Goal: Task Accomplishment & Management: Manage account settings

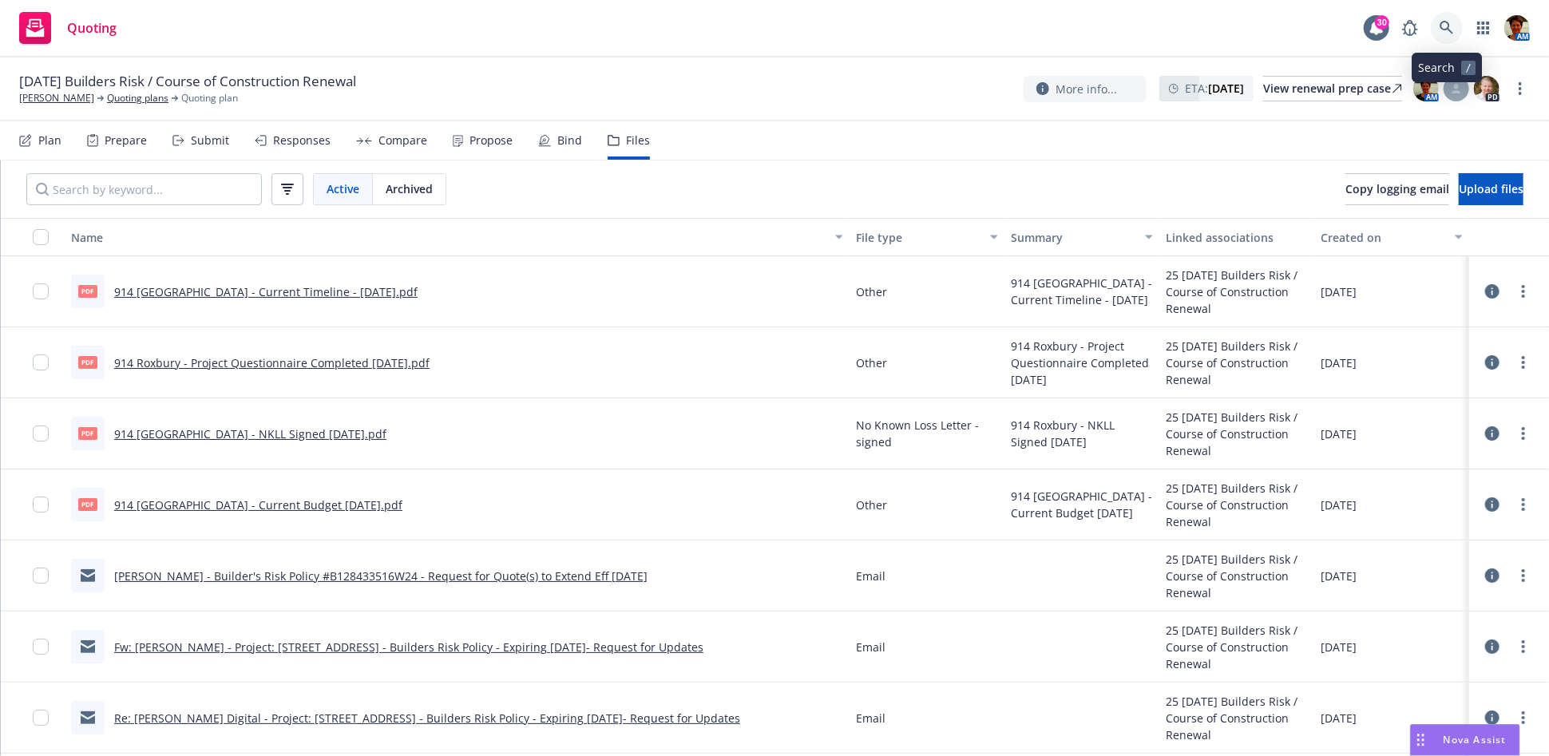
click at [1445, 32] on icon at bounding box center [1447, 28] width 14 height 14
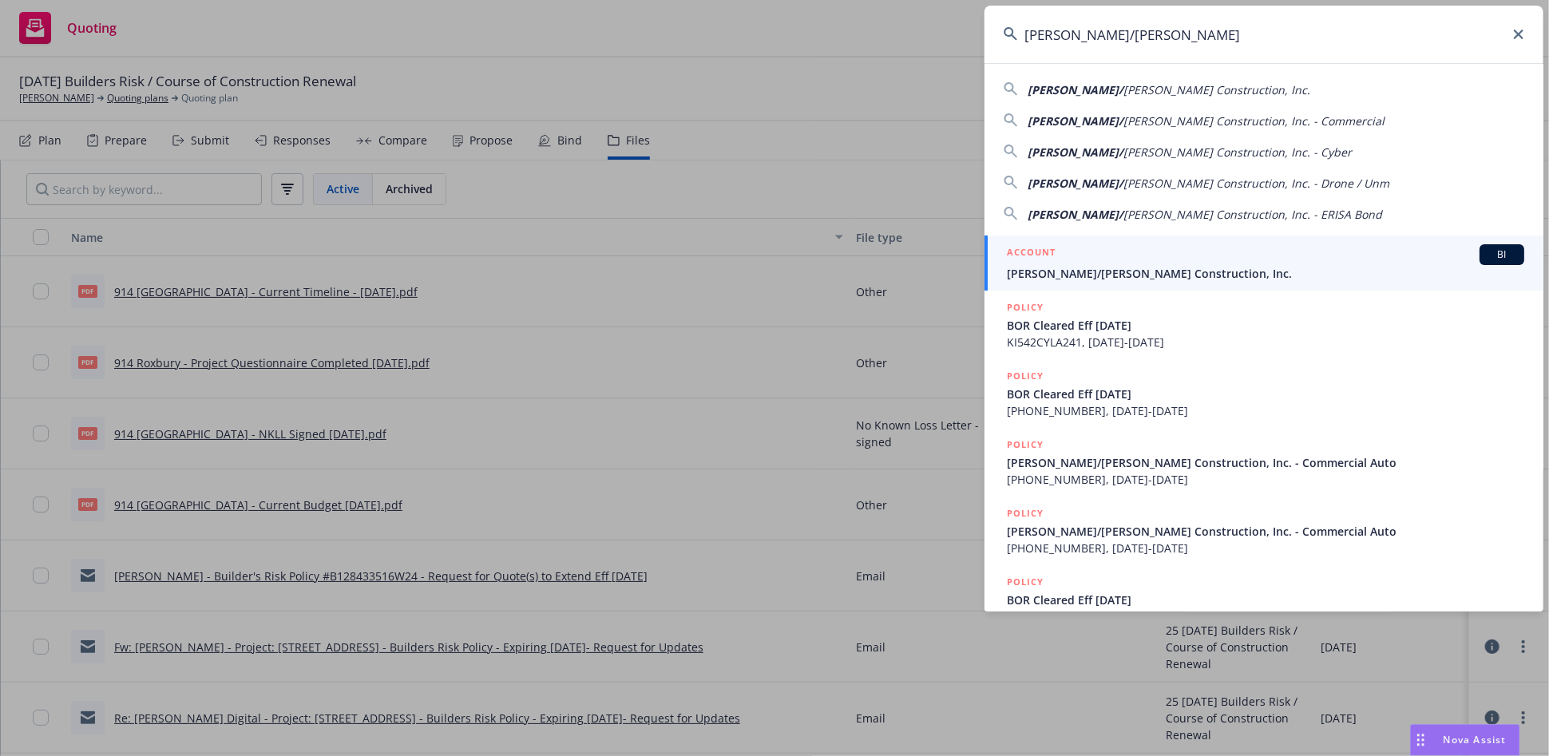
type input "Elliott/drinkward"
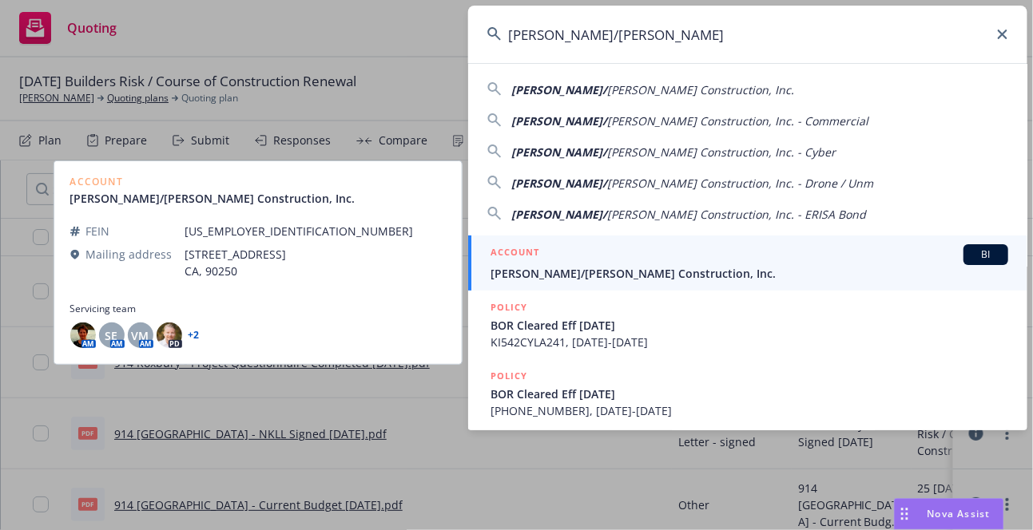
click at [645, 266] on span "[PERSON_NAME]/[PERSON_NAME] Construction, Inc." at bounding box center [748, 273] width 517 height 17
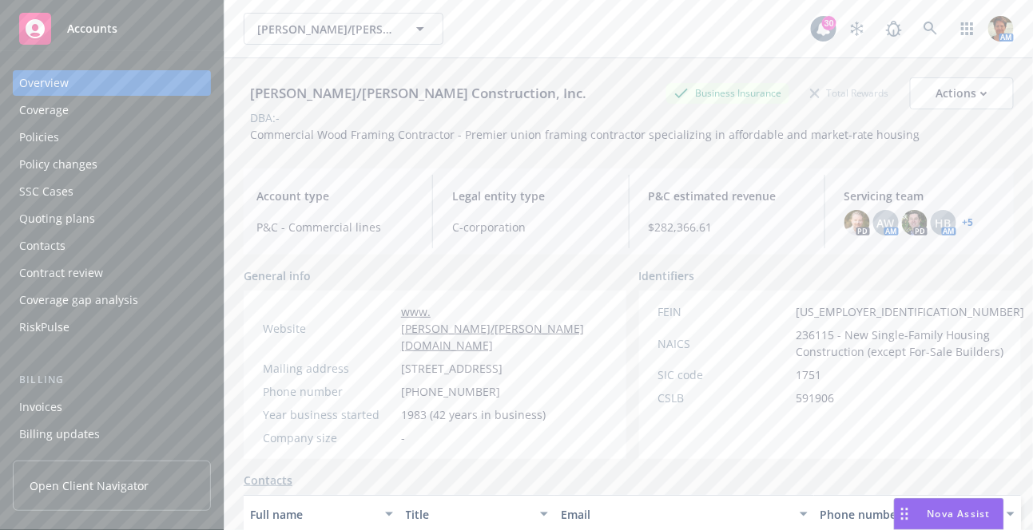
click at [53, 133] on div "Policies" at bounding box center [39, 138] width 40 height 26
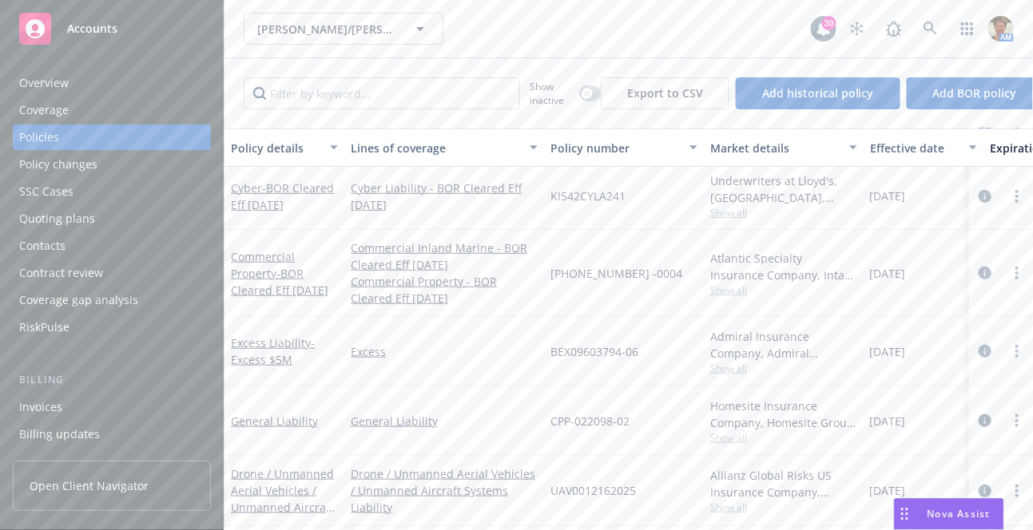
scroll to position [355, 0]
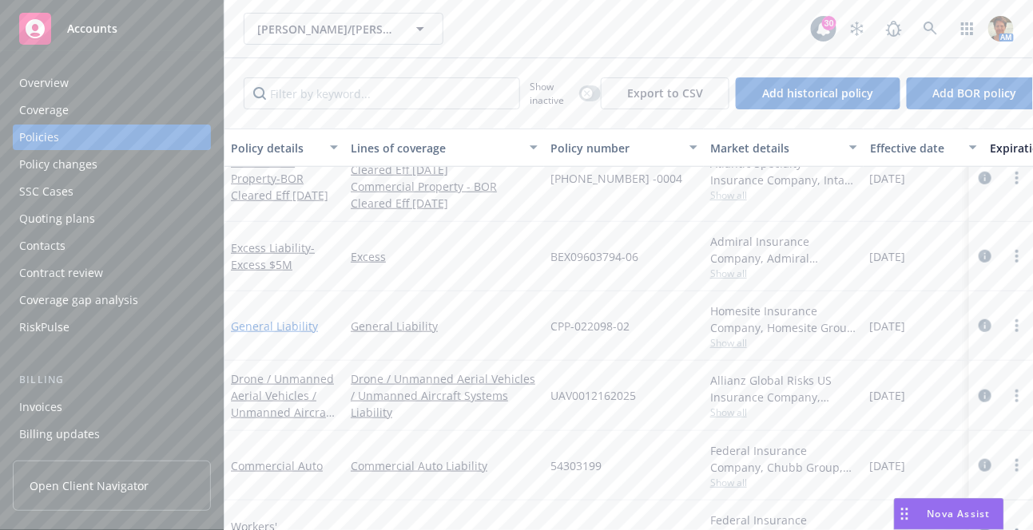
click at [272, 321] on link "General Liability" at bounding box center [274, 326] width 87 height 15
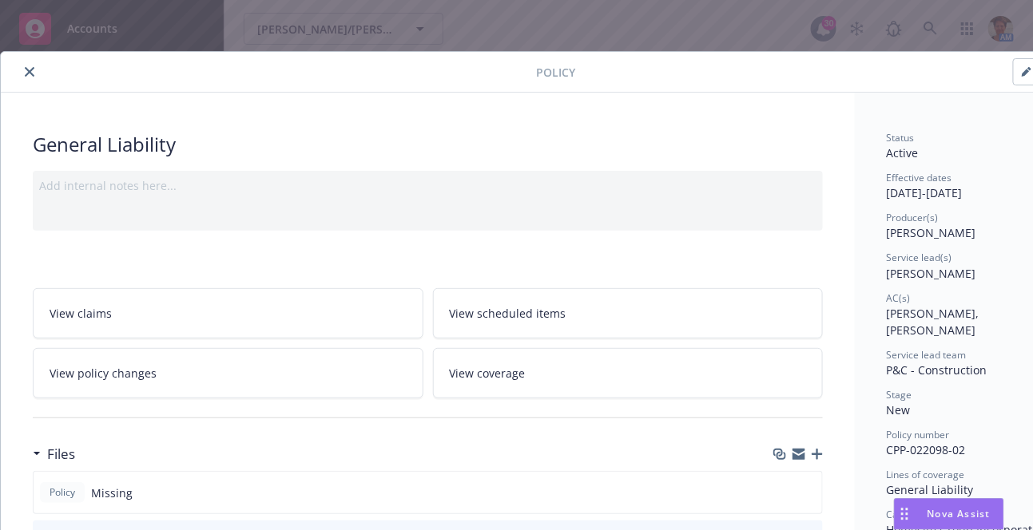
click at [489, 373] on span "View coverage" at bounding box center [488, 373] width 76 height 17
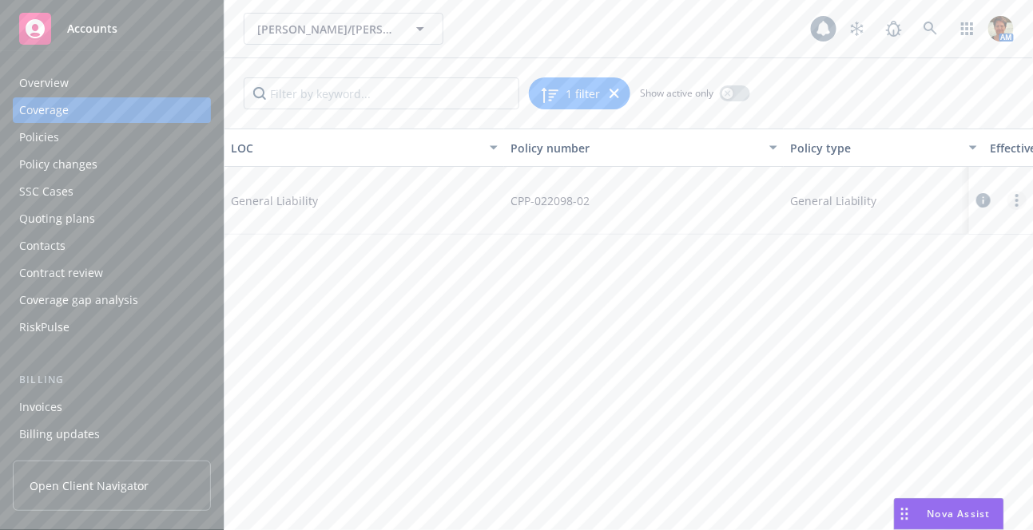
click at [1014, 204] on link "more" at bounding box center [1016, 200] width 19 height 19
click at [876, 233] on link "Edit coverage" at bounding box center [921, 233] width 210 height 32
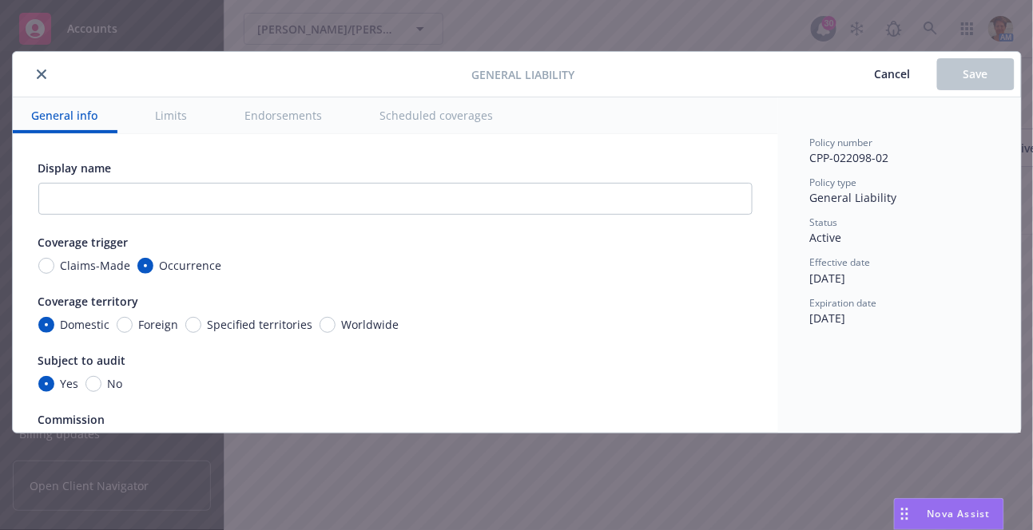
click at [296, 122] on button "Endorsements" at bounding box center [284, 115] width 116 height 36
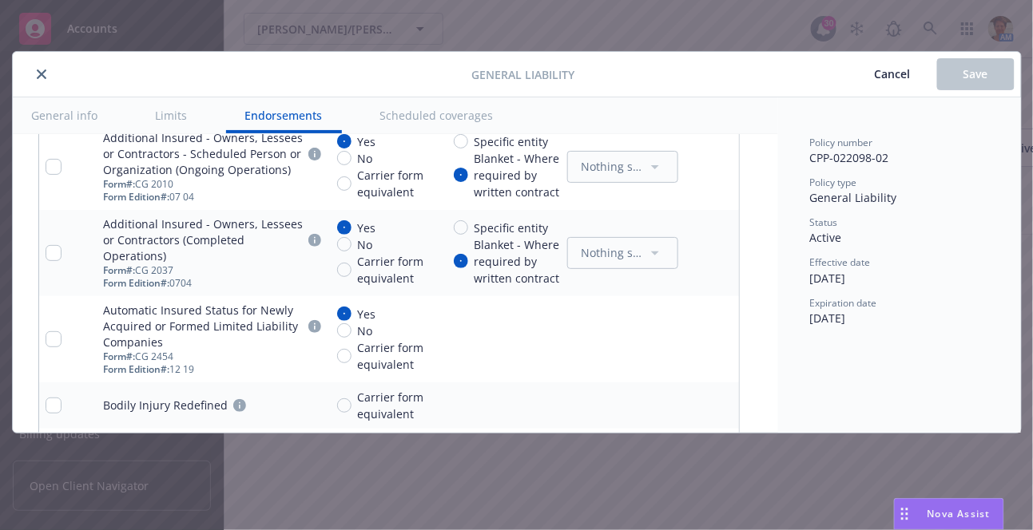
scroll to position [2385, 0]
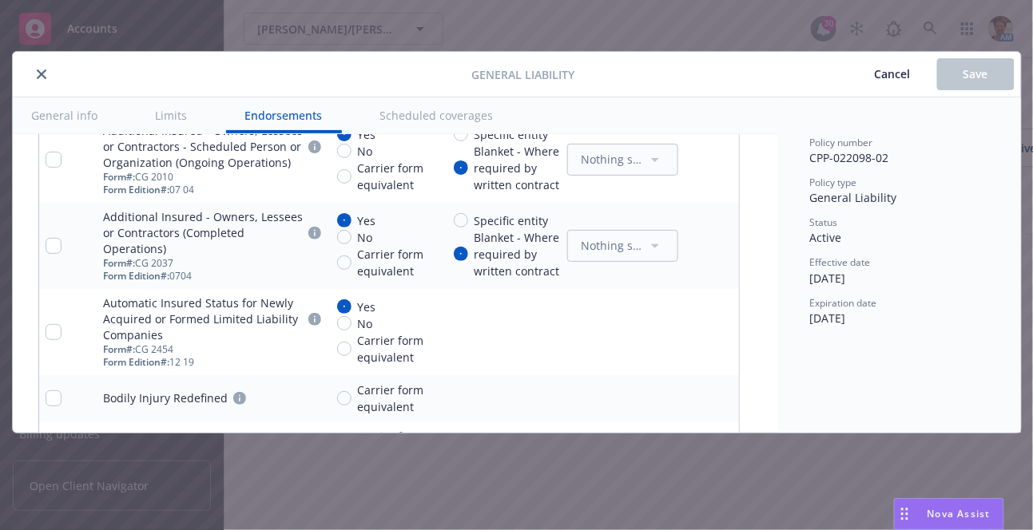
click at [692, 240] on link "pencil" at bounding box center [693, 245] width 19 height 19
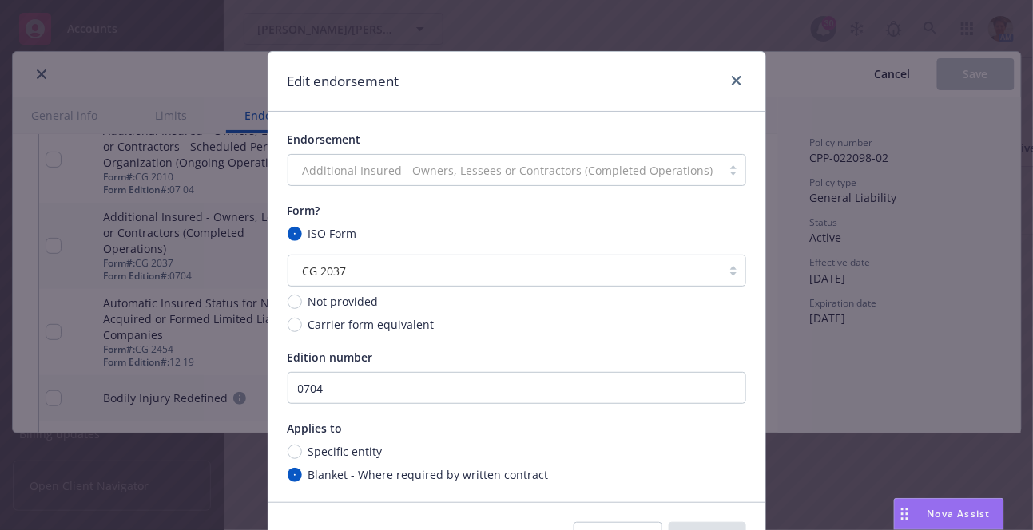
scroll to position [89, 0]
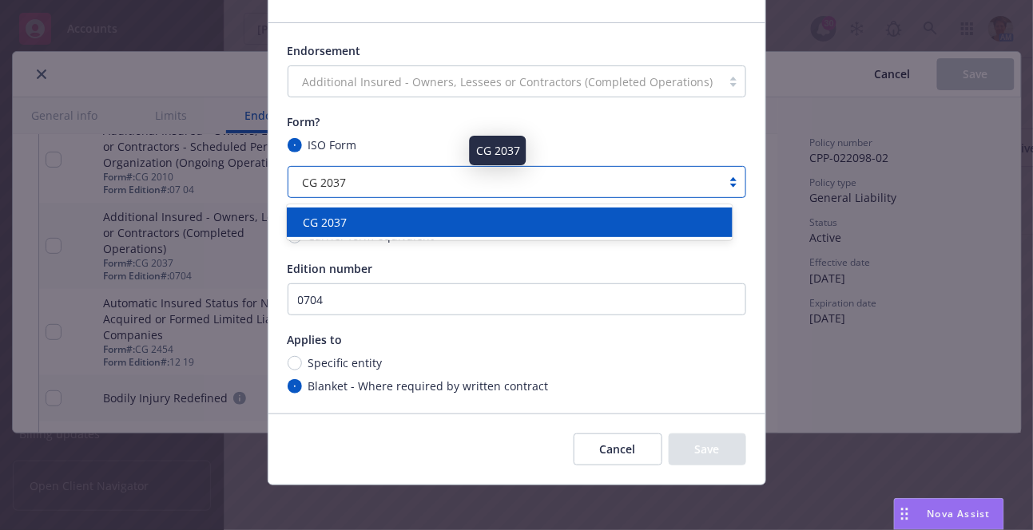
click at [483, 180] on div "CG 2037" at bounding box center [504, 182] width 417 height 17
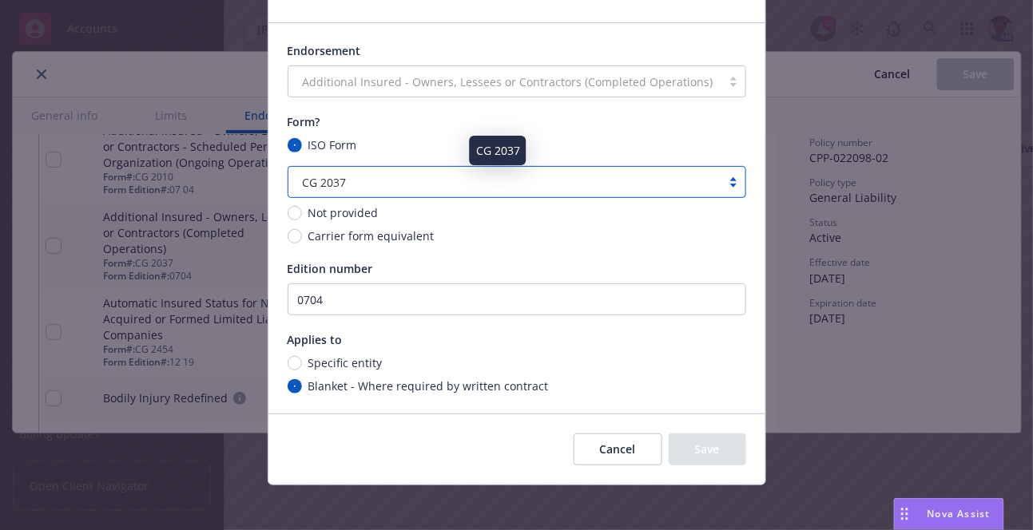
click at [483, 180] on div "CG 2037" at bounding box center [504, 182] width 417 height 17
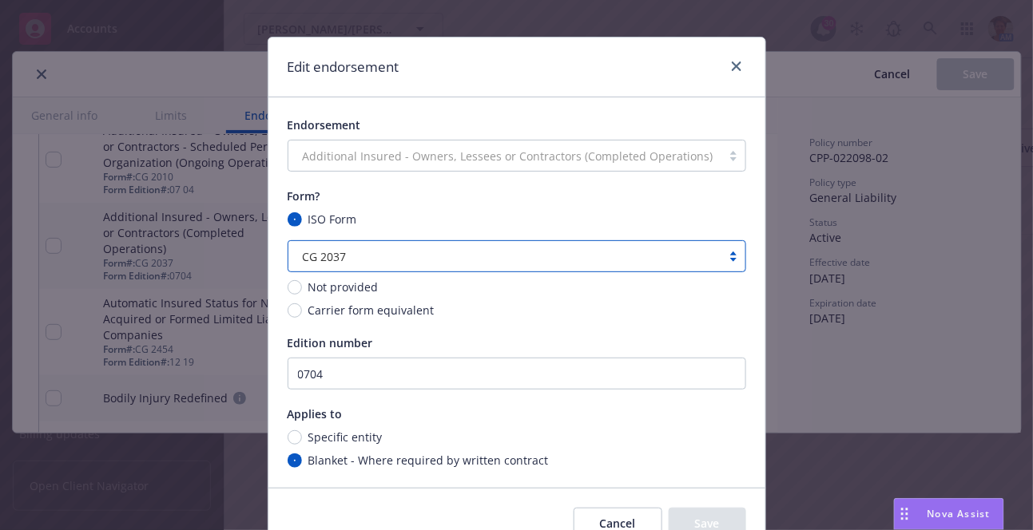
scroll to position [0, 0]
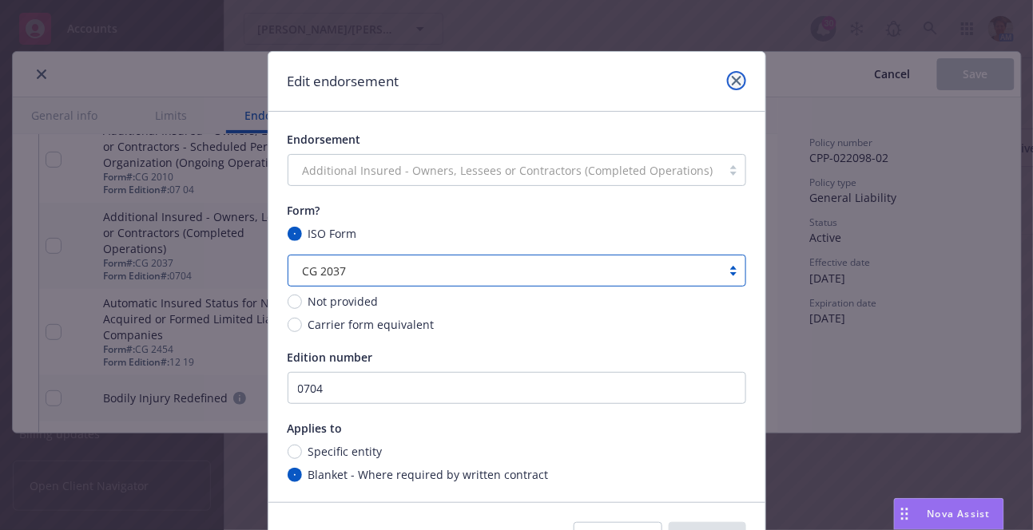
click at [727, 85] on link "close" at bounding box center [736, 80] width 19 height 19
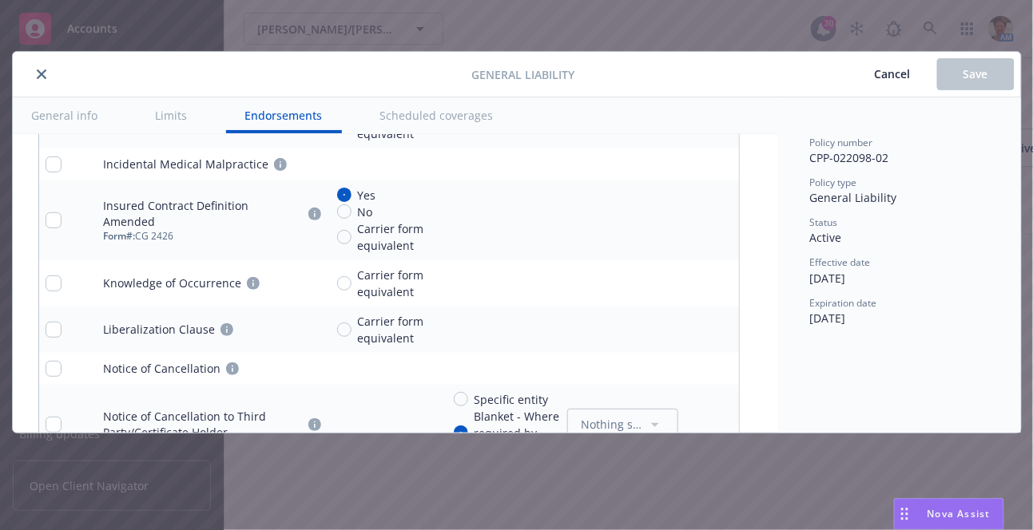
scroll to position [3006, 0]
click at [692, 211] on link "pencil" at bounding box center [693, 217] width 19 height 19
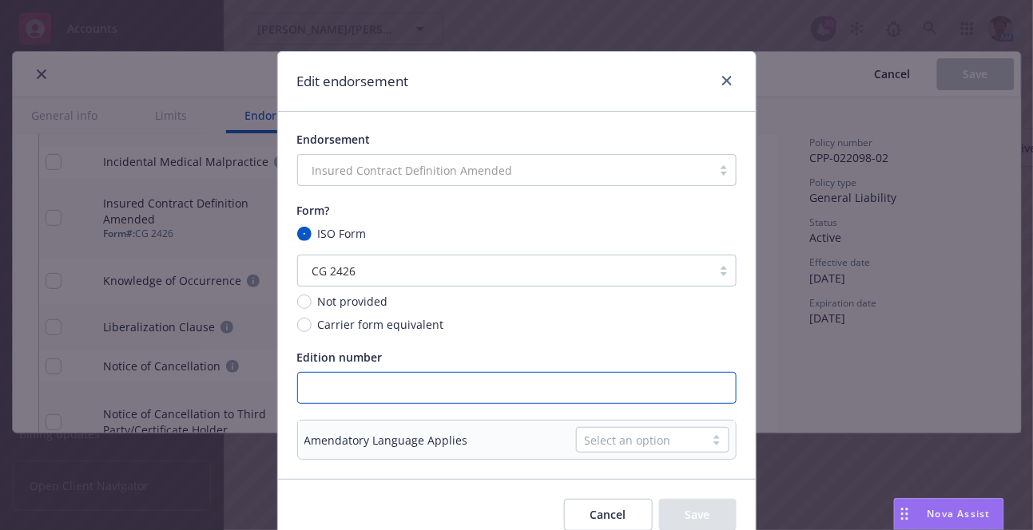
click at [334, 375] on input "text" at bounding box center [516, 388] width 439 height 32
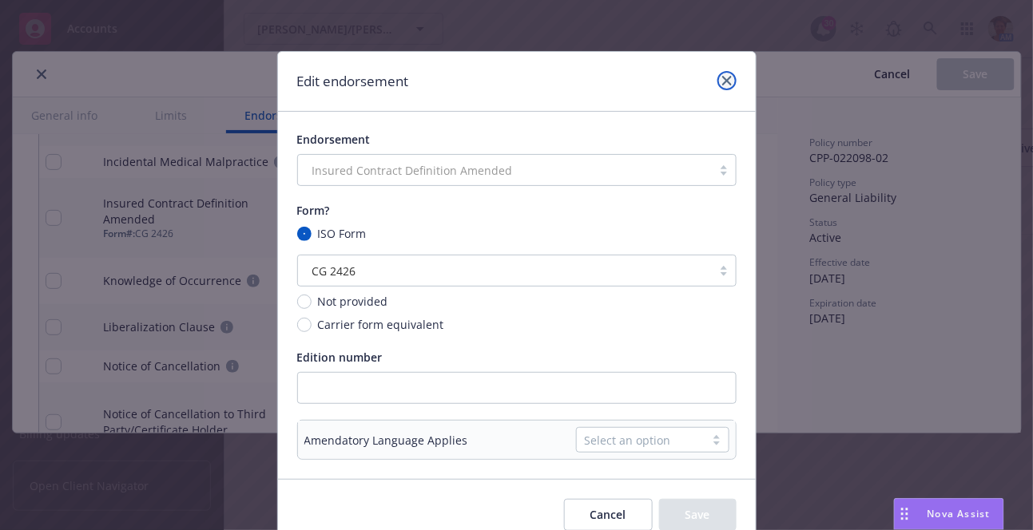
click at [722, 84] on icon "close" at bounding box center [727, 81] width 10 height 10
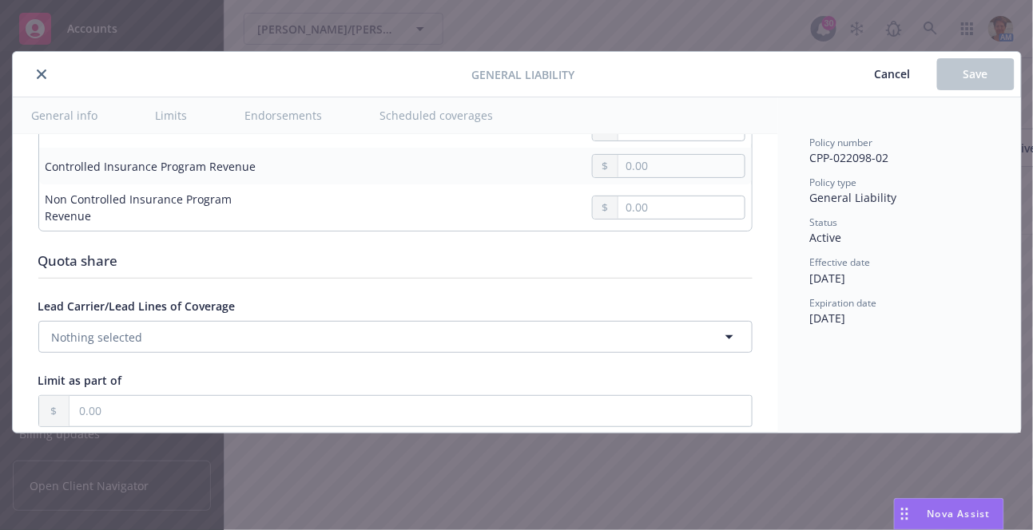
scroll to position [1596, 0]
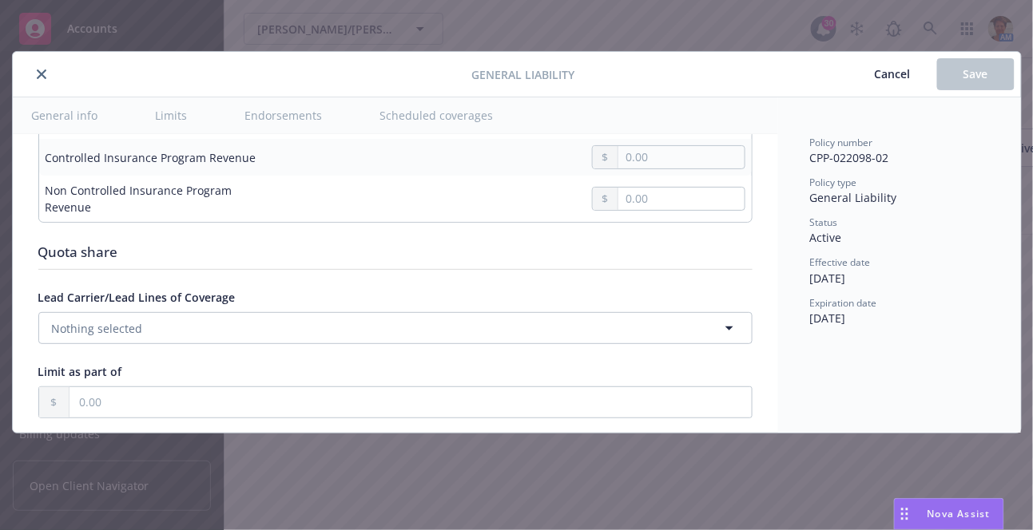
click at [307, 114] on button "Endorsements" at bounding box center [284, 115] width 116 height 36
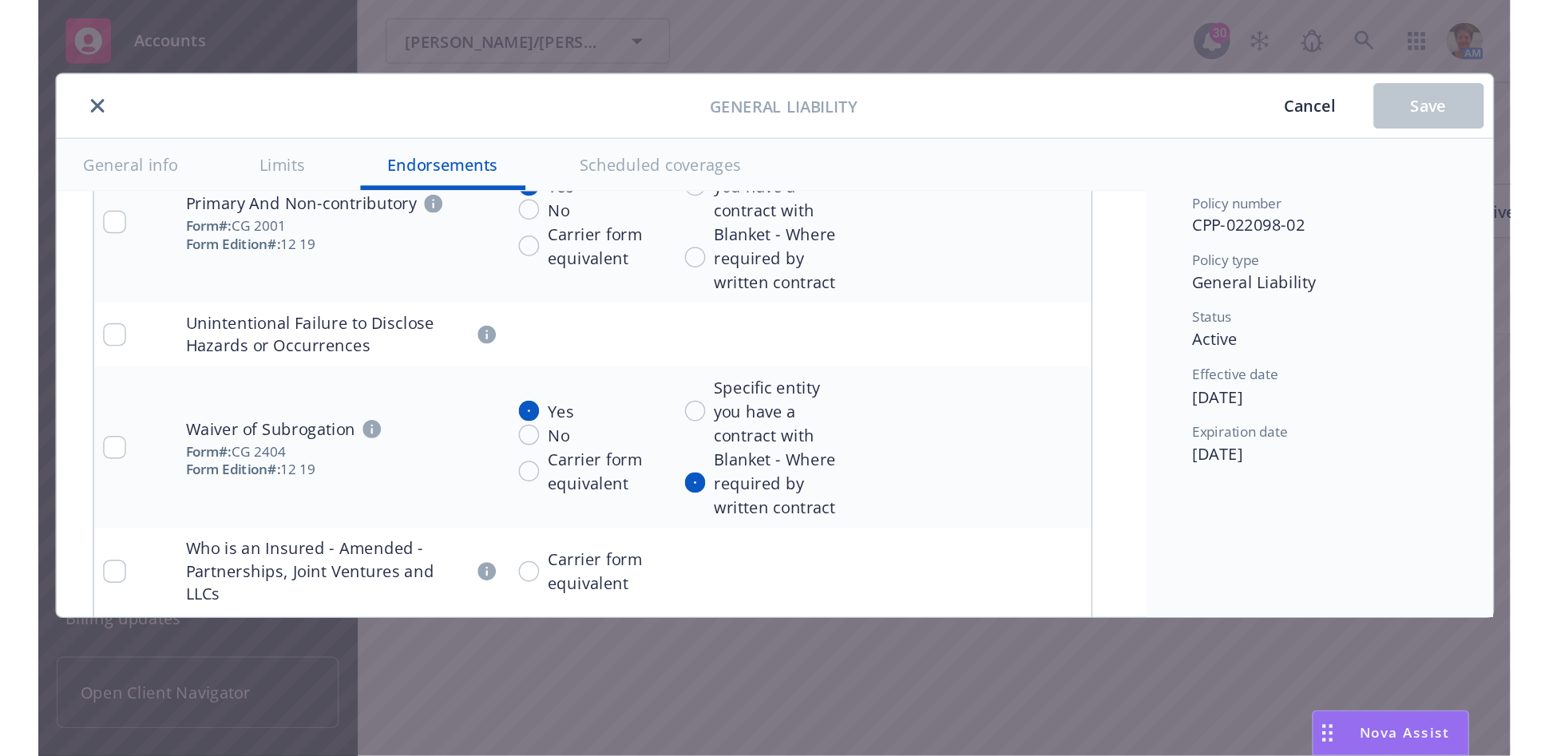
scroll to position [3725, 0]
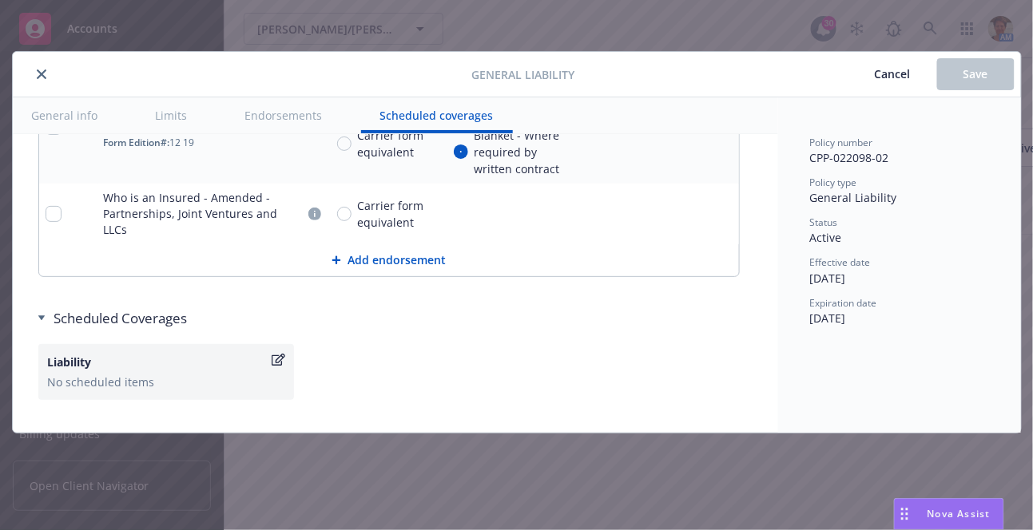
click at [891, 73] on span "Cancel" at bounding box center [892, 73] width 36 height 15
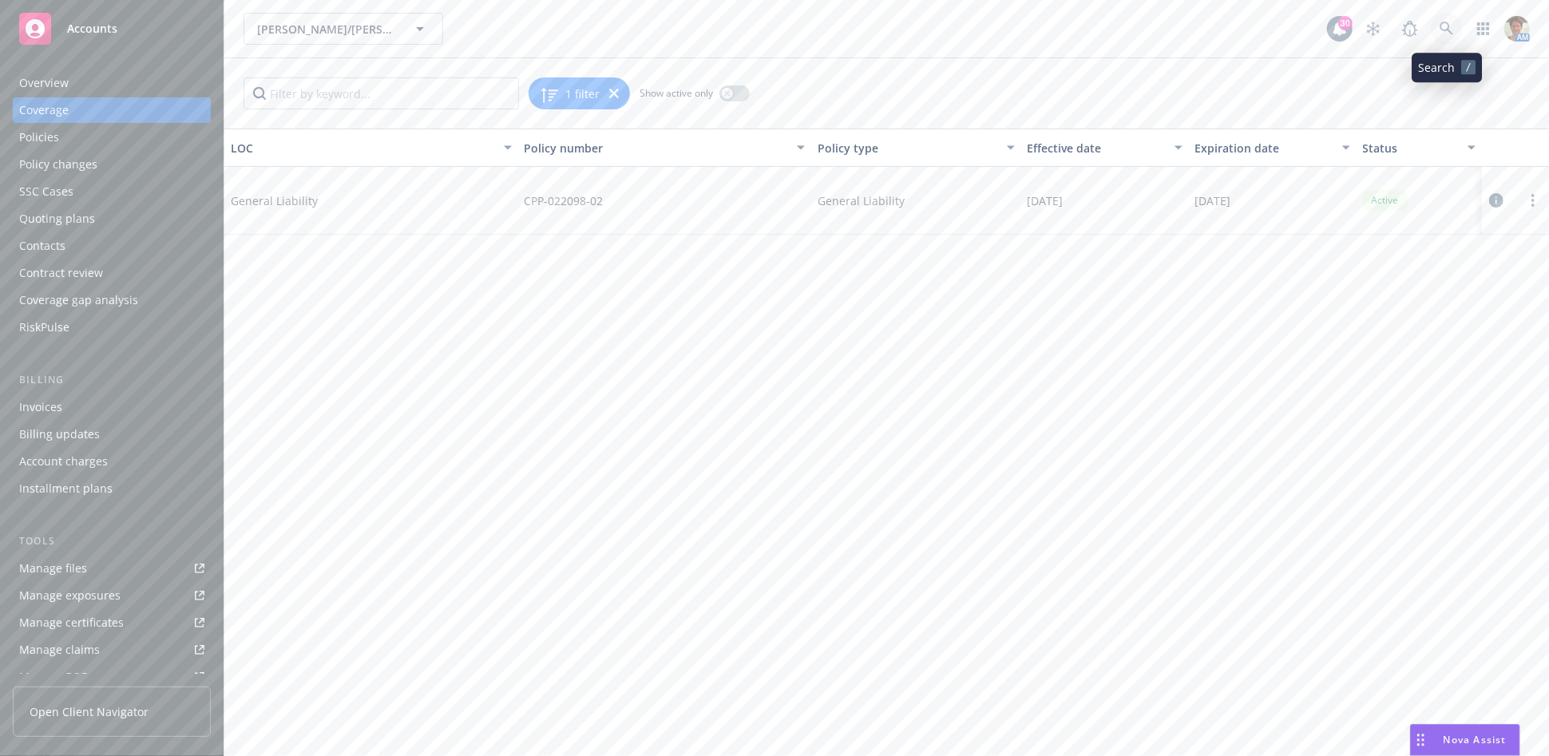
click at [1032, 30] on icon at bounding box center [1447, 29] width 14 height 14
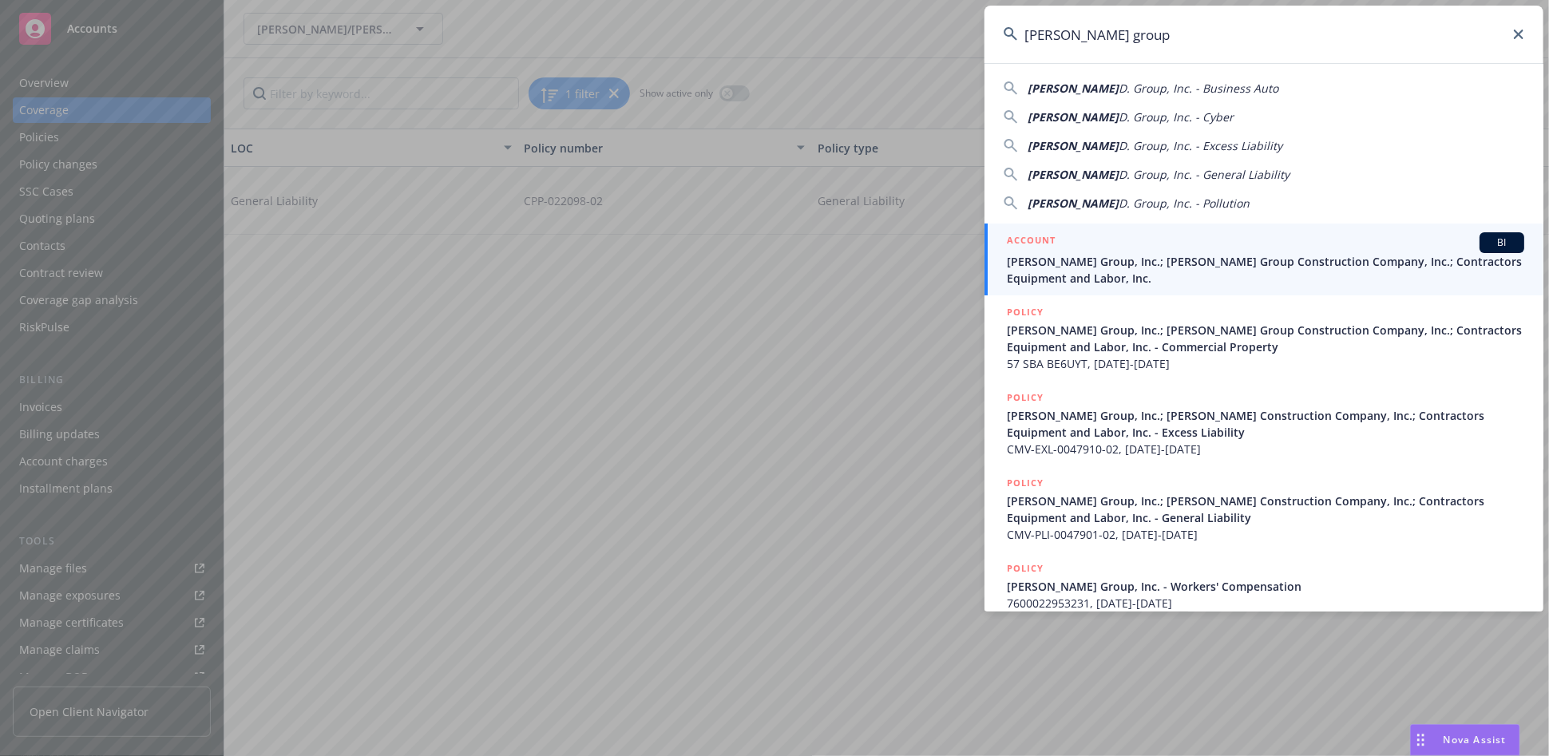
type input "J.d. group"
click at [1032, 246] on div "ACCOUNT BI" at bounding box center [1265, 242] width 517 height 21
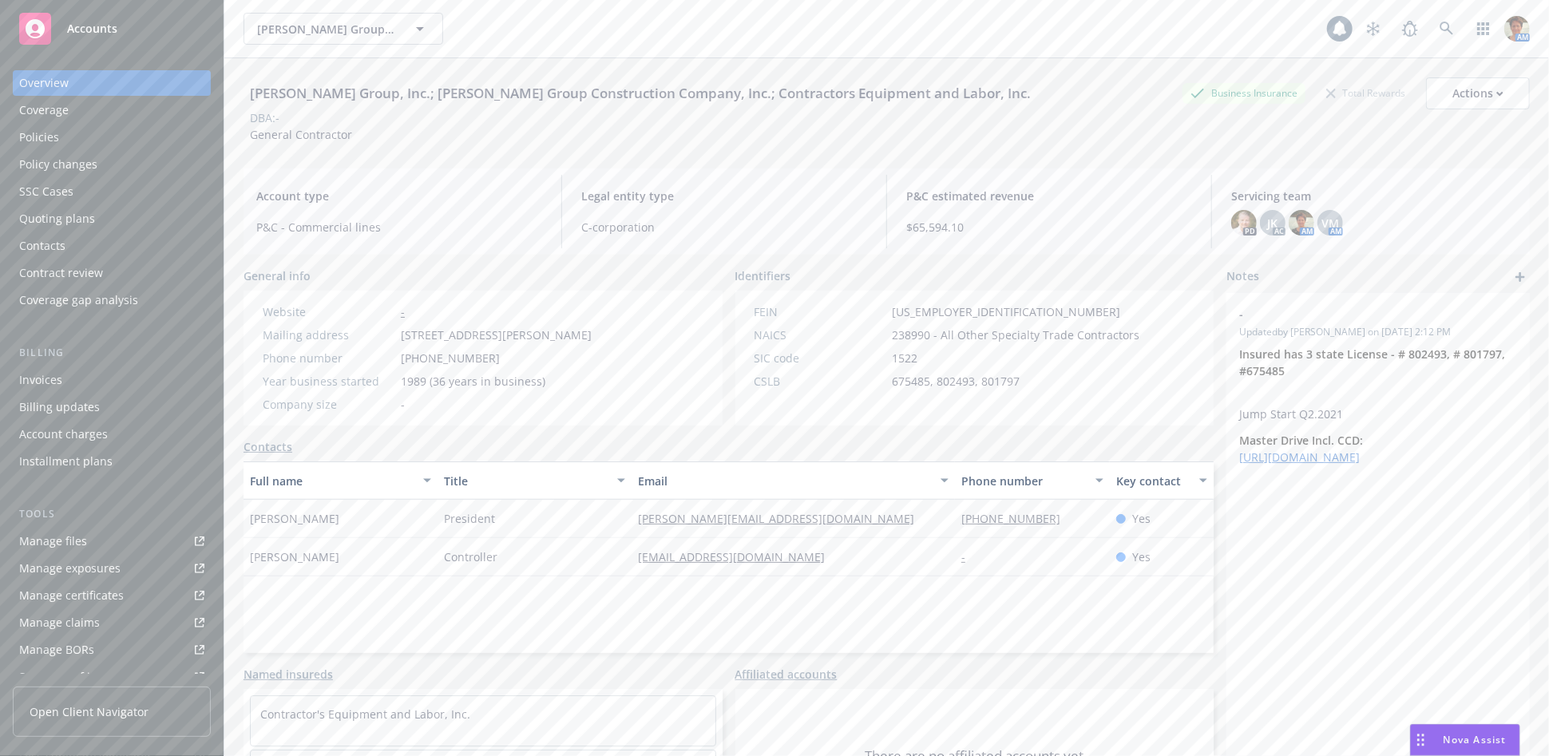
click at [83, 142] on div "Policies" at bounding box center [111, 138] width 185 height 26
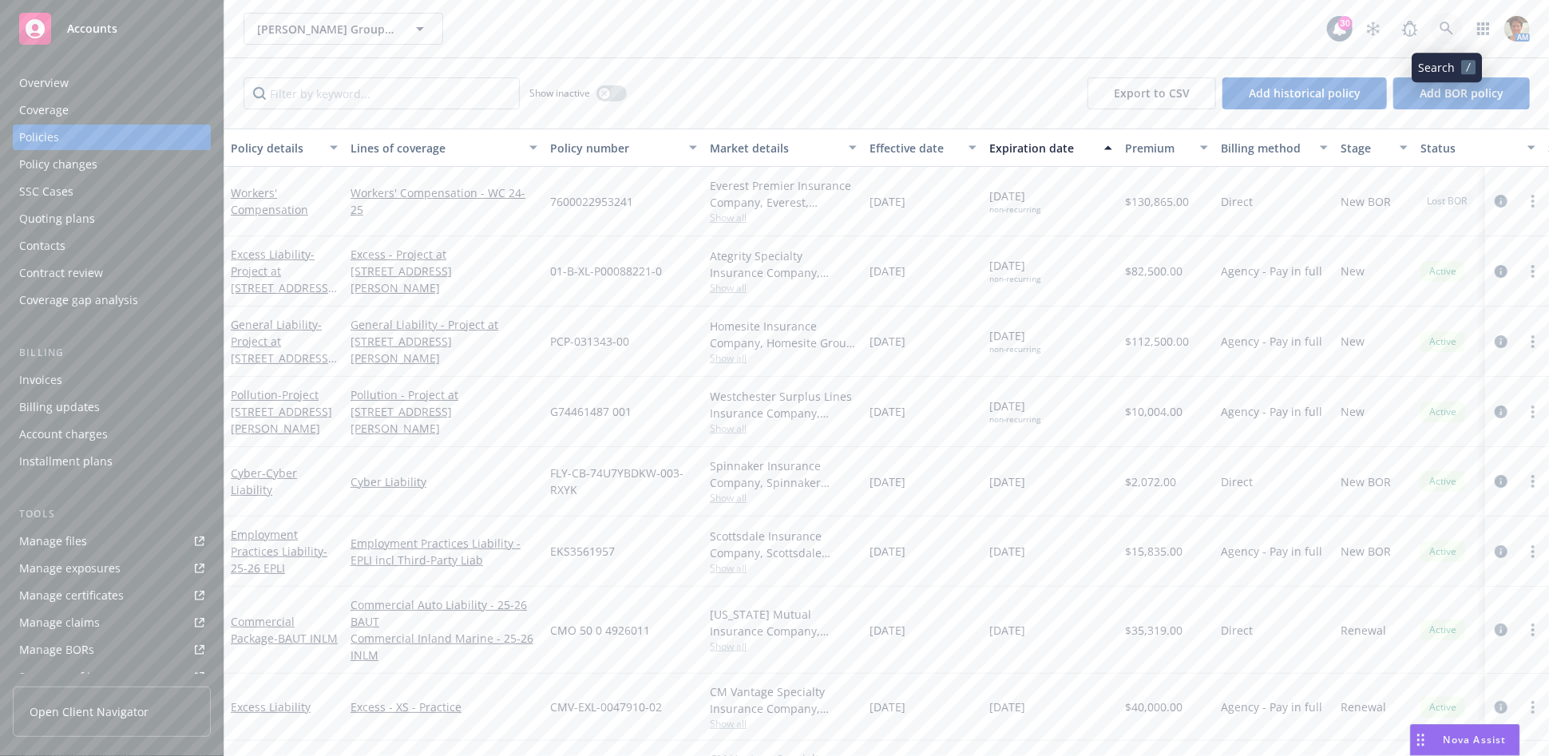
click at [1032, 33] on icon at bounding box center [1447, 29] width 14 height 14
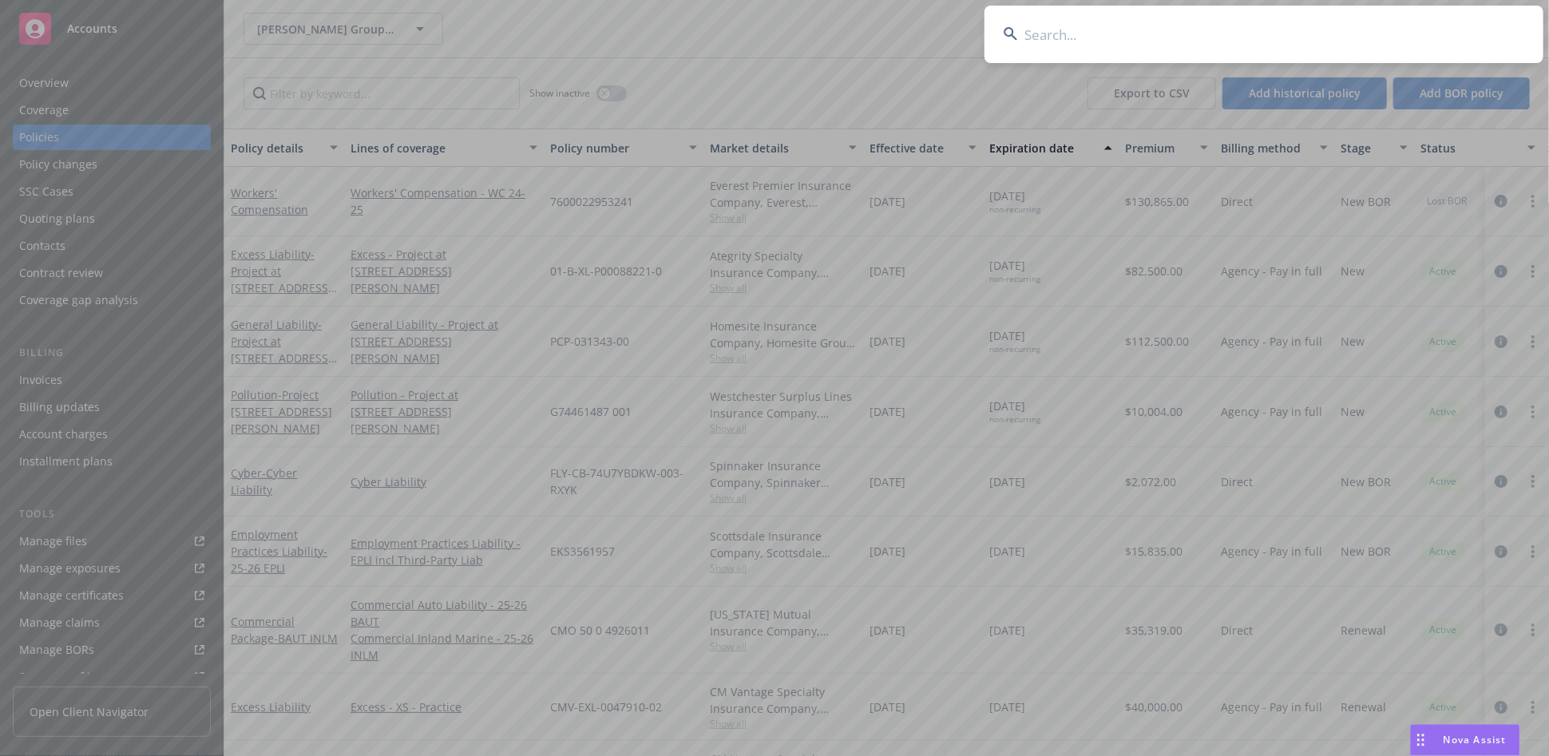
drag, startPoint x: 1112, startPoint y: 33, endPoint x: 1102, endPoint y: 32, distance: 9.6
click at [1032, 33] on input at bounding box center [1264, 34] width 559 height 57
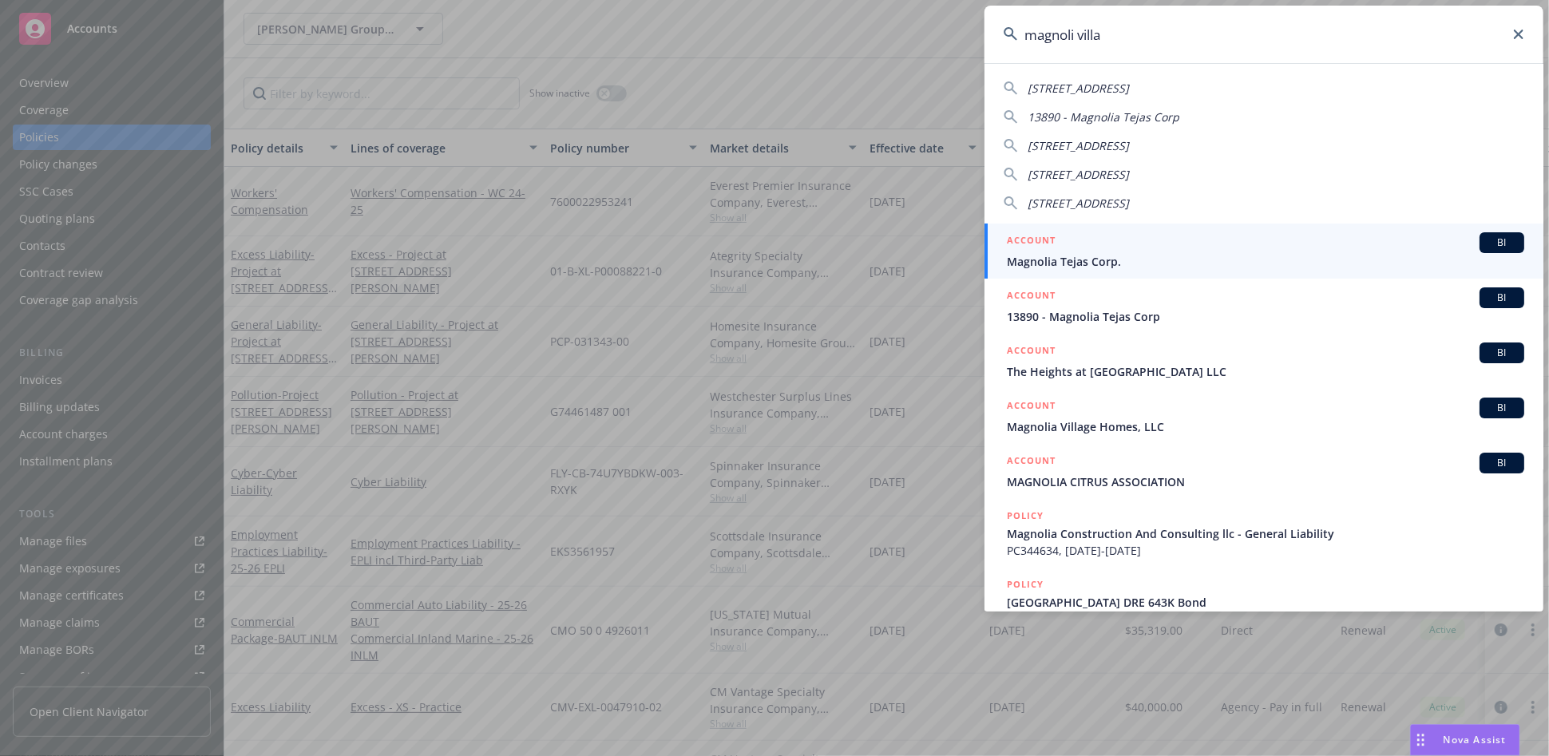
type input "magnoli villa"
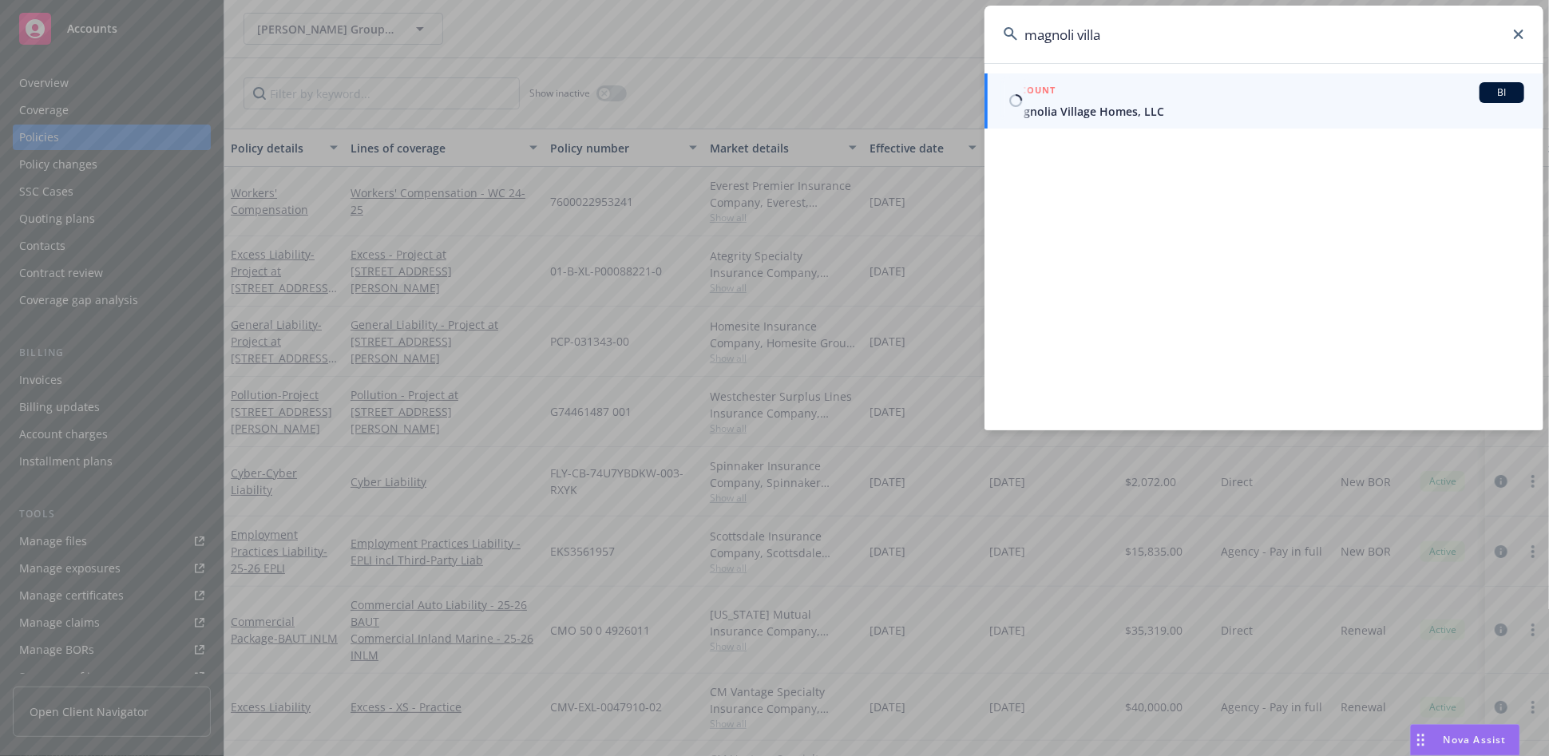
click at [1032, 108] on span "Magnolia Village Homes, LLC" at bounding box center [1265, 111] width 517 height 17
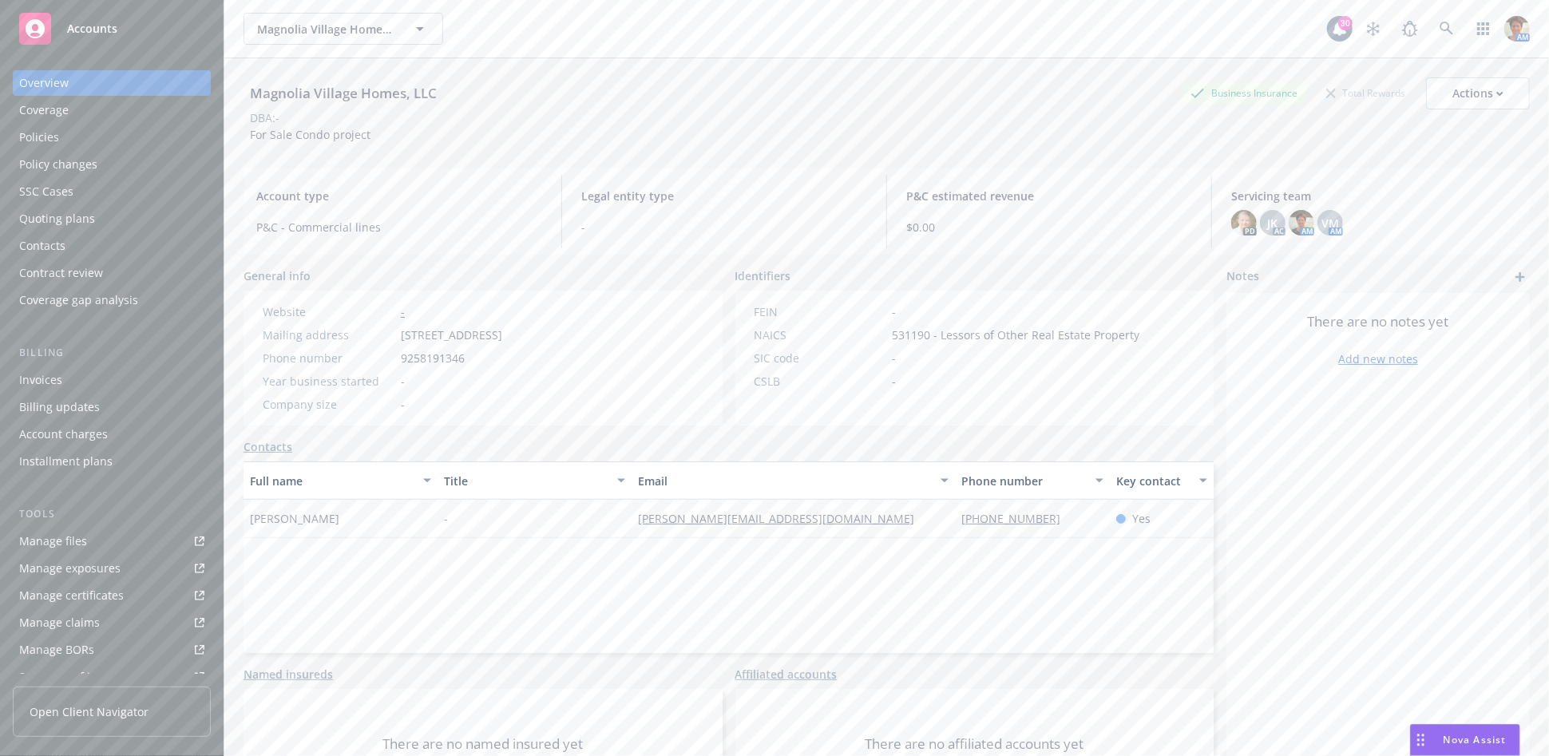
click at [65, 219] on div "Quoting plans" at bounding box center [57, 219] width 76 height 26
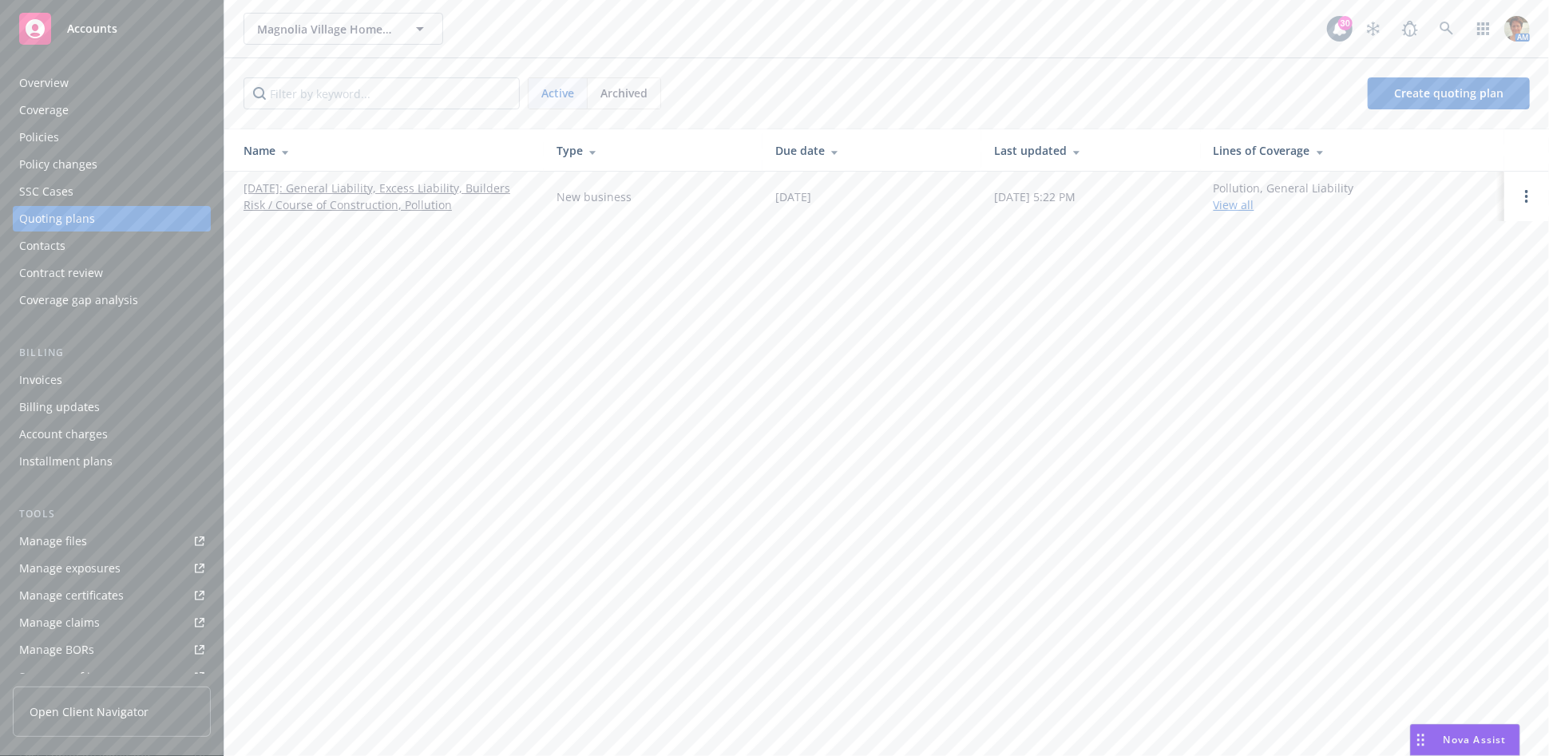
click at [454, 196] on link "01/10/2025: General Liability, Excess Liability, Builders Risk / Course of Cons…" at bounding box center [387, 197] width 287 height 34
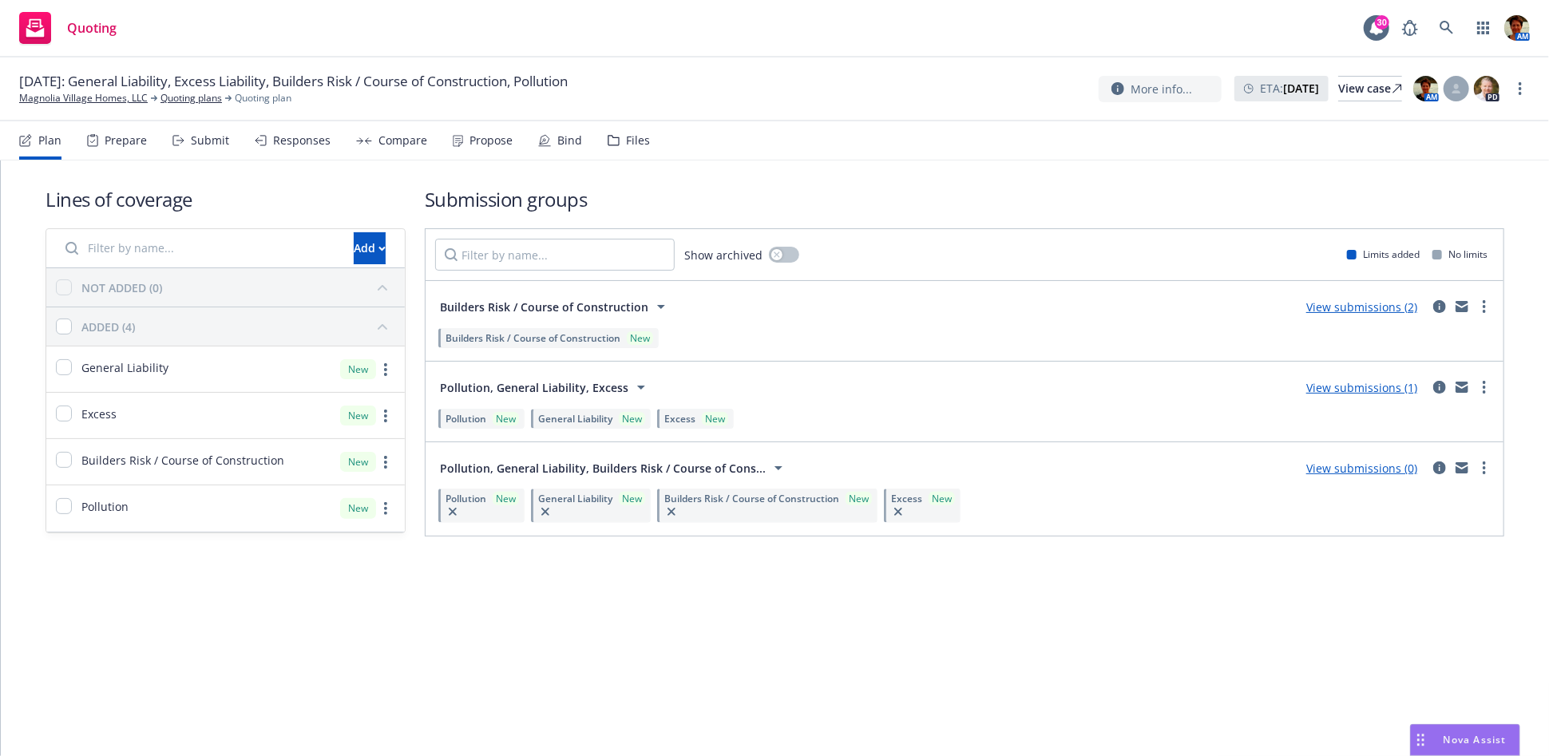
click at [283, 147] on div "Responses" at bounding box center [301, 140] width 57 height 13
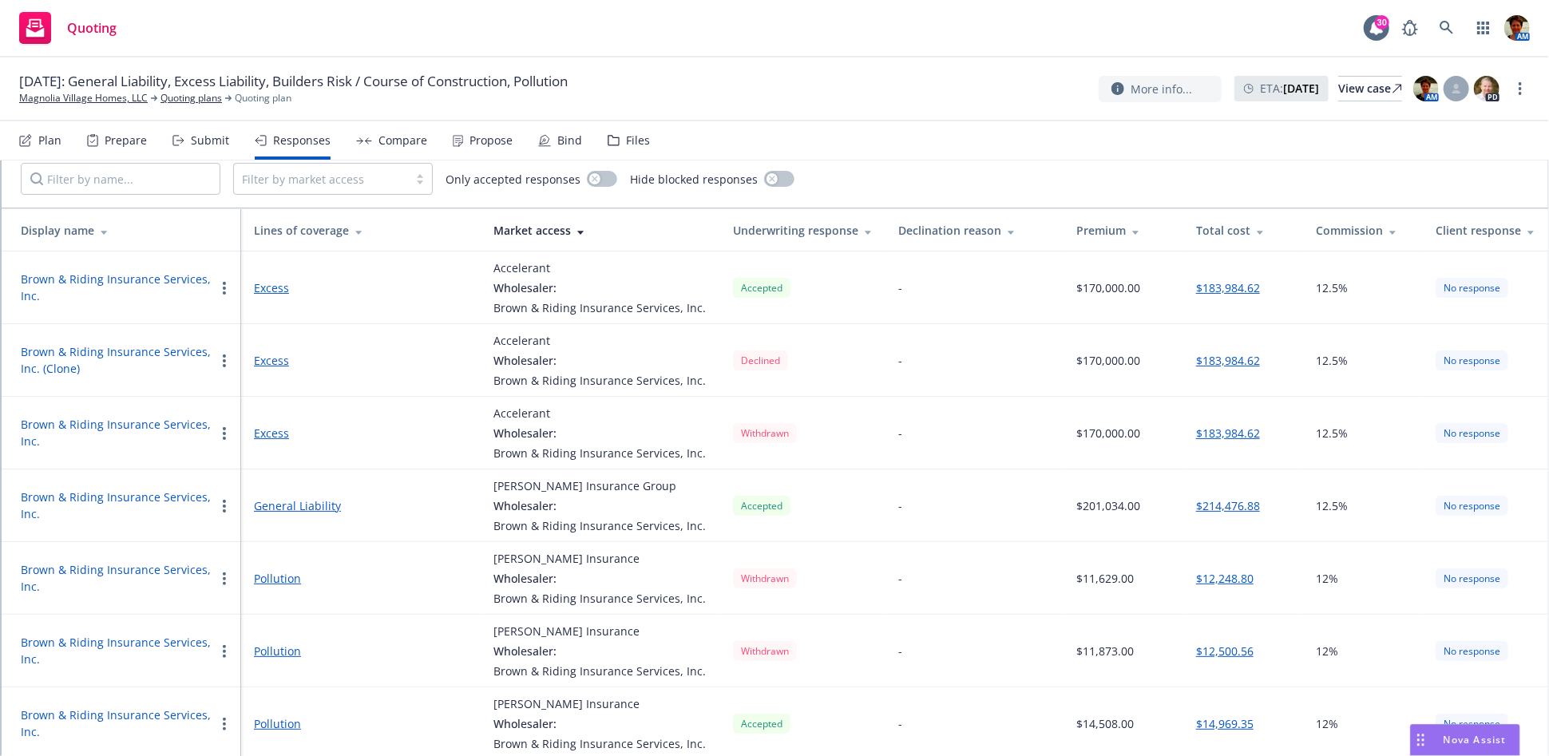
scroll to position [177, 0]
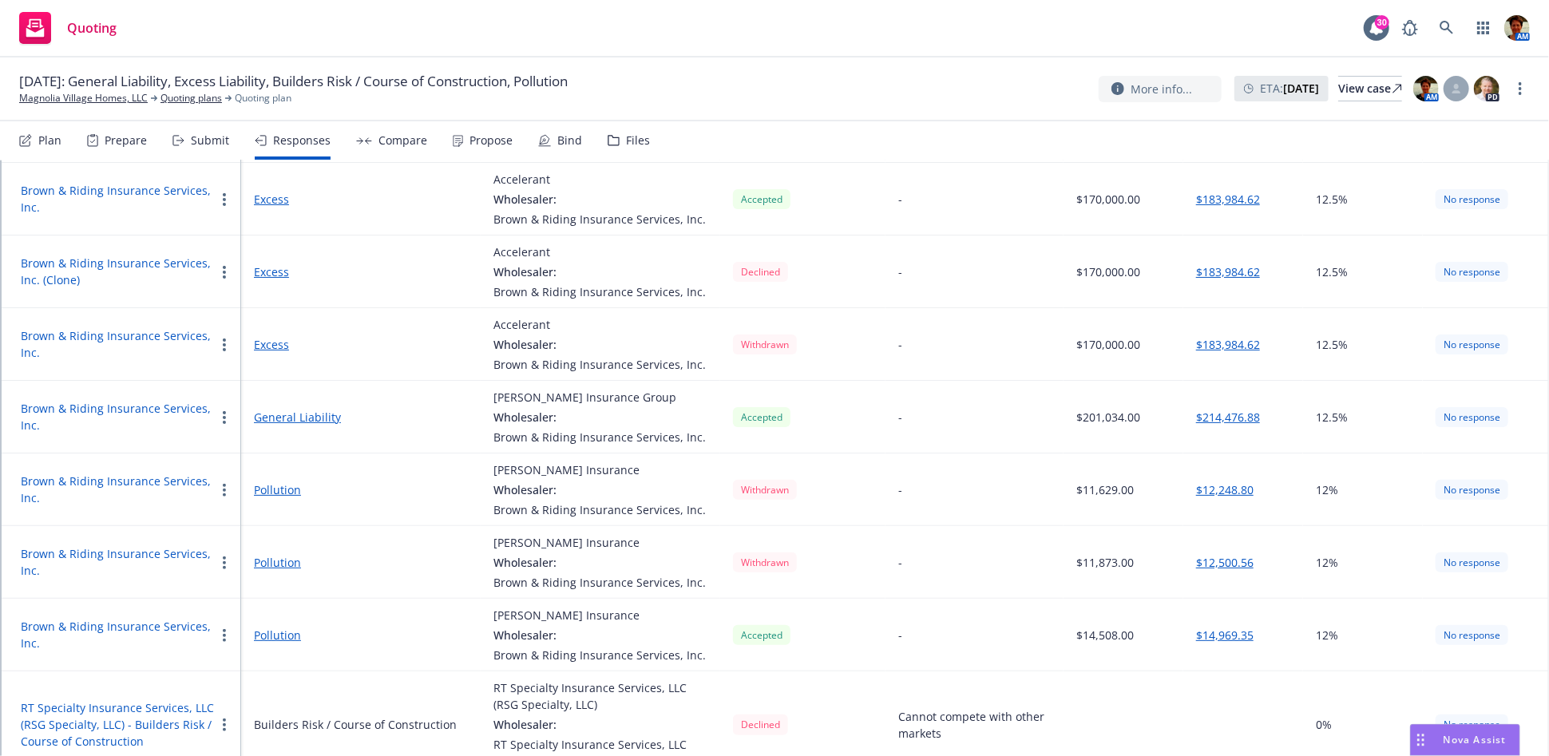
click at [217, 412] on button "button" at bounding box center [224, 417] width 19 height 19
click at [277, 441] on span "Withdraw carrier quote" at bounding box center [297, 448] width 164 height 15
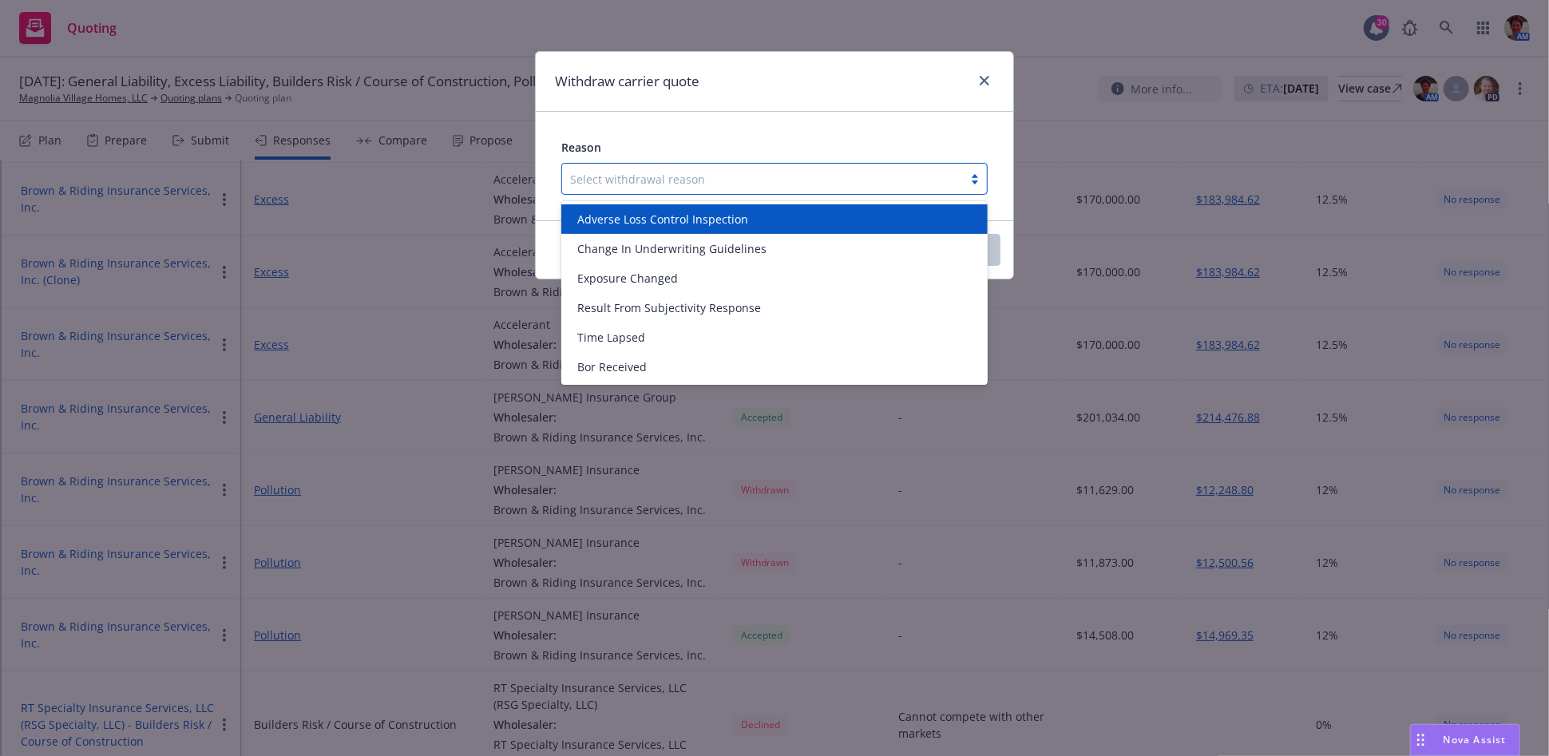
click at [689, 174] on div at bounding box center [762, 178] width 385 height 19
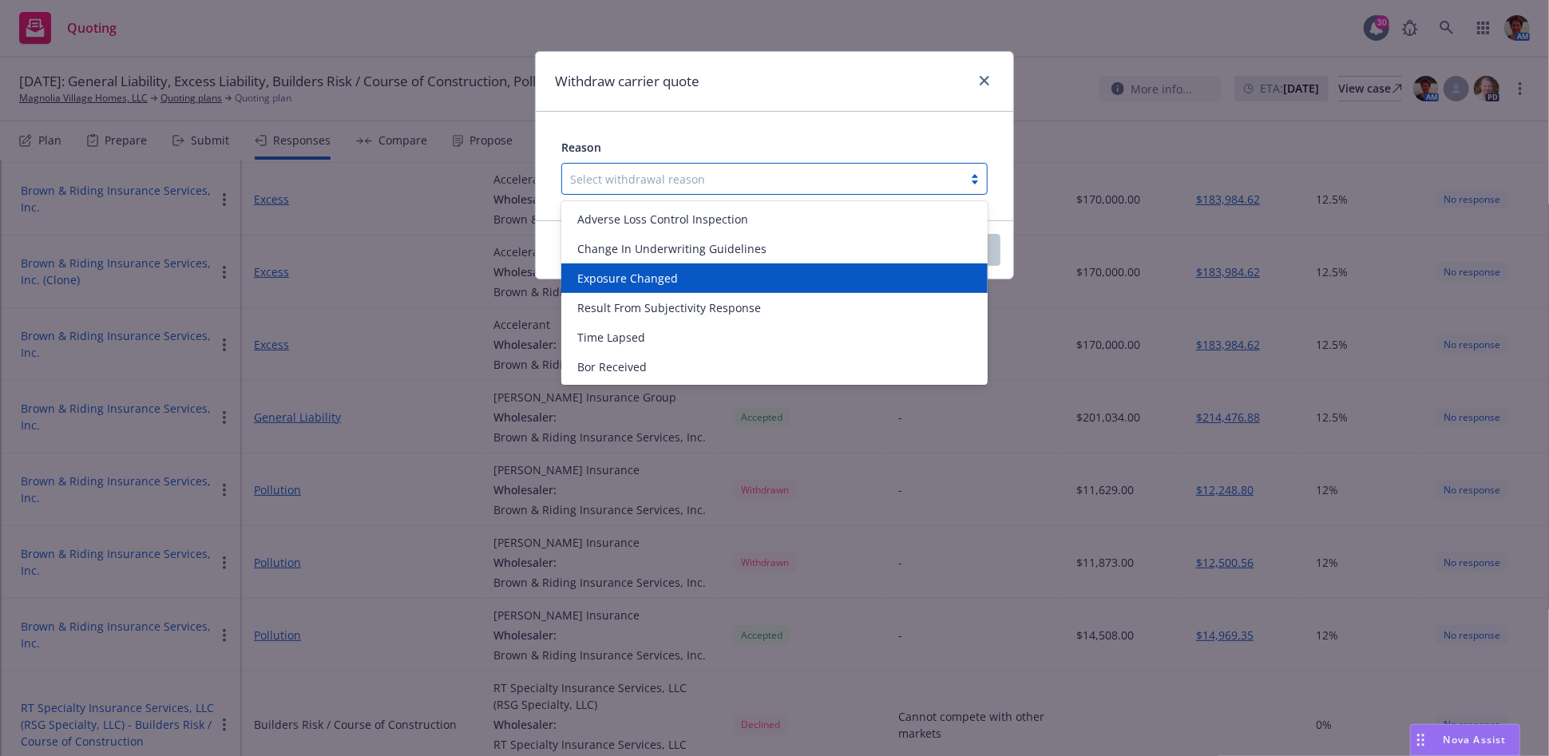
click at [660, 287] on div "Exposure Changed" at bounding box center [774, 279] width 426 height 30
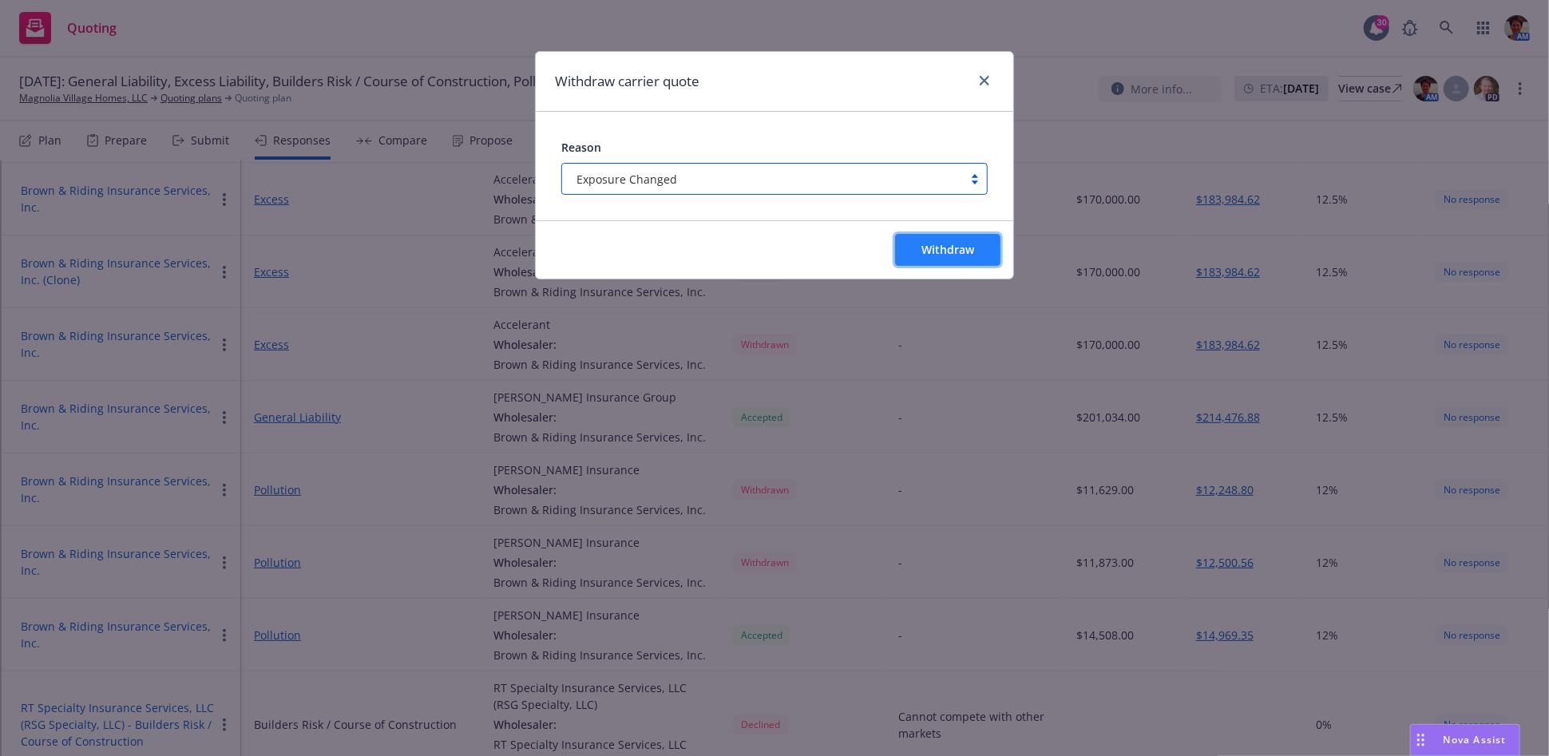
click at [920, 256] on button "Withdraw" at bounding box center [947, 250] width 105 height 32
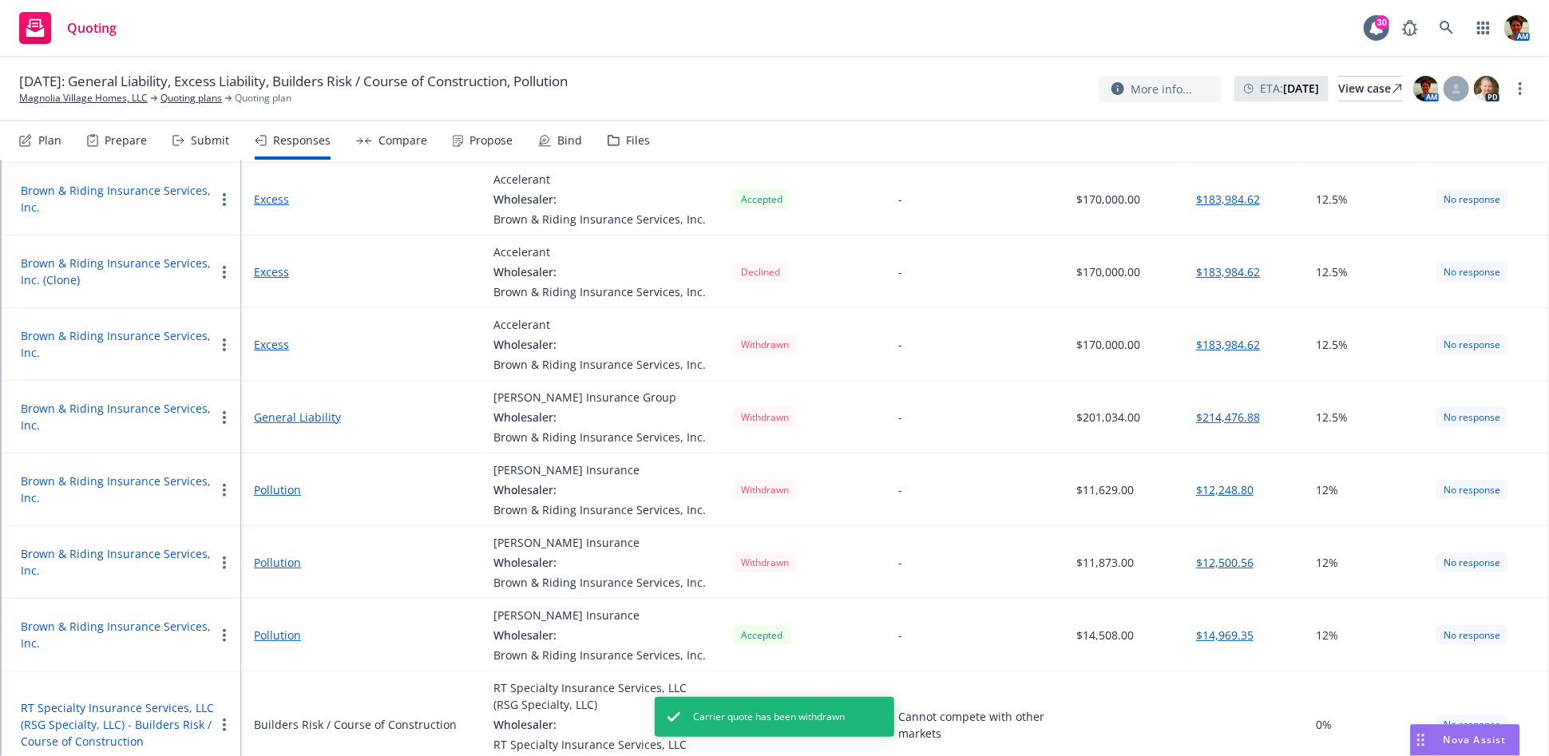
click at [201, 137] on div "Submit" at bounding box center [210, 140] width 38 height 13
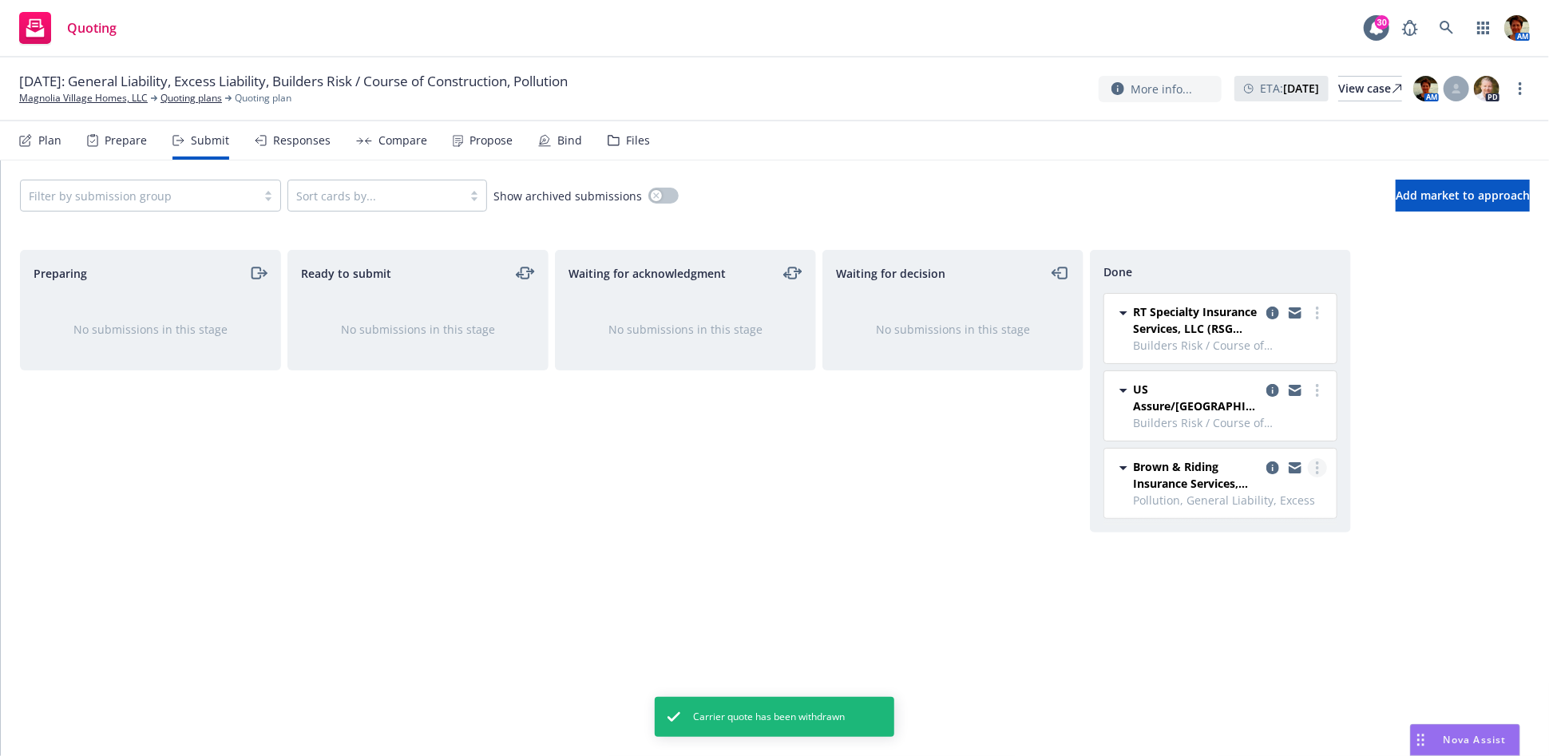
click at [1316, 462] on icon "more" at bounding box center [1317, 468] width 3 height 13
click at [718, 616] on div "Waiting for acknowledgment No submissions in this stage" at bounding box center [685, 486] width 261 height 473
click at [1313, 458] on link "more" at bounding box center [1317, 467] width 19 height 19
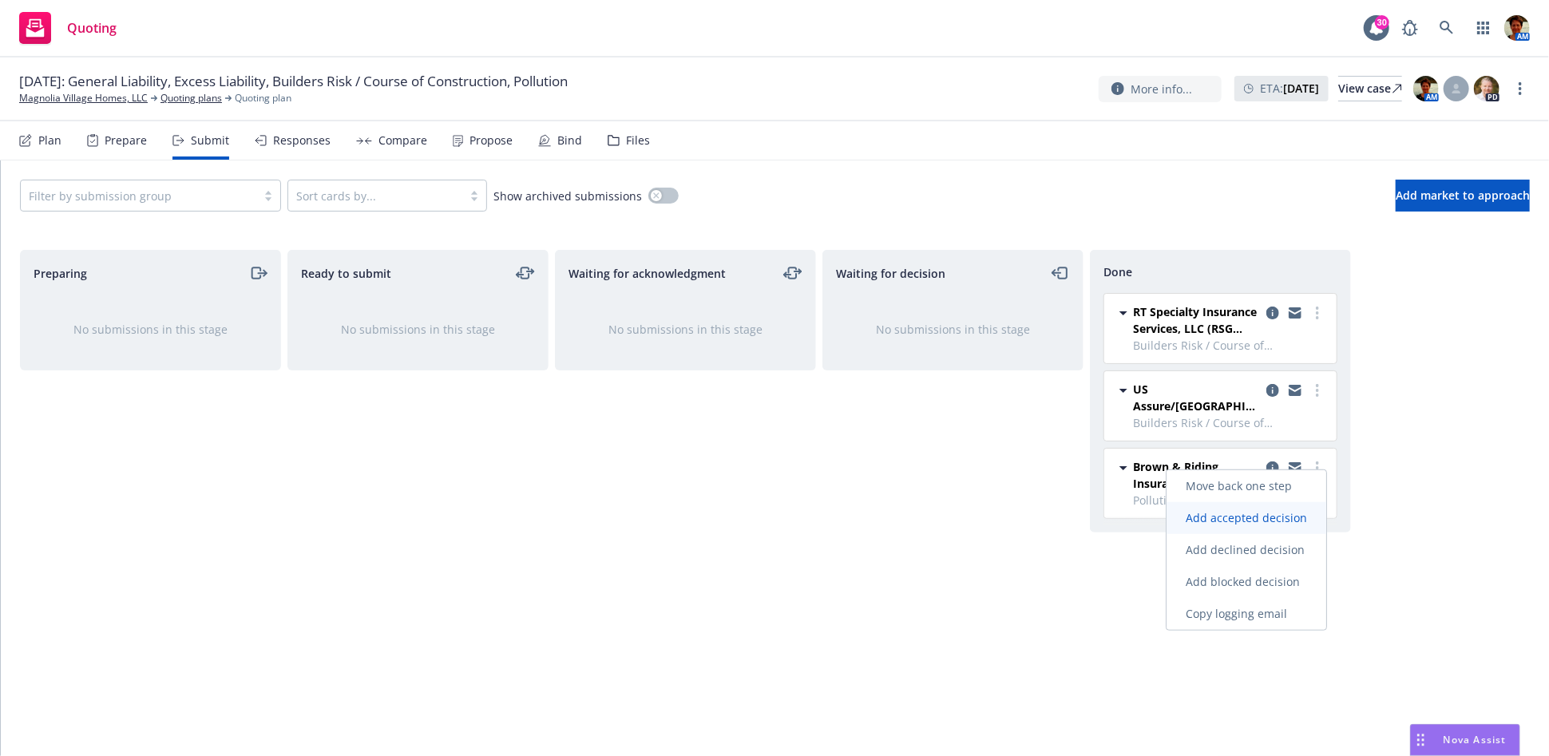
click at [1255, 515] on span "Add accepted decision" at bounding box center [1247, 517] width 160 height 15
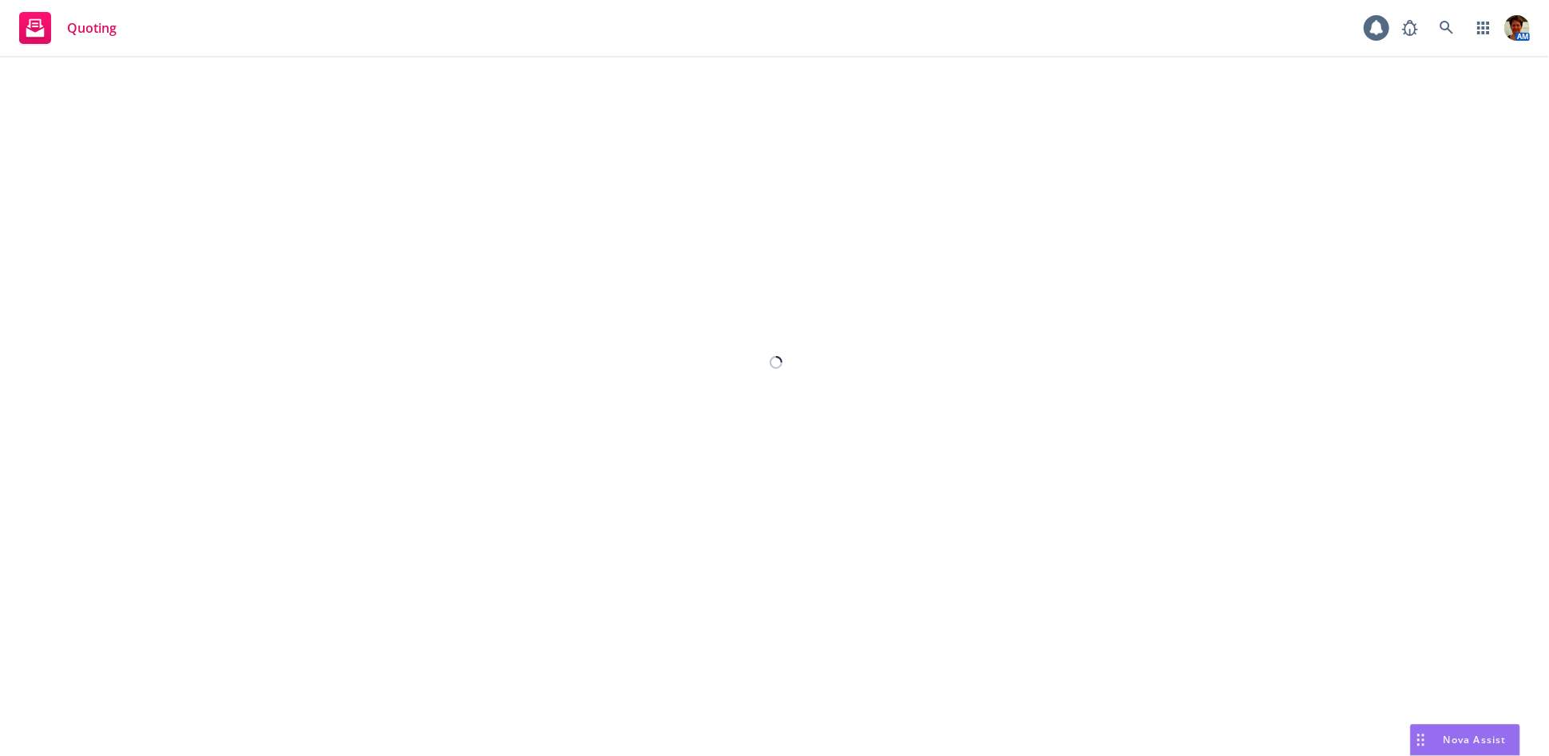
select select "12"
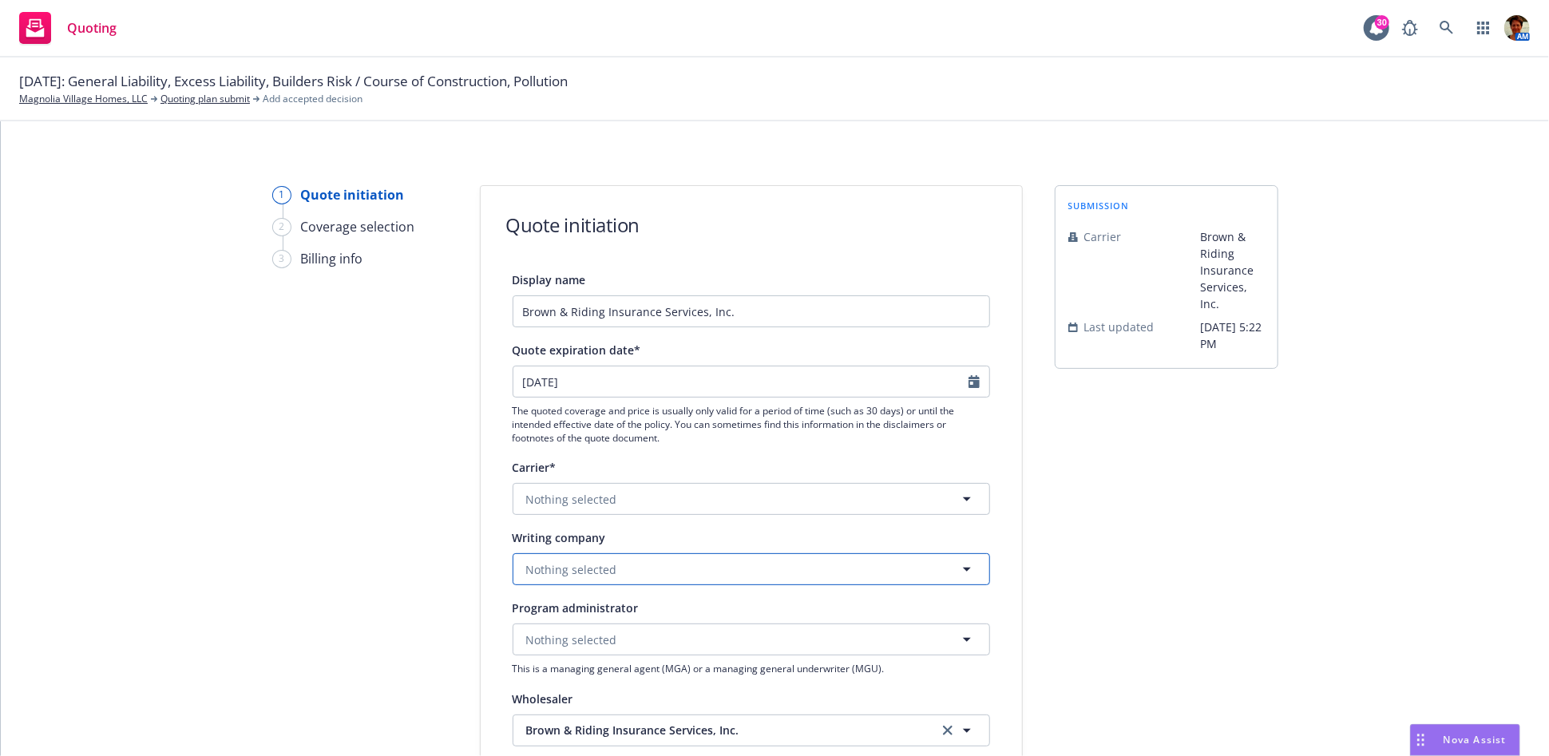
click at [604, 573] on span "Nothing selected" at bounding box center [571, 569] width 91 height 17
type input "Hudson Excess"
click at [614, 510] on strong "Hudson Excess Insurance Company" at bounding box center [650, 507] width 241 height 15
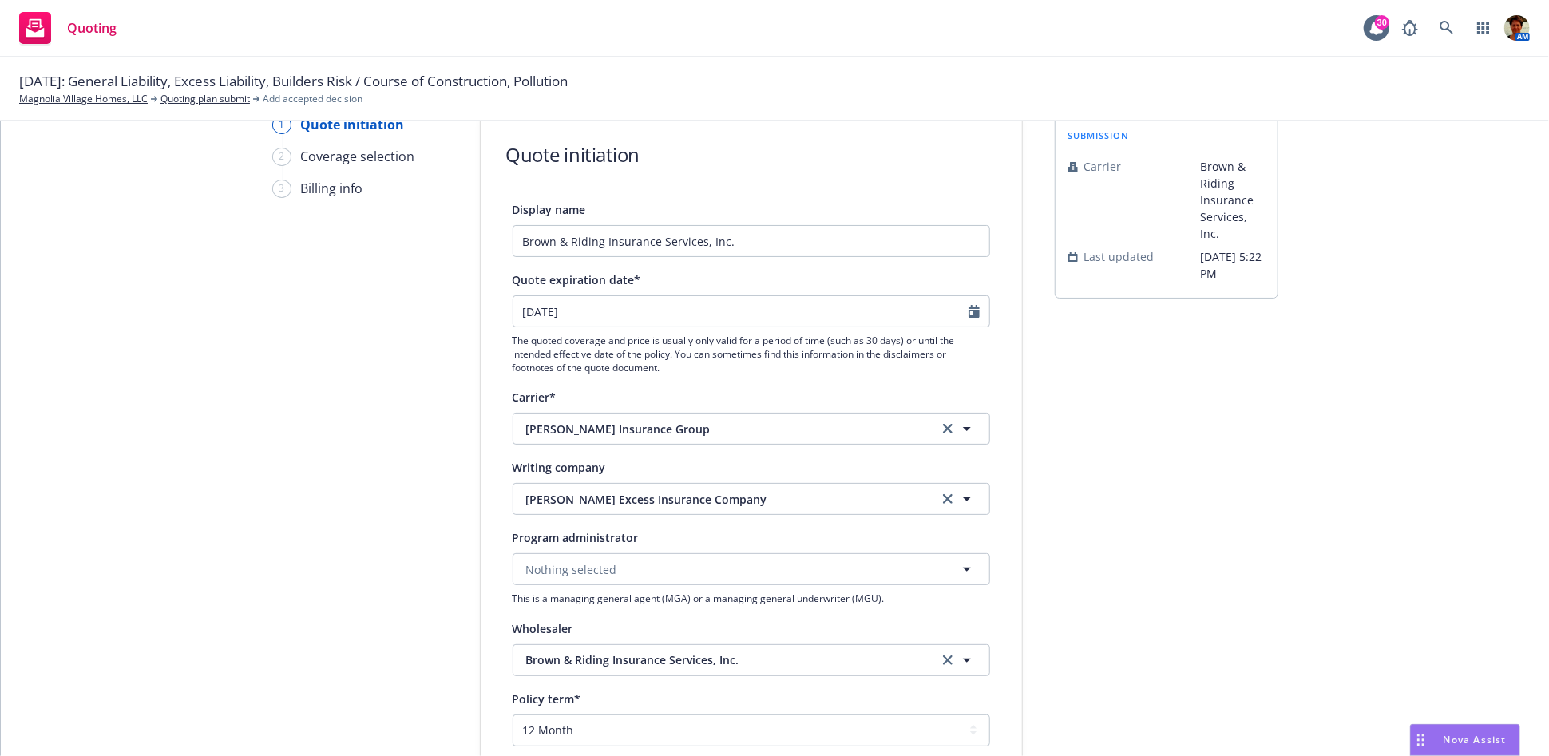
scroll to position [177, 0]
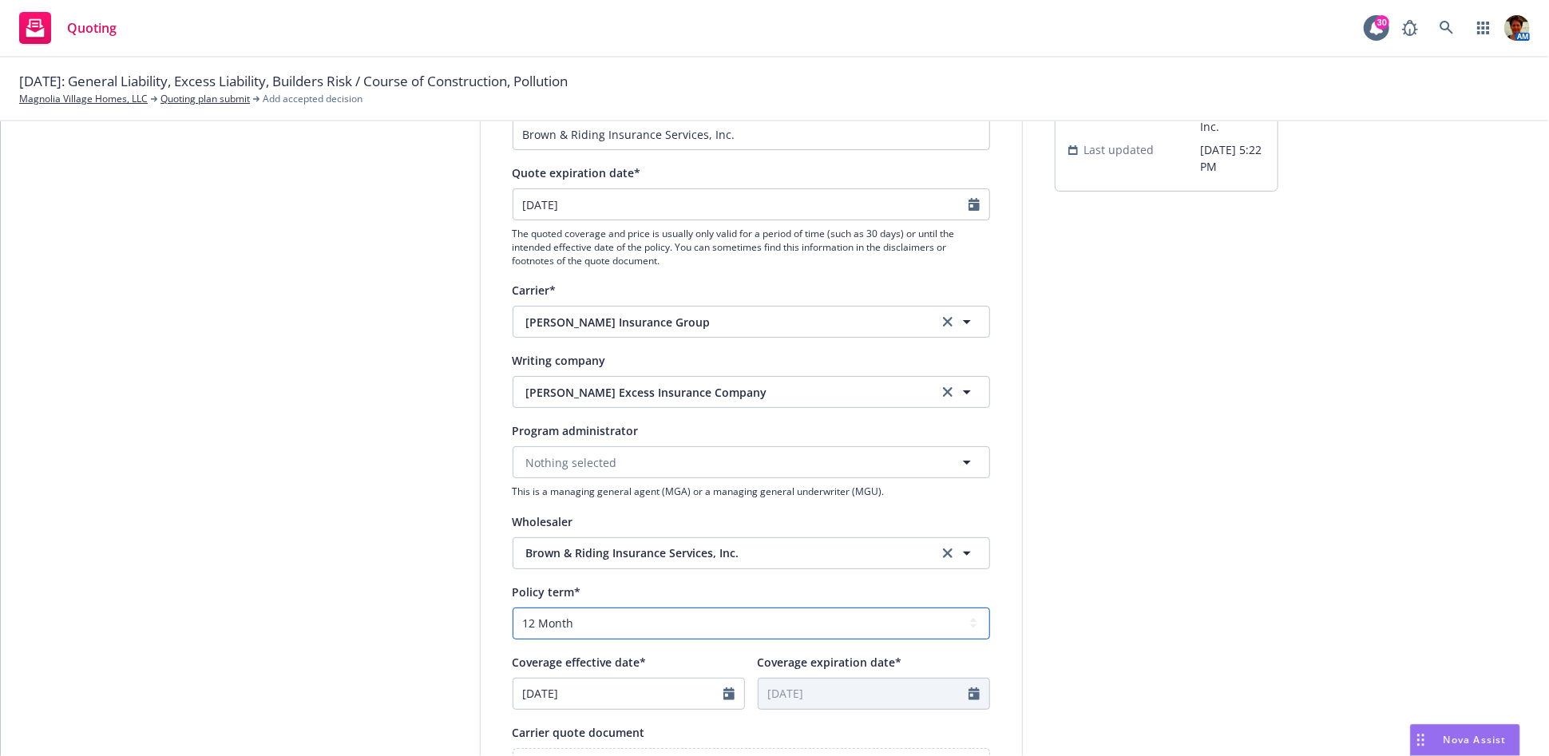
click at [670, 616] on select "Select policy term 12 Month 6 Month 4 Month 3 Month 2 Month 1 Month 36 Month (3…" at bounding box center [752, 624] width 478 height 32
select select "other"
click at [513, 608] on select "Select policy term 12 Month 6 Month 4 Month 3 Month 2 Month 1 Month 36 Month (3…" at bounding box center [752, 624] width 478 height 32
select select "10"
click at [604, 685] on input "10/23/2024" at bounding box center [618, 694] width 210 height 30
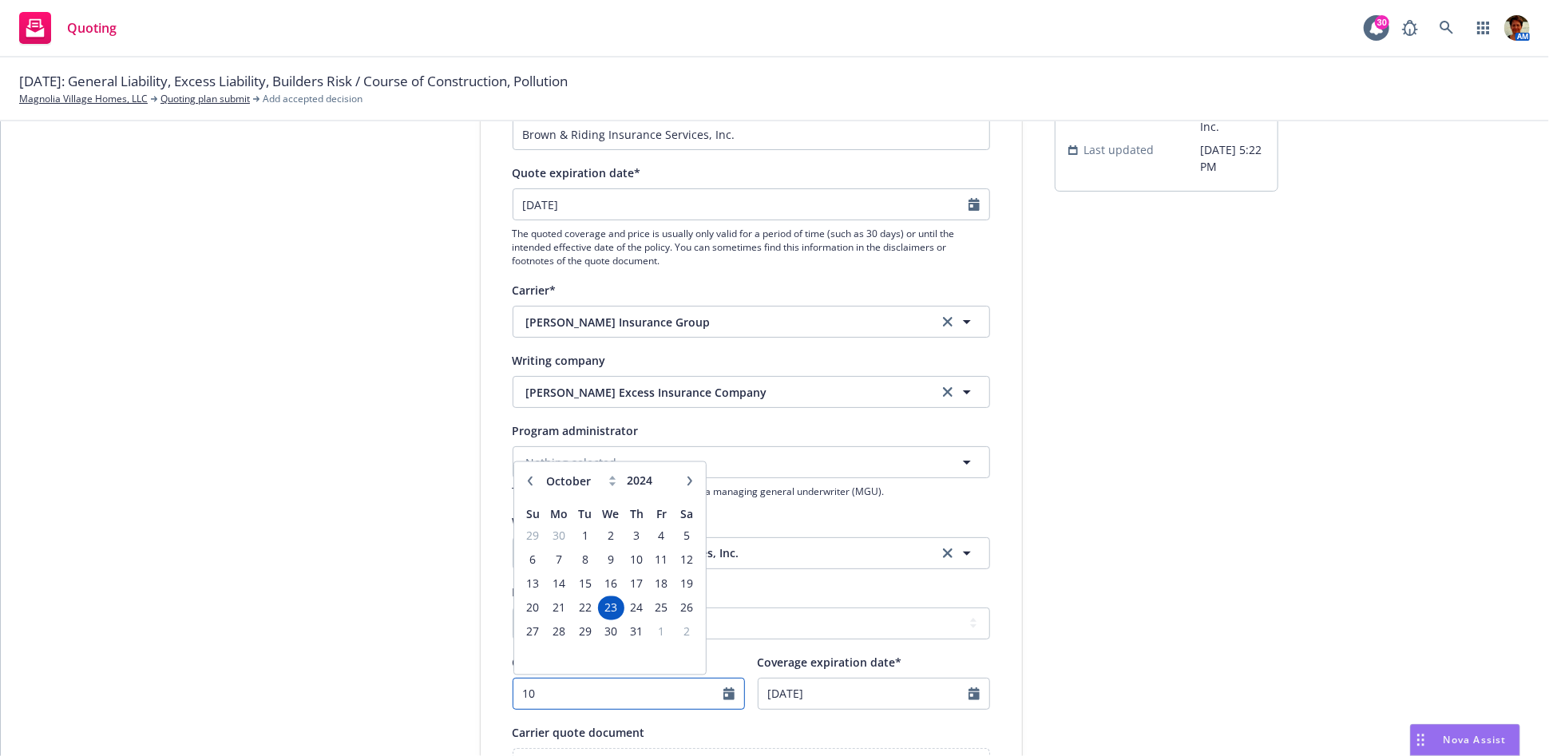
type input "1"
type input "09/01/2025"
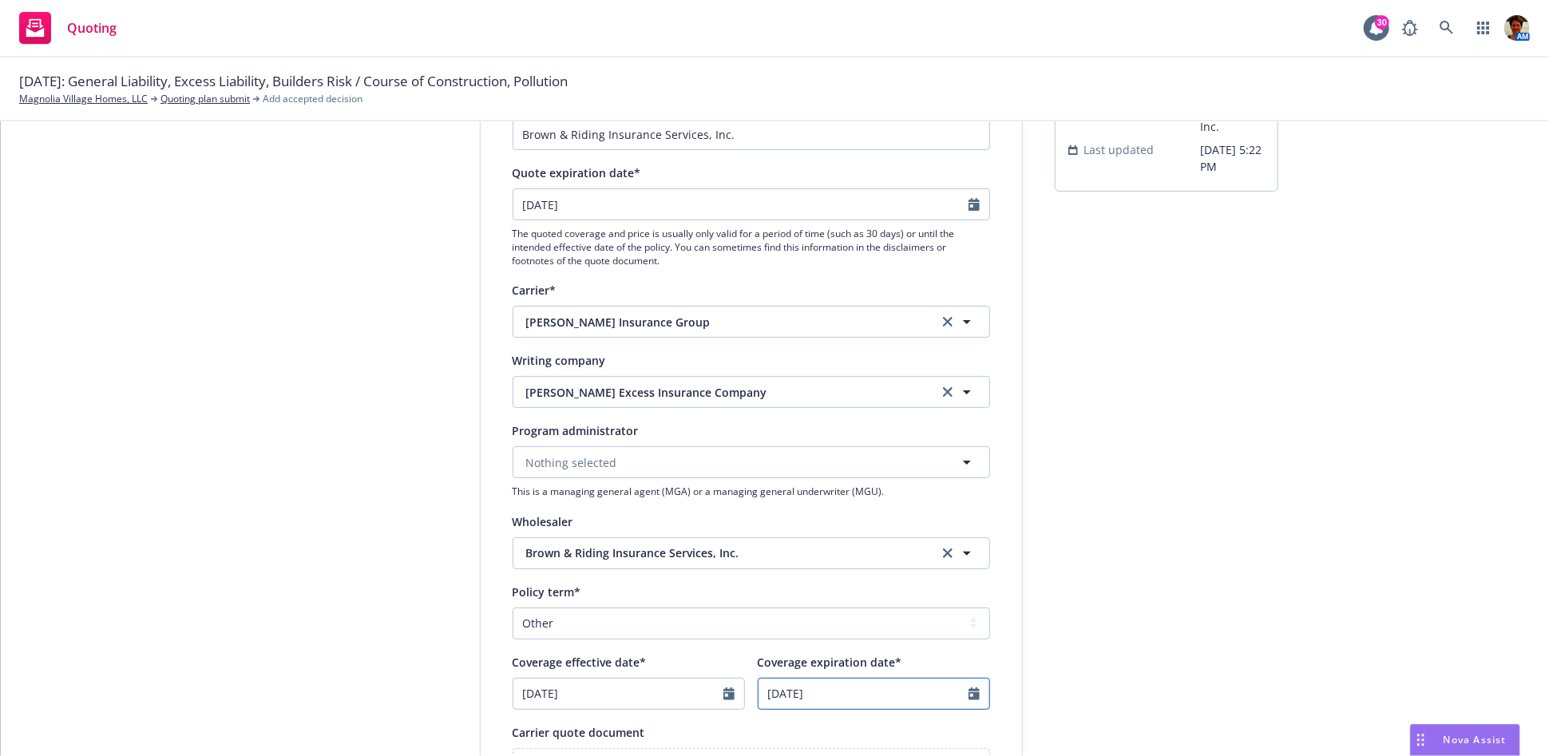
select select "10"
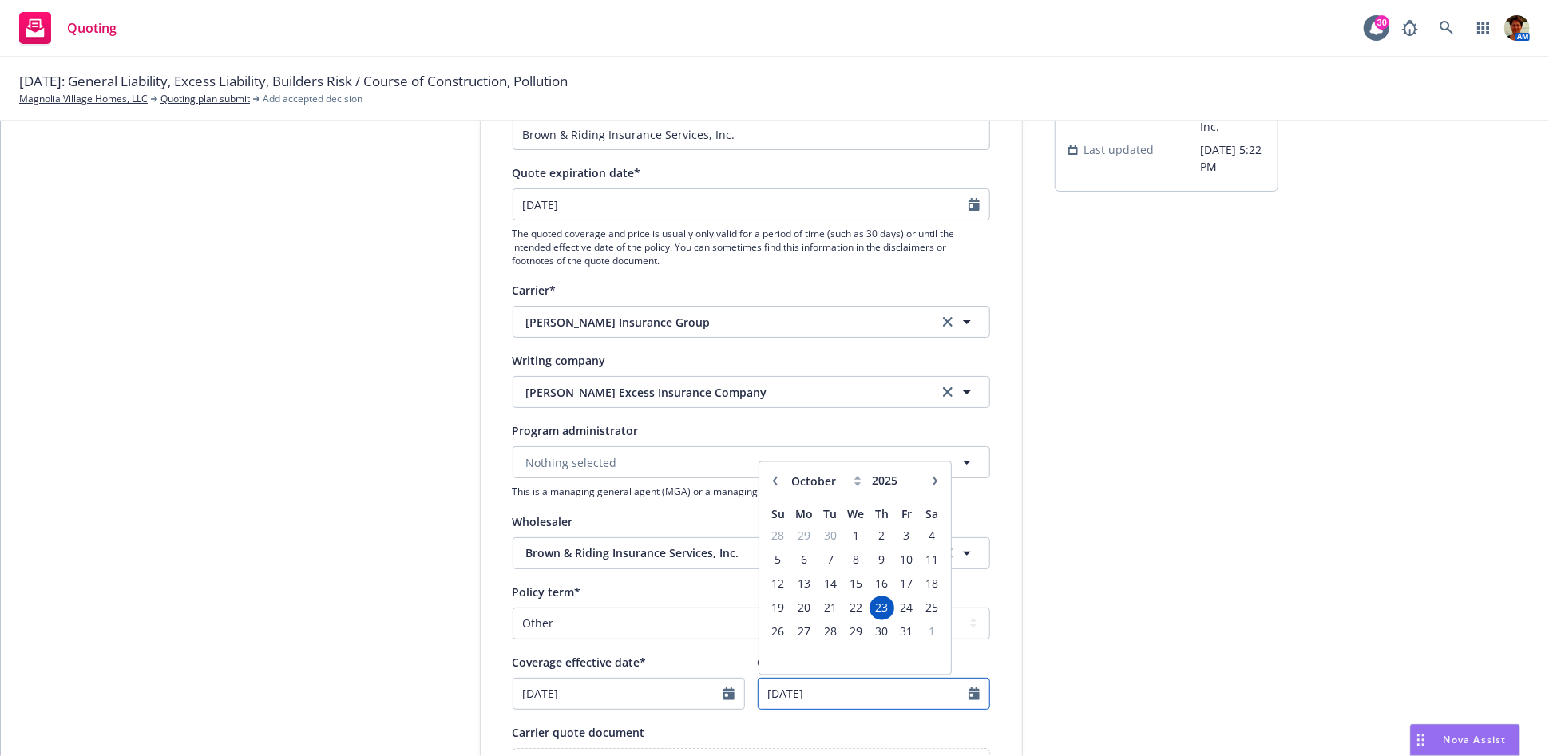
type input "09/01/2027"
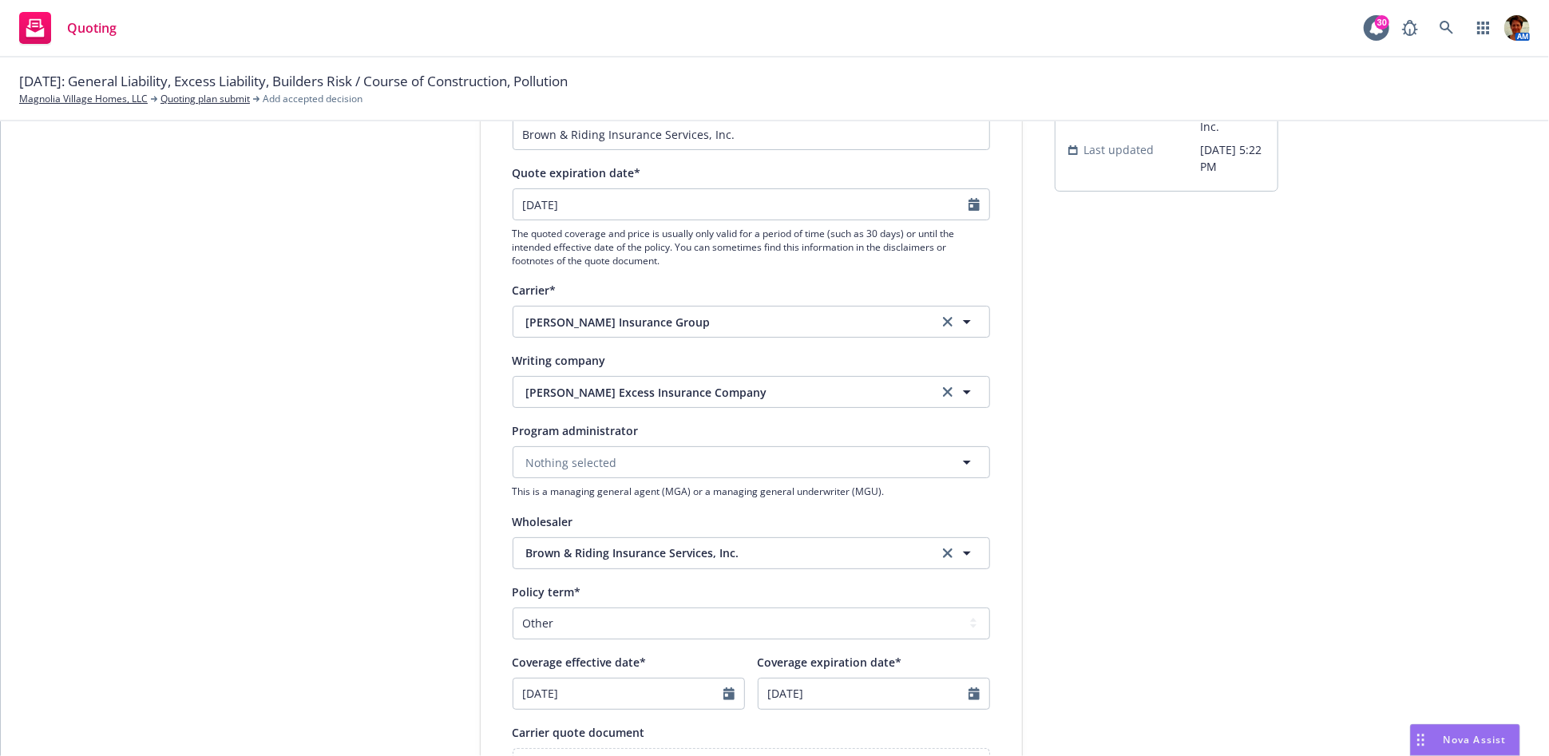
click at [1175, 643] on div "submission Carrier Brown & Riding Insurance Services, Inc. Last updated 8/15, 5…" at bounding box center [1167, 543] width 224 height 1071
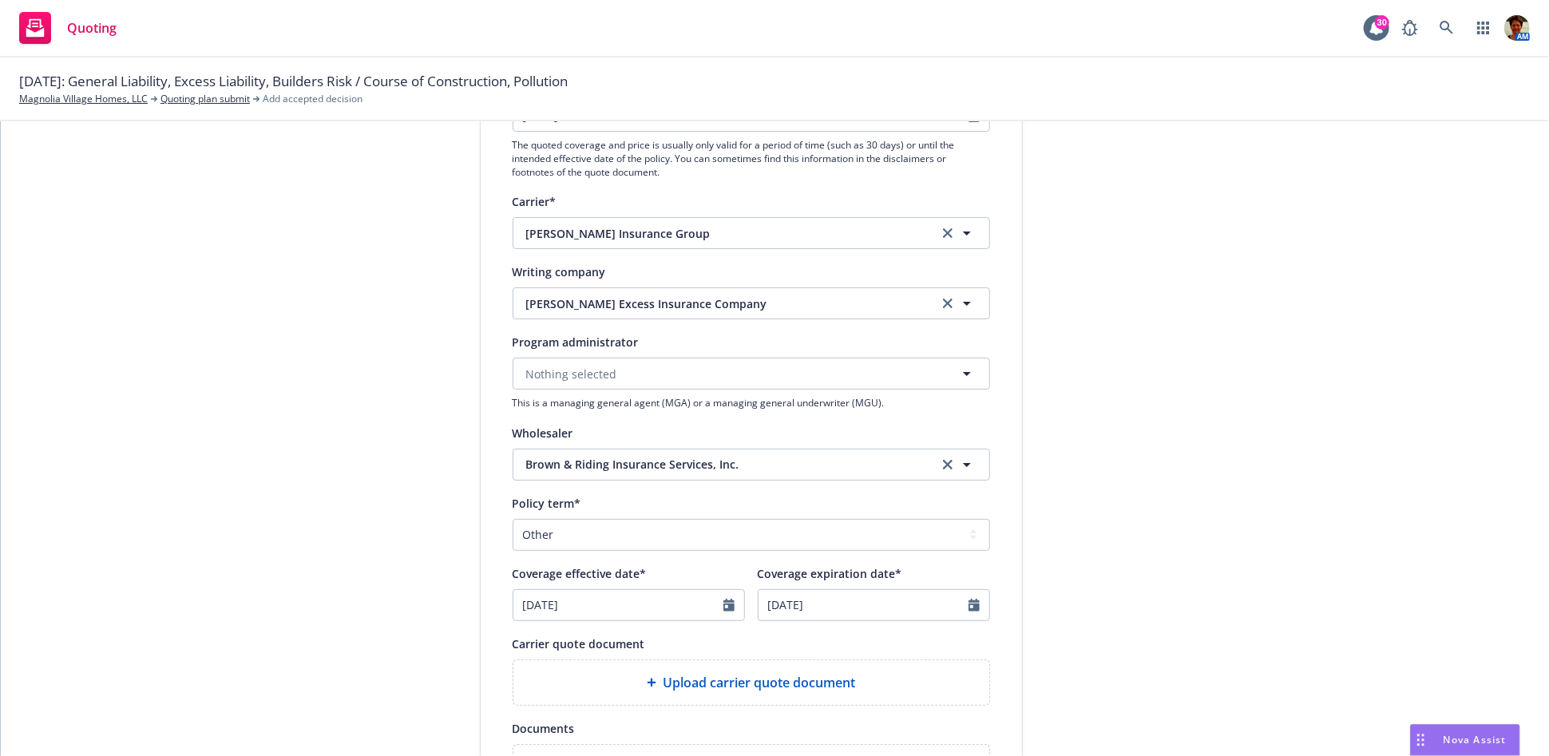
scroll to position [355, 0]
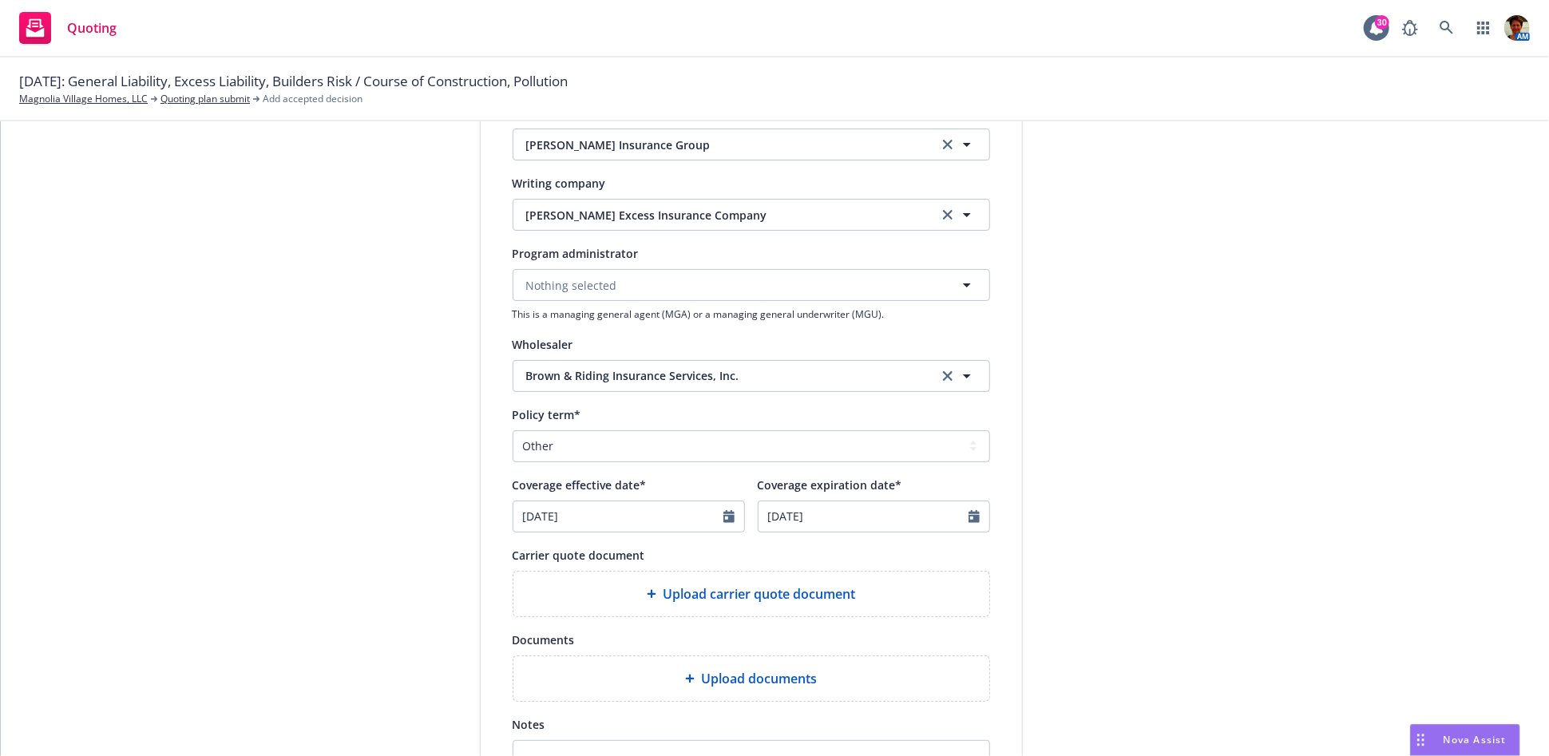
click at [777, 603] on div "Upload carrier quote document" at bounding box center [751, 594] width 476 height 45
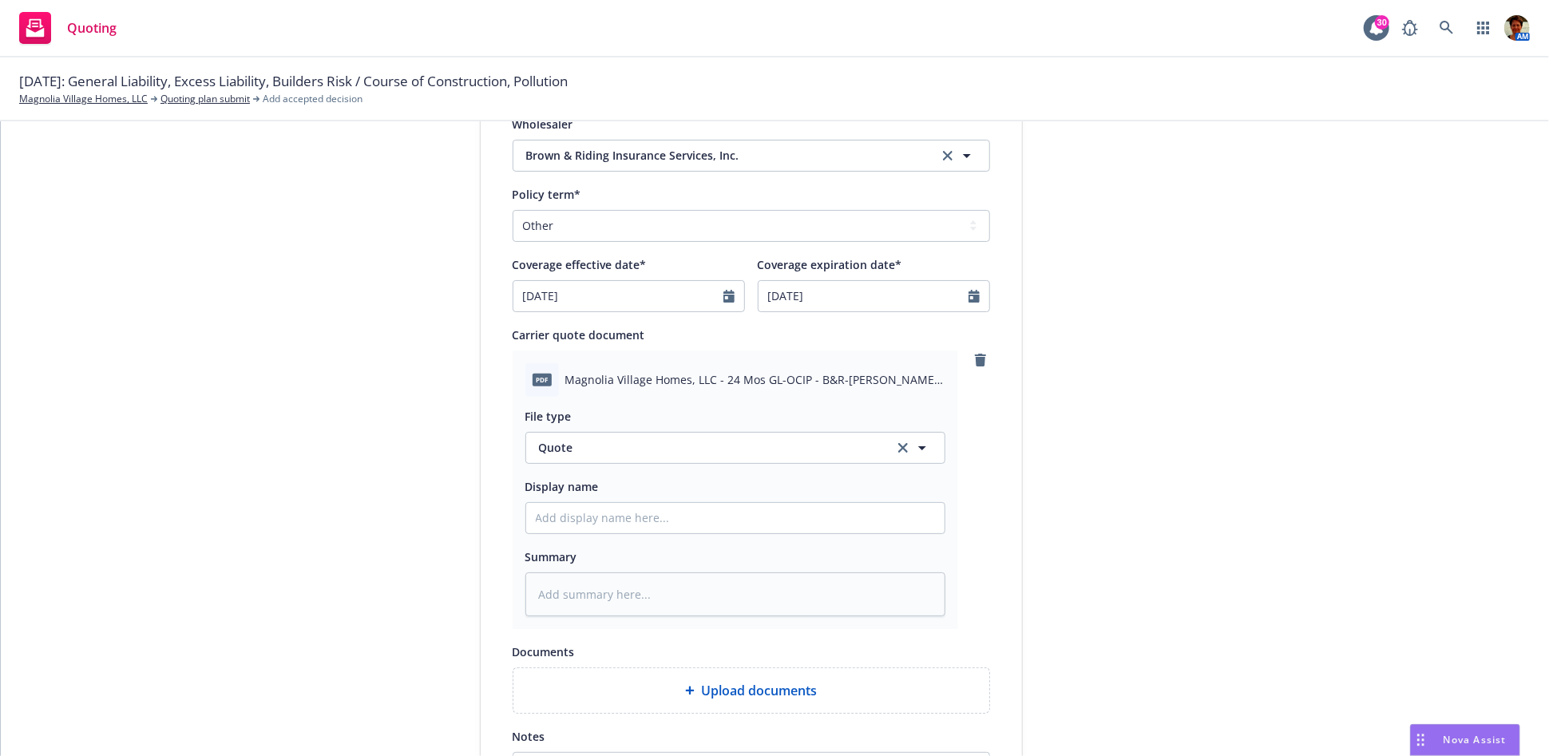
scroll to position [709, 0]
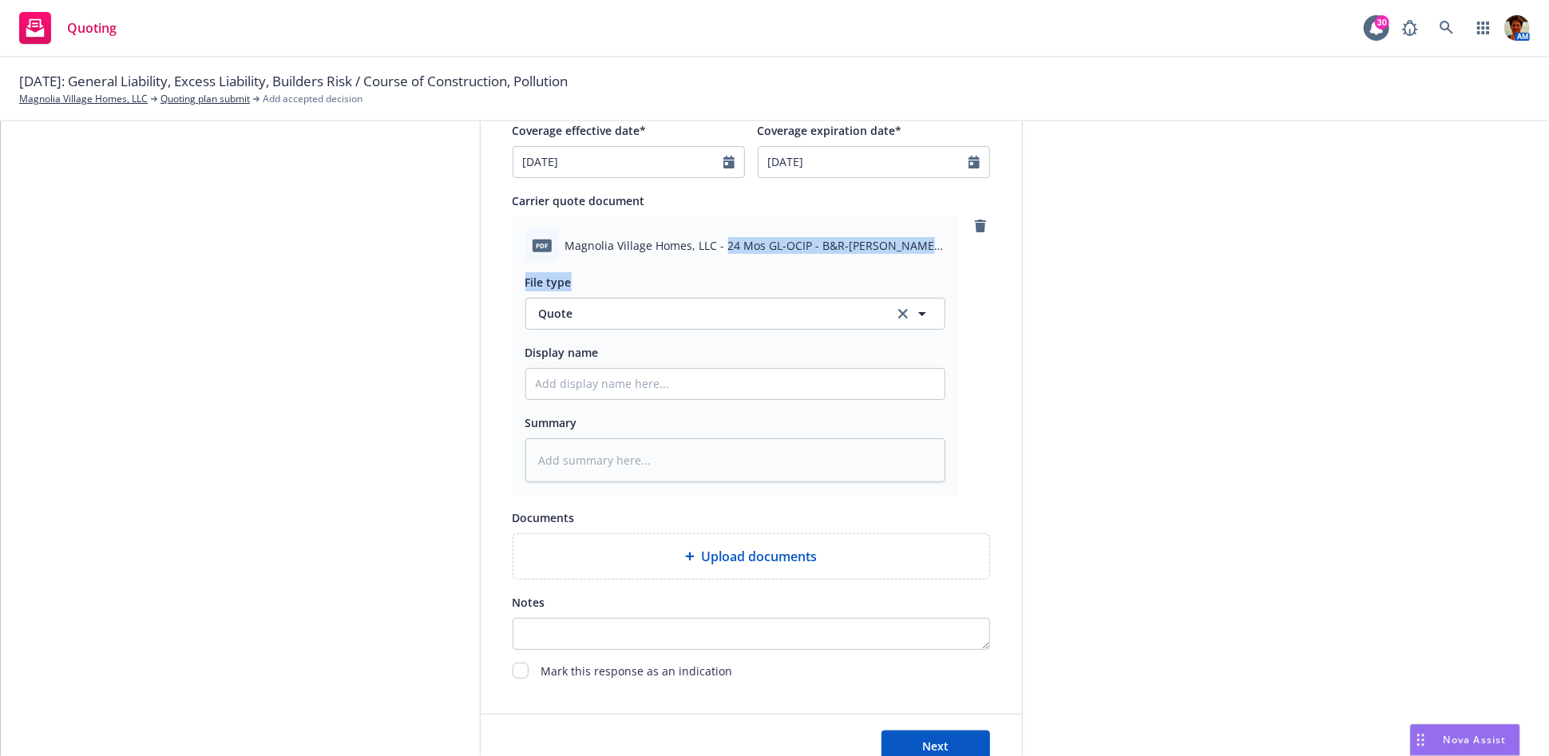
drag, startPoint x: 716, startPoint y: 248, endPoint x: 890, endPoint y: 264, distance: 174.9
click at [890, 264] on div "pdf Magnolia Village Homes, LLC - 24 Mos GL-OCIP - B&R-Hudson Excess Quote - 08…" at bounding box center [736, 355] width 446 height 279
copy div "24 Mos GL-OCIP - B&R-Hudson Excess Quote - 08-19-2025.pdf File type"
click at [789, 378] on input "Display name" at bounding box center [735, 384] width 418 height 30
paste input "24 Mos GL-OCIP - B&R-Hudson Excess Quote - 08-19-2025.pdf File type"
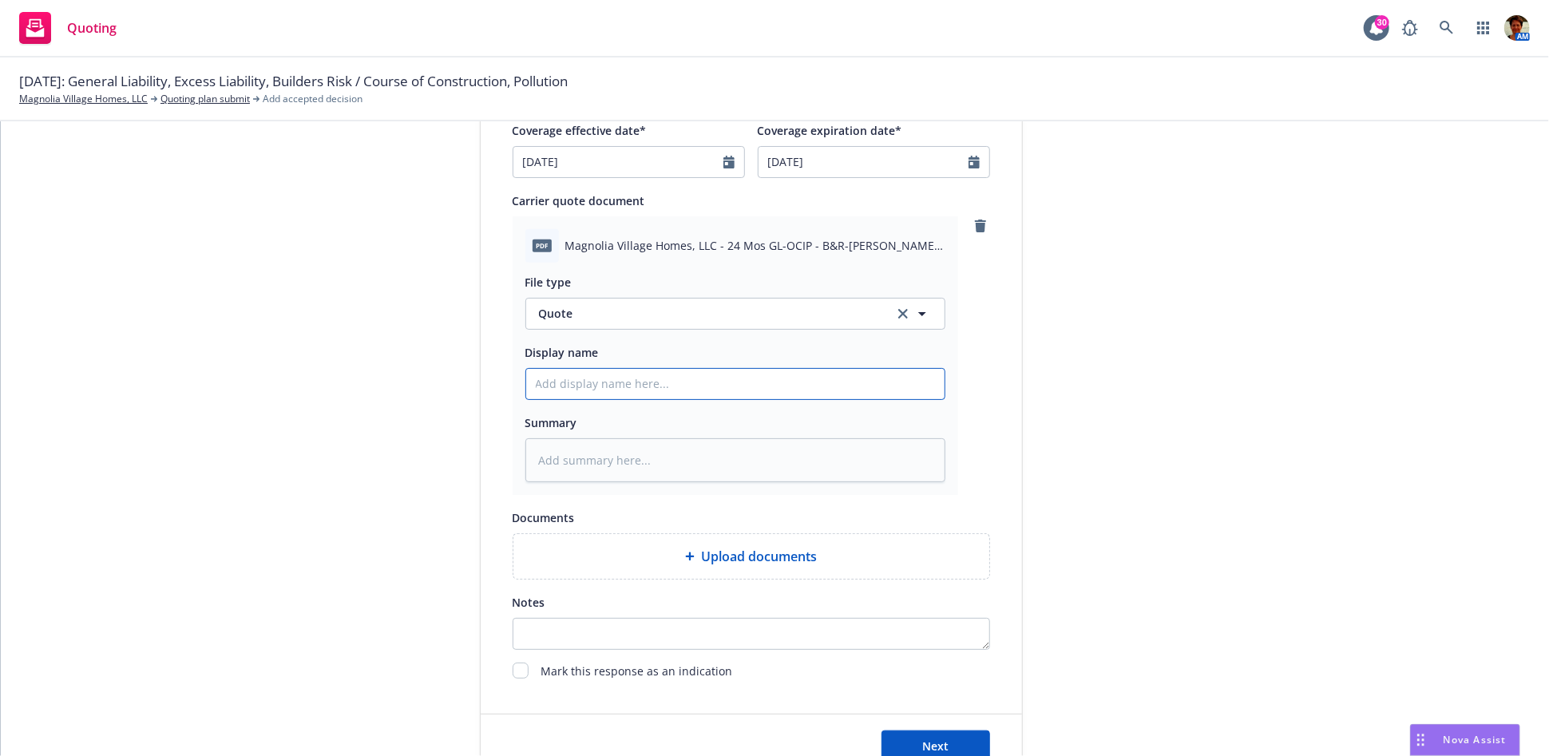
type textarea "x"
type input "24 Mos GL-OCIP - B&R-Hudson Excess Quote - 08-19-2025.pdf File type"
type textarea "x"
type input "24 Mos GL-OCIP - B&R-Hudson Excess Quote - 08-19-2025.pdf File typ"
type textarea "x"
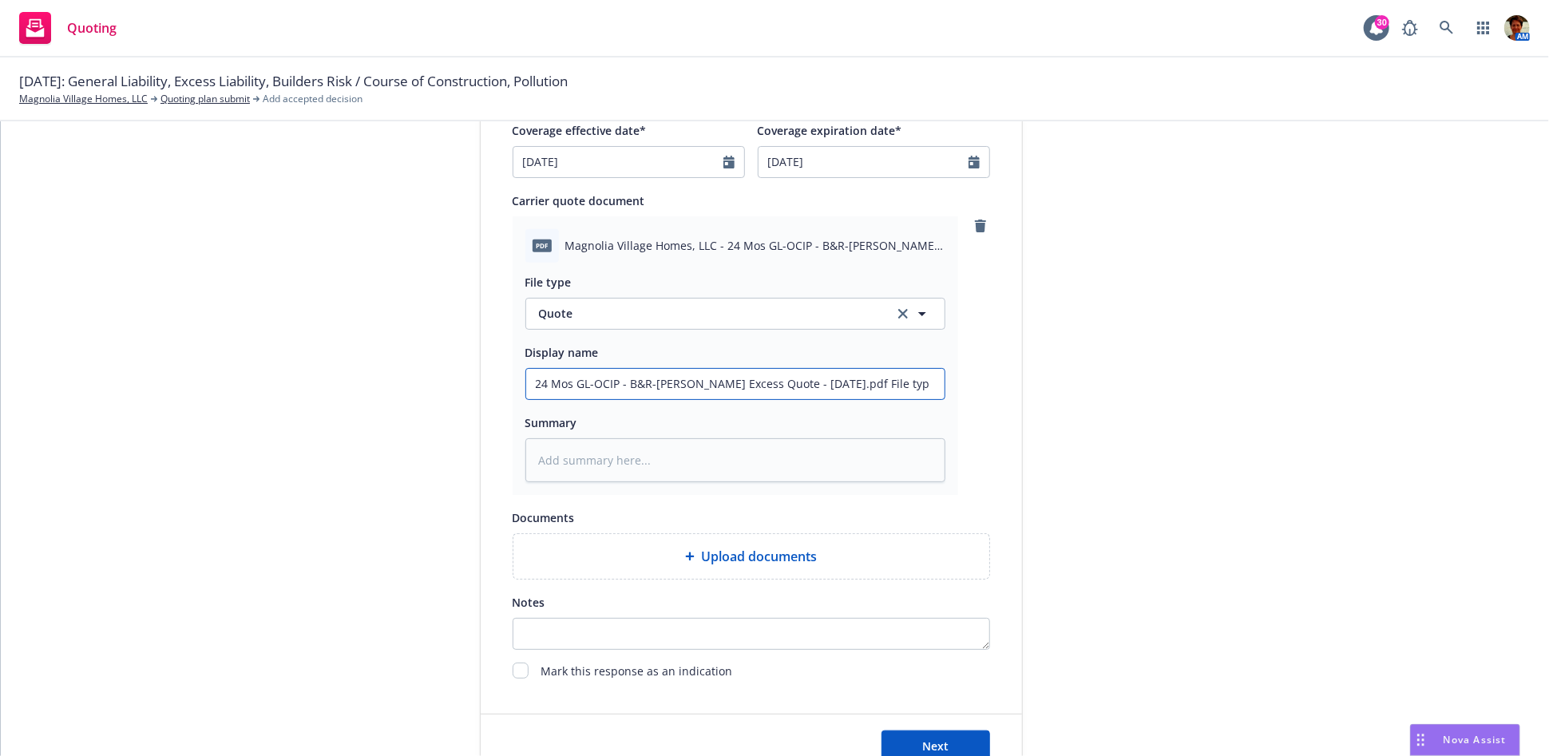
type input "24 Mos GL-OCIP - B&R-Hudson Excess Quote - 08-19-2025.pdf File ty"
type textarea "x"
type input "24 Mos GL-OCIP - B&R-Hudson Excess Quote - 08-19-2025.pdf File t"
type textarea "x"
type input "24 Mos GL-OCIP - B&R-Hudson Excess Quote - 08-19-2025.pdf File"
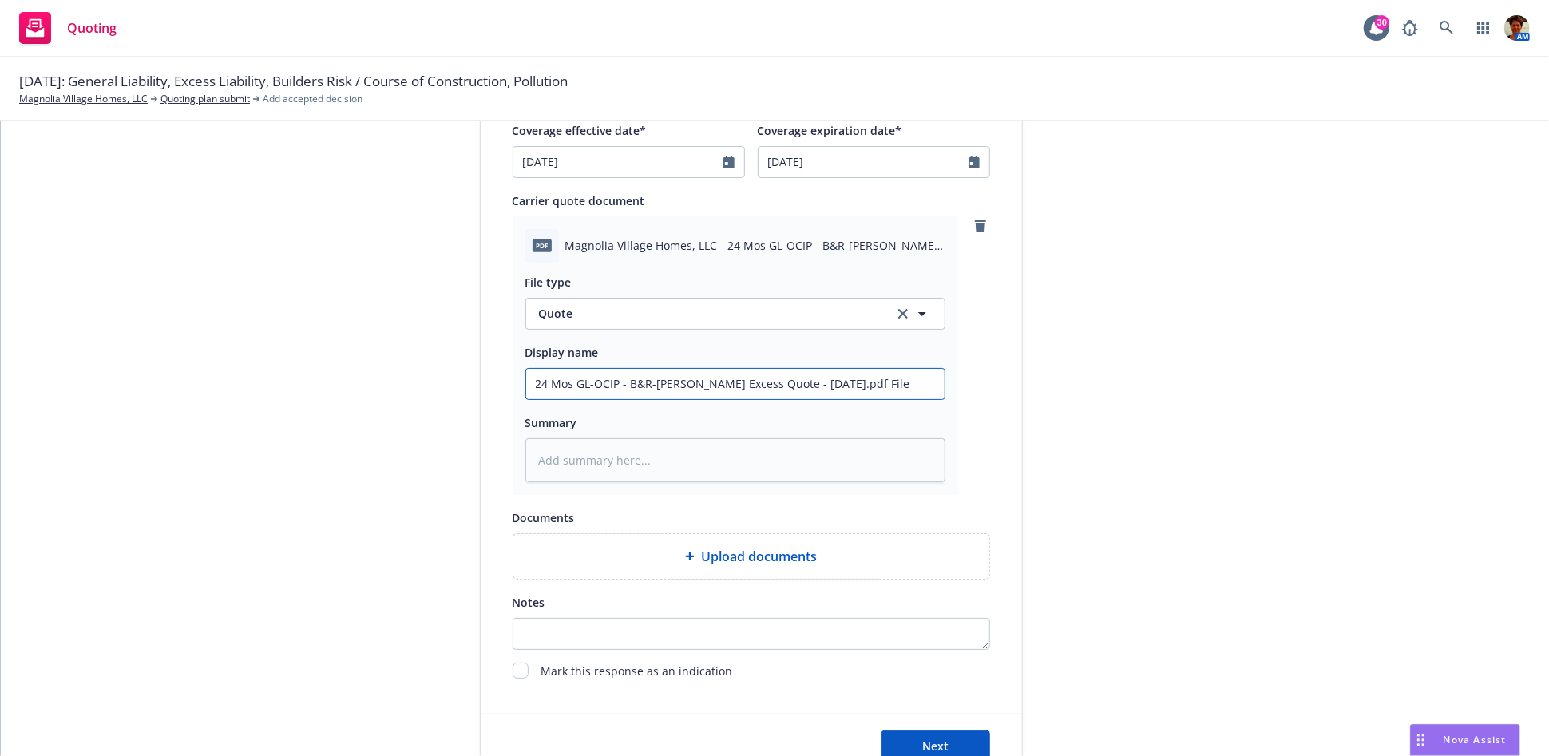
type textarea "x"
type input "24 Mos GL-OCIP - B&R-Hudson Excess Quote - 08-19-2025.pdf File"
type textarea "x"
type input "24 Mos GL-OCIP - B&R-Hudson Excess Quote - 08-19-2025.pdf Fil"
type textarea "x"
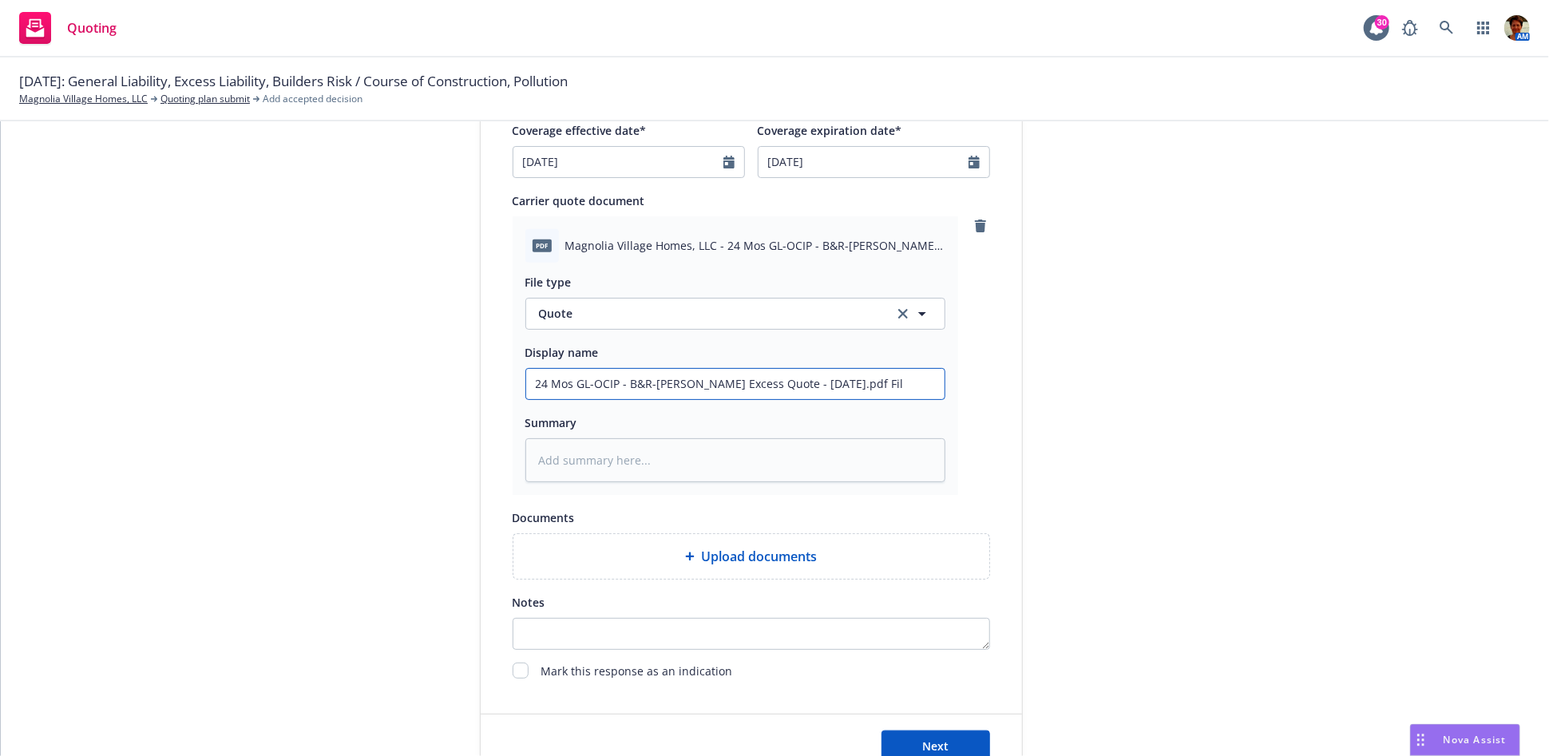
type input "24 Mos GL-OCIP - B&R-Hudson Excess Quote - 08-19-2025.pdf Fi"
type textarea "x"
type input "24 Mos GL-OCIP - B&R-Hudson Excess Quote - 08-19-2025.pdf F"
type textarea "x"
type input "24 Mos GL-OCIP - B&R-Hudson Excess Quote - 08-19-2025.pdf"
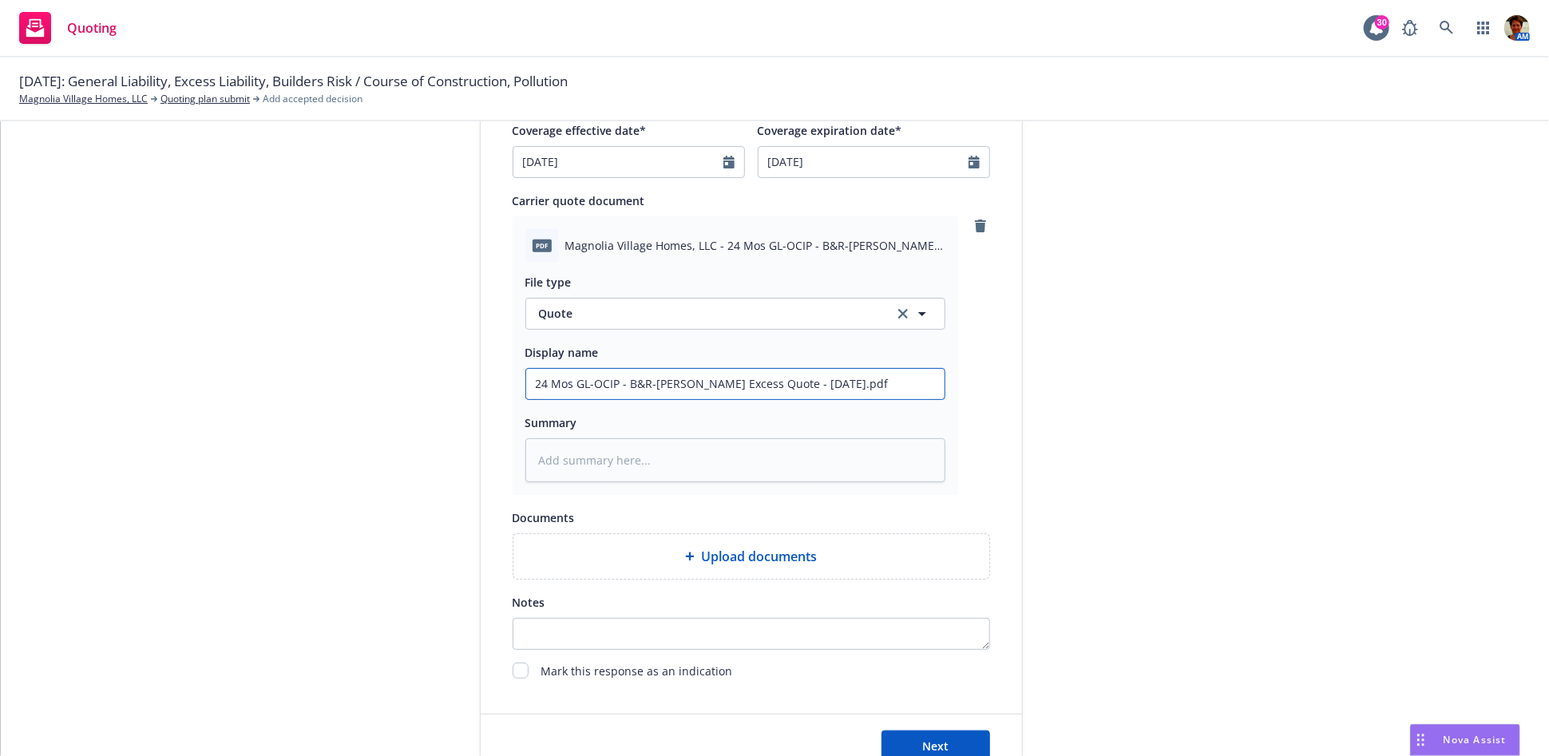
type textarea "x"
type input "24 Mos GL-OCIP - B&R-Hudson Excess Quote - 08-19-2025.pdf"
type textarea "x"
type input "24 Mos GL-OCIP - B&R-Hudson Excess Quote - 08-19-2025.pd"
type textarea "x"
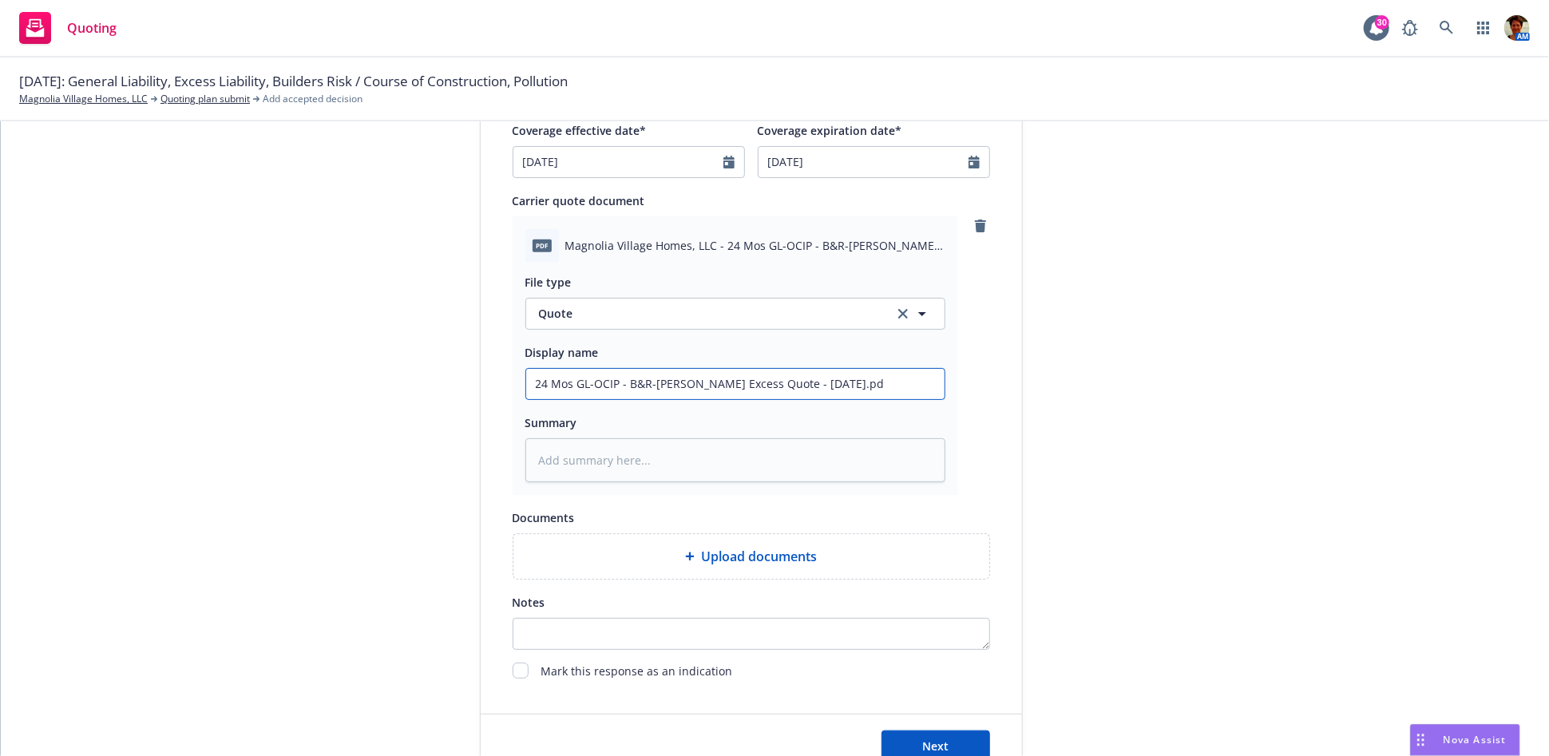
type input "24 Mos GL-OCIP - B&R-Hudson Excess Quote - 08-19-2025.p"
type textarea "x"
type input "24 Mos GL-OCIP - B&R-Hudson Excess Quote - 08-19-2025."
type textarea "x"
type input "24 Mos GL-OCIP - B&R-Hudson Excess Quote - 08-19-2025"
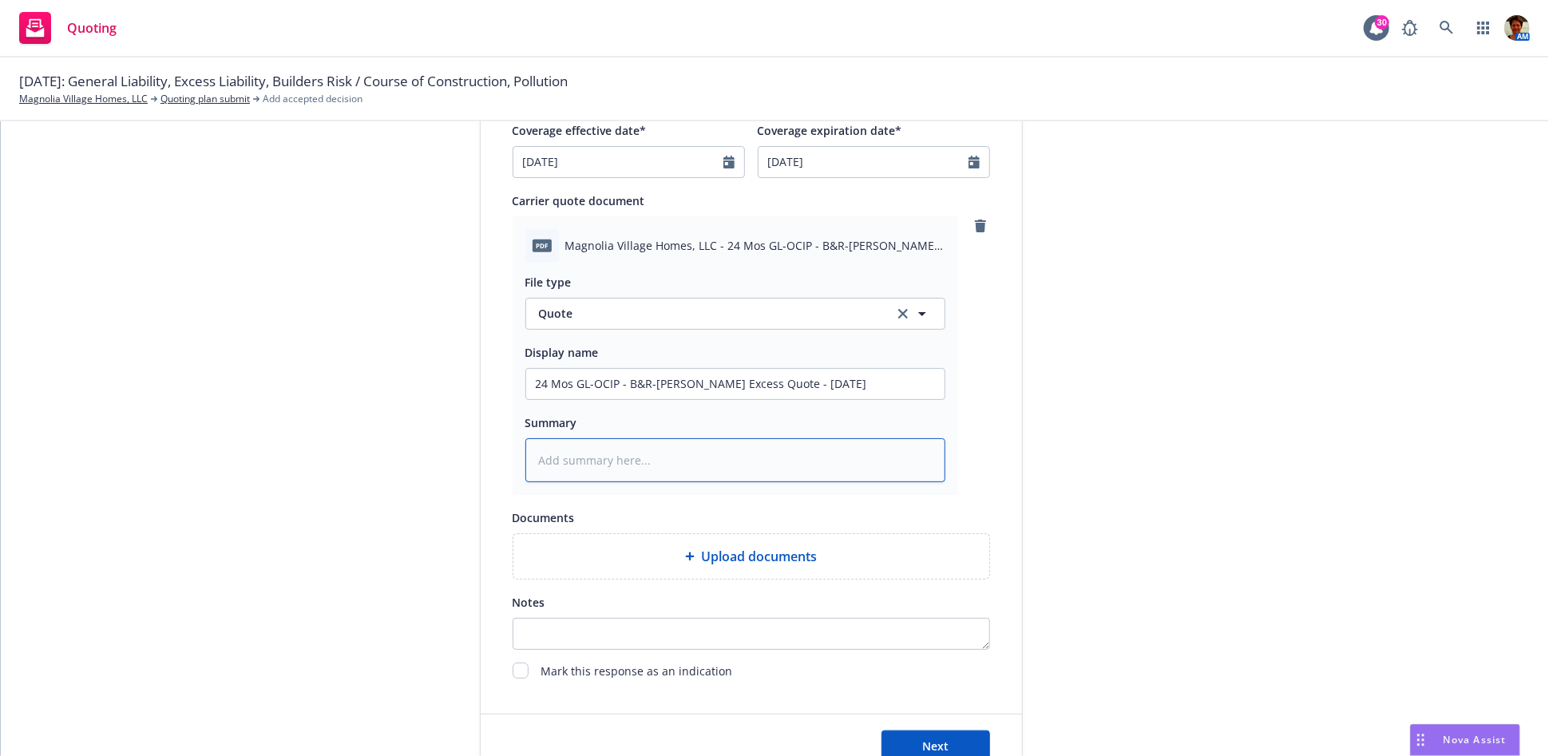
click at [692, 454] on textarea at bounding box center [735, 460] width 420 height 44
paste textarea "24 Mos GL-OCIP - B&R-Hudson Excess Quote - 08-19-2025.pdf File type"
type textarea "x"
type textarea "24 Mos GL-OCIP - B&R-Hudson Excess Quote - 08-19-2025.pdf File type"
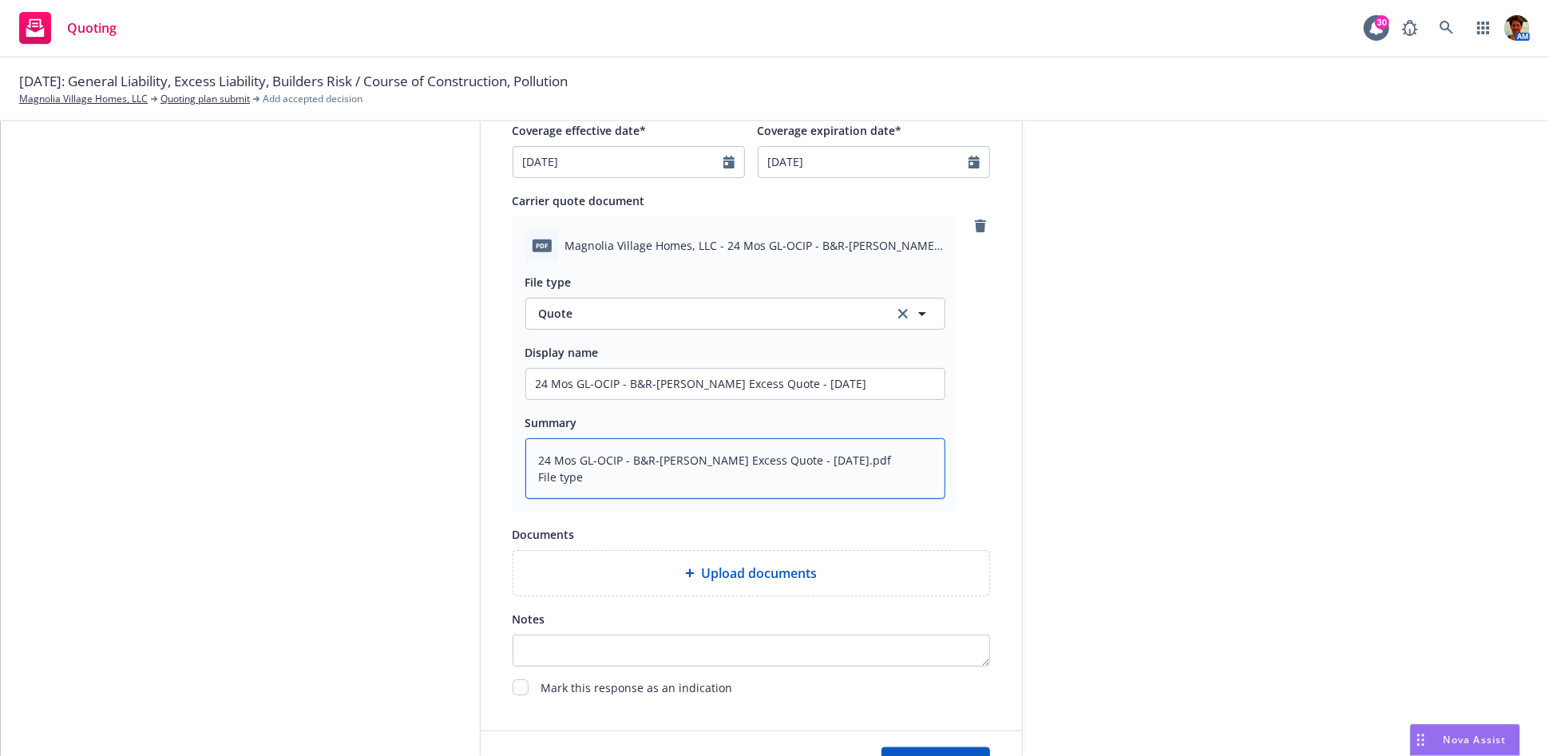
type textarea "x"
type textarea "24 Mos GL-OCIP - B&R-Hudson Excess Quote - 08-19-2025.pdf File typ"
type textarea "x"
type textarea "24 Mos GL-OCIP - B&R-Hudson Excess Quote - 08-19-2025.pdf File ty"
type textarea "x"
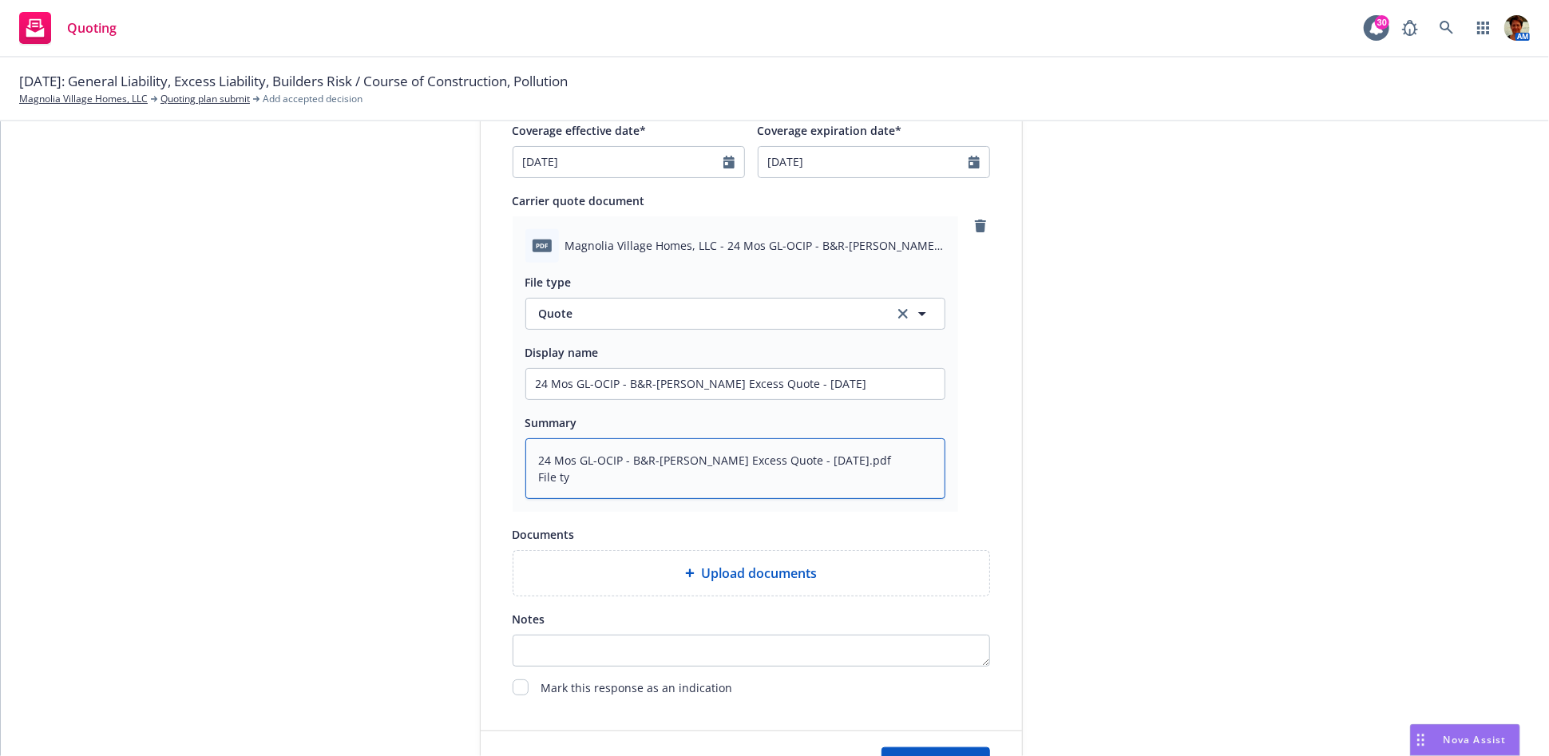
type textarea "24 Mos GL-OCIP - B&R-Hudson Excess Quote - 08-19-2025.pdf File t"
type textarea "x"
type textarea "24 Mos GL-OCIP - B&R-Hudson Excess Quote - 08-19-2025.pdf File"
type textarea "x"
type textarea "24 Mos GL-OCIP - B&R-Hudson Excess Quote - 08-19-2025.pdf File"
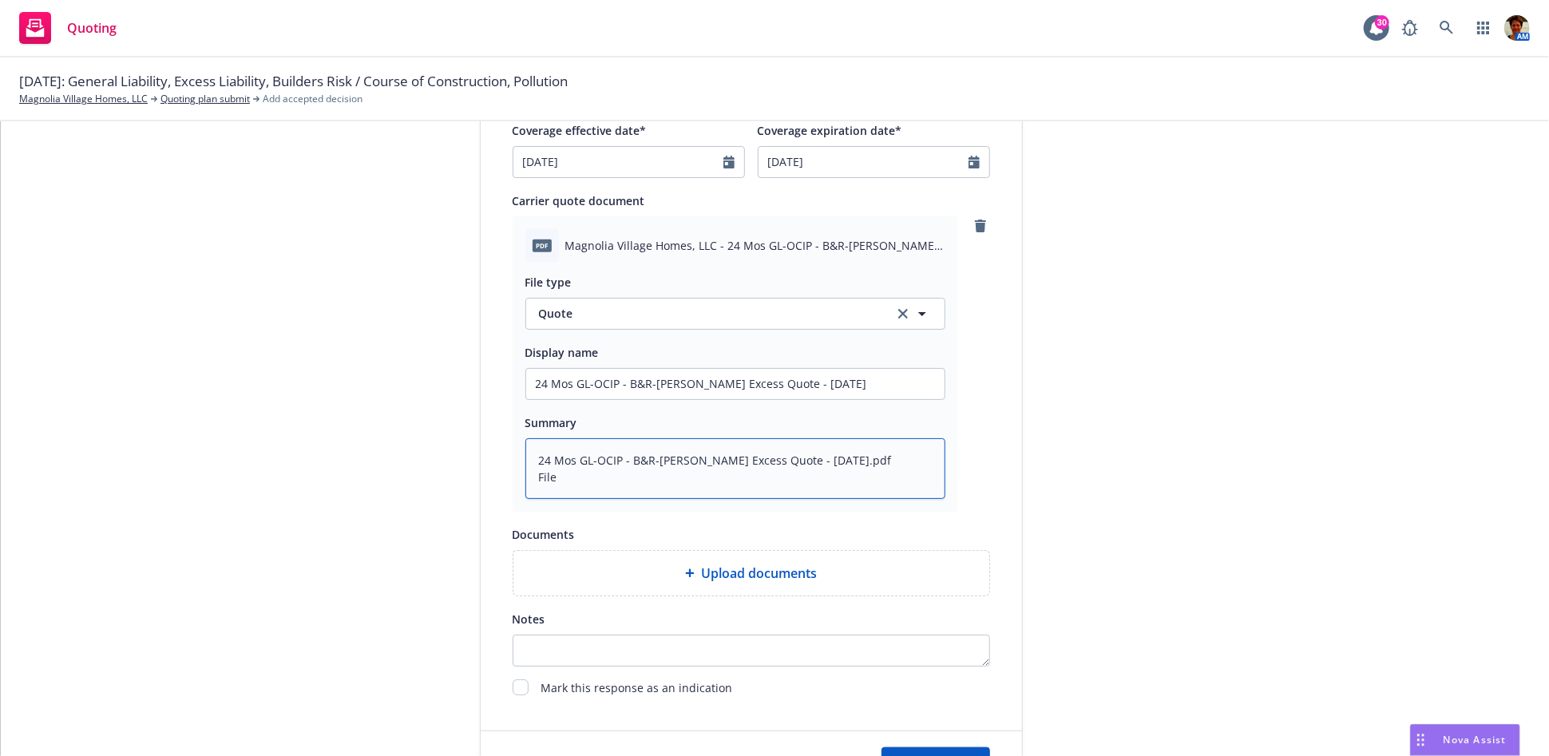
type textarea "x"
type textarea "24 Mos GL-OCIP - B&R-Hudson Excess Quote - 08-19-2025.pdf Fil"
type textarea "x"
type textarea "24 Mos GL-OCIP - B&R-Hudson Excess Quote - 08-19-2025.pdf Fi"
type textarea "x"
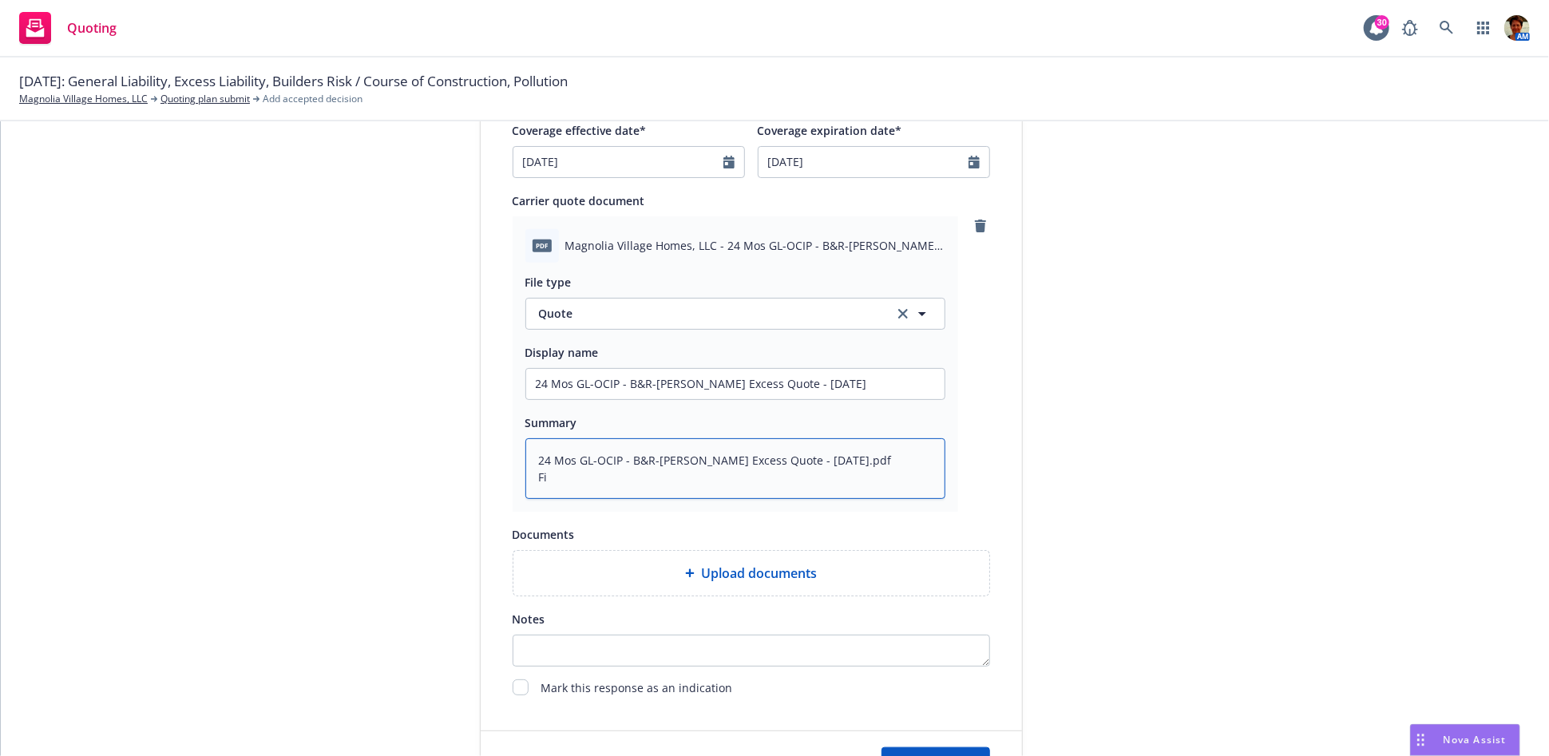
type textarea "24 Mos GL-OCIP - B&R-Hudson Excess Quote - 08-19-2025.pdf F"
type textarea "x"
type textarea "24 Mos GL-OCIP - B&R-Hudson Excess Quote - 08-19-2025.pdf"
type textarea "x"
type textarea "24 Mos GL-OCIP - B&R-Hudson Excess Quote - 08-19-2025.pdf"
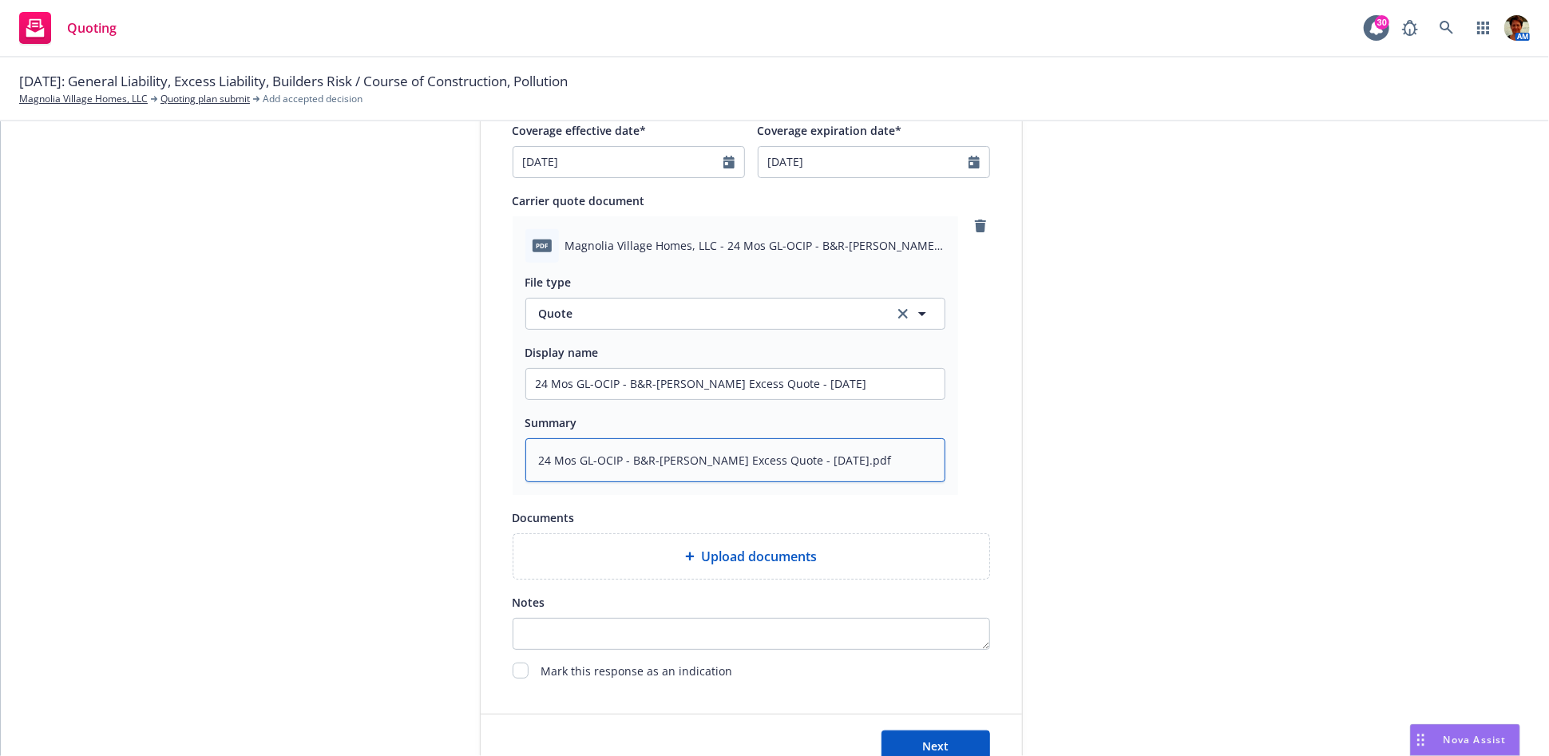
type textarea "x"
type textarea "24 Mos GL-OCIP - B&R-Hudson Excess Quote - 08-19-2025.pd"
type textarea "x"
type textarea "24 Mos GL-OCIP - B&R-Hudson Excess Quote - 08-19-2025.p"
type textarea "x"
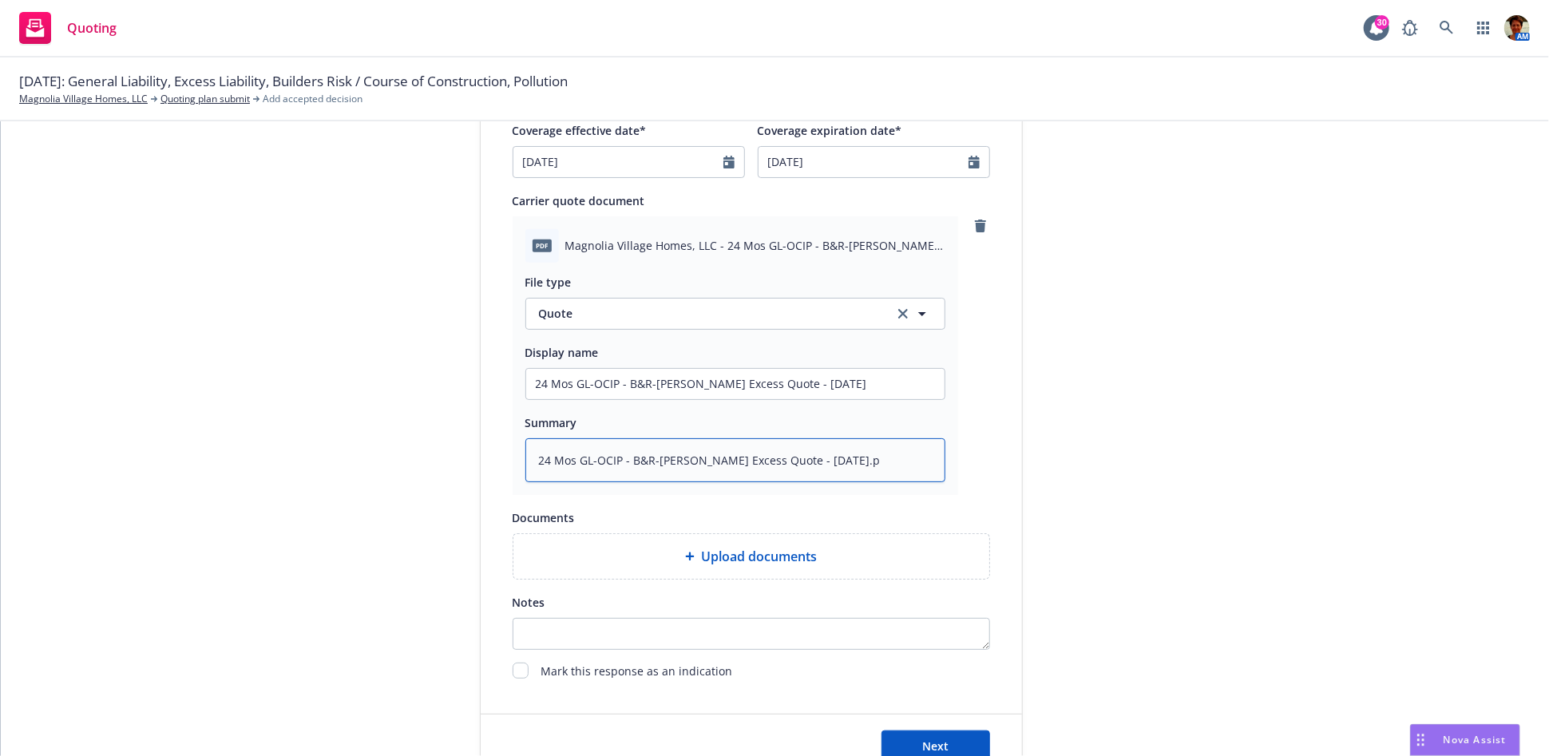
type textarea "24 Mos GL-OCIP - B&R-Hudson Excess Quote - 08-19-2025."
type textarea "x"
type textarea "24 Mos GL-OCIP - B&R-Hudson Excess Quote - 08-19-2025"
click at [925, 744] on span "Next" at bounding box center [935, 746] width 26 height 15
type textarea "x"
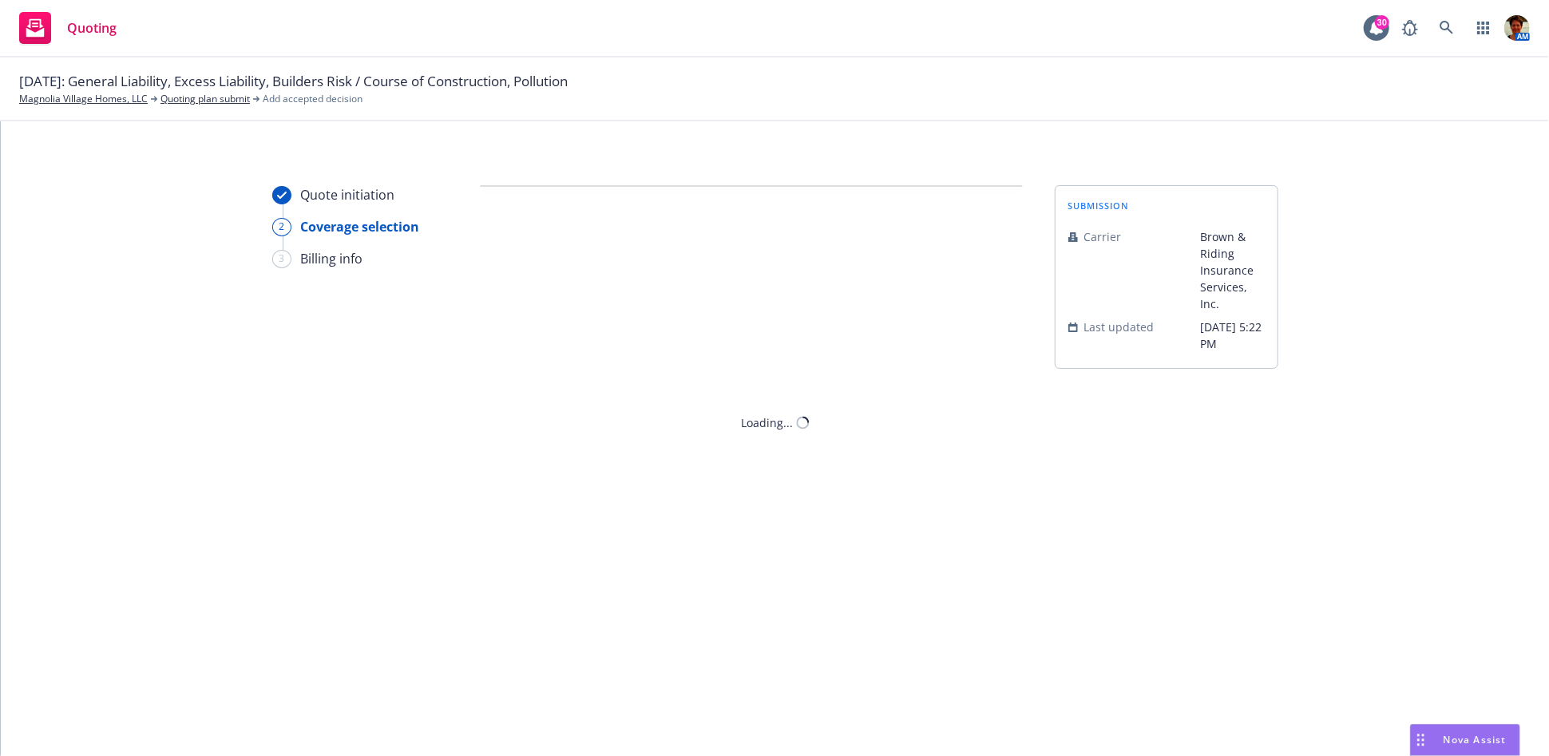
scroll to position [0, 0]
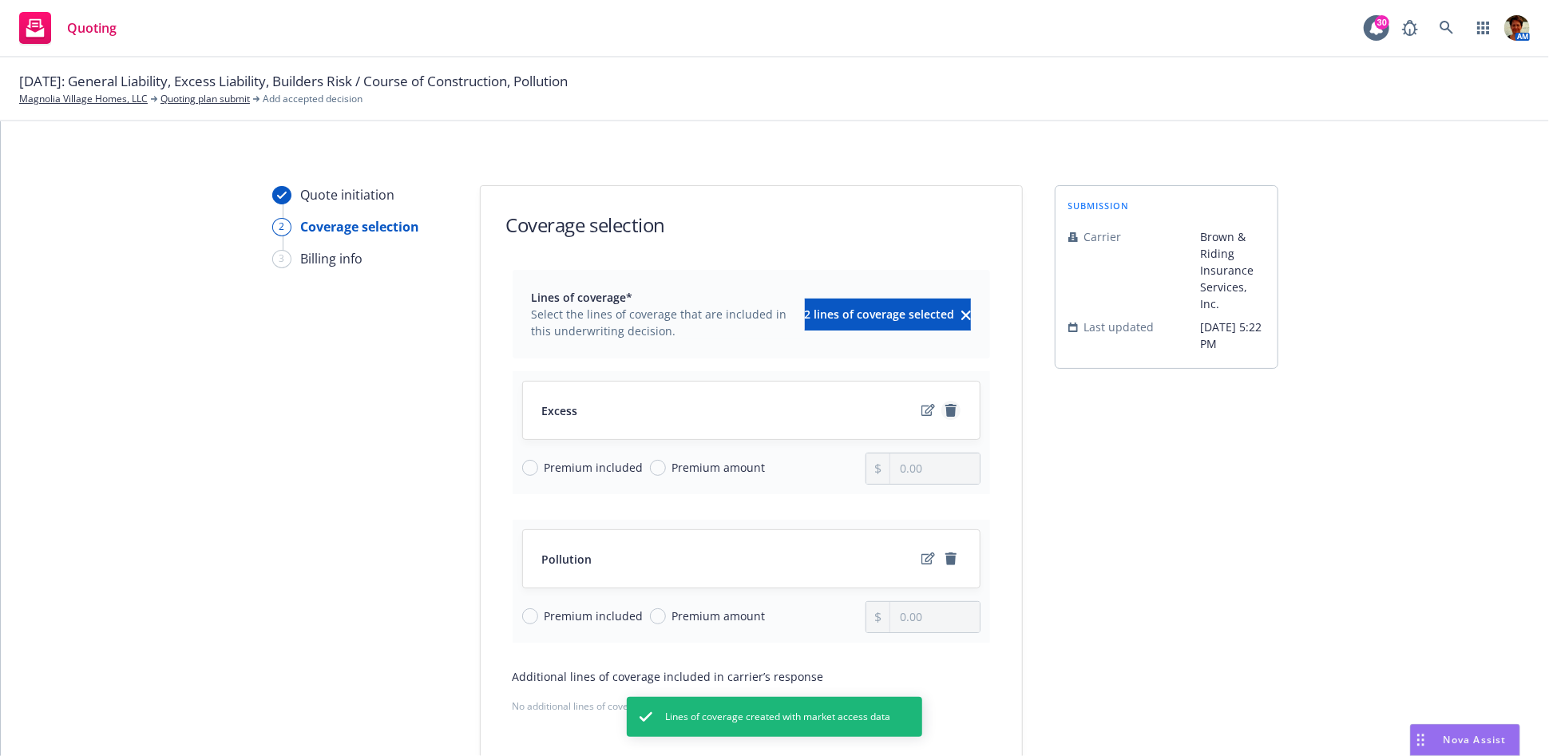
click at [945, 414] on icon "remove" at bounding box center [951, 410] width 13 height 13
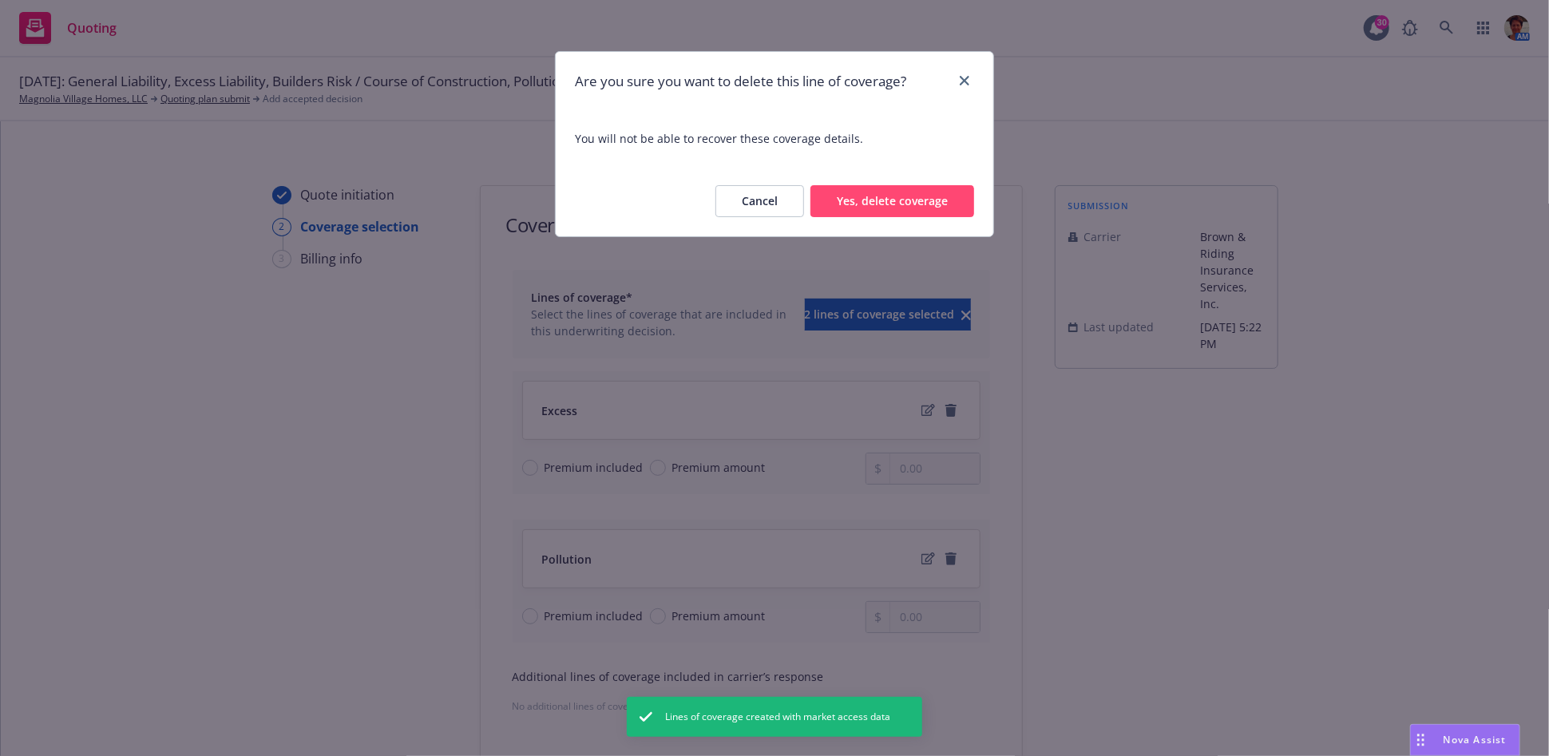
drag, startPoint x: 916, startPoint y: 194, endPoint x: 906, endPoint y: 207, distance: 16.0
click at [915, 194] on button "Yes, delete coverage" at bounding box center [893, 201] width 164 height 32
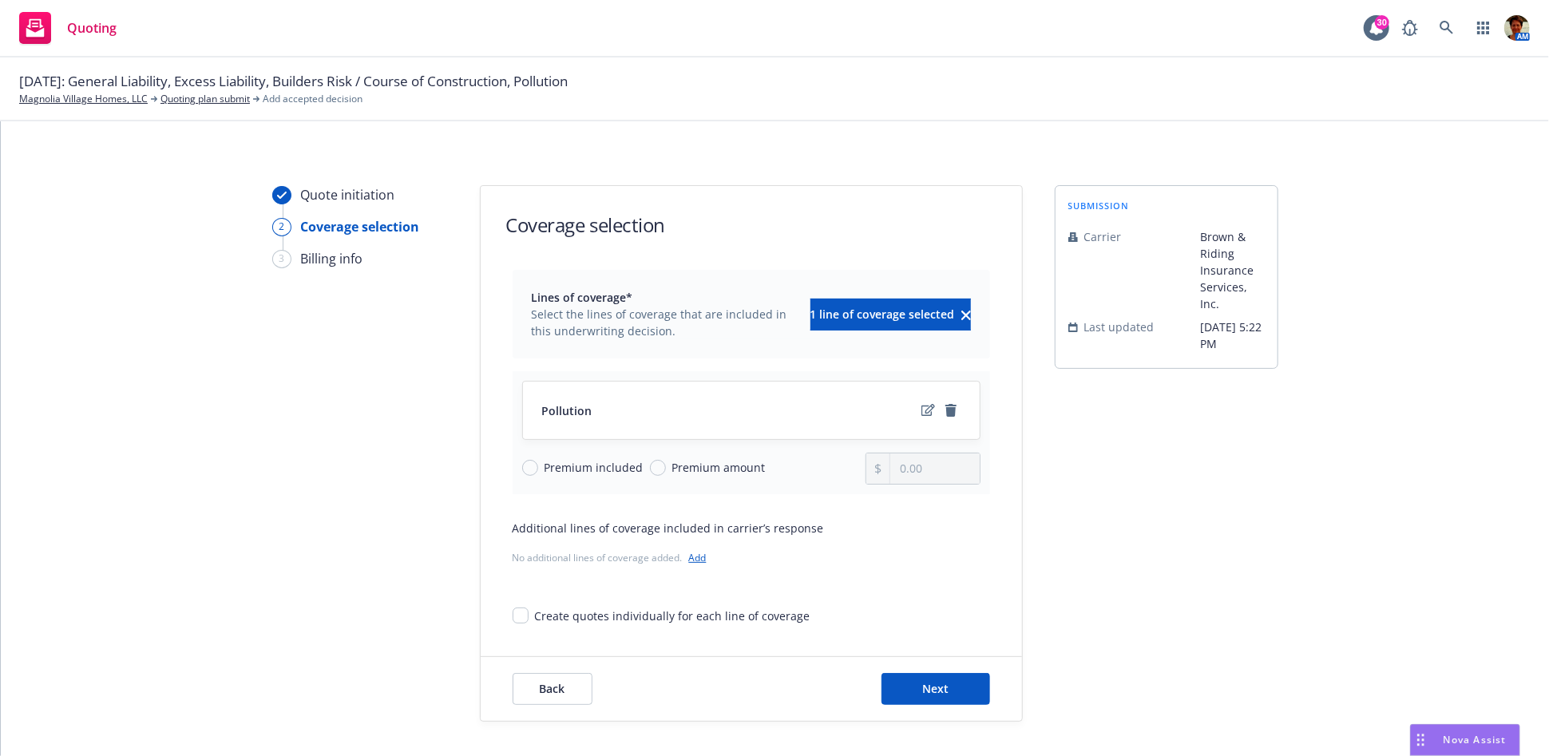
click at [691, 563] on link "Add" at bounding box center [698, 558] width 18 height 14
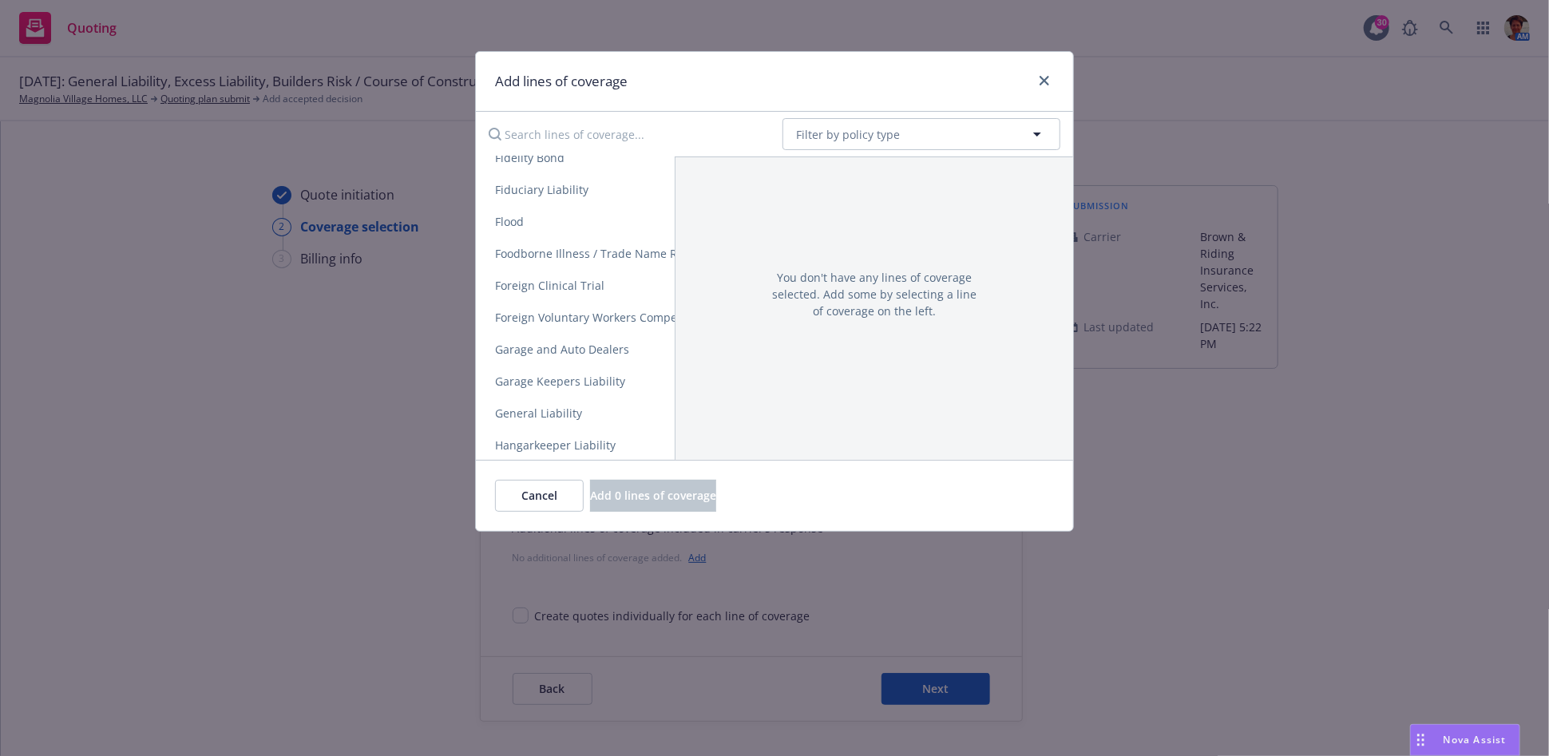
scroll to position [1419, 0]
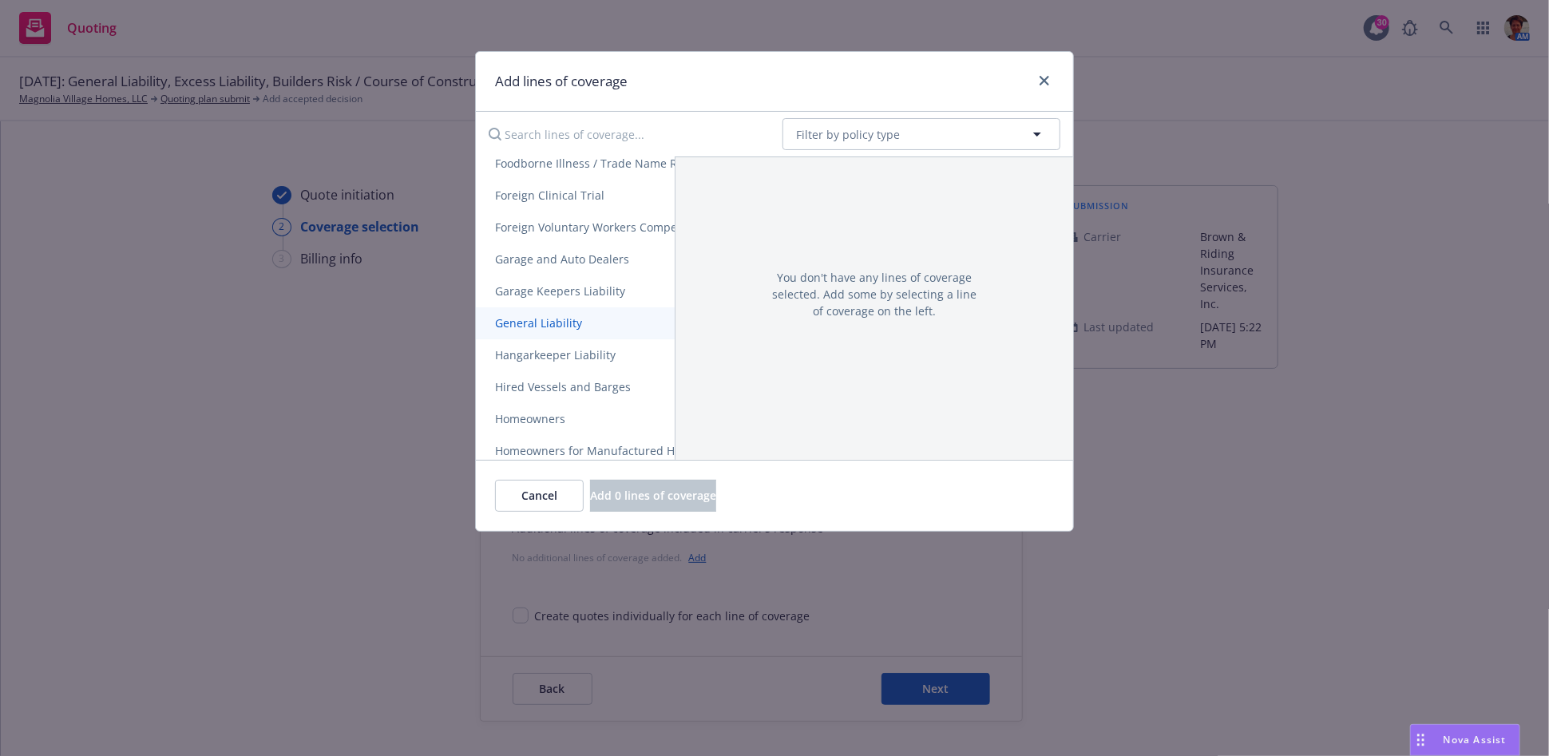
click at [578, 322] on span "General Liability" at bounding box center [538, 322] width 125 height 15
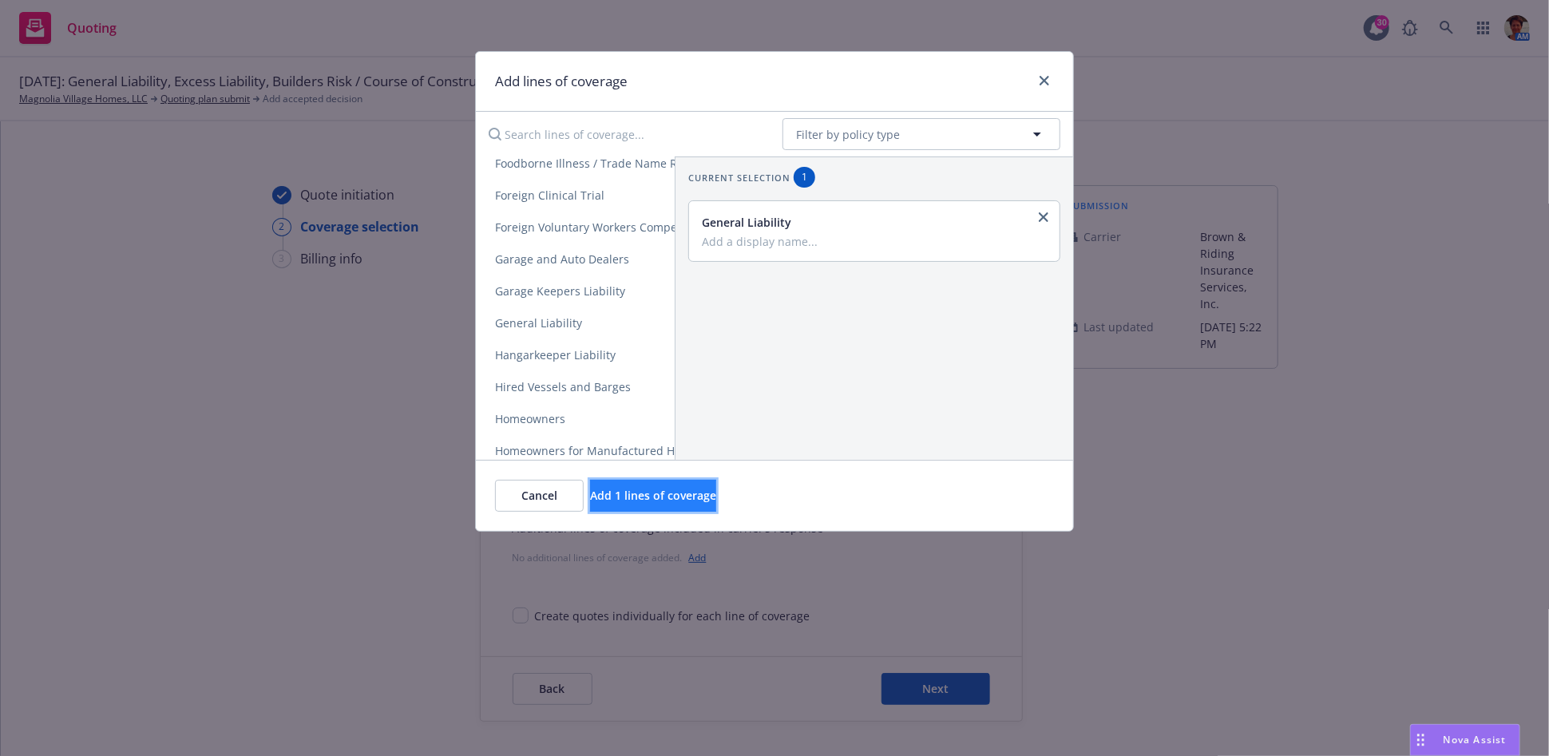
click at [716, 502] on span "Add 1 lines of coverage" at bounding box center [653, 495] width 126 height 15
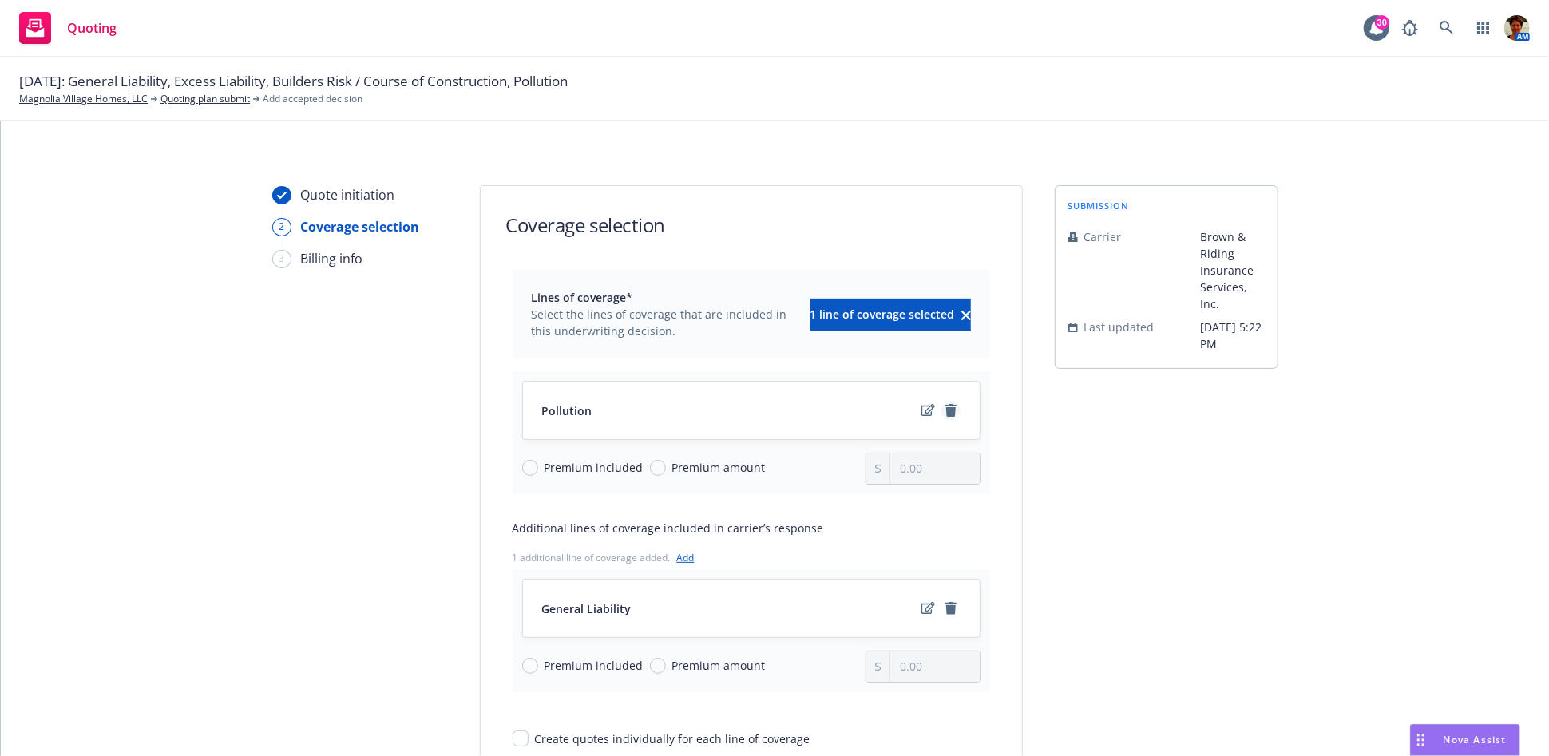
click at [945, 405] on icon "remove" at bounding box center [950, 410] width 11 height 13
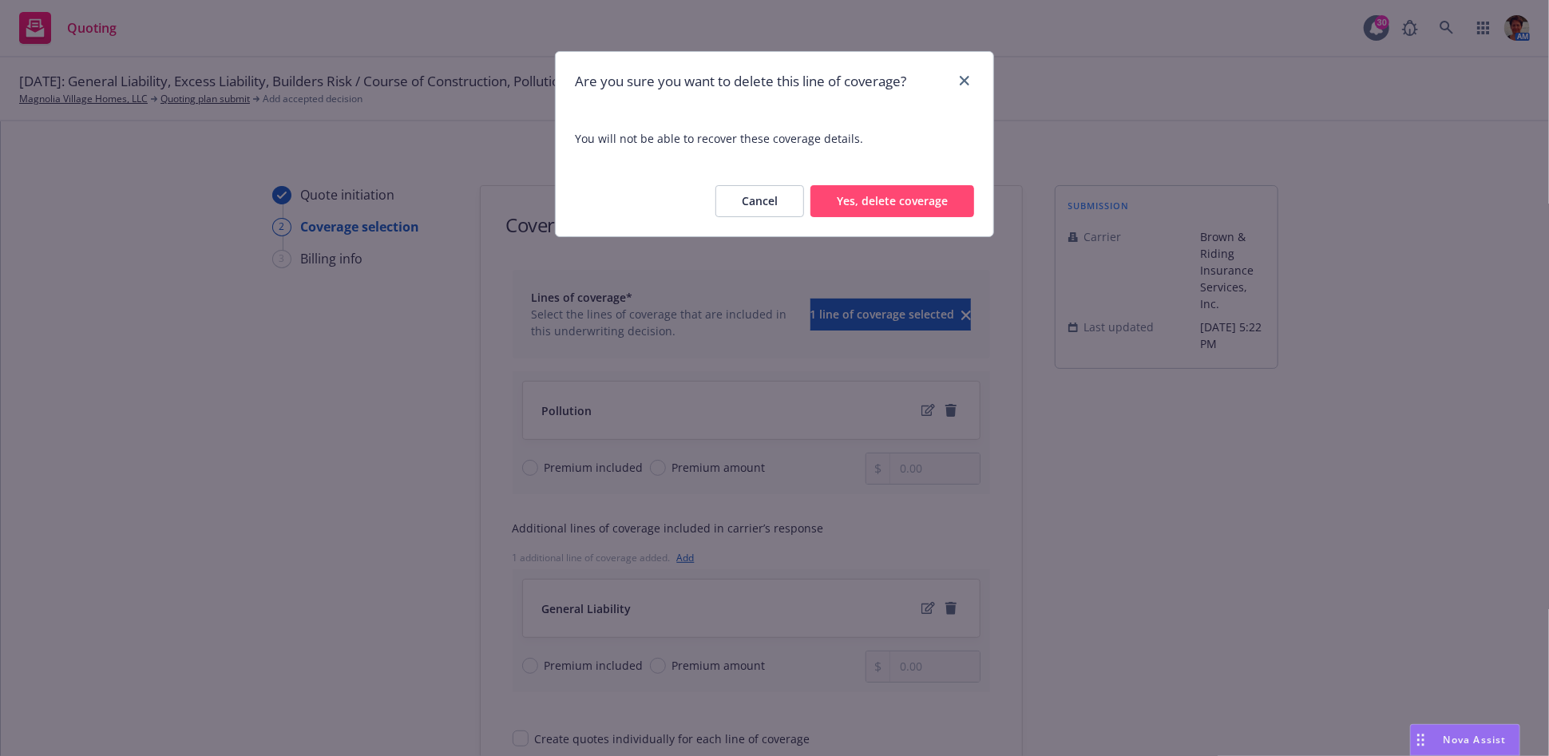
click at [915, 190] on button "Yes, delete coverage" at bounding box center [893, 201] width 164 height 32
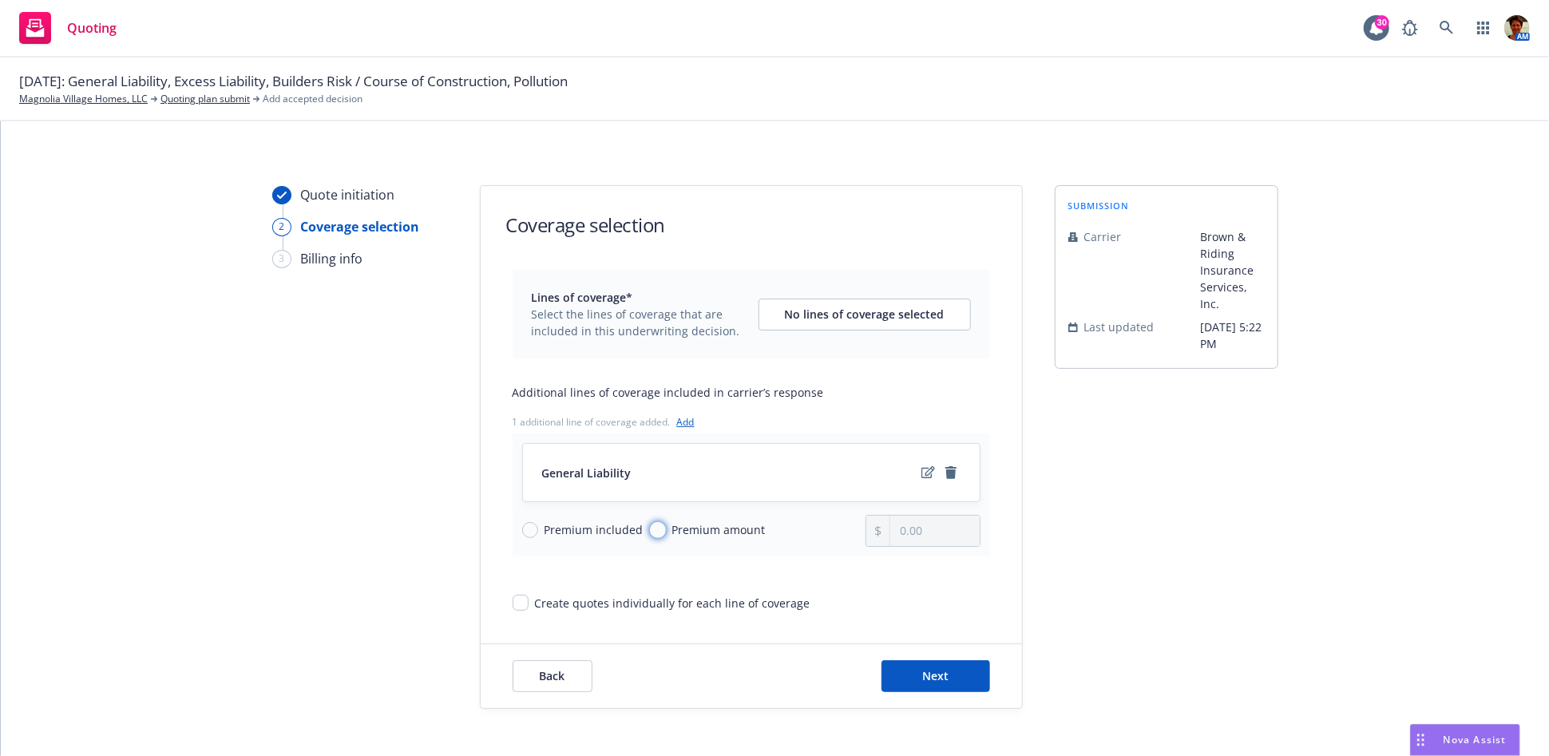
drag, startPoint x: 647, startPoint y: 529, endPoint x: 708, endPoint y: 573, distance: 76.0
click at [650, 529] on input "Premium amount" at bounding box center [658, 530] width 16 height 16
radio input "true"
click at [952, 537] on input "0.00" at bounding box center [934, 531] width 89 height 30
click at [932, 541] on input "0.00" at bounding box center [934, 531] width 89 height 30
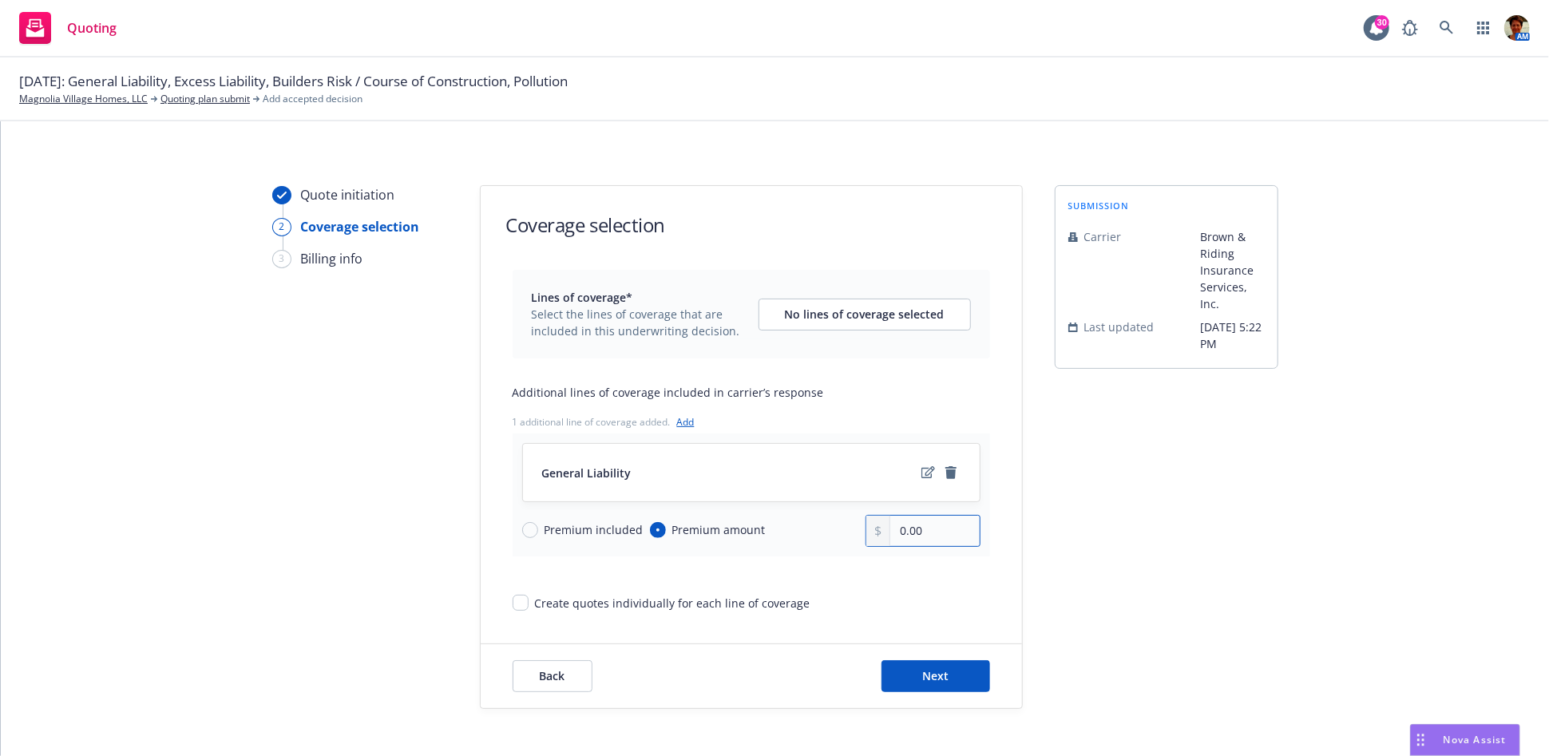
type input "0.00"
type input "286,313.00"
click at [937, 676] on span "Next" at bounding box center [935, 675] width 26 height 15
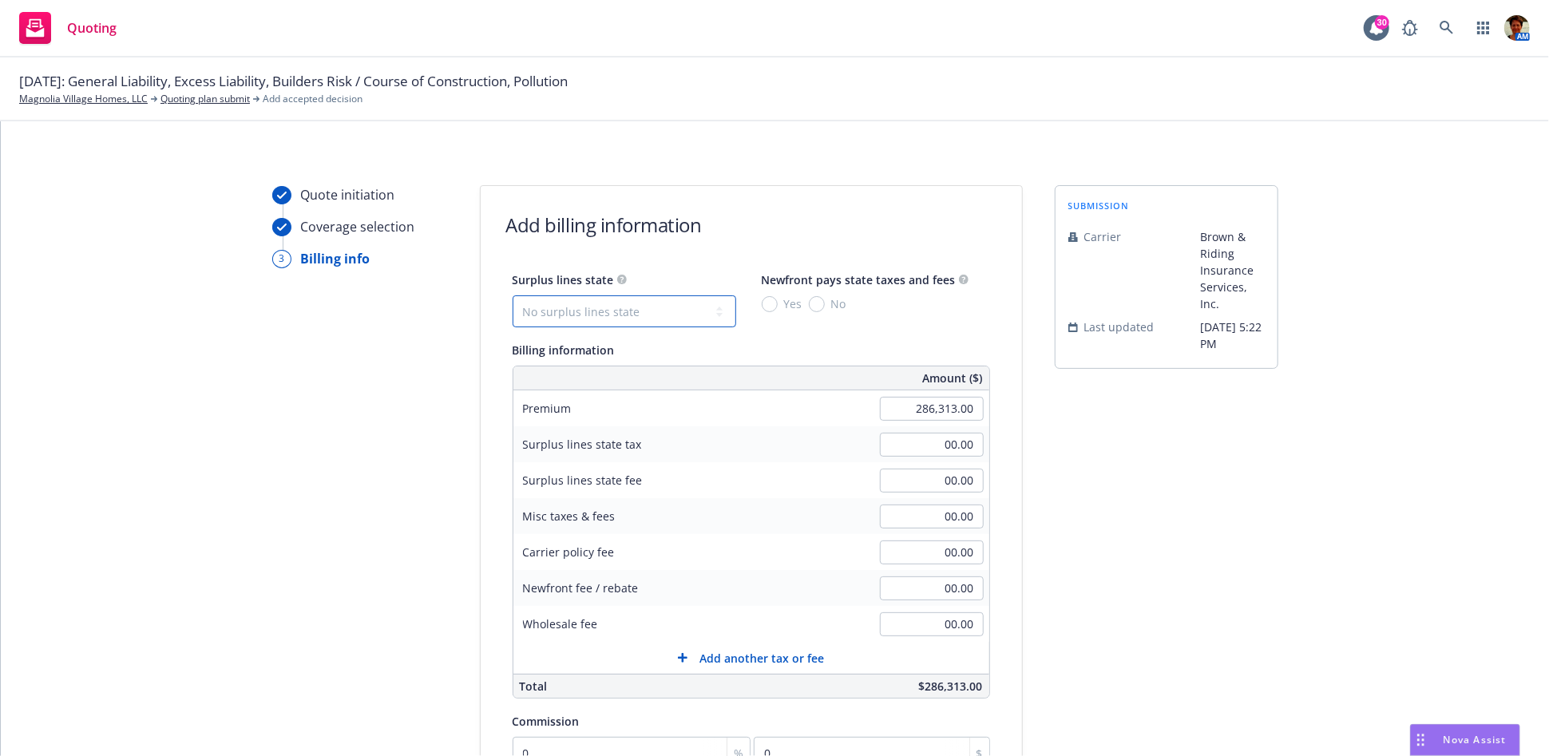
click at [629, 310] on select "No surplus lines state Alaska Alabama Arkansas Arizona California Colorado Conn…" at bounding box center [625, 311] width 224 height 32
select select "CA"
click at [513, 295] on select "No surplus lines state Alaska Alabama Arkansas Arizona California Colorado Conn…" at bounding box center [625, 311] width 224 height 32
type input "8,589.39"
type input "515.36"
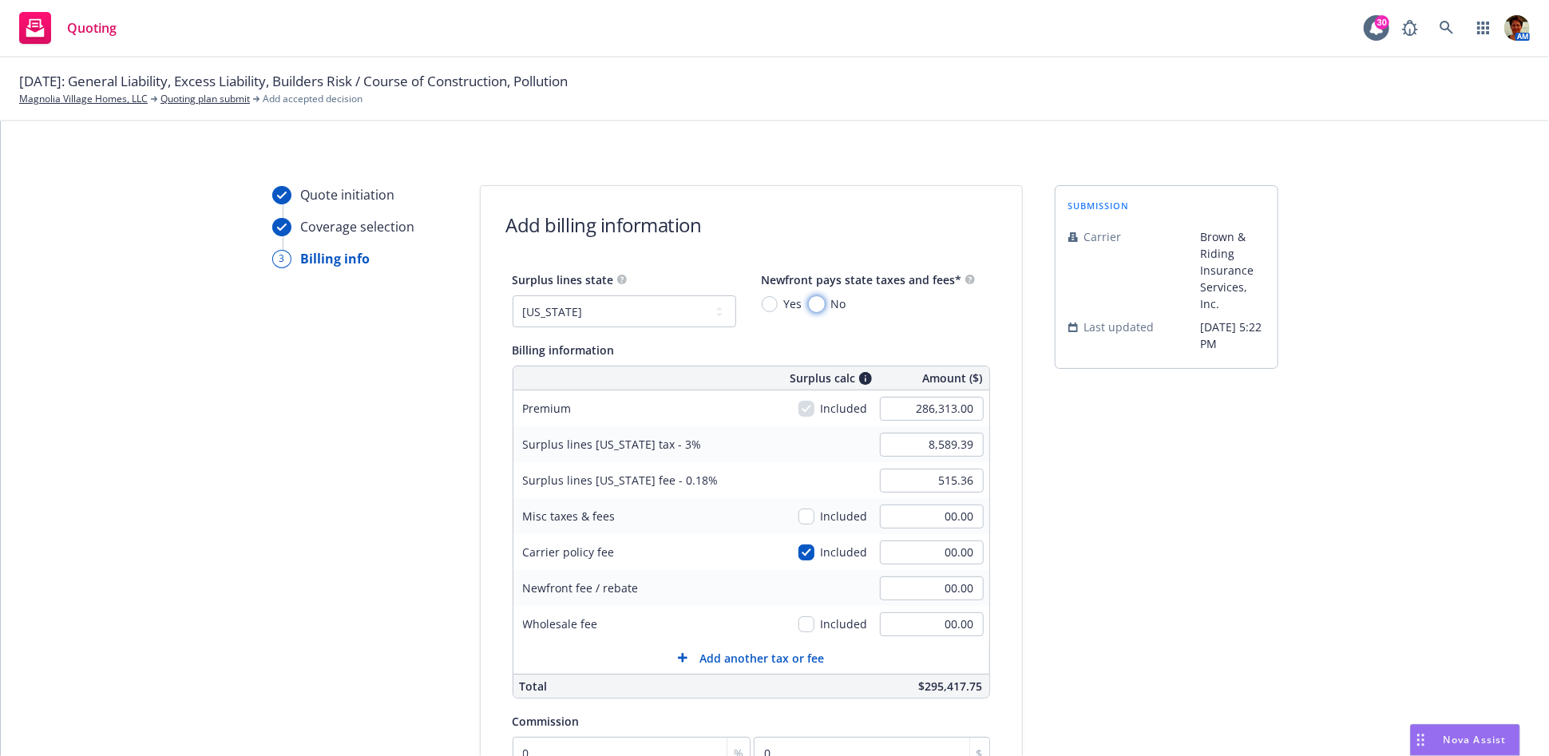
click at [809, 302] on input "No" at bounding box center [817, 304] width 16 height 16
radio input "true"
click at [923, 627] on input "00.00" at bounding box center [932, 624] width 104 height 24
type input "8,600.00"
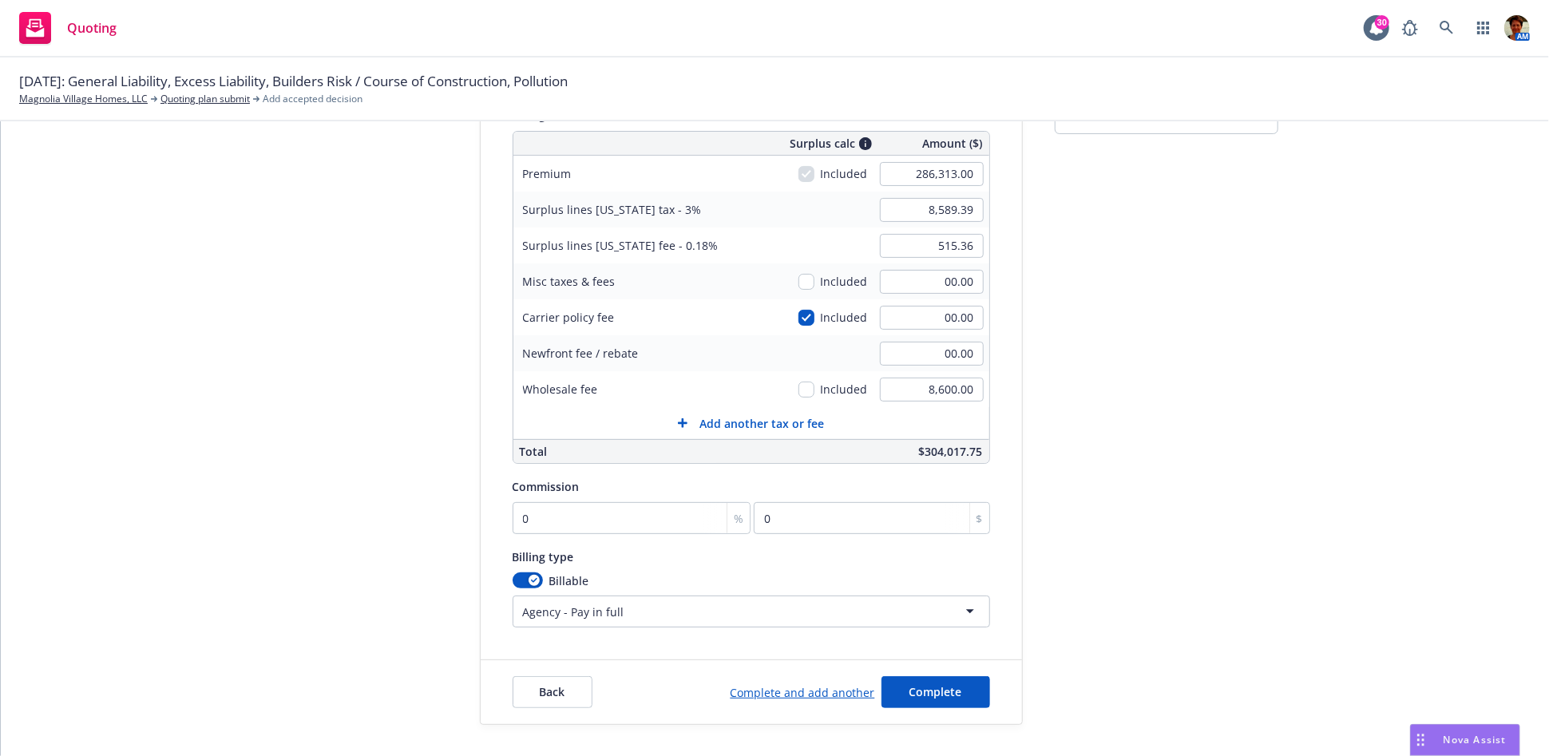
scroll to position [266, 0]
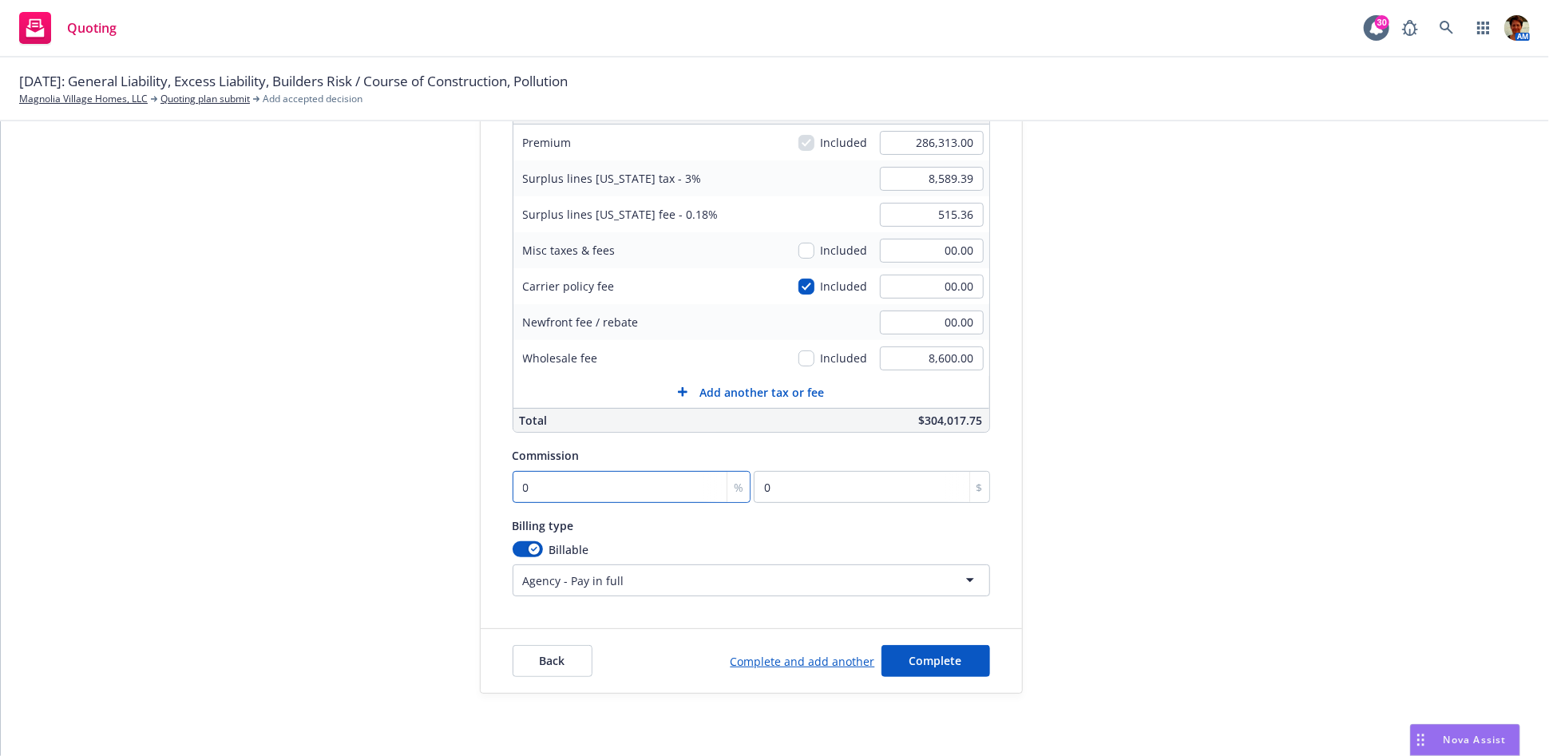
click at [522, 487] on input "0" at bounding box center [632, 487] width 239 height 32
type input "1"
type input "2863.13"
type input "12"
type input "34357.56"
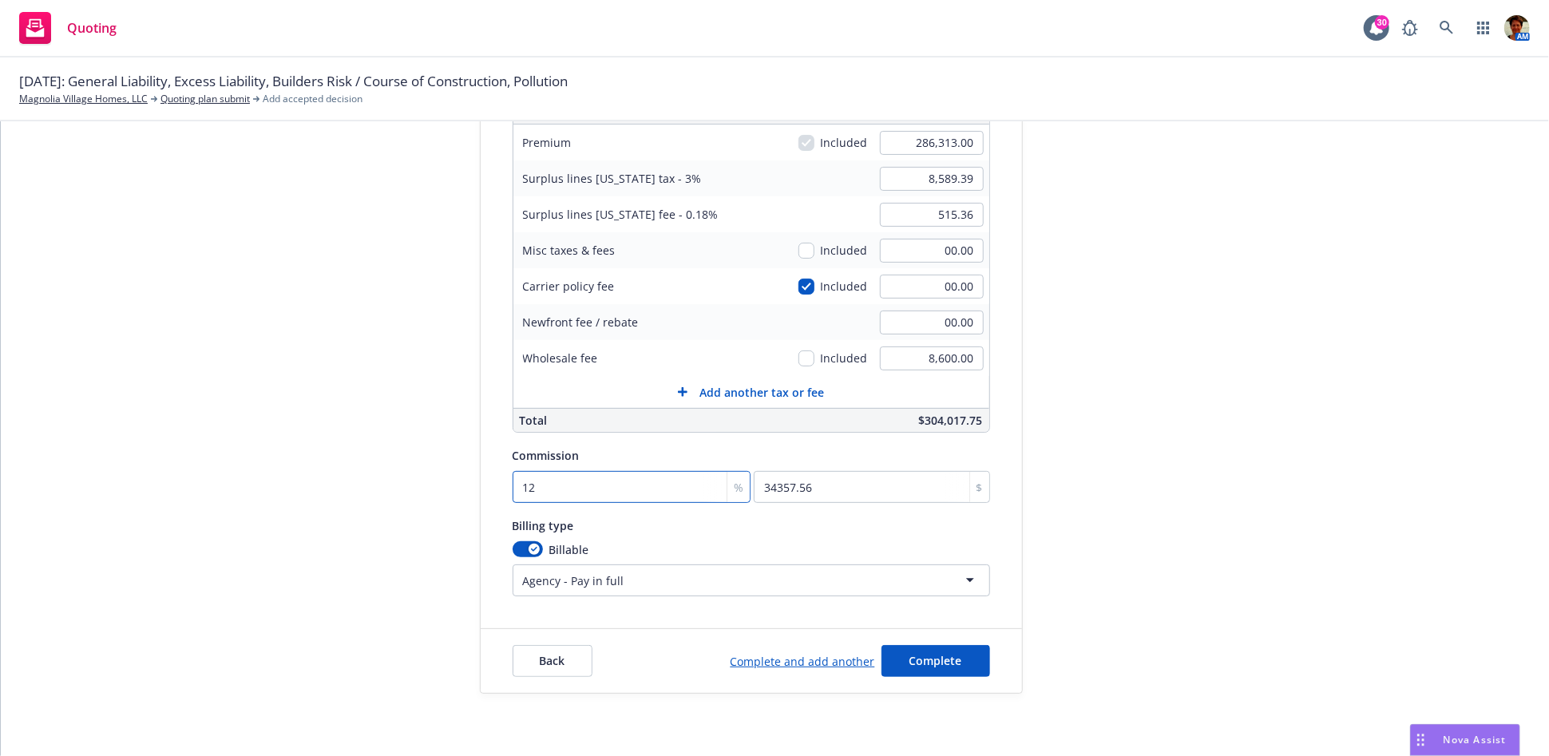
type input "12.5"
type input "35789.13"
click at [628, 607] on form "Add billing information Surplus lines state No surplus lines state Alaska Alaba…" at bounding box center [751, 306] width 541 height 773
click at [535, 482] on input "12.50" at bounding box center [632, 487] width 239 height 32
type input "1"
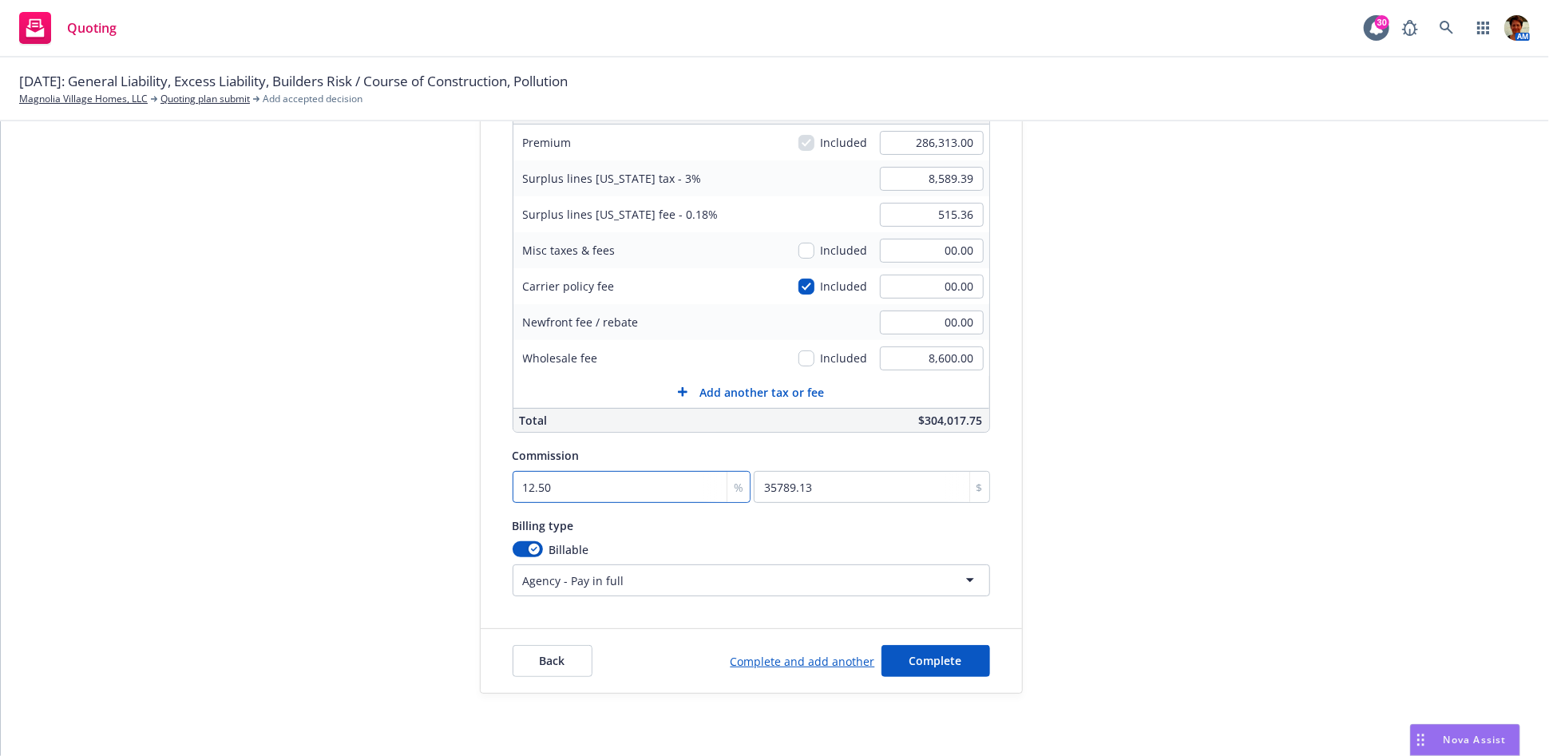
type input "2863.13"
type input "12"
type input "34357.56"
type input "12.00"
click at [981, 616] on form "Add billing information Surplus lines state No surplus lines state Alaska Alaba…" at bounding box center [751, 306] width 541 height 773
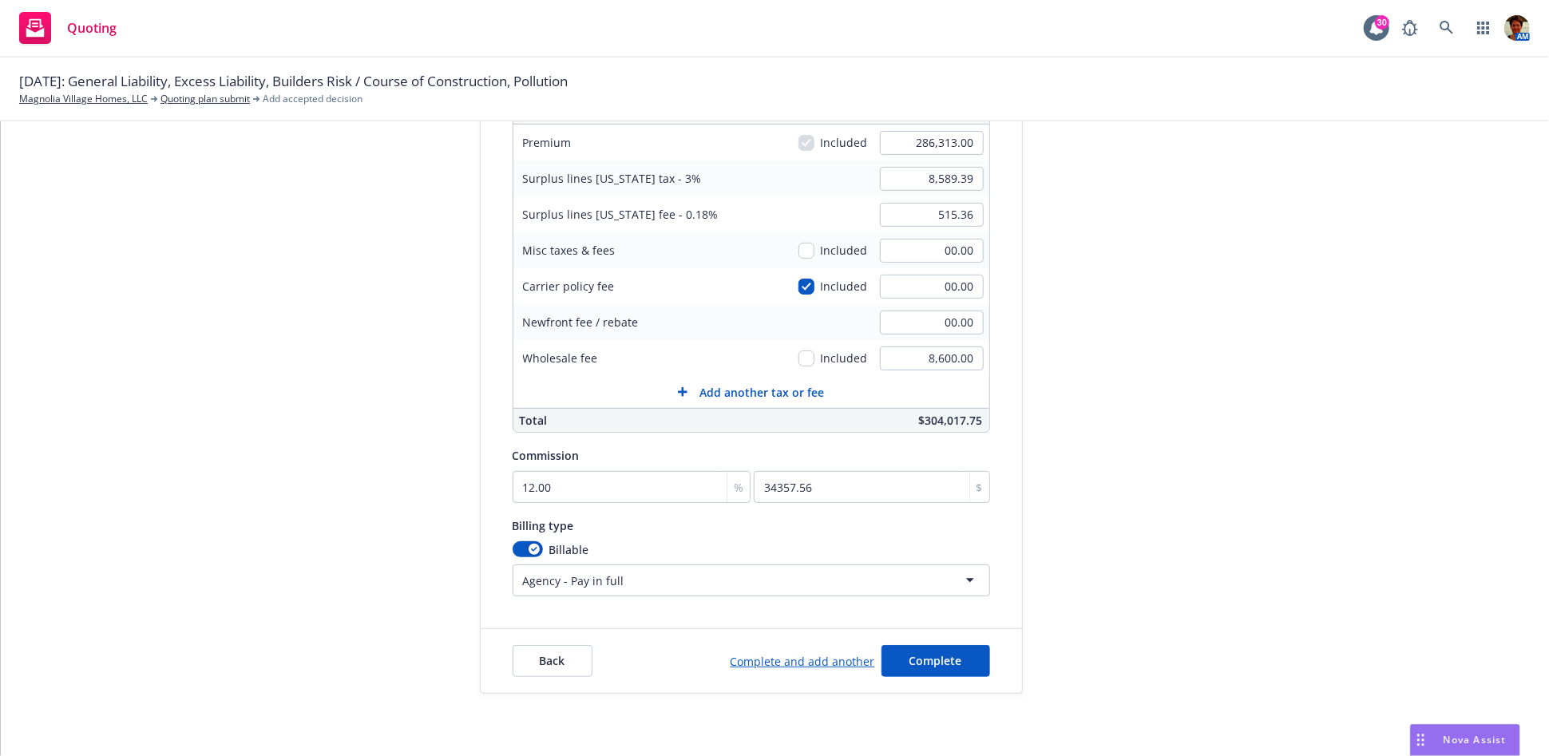
click at [481, 597] on form "Add billing information Surplus lines state No surplus lines state Alaska Alaba…" at bounding box center [751, 306] width 541 height 773
click at [919, 664] on span "Complete" at bounding box center [936, 660] width 53 height 15
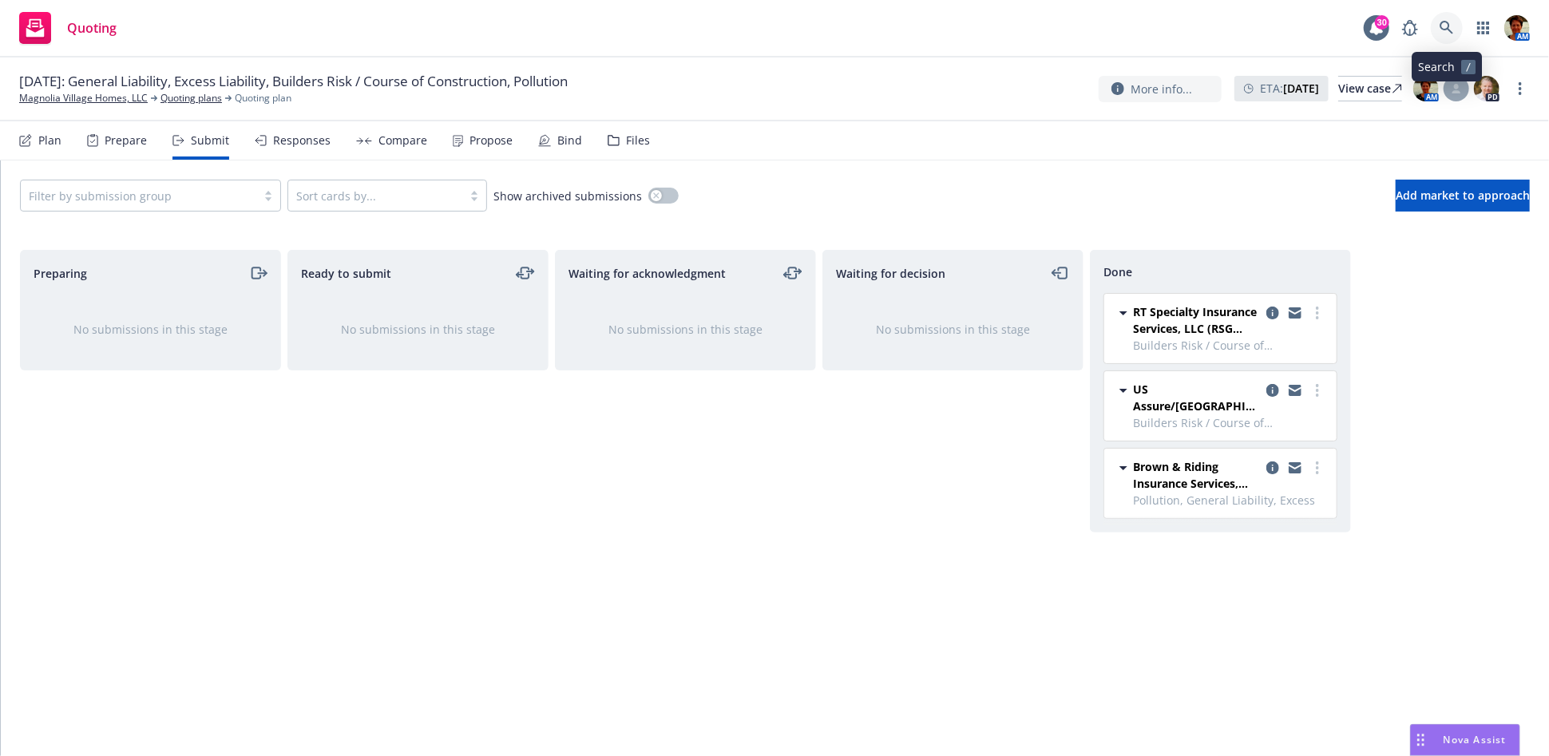
click at [1445, 38] on link at bounding box center [1447, 28] width 32 height 32
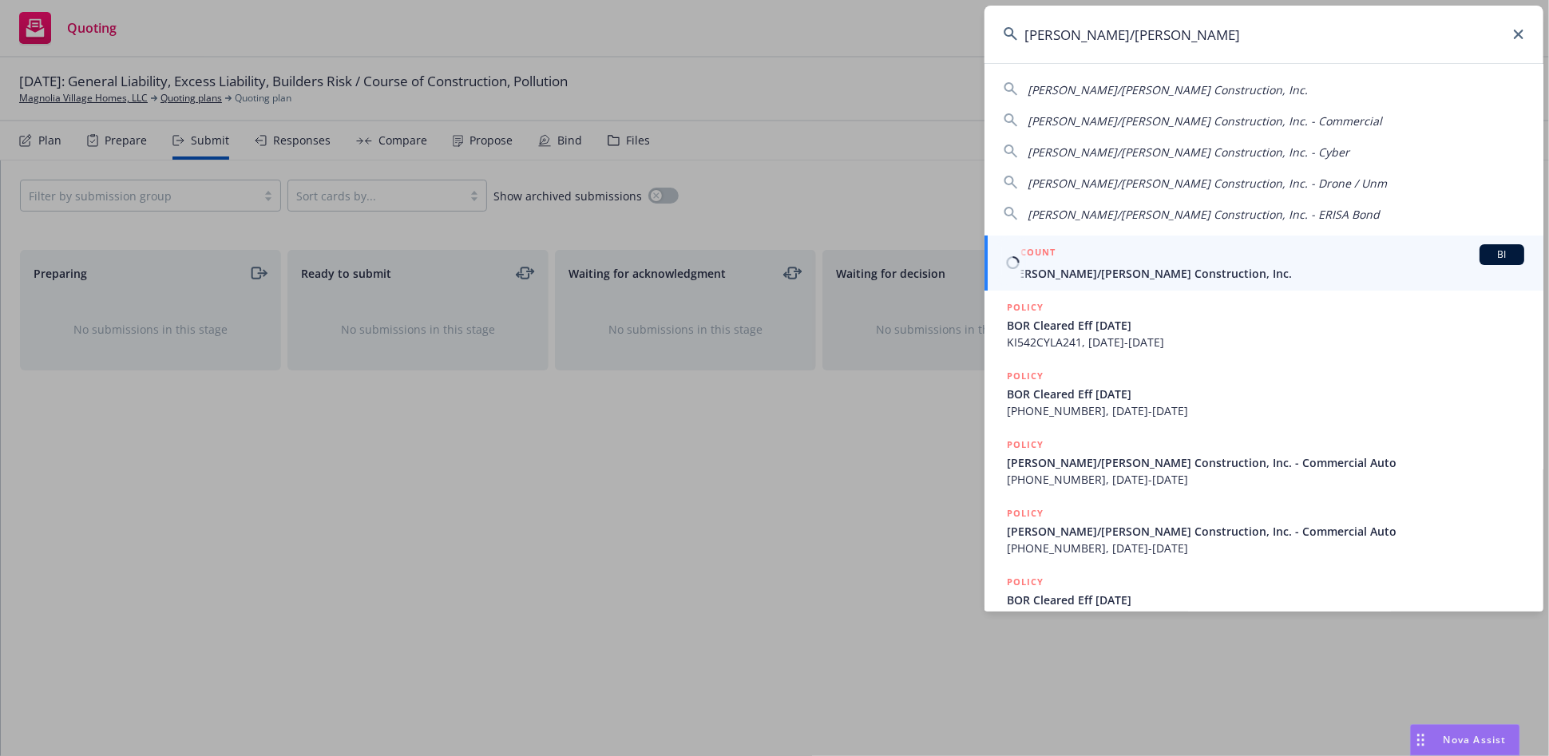
type input "elliott/drinkward"
click at [1171, 251] on div "ACCOUNT BI" at bounding box center [1265, 254] width 517 height 21
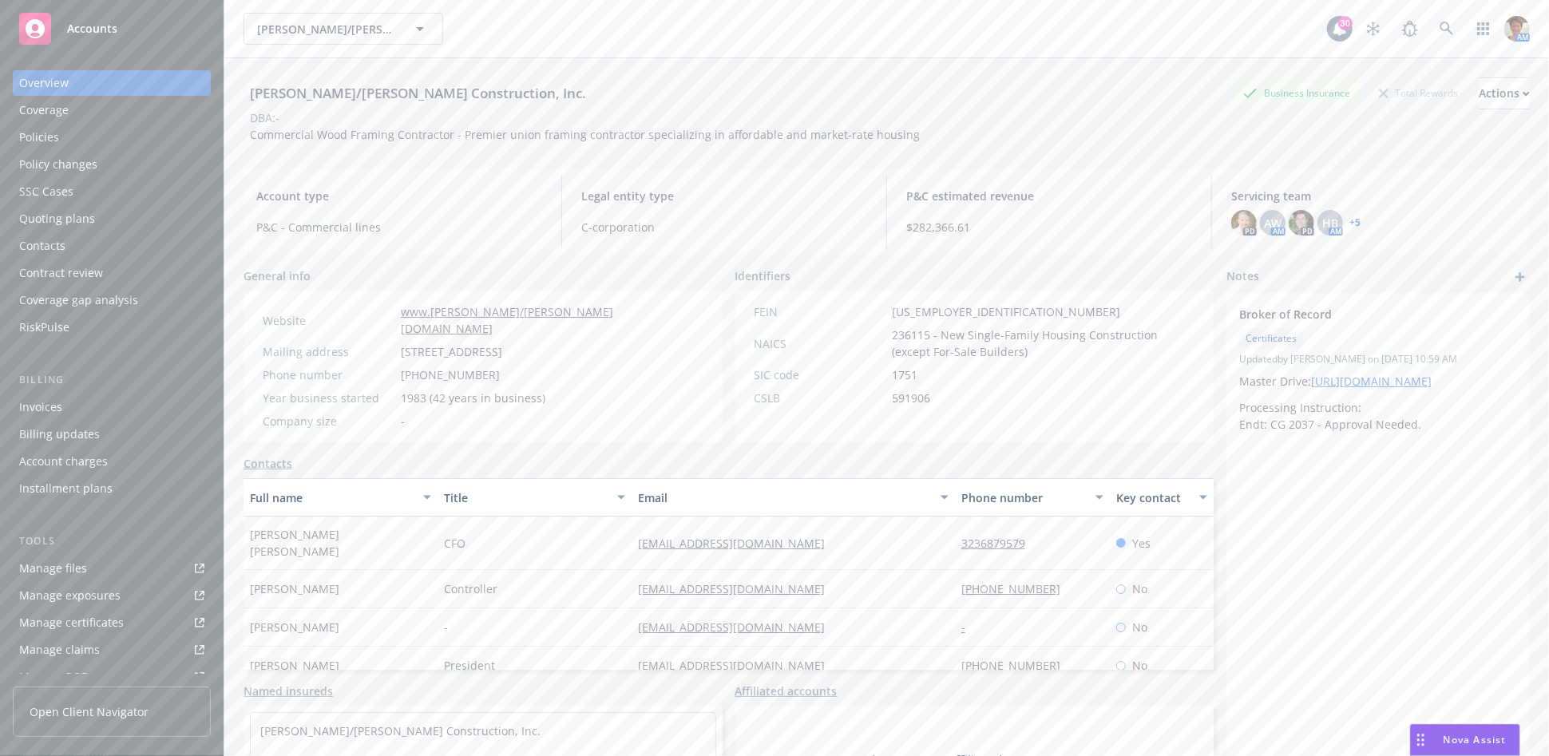
click at [69, 144] on div "Policies" at bounding box center [111, 138] width 185 height 26
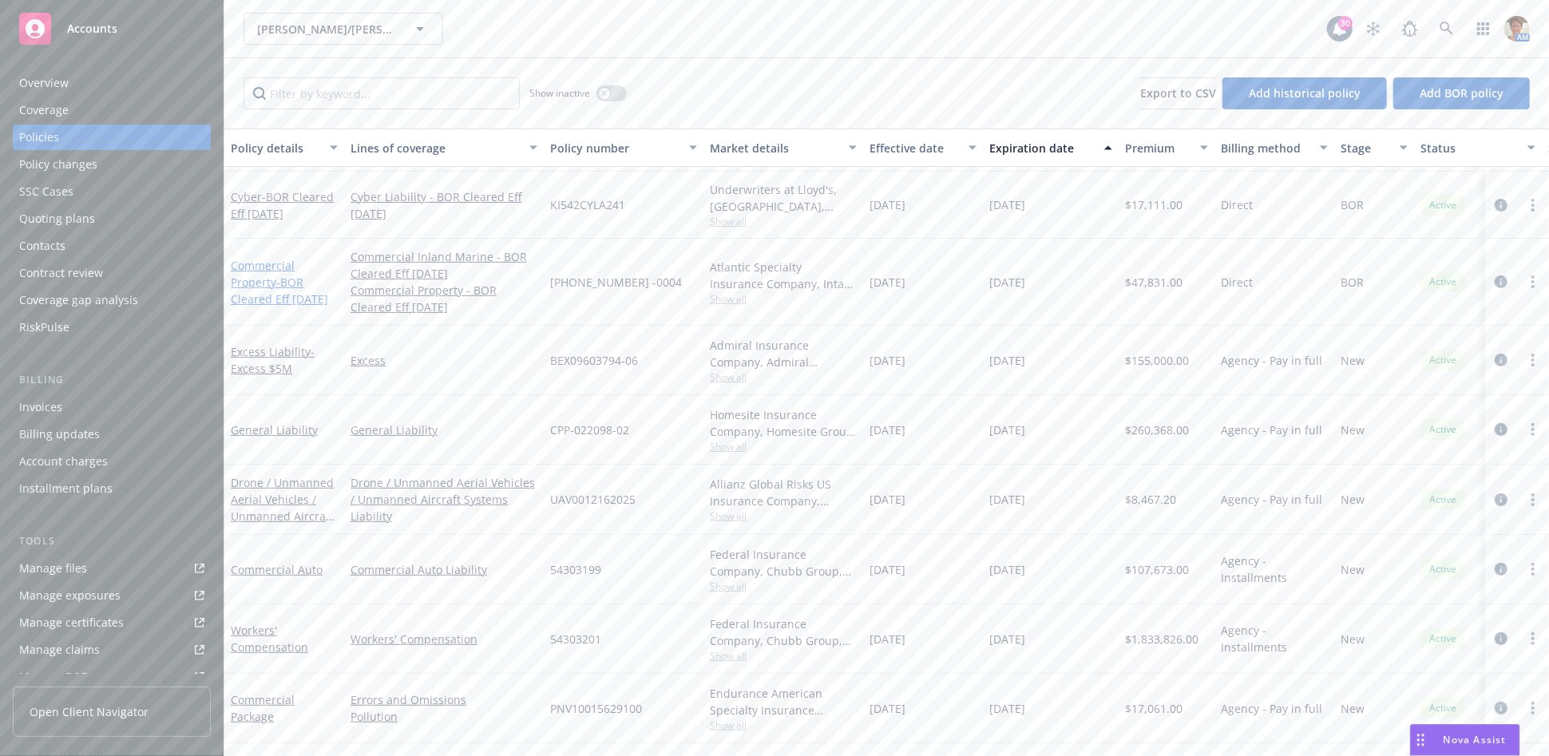
scroll to position [266, 0]
click at [280, 420] on link "General Liability" at bounding box center [274, 421] width 87 height 15
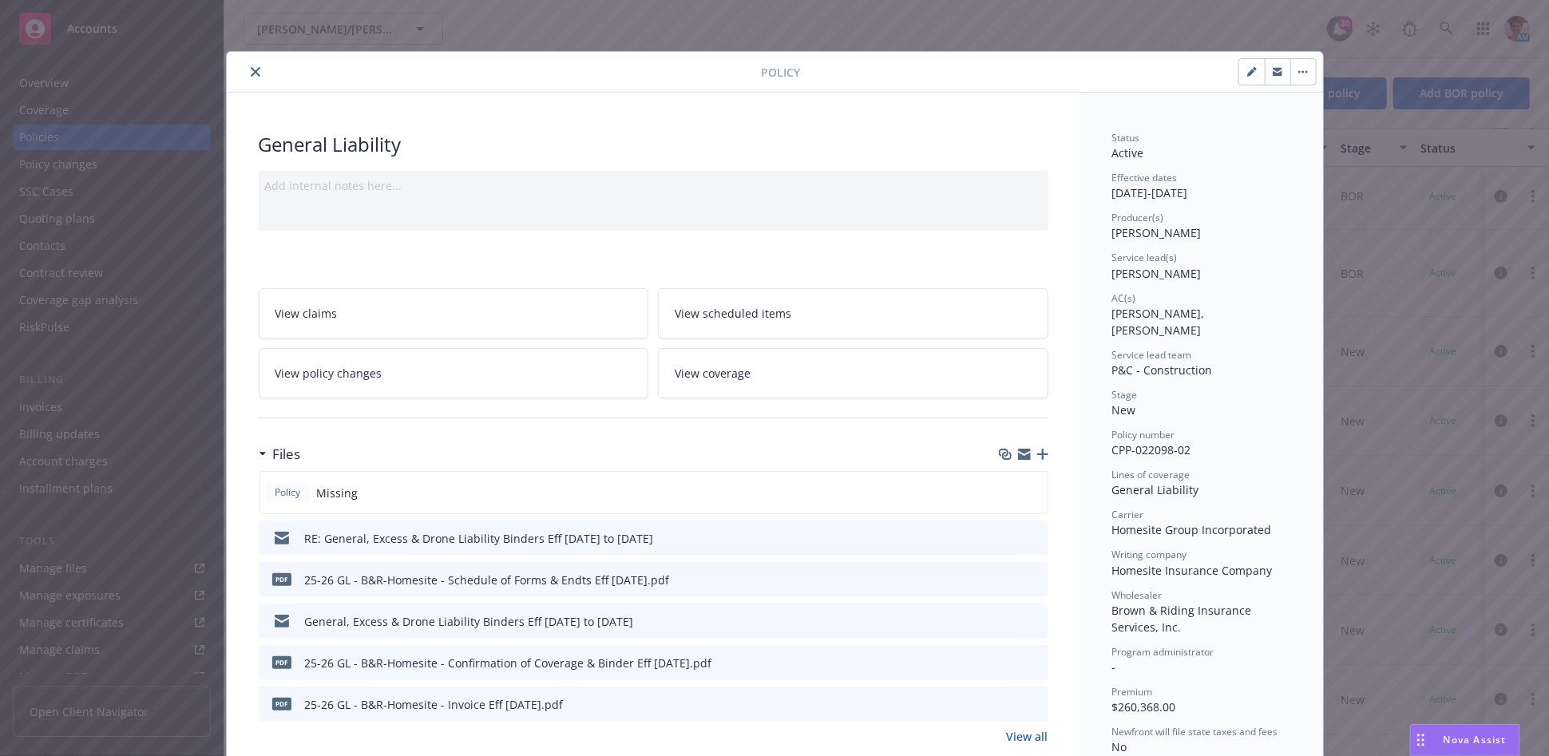
click at [775, 367] on link "View coverage" at bounding box center [853, 373] width 390 height 50
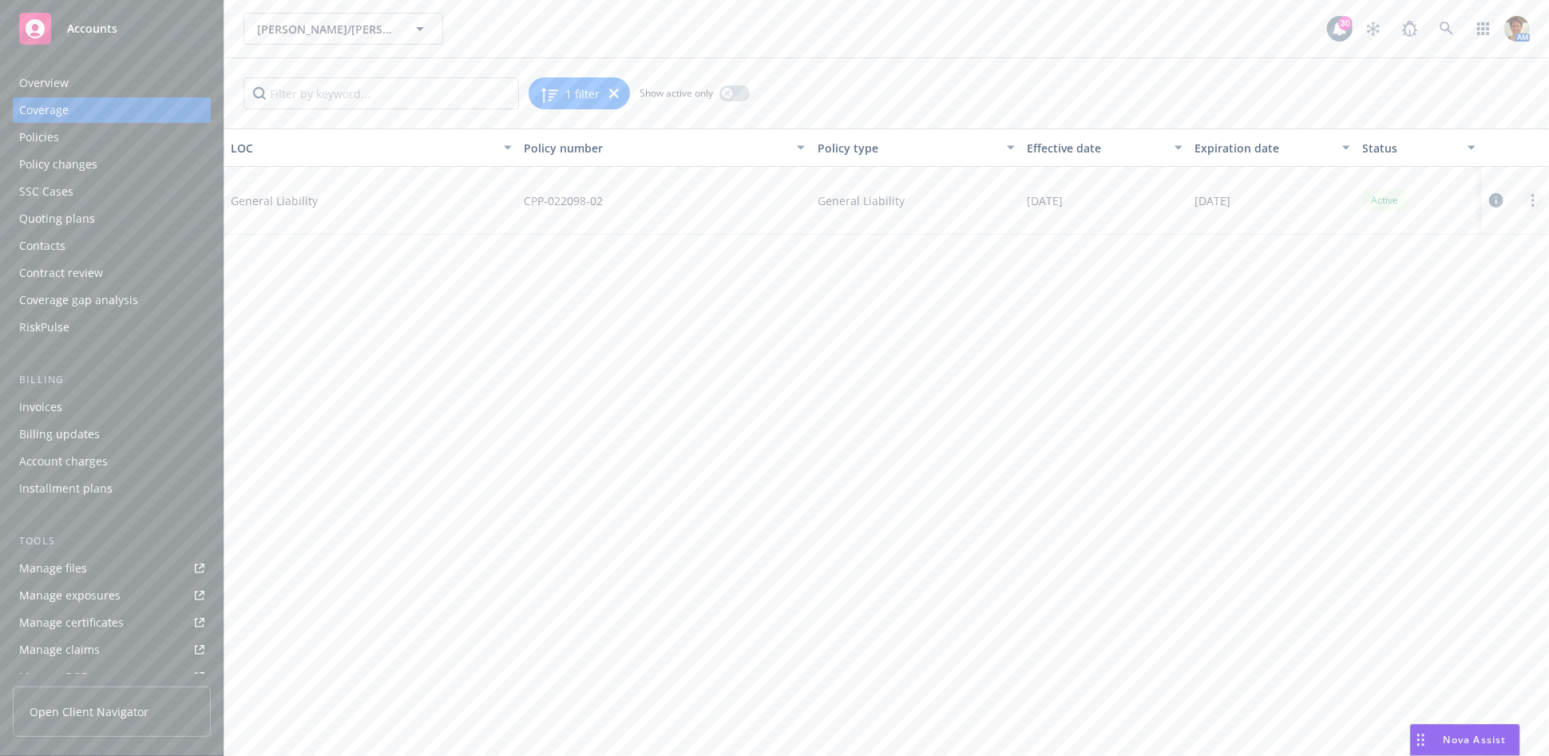
click at [1535, 199] on icon "more" at bounding box center [1533, 200] width 3 height 13
click at [1367, 244] on link "Edit coverage" at bounding box center [1437, 233] width 210 height 32
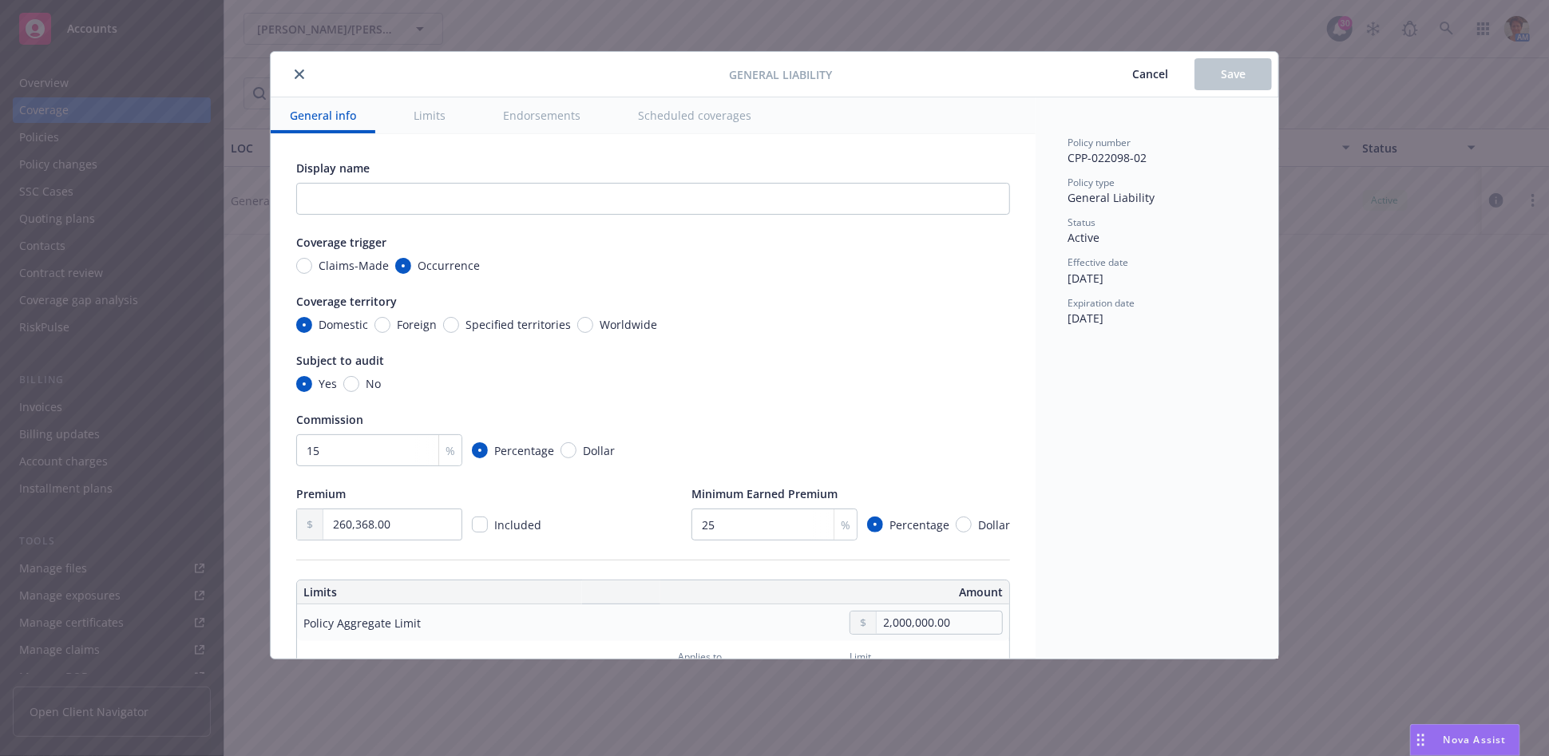
click at [531, 110] on button "Endorsements" at bounding box center [542, 115] width 116 height 36
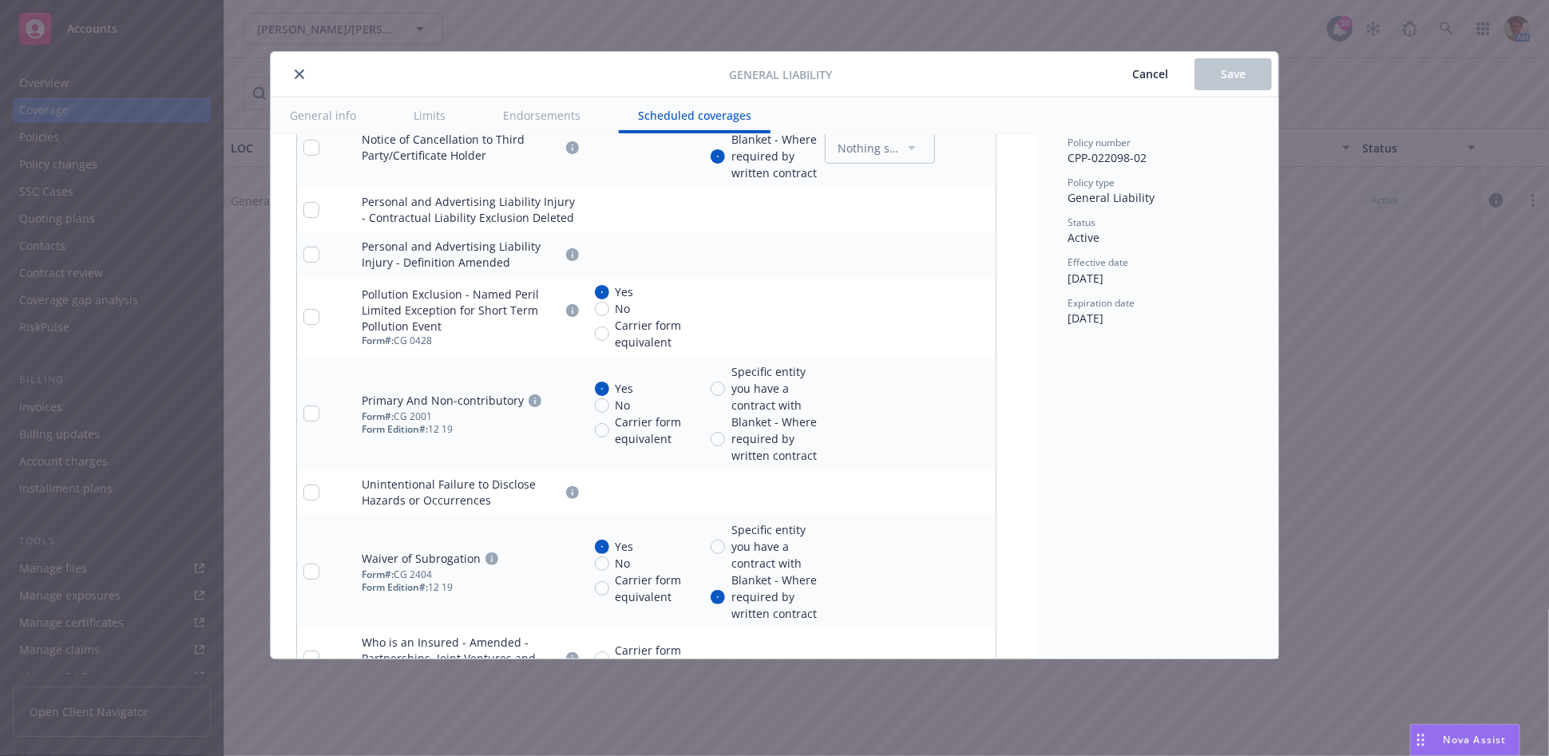
scroll to position [3241, 0]
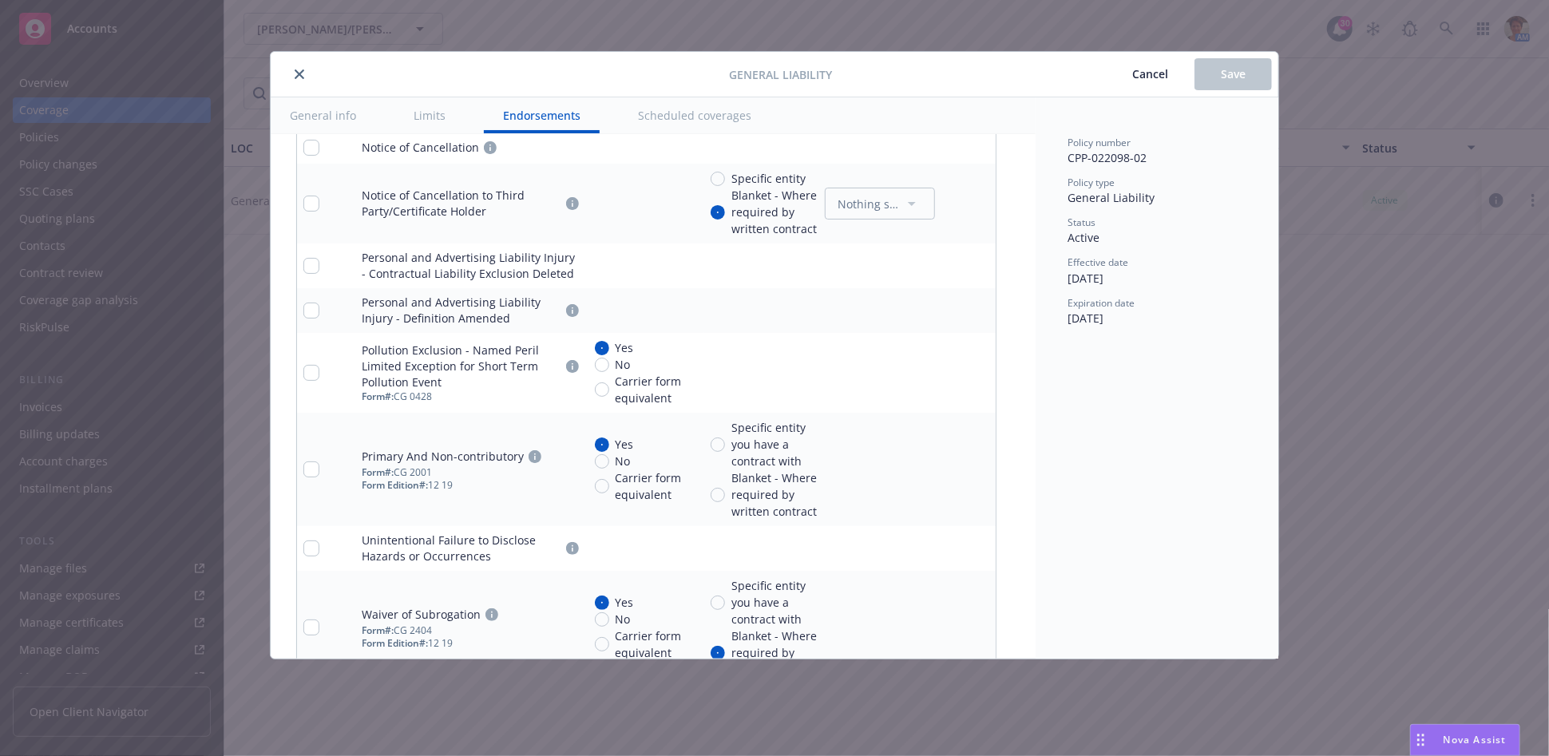
click at [951, 467] on icon "pencil" at bounding box center [950, 471] width 8 height 8
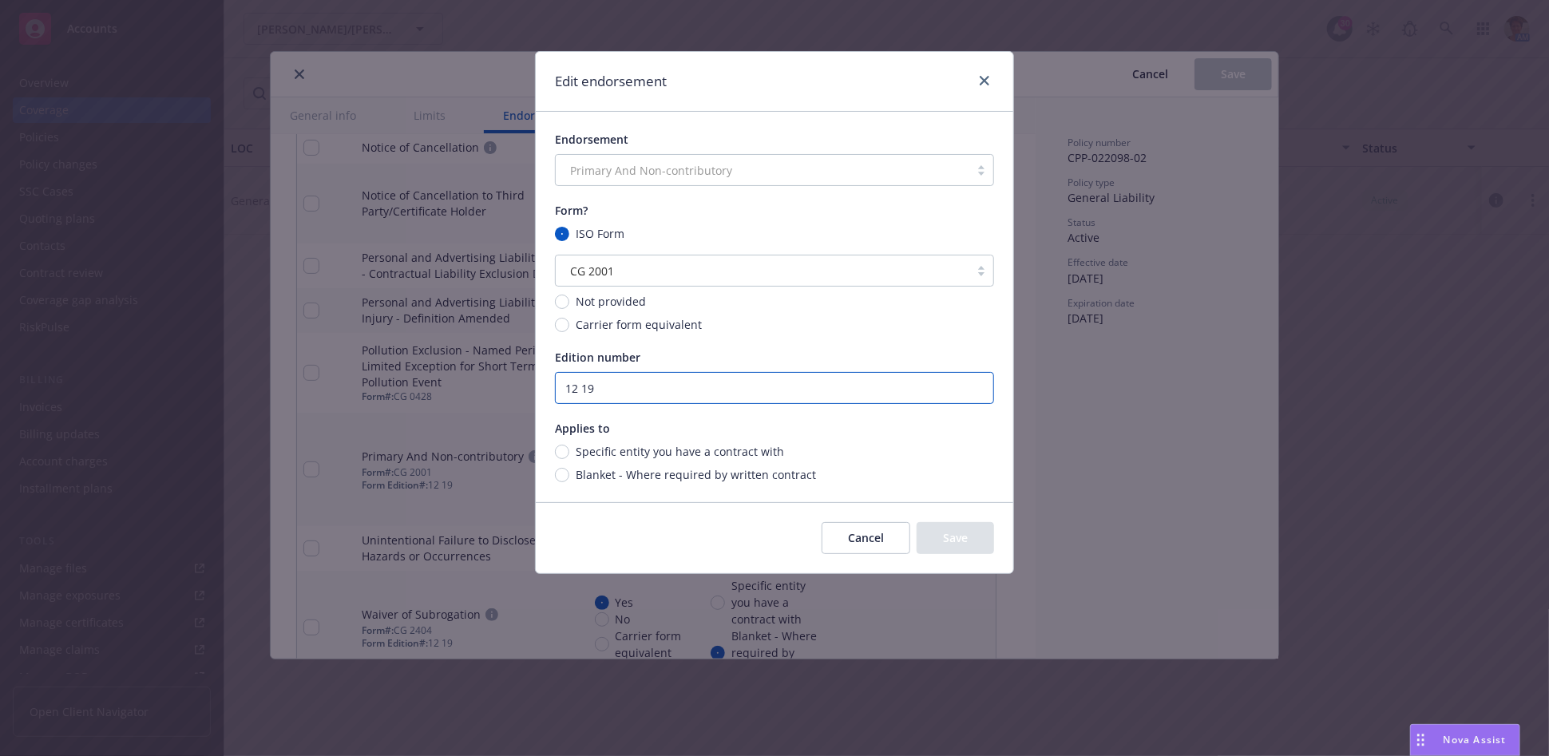
click at [626, 400] on input "12 19" at bounding box center [774, 388] width 439 height 32
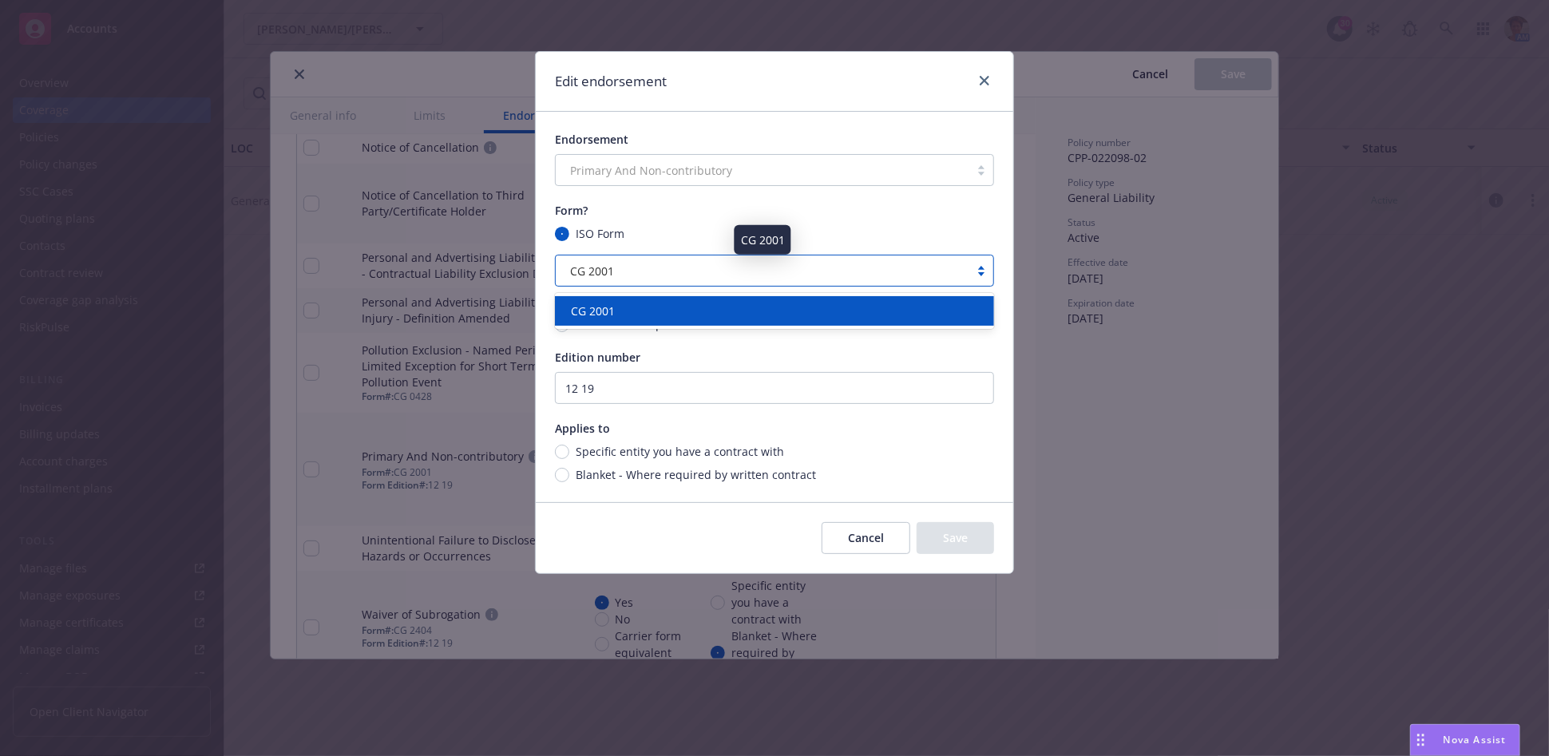
click at [696, 267] on div "CG 2001" at bounding box center [763, 271] width 398 height 17
click at [695, 309] on div "CG 2001" at bounding box center [775, 311] width 420 height 17
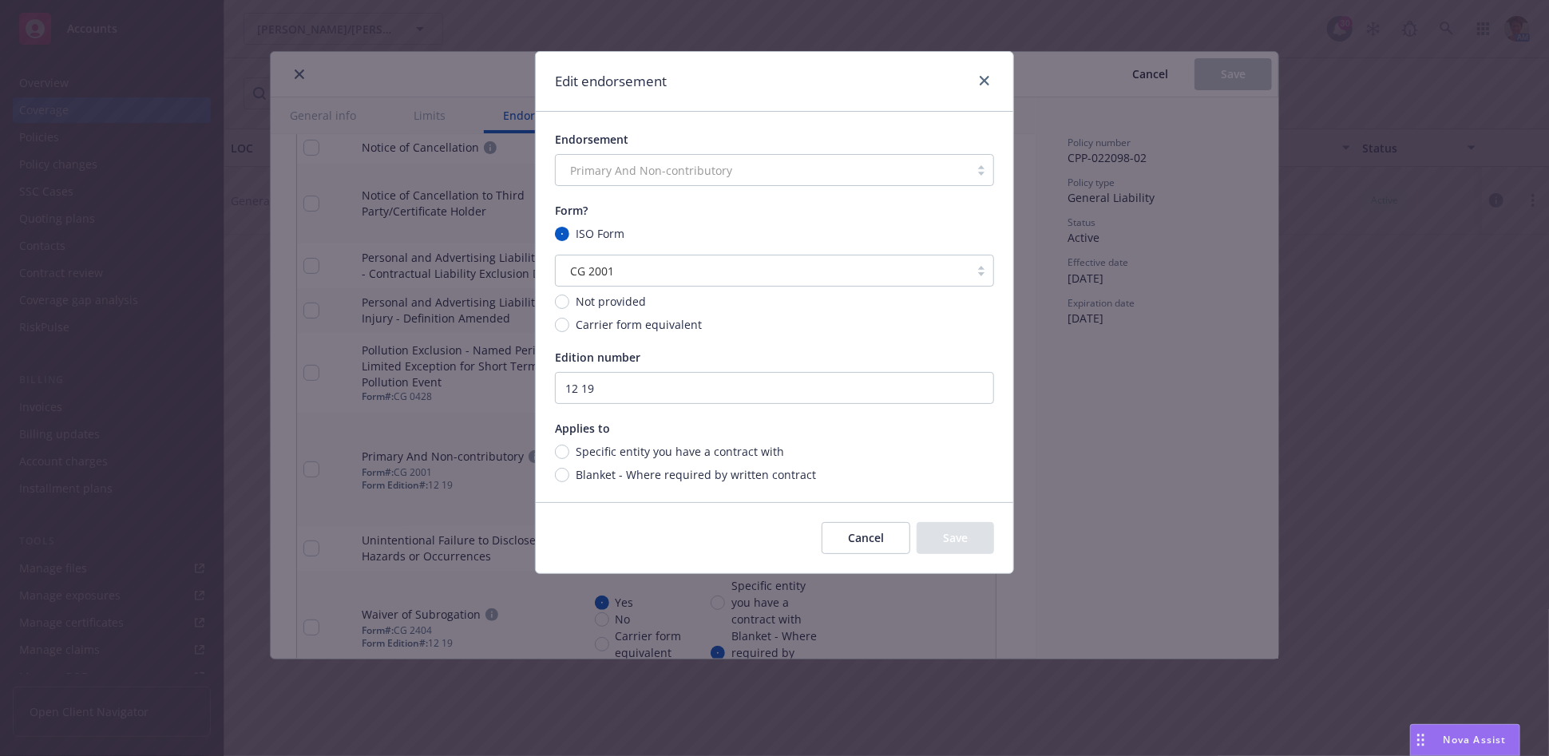
click at [875, 526] on button "Cancel" at bounding box center [866, 538] width 89 height 32
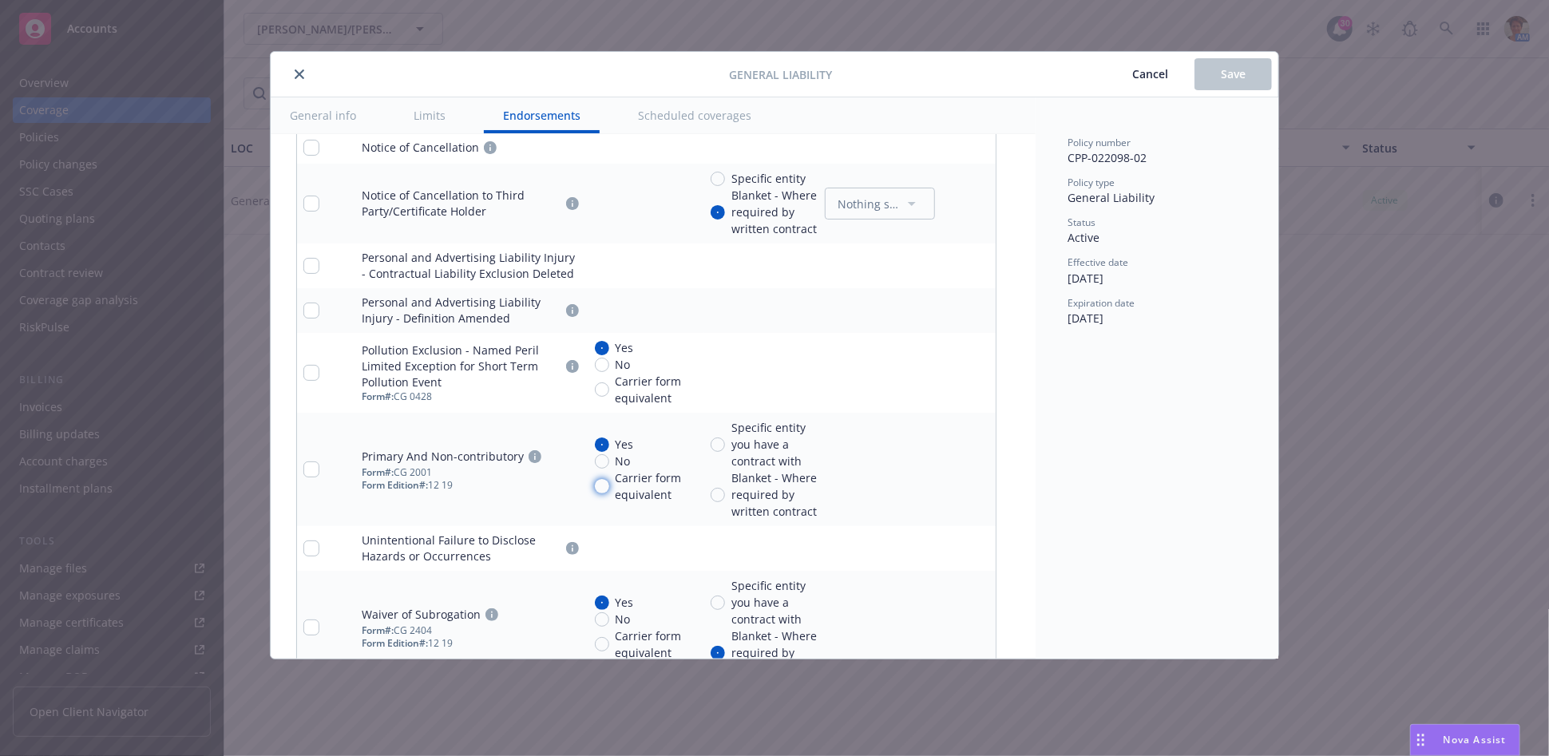
click at [603, 479] on input "Carrier form equivalent" at bounding box center [602, 486] width 14 height 14
radio input "true"
click at [953, 465] on icon "pencil" at bounding box center [951, 470] width 10 height 10
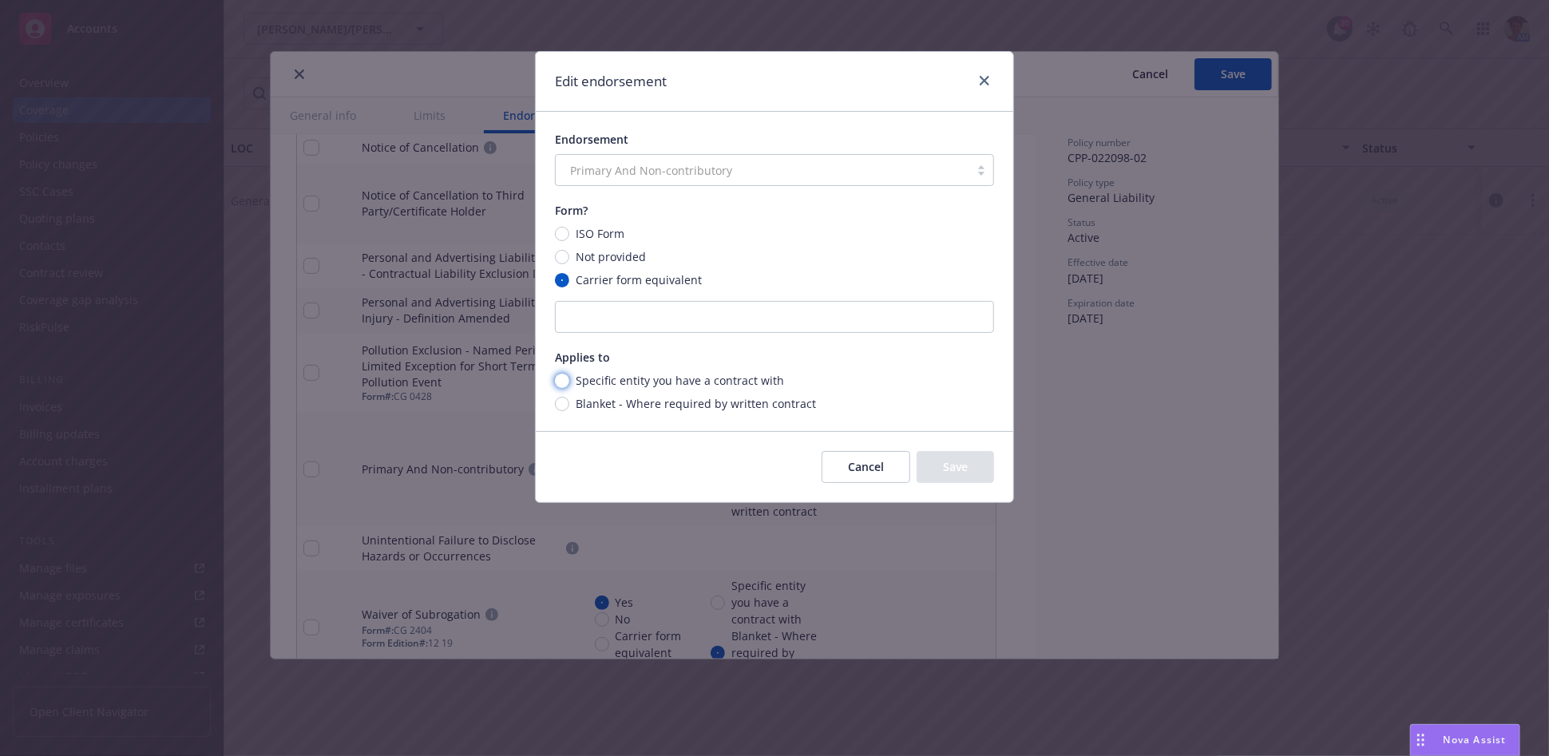
click at [562, 384] on input "Specific entity you have a contract with" at bounding box center [562, 381] width 14 height 14
radio input "true"
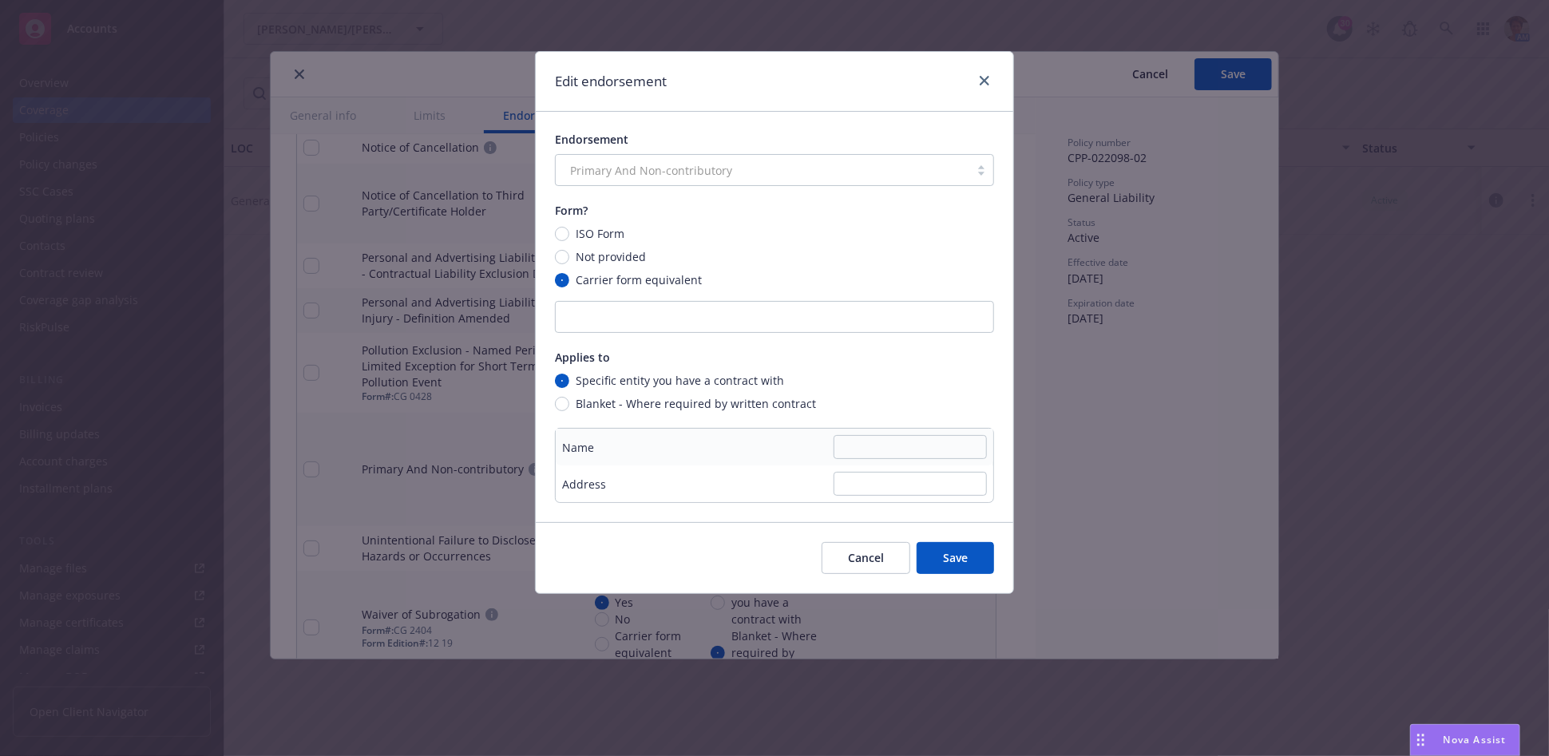
click at [884, 561] on button "Cancel" at bounding box center [866, 558] width 89 height 32
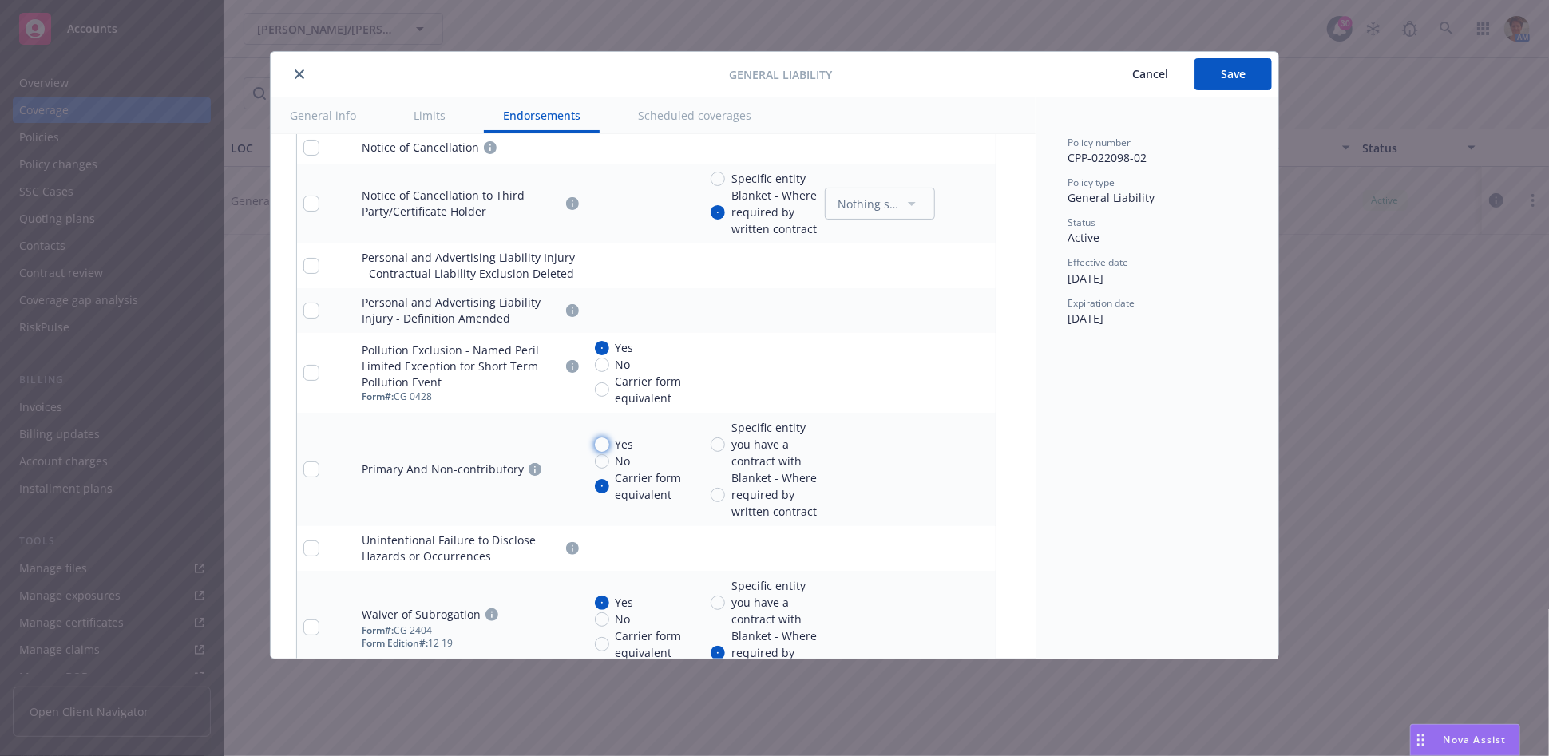
click at [600, 438] on input "Yes" at bounding box center [602, 445] width 14 height 14
radio input "true"
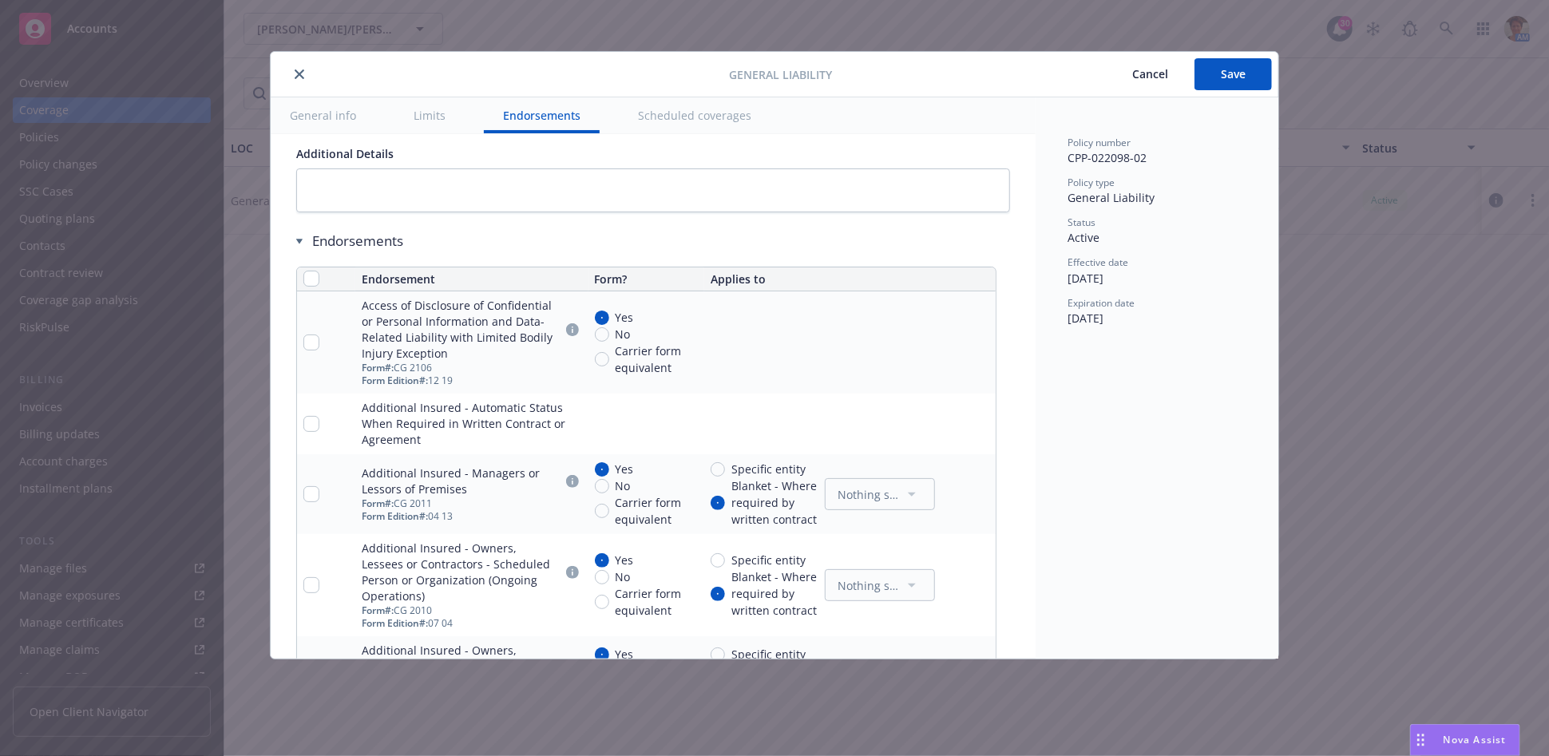
scroll to position [1999, 0]
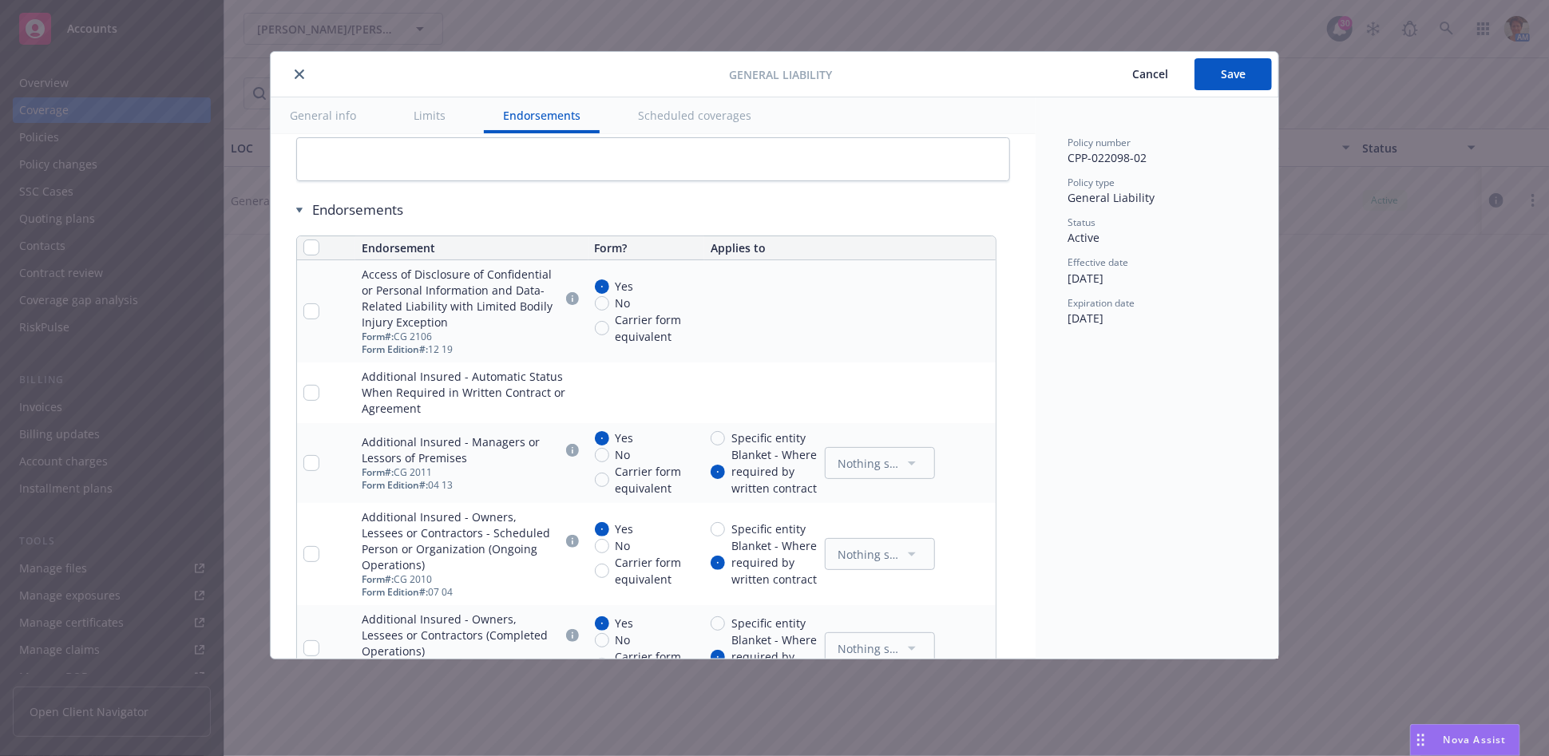
click at [951, 388] on icon "pencil" at bounding box center [951, 393] width 10 height 10
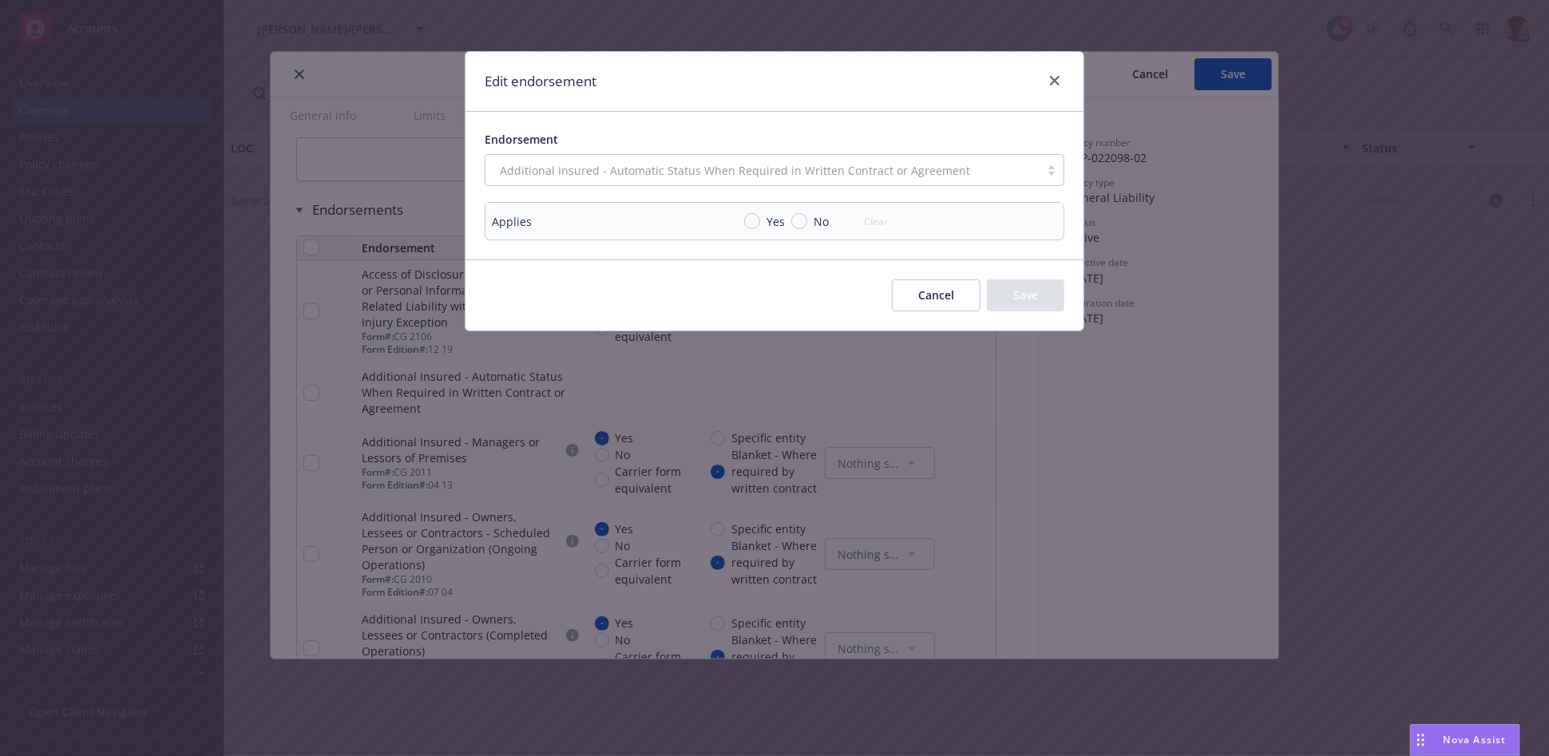
click at [952, 300] on button "Cancel" at bounding box center [936, 295] width 89 height 32
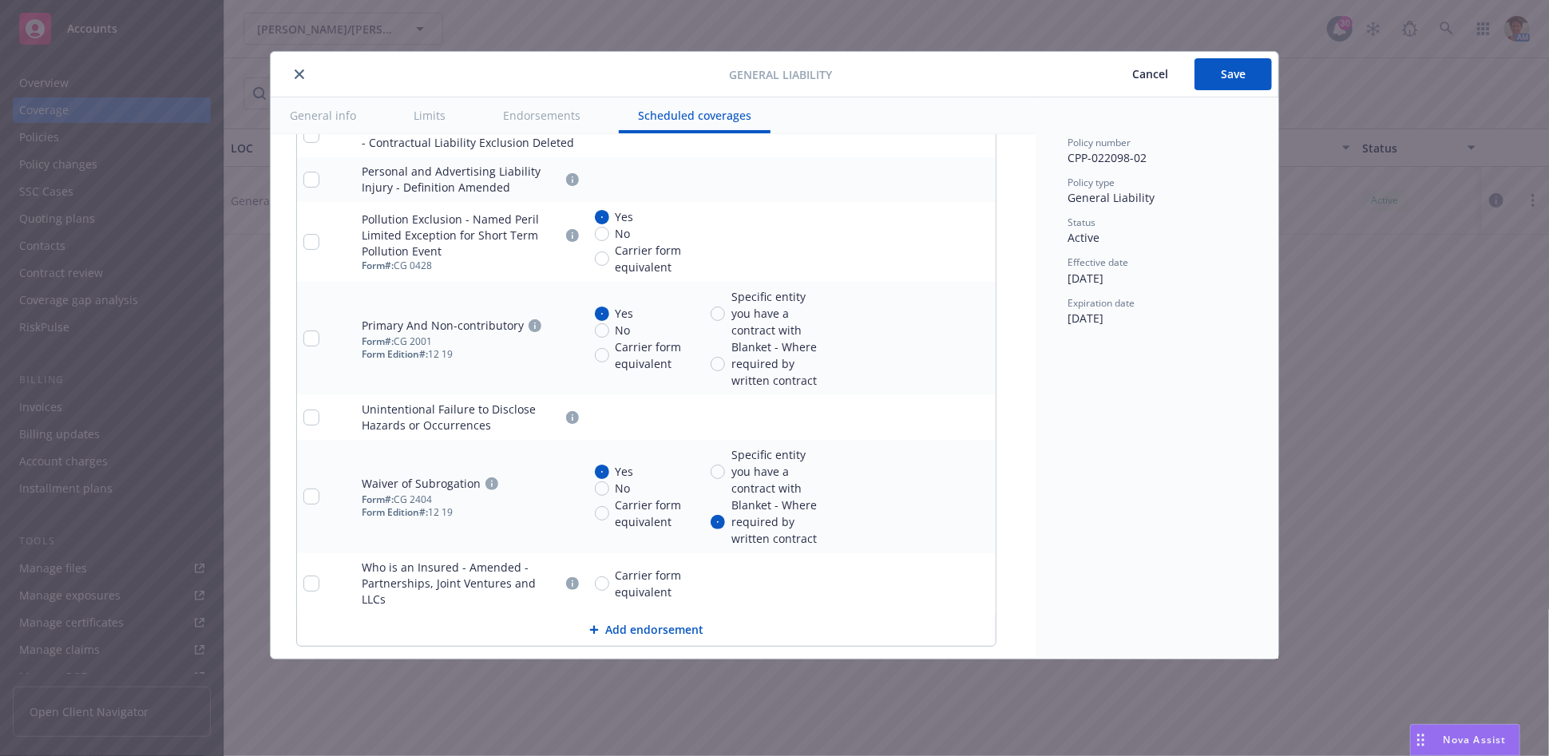
scroll to position [3506, 0]
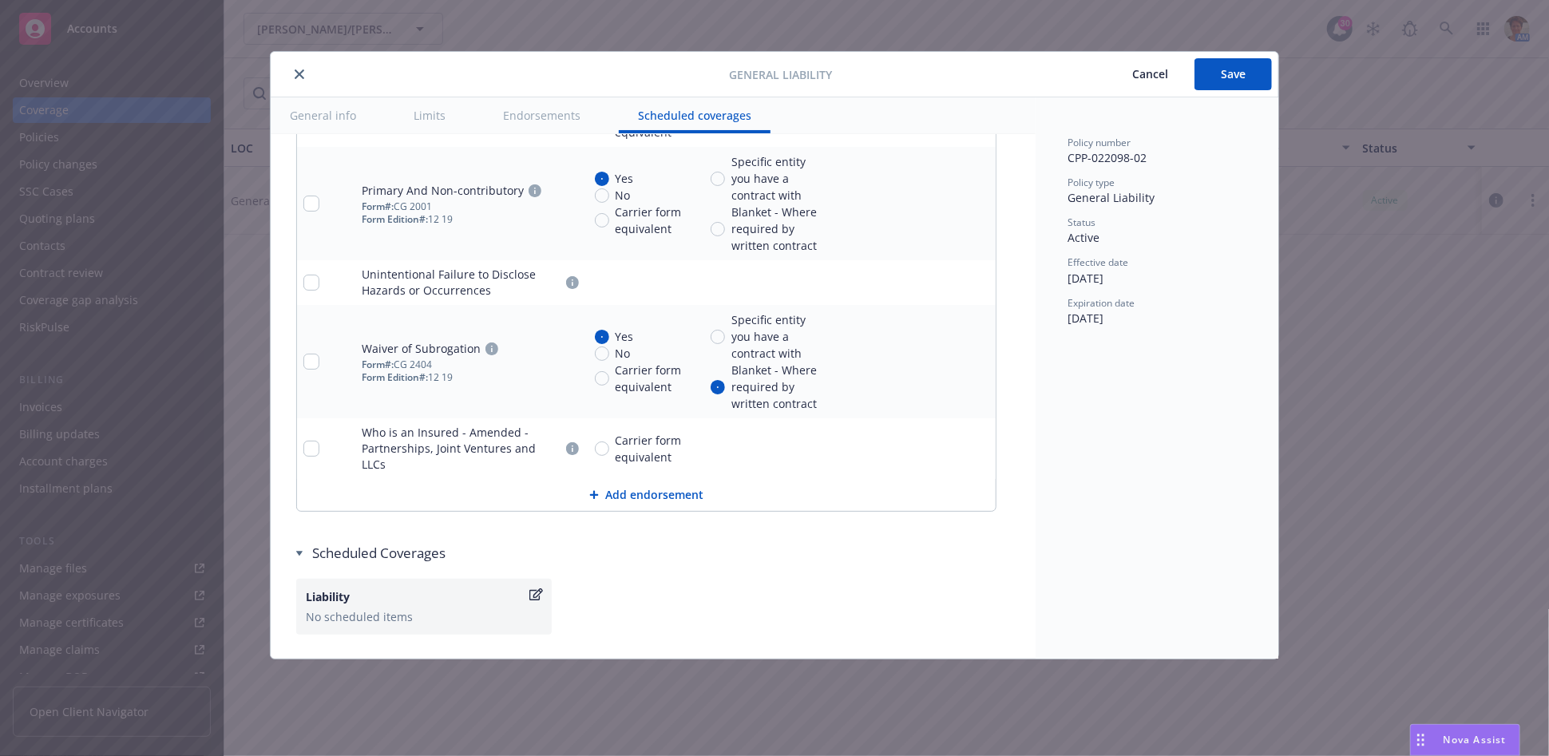
click at [680, 113] on button "Scheduled coverages" at bounding box center [695, 115] width 152 height 36
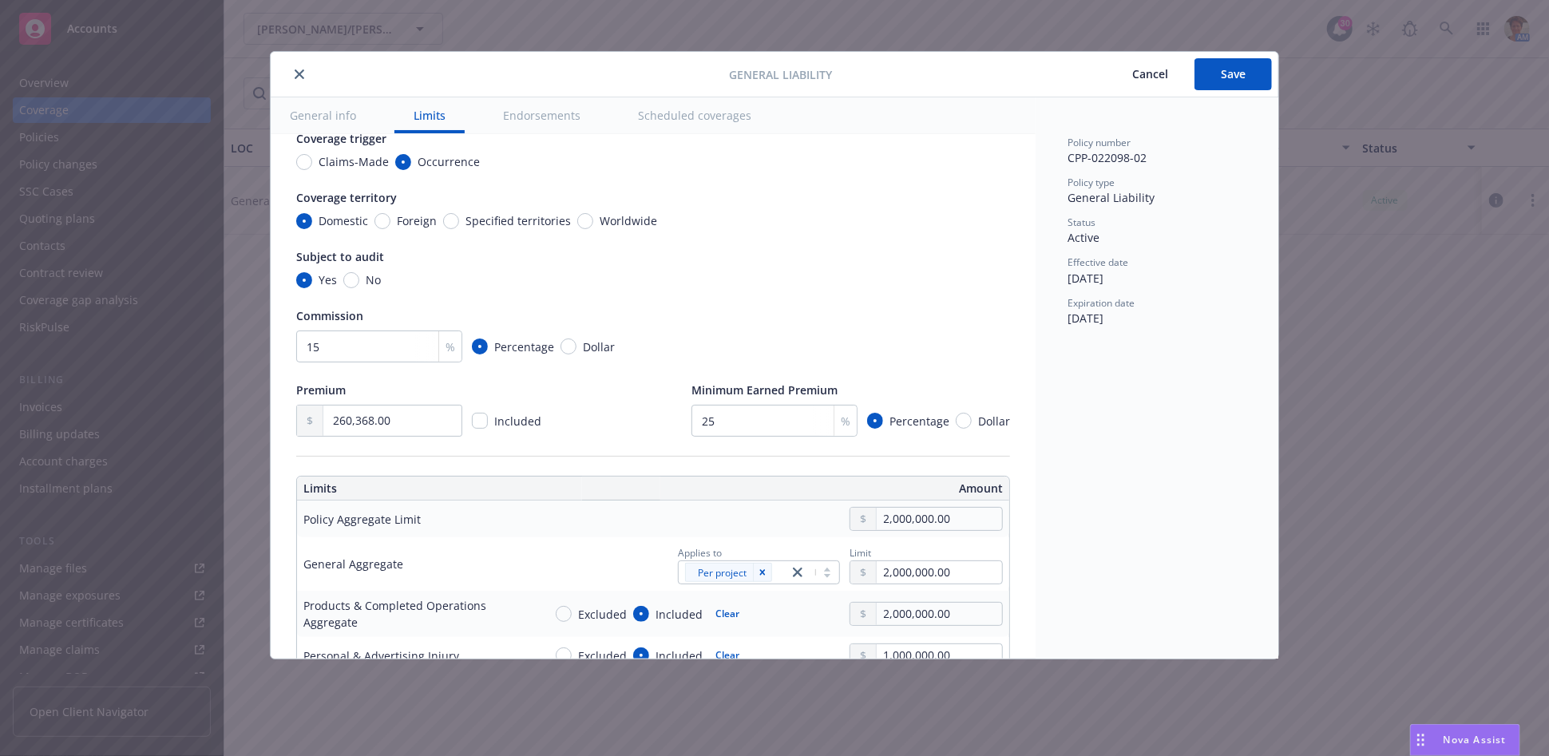
scroll to position [0, 0]
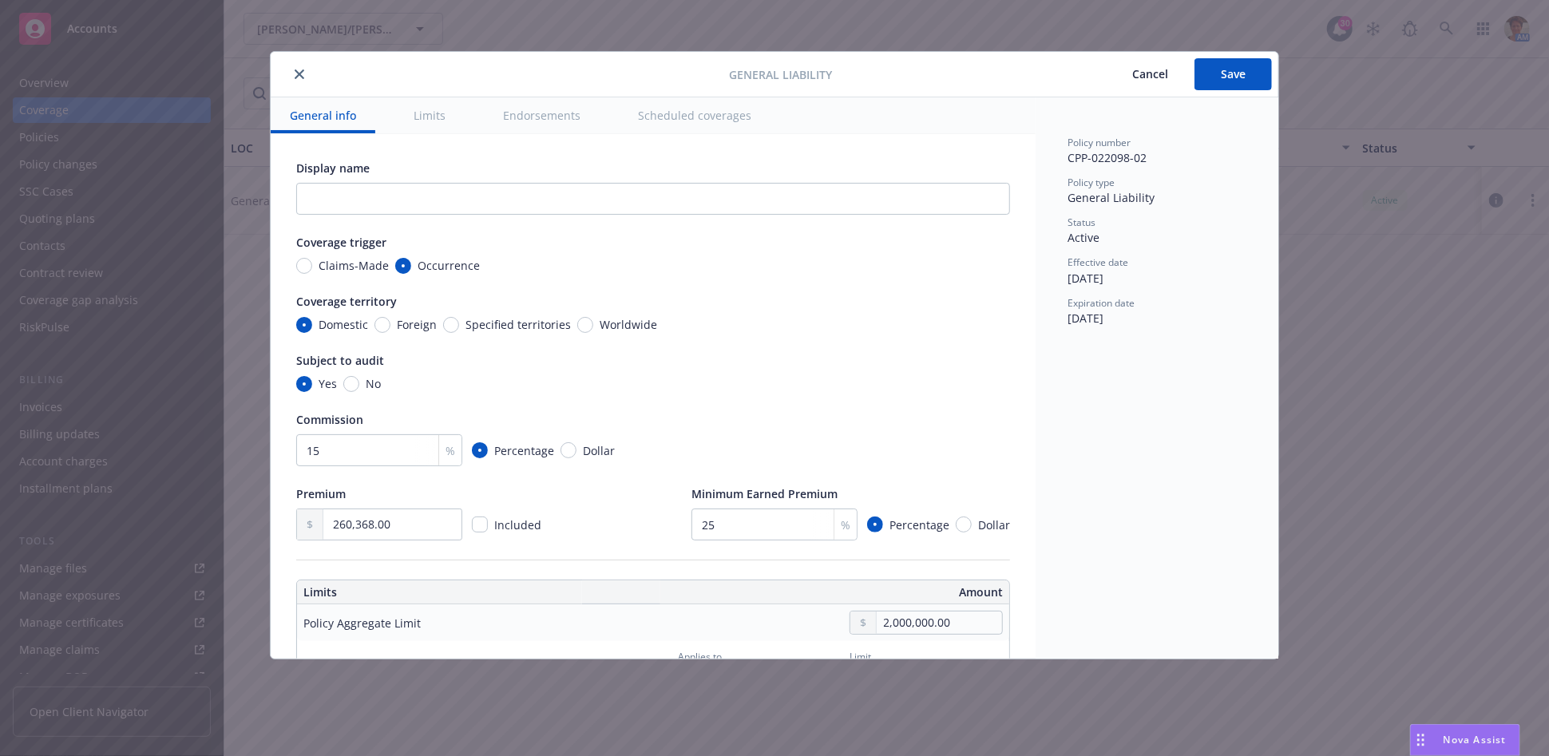
click at [1149, 77] on span "Cancel" at bounding box center [1150, 73] width 36 height 15
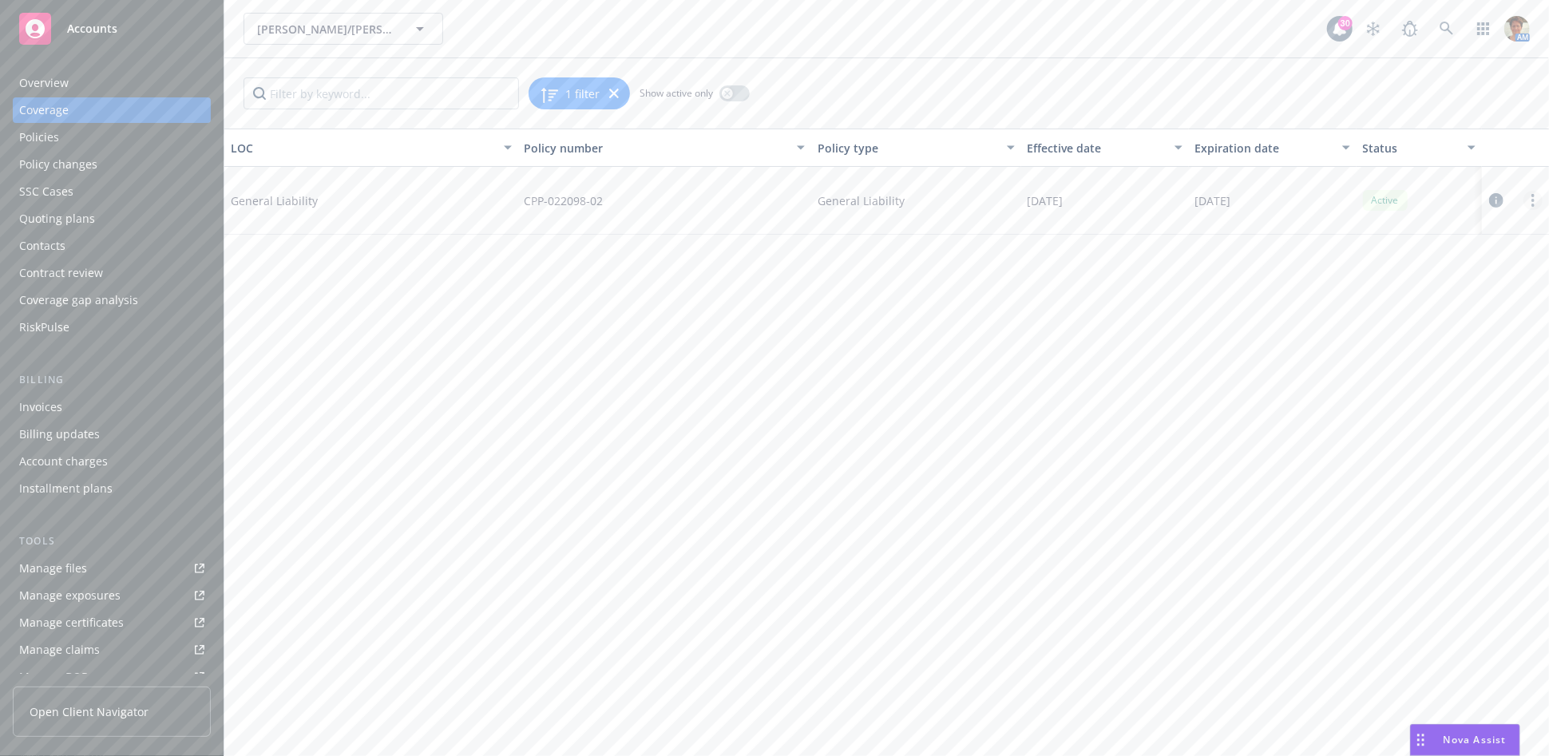
click at [1536, 202] on link "more" at bounding box center [1533, 200] width 19 height 19
click at [1370, 246] on link "Edit coverage" at bounding box center [1437, 233] width 210 height 32
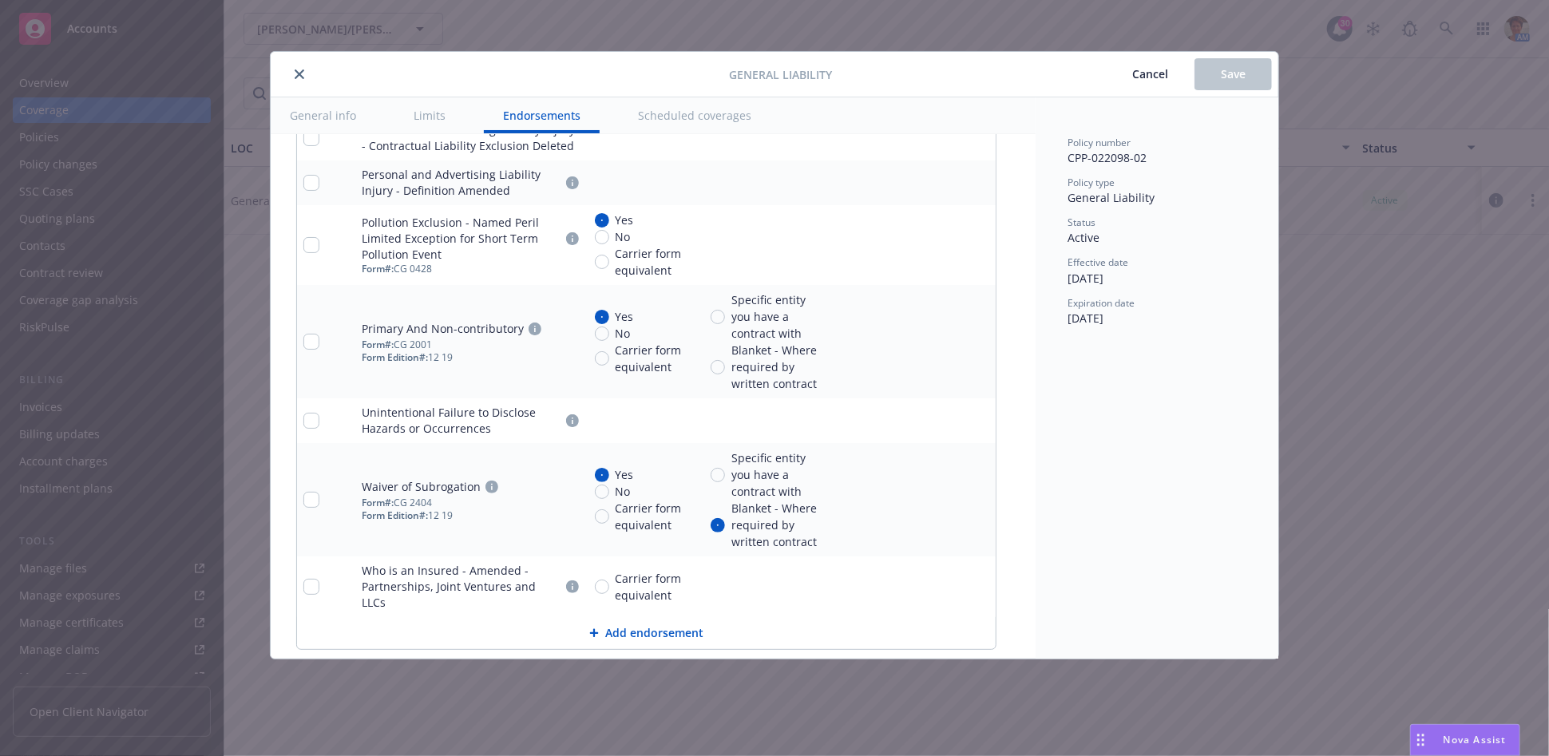
scroll to position [3506, 0]
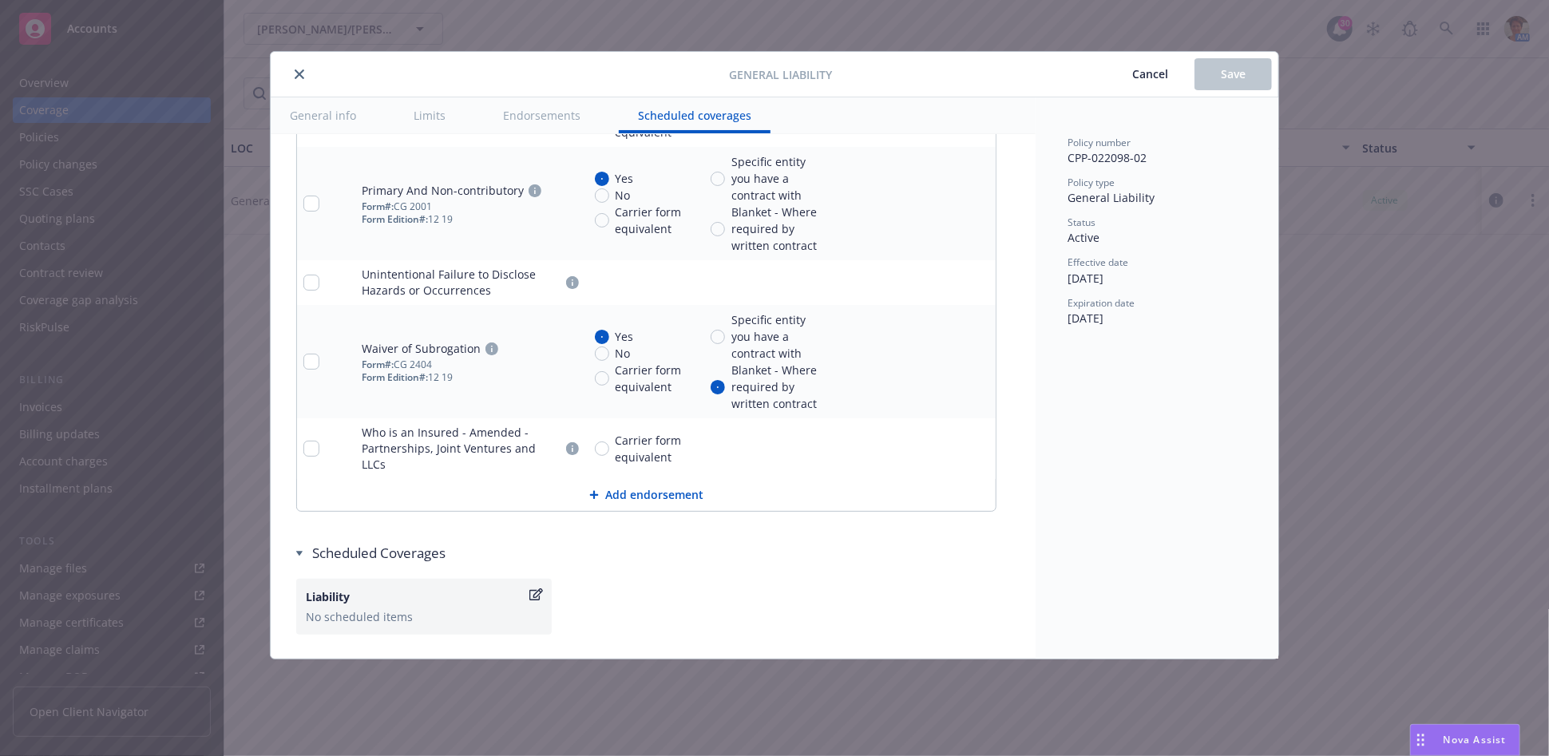
click at [676, 479] on button "Add endorsement" at bounding box center [646, 495] width 699 height 32
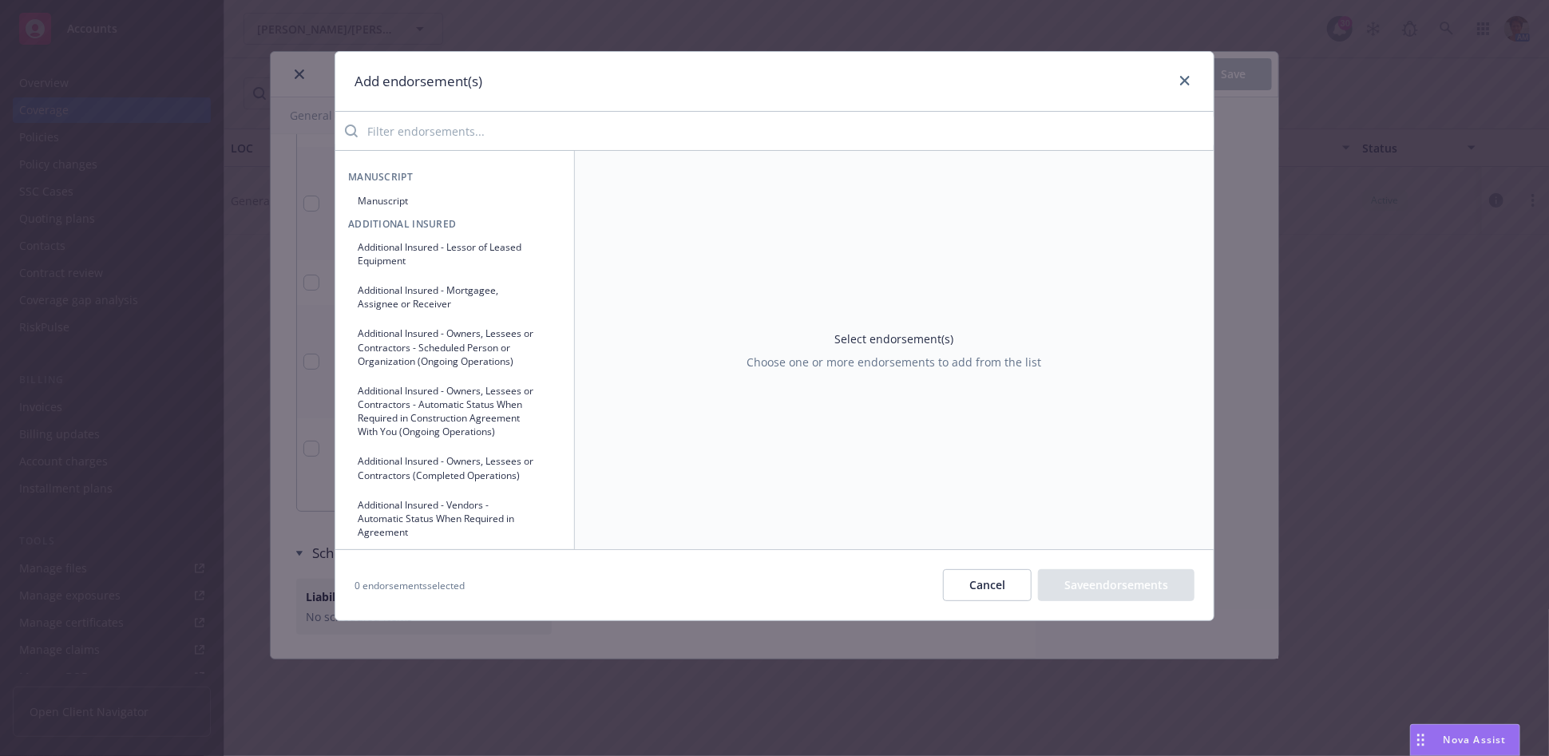
click at [528, 440] on button "Additional Insured - Owners, Lessees or Contractors - Automatic Status When Req…" at bounding box center [454, 412] width 213 height 68
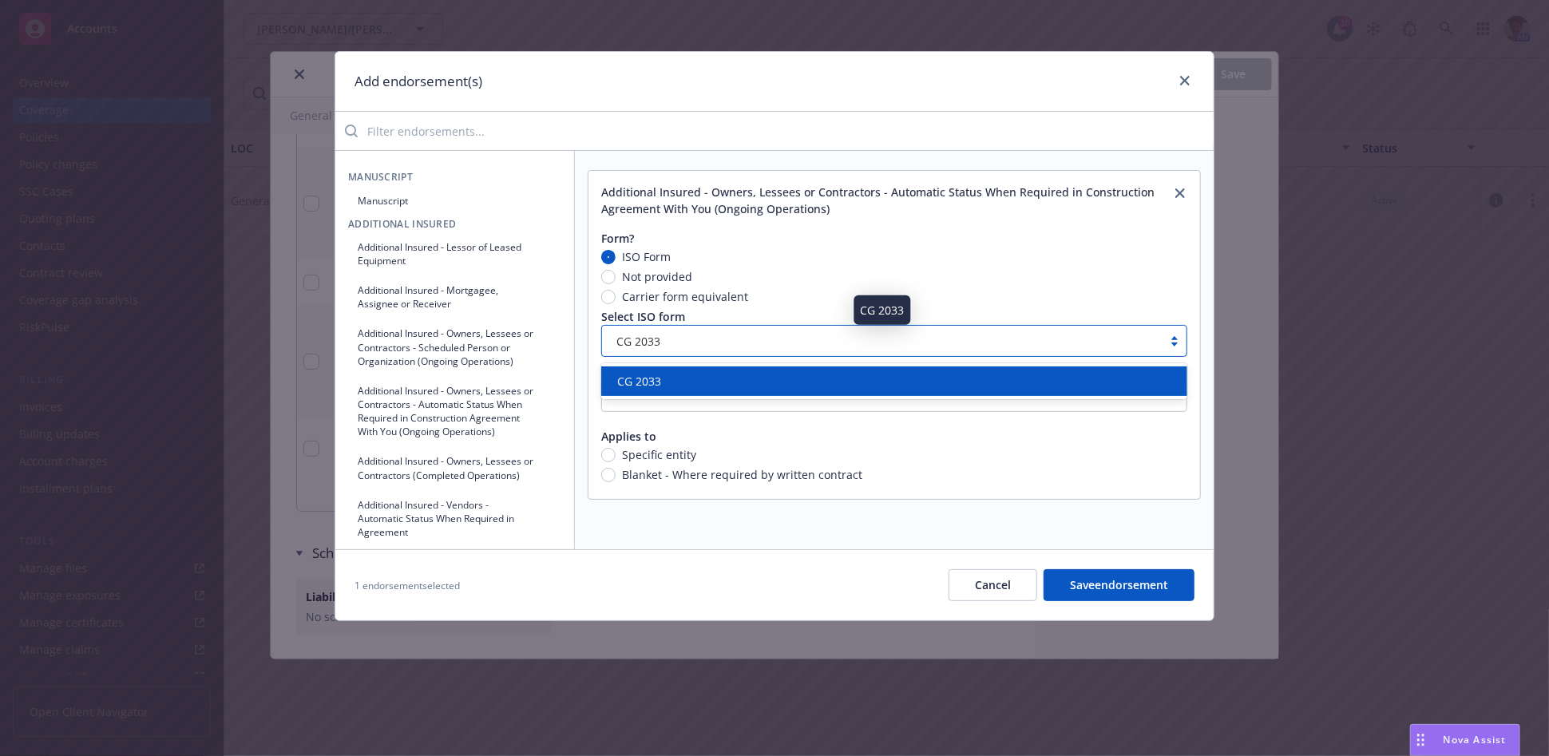
click at [731, 338] on div "CG 2033" at bounding box center [882, 341] width 545 height 17
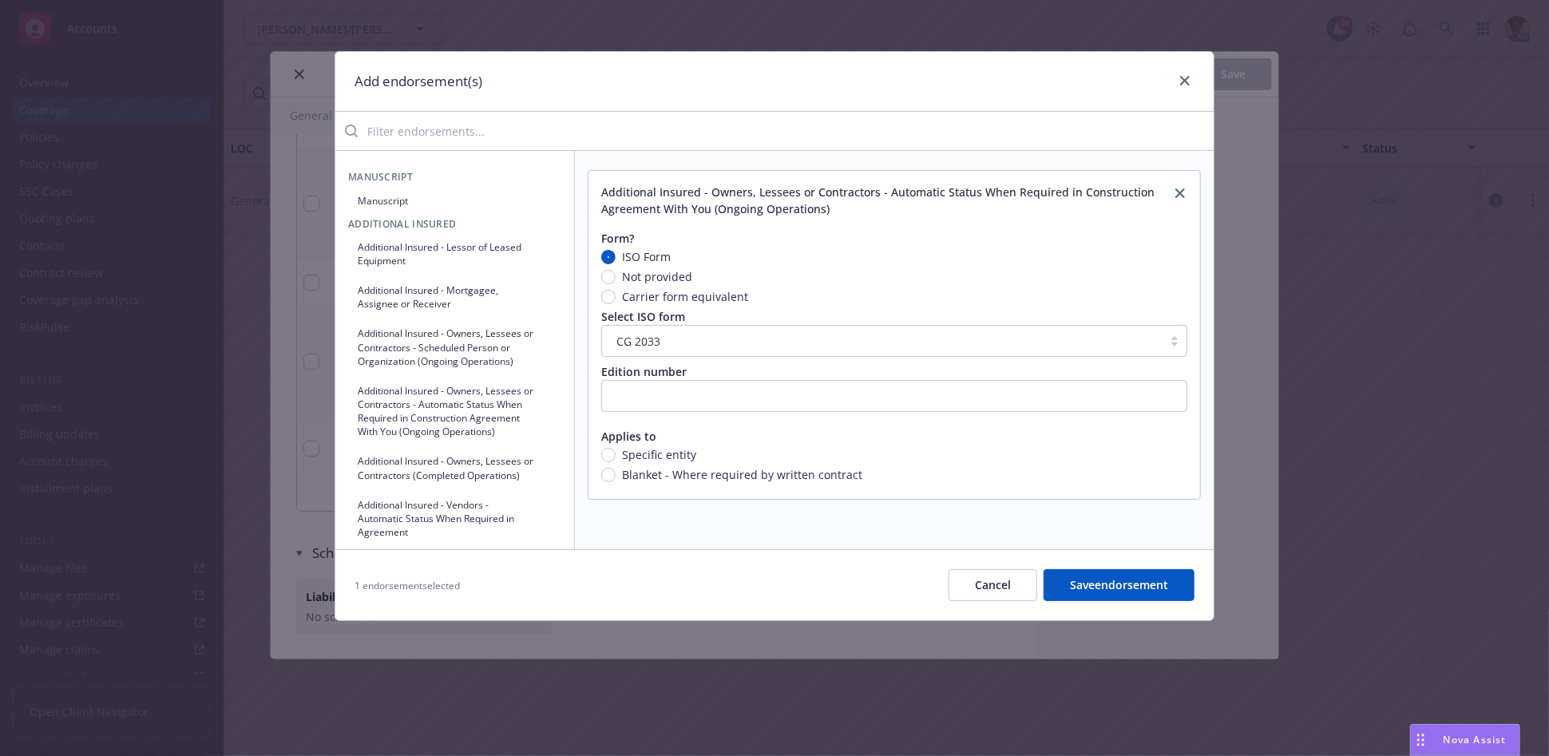
click at [436, 412] on button "Additional Insured - Owners, Lessees or Contractors - Automatic Status When Req…" at bounding box center [454, 412] width 213 height 68
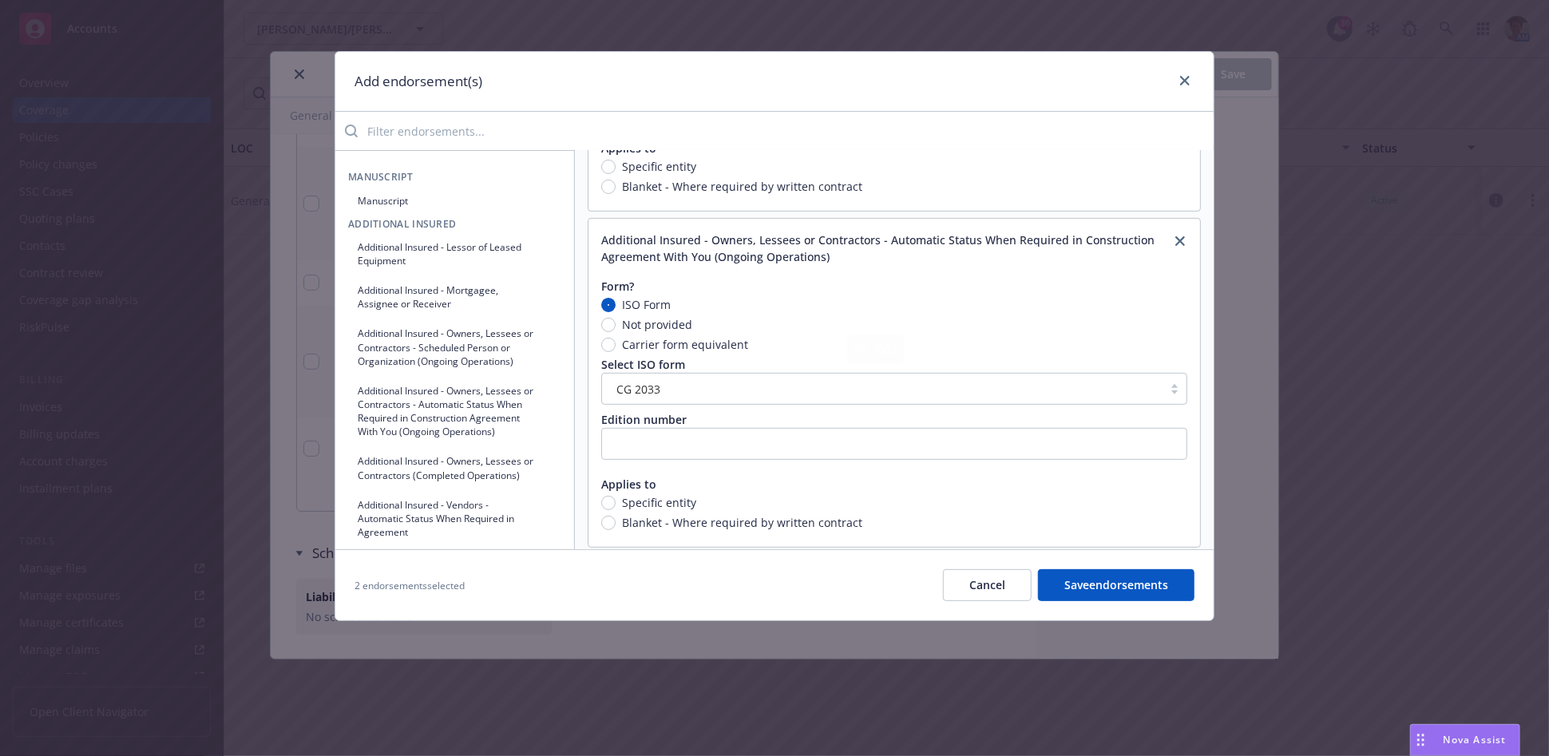
scroll to position [304, 0]
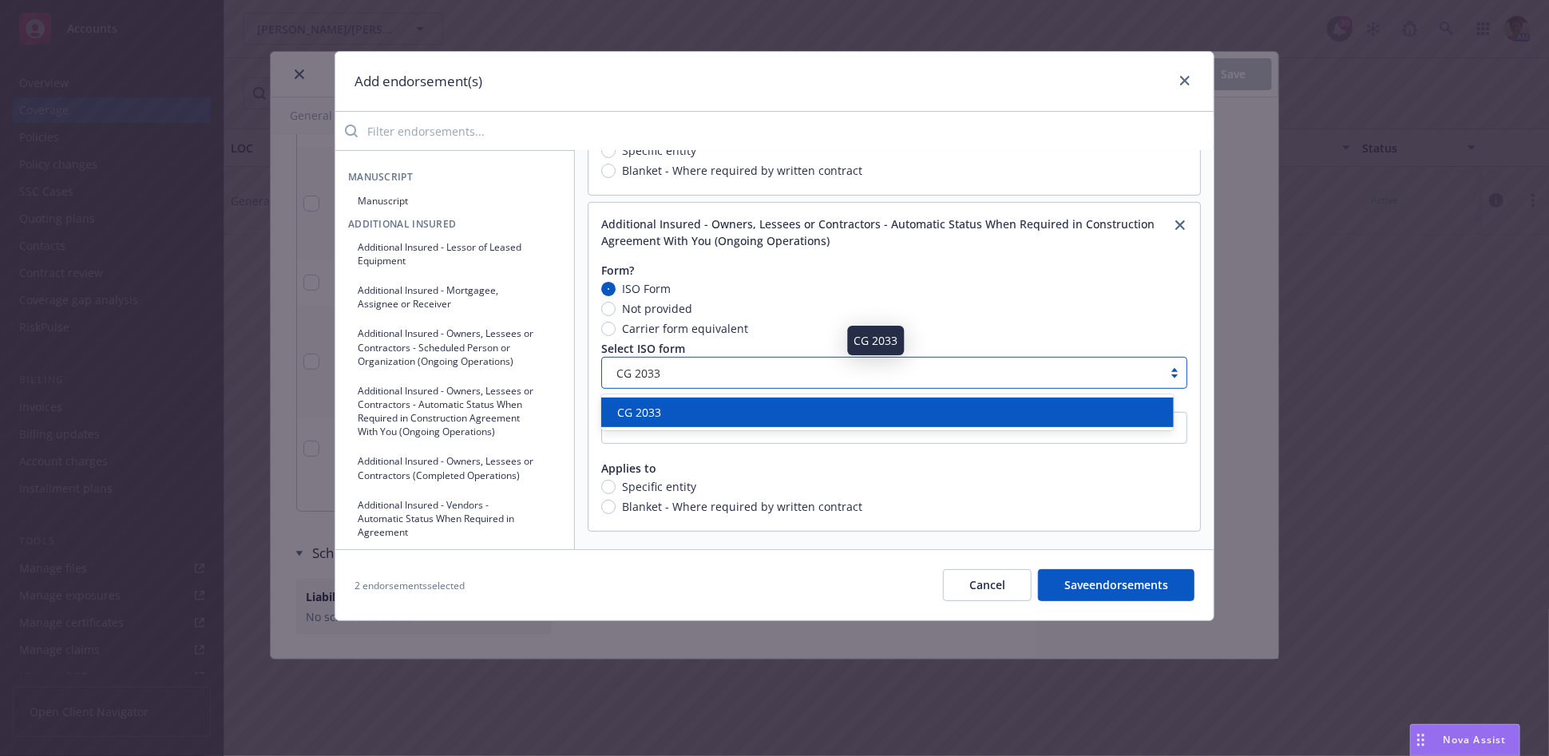
click at [755, 370] on div "CG 2033" at bounding box center [882, 373] width 545 height 17
click at [1001, 593] on button "Cancel" at bounding box center [987, 585] width 89 height 32
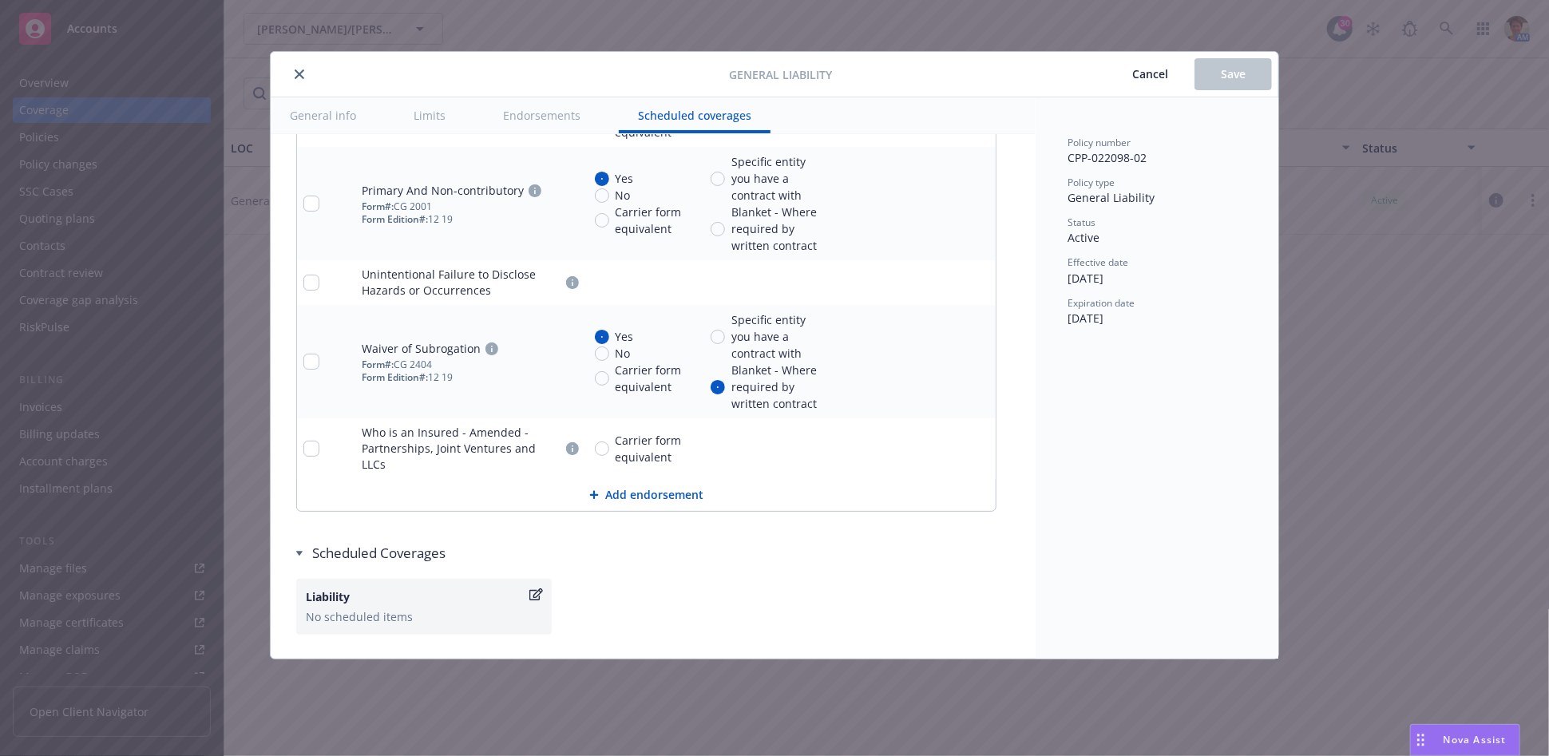
click at [300, 76] on icon "close" at bounding box center [300, 74] width 10 height 10
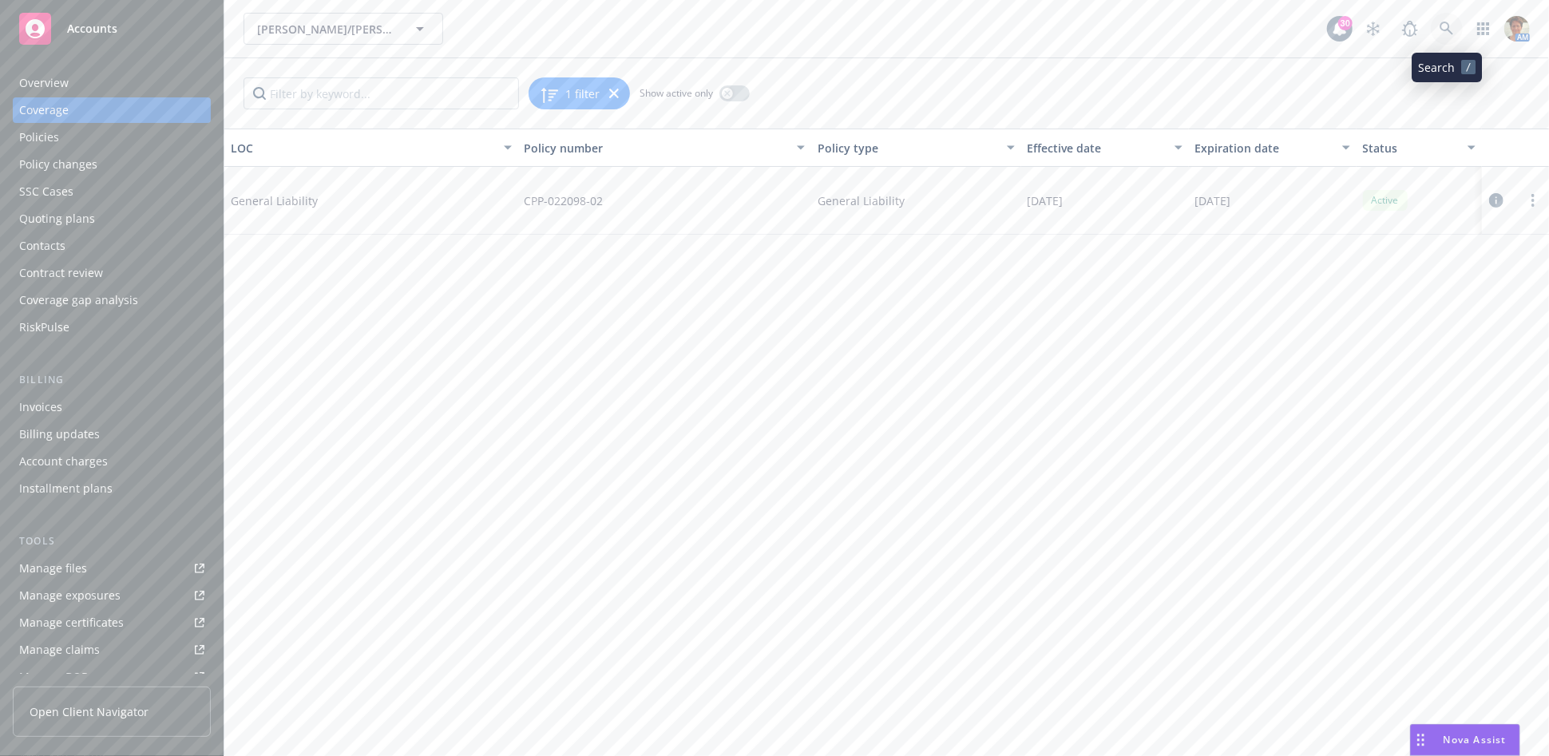
click at [1437, 22] on link at bounding box center [1447, 29] width 32 height 32
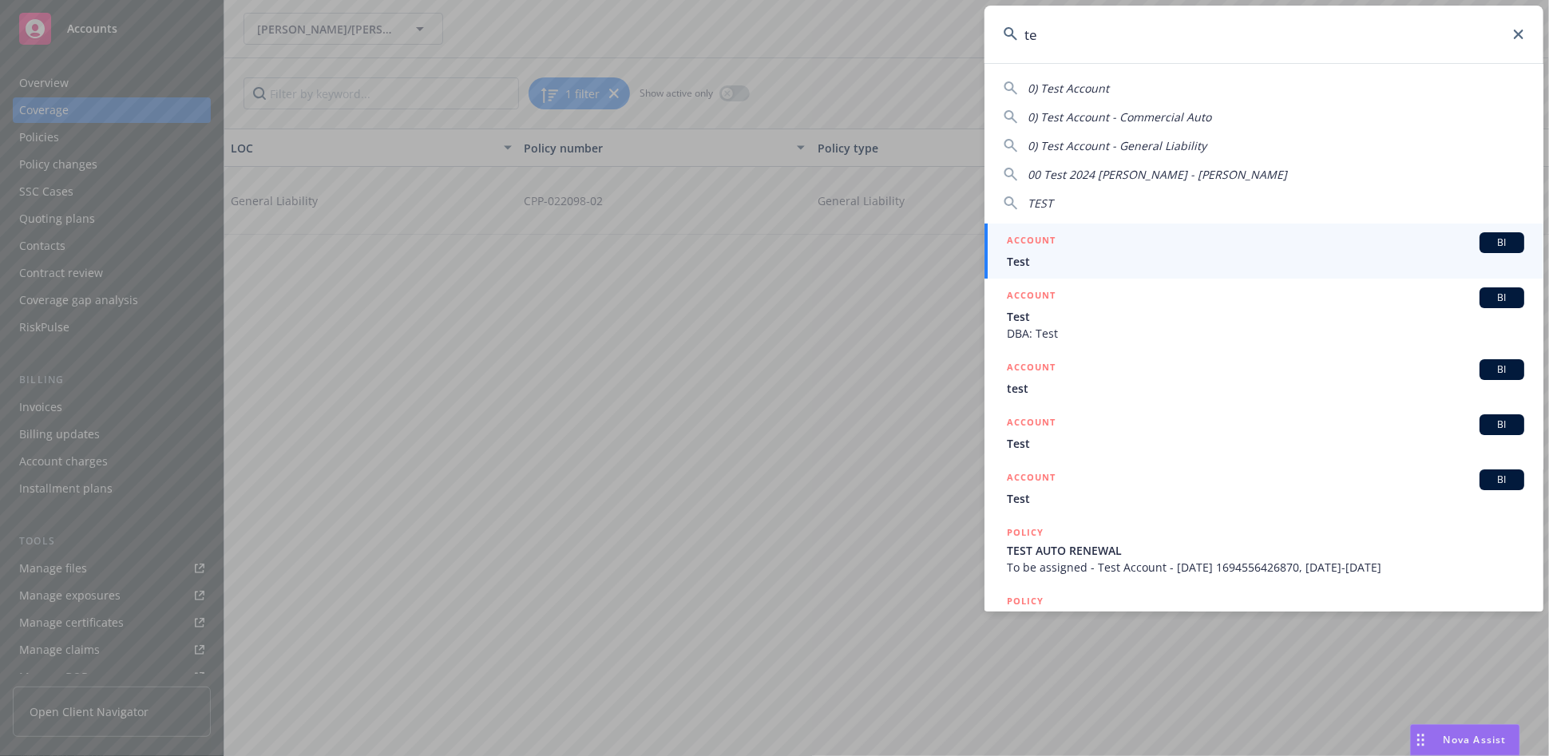
type input "t"
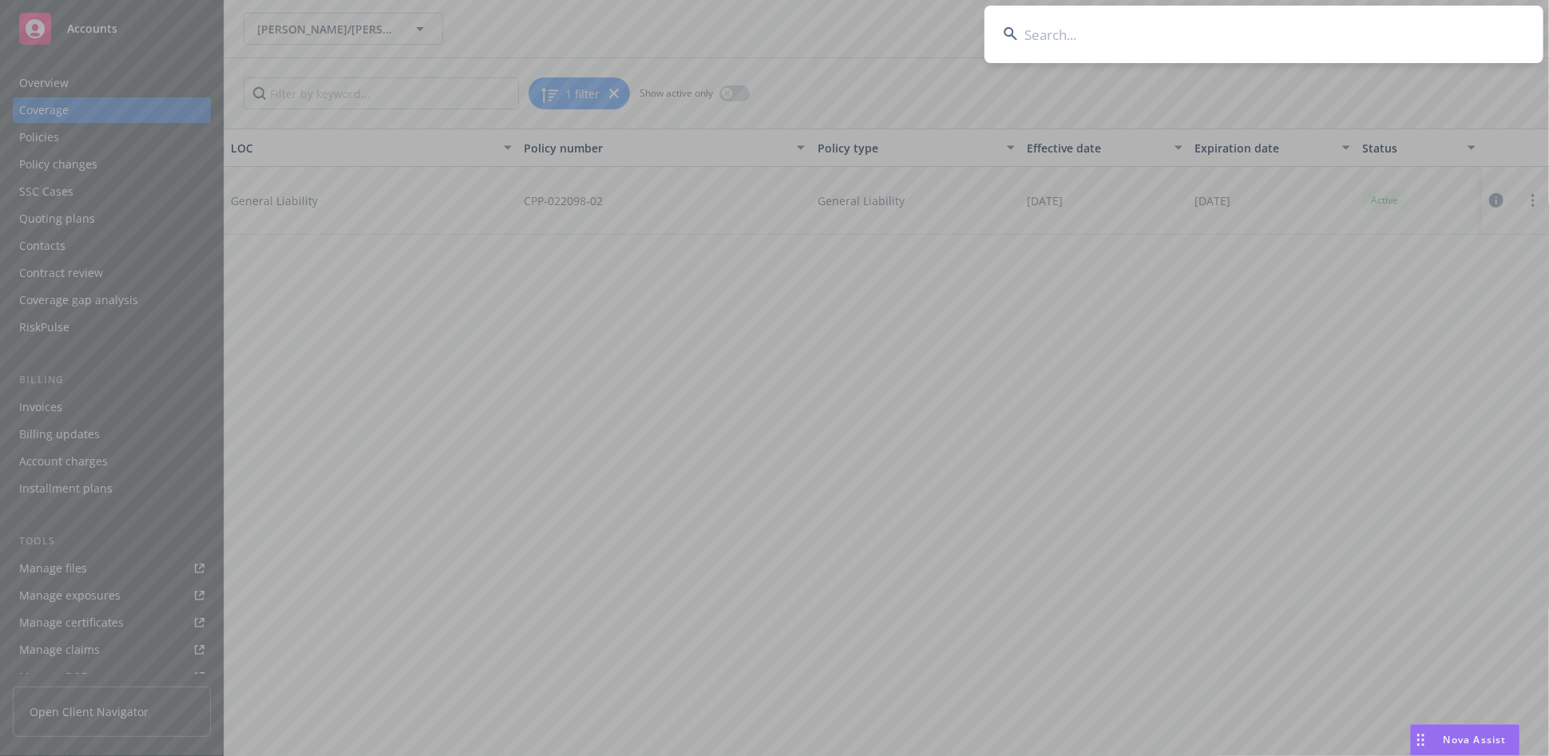
click at [1163, 23] on input at bounding box center [1264, 34] width 559 height 57
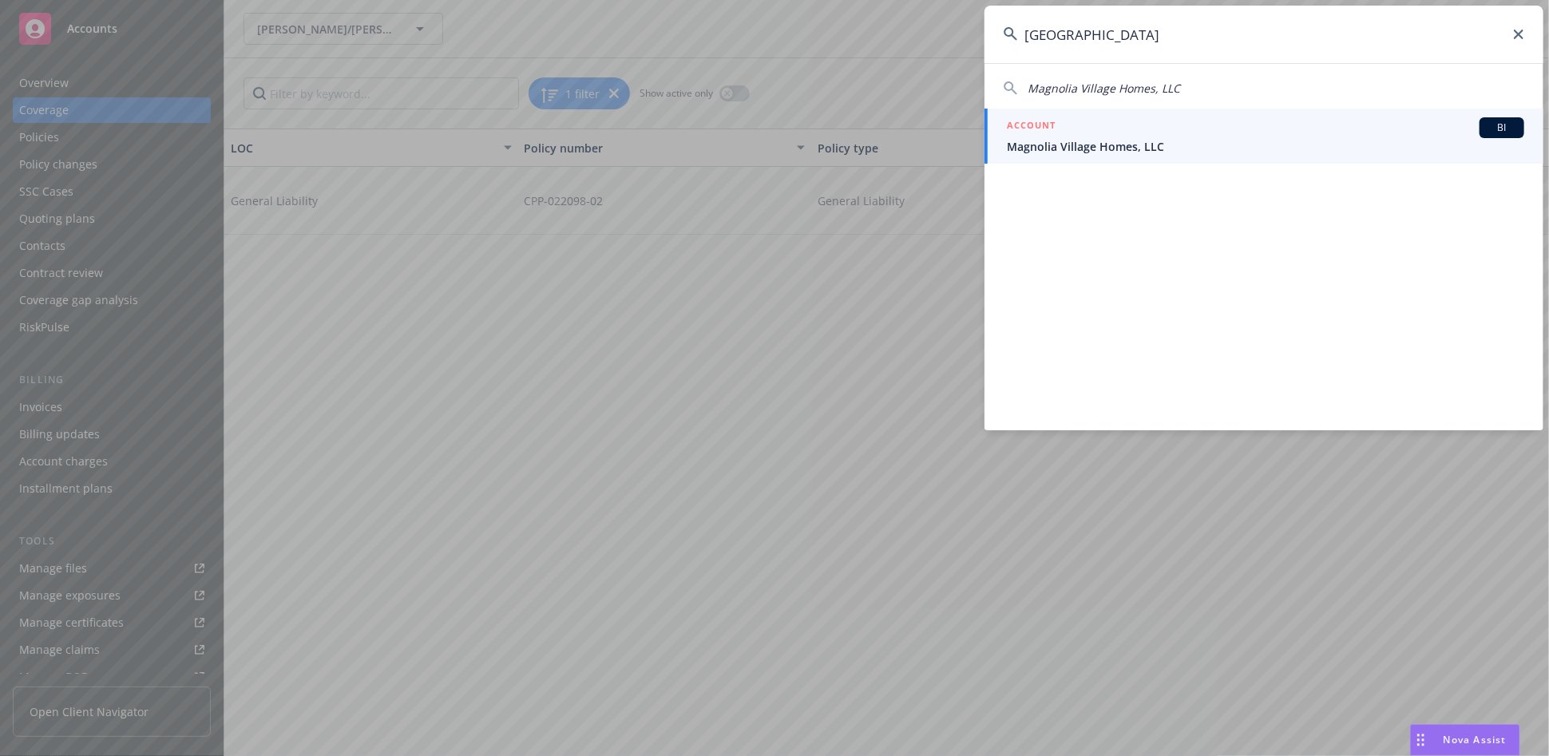
type input "magnolia village"
click at [1105, 157] on link "ACCOUNT BI Magnolia Village Homes, LLC" at bounding box center [1264, 136] width 559 height 55
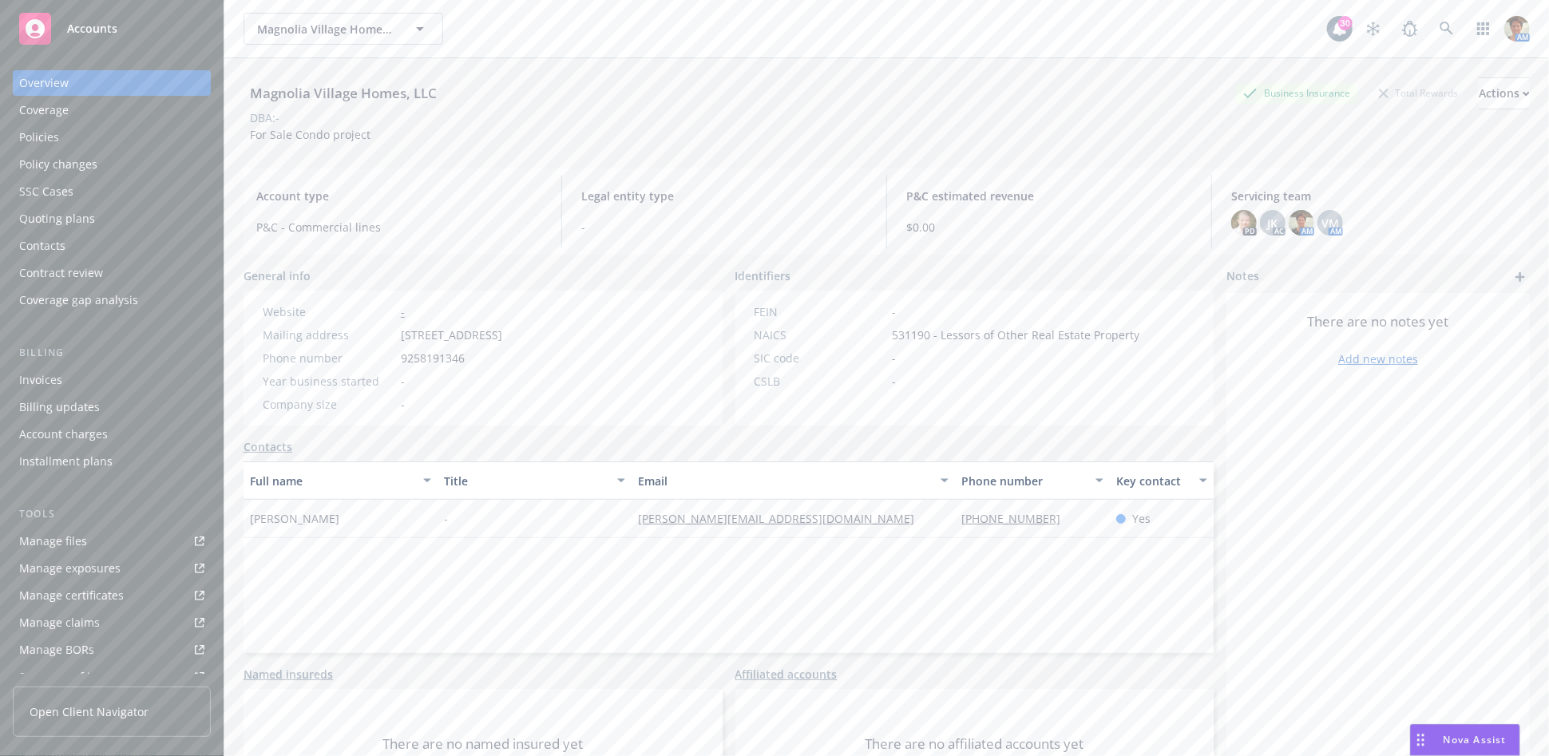
click at [46, 218] on div "Quoting plans" at bounding box center [57, 219] width 76 height 26
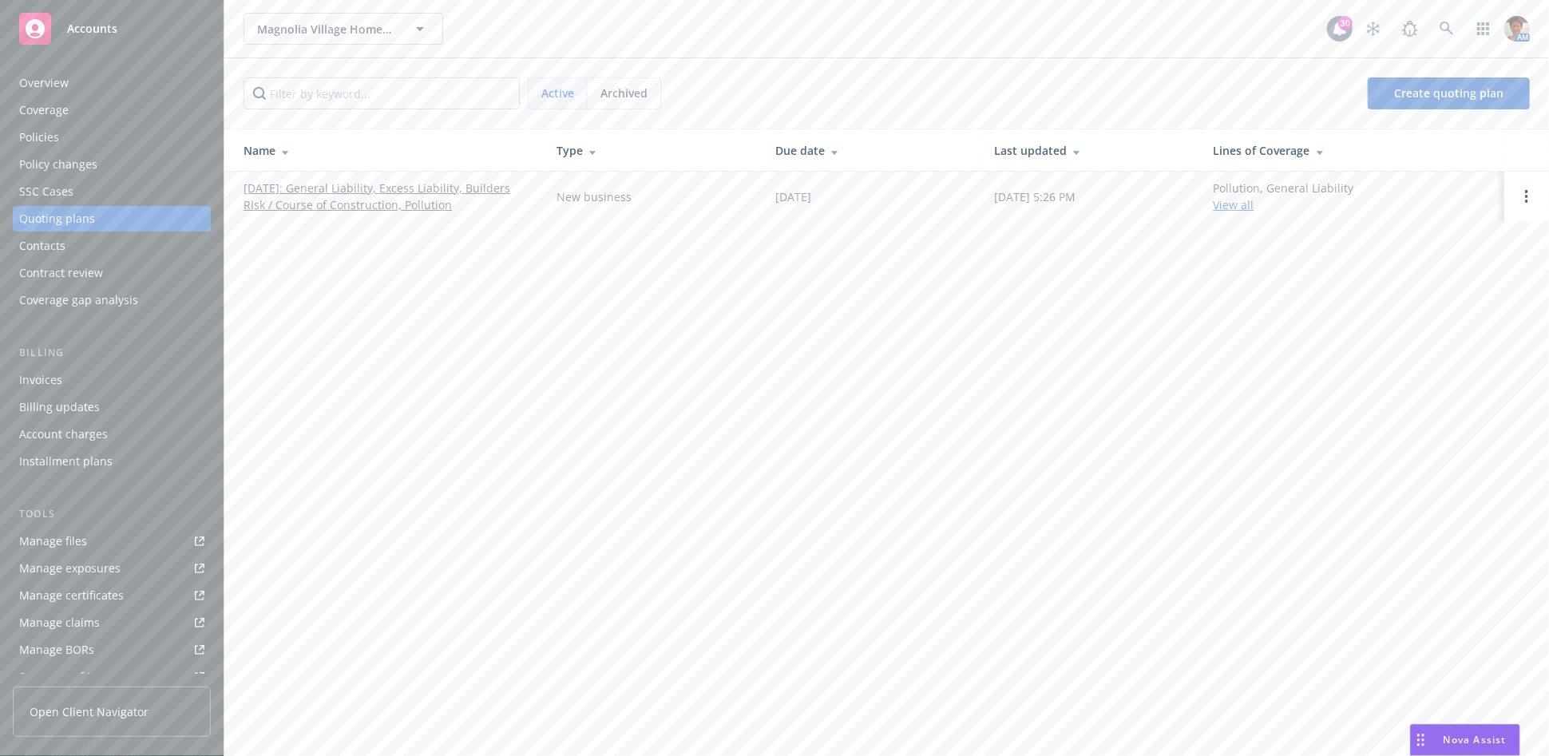
click at [359, 195] on link "01/10/2025: General Liability, Excess Liability, Builders Risk / Course of Cons…" at bounding box center [387, 197] width 287 height 34
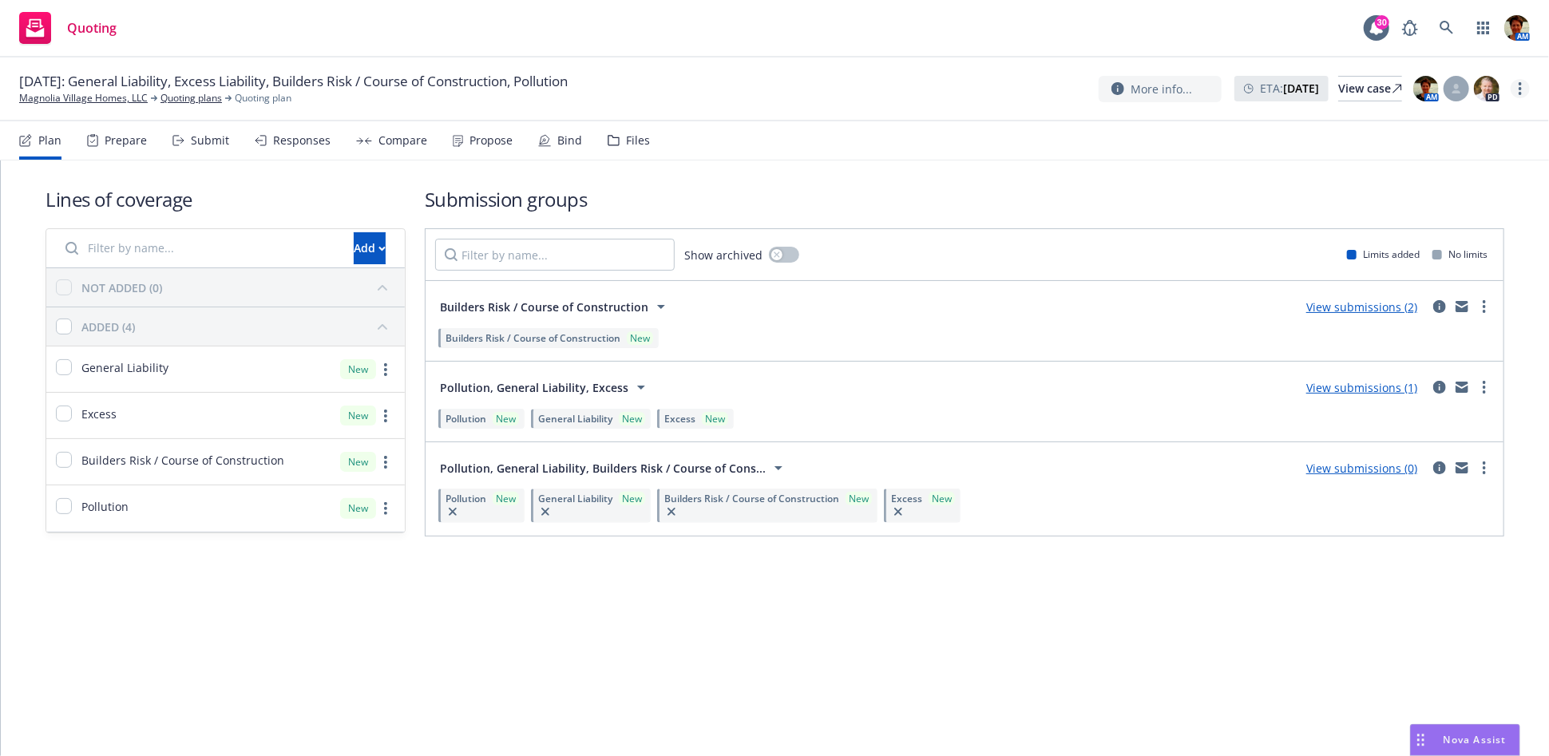
click at [1519, 86] on icon "more" at bounding box center [1520, 88] width 3 height 13
click at [1394, 125] on link "Copy logging email" at bounding box center [1441, 121] width 178 height 32
click at [1448, 30] on icon at bounding box center [1447, 28] width 14 height 14
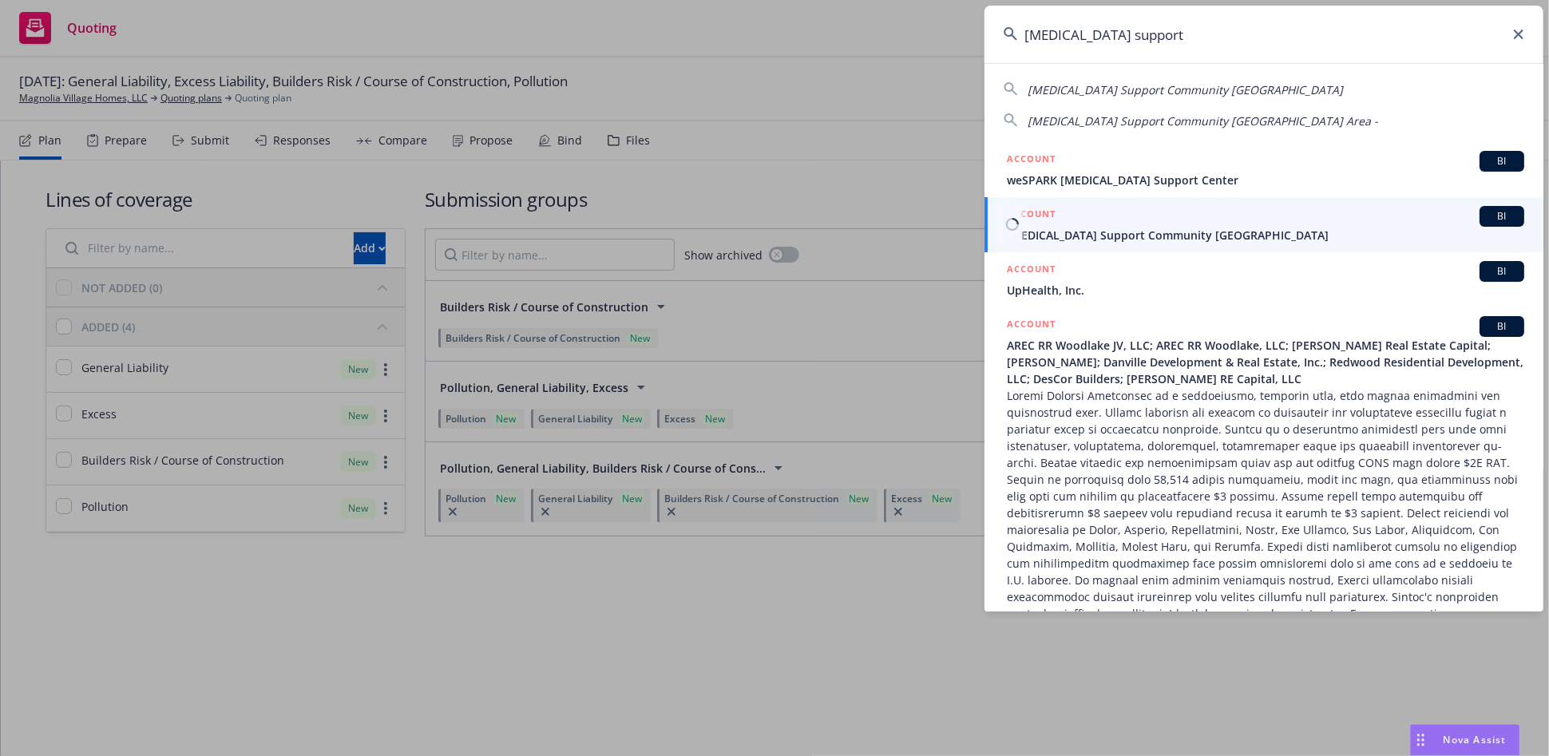
type input "[MEDICAL_DATA] support"
click at [1211, 236] on span "[MEDICAL_DATA] Support Community [GEOGRAPHIC_DATA]" at bounding box center [1265, 235] width 517 height 17
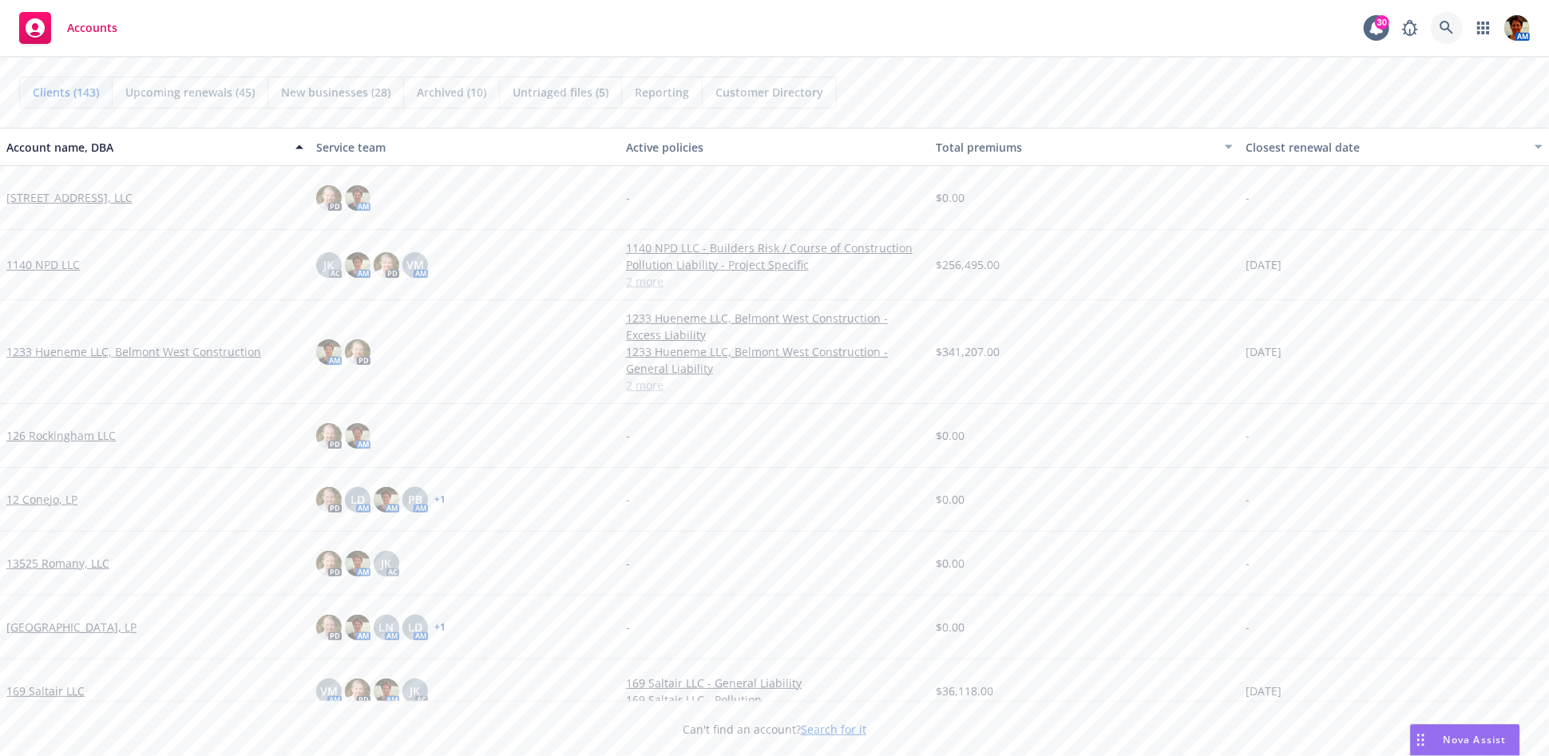
click at [1442, 26] on icon at bounding box center [1447, 28] width 14 height 14
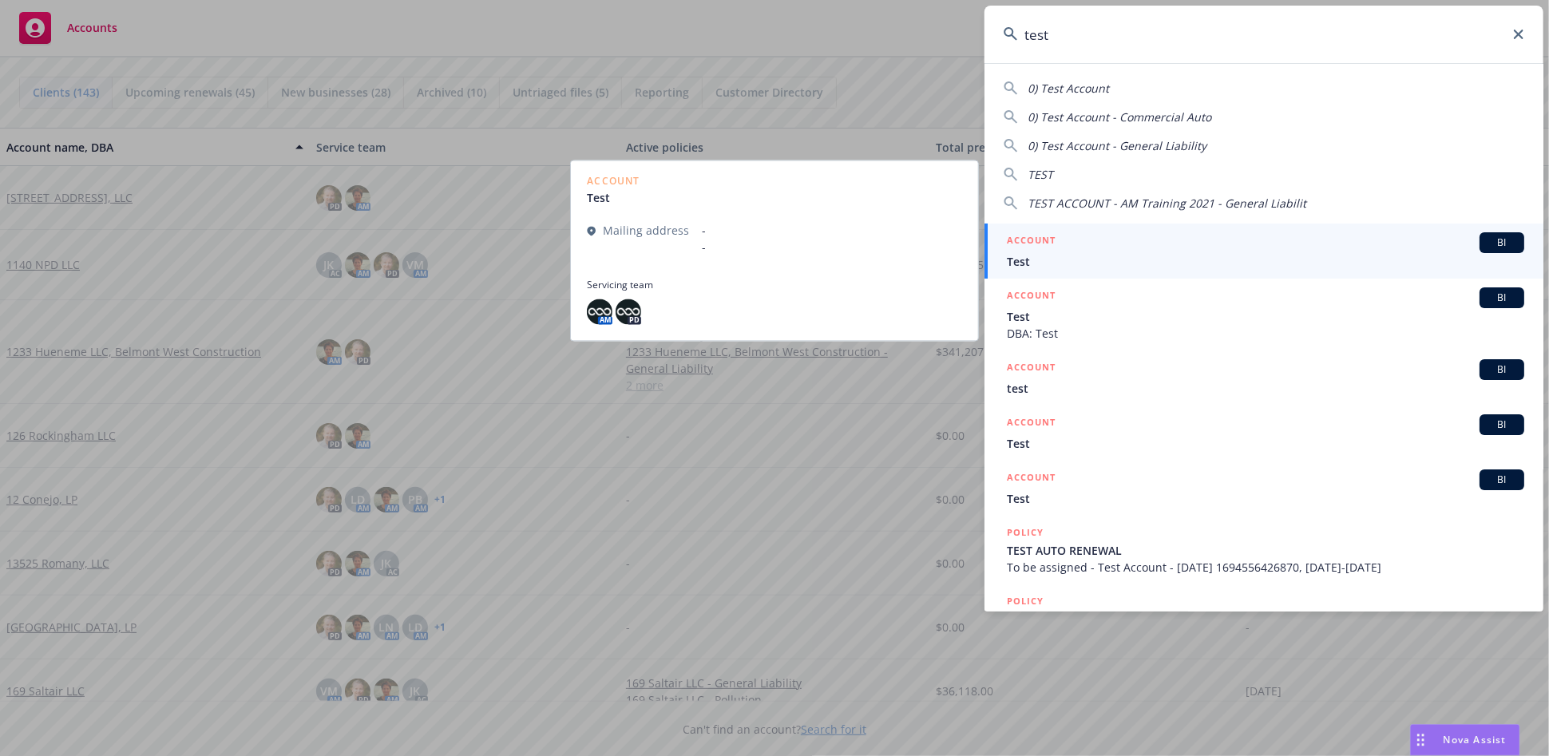
type input "test"
click at [1112, 252] on div "ACCOUNT BI" at bounding box center [1265, 242] width 517 height 21
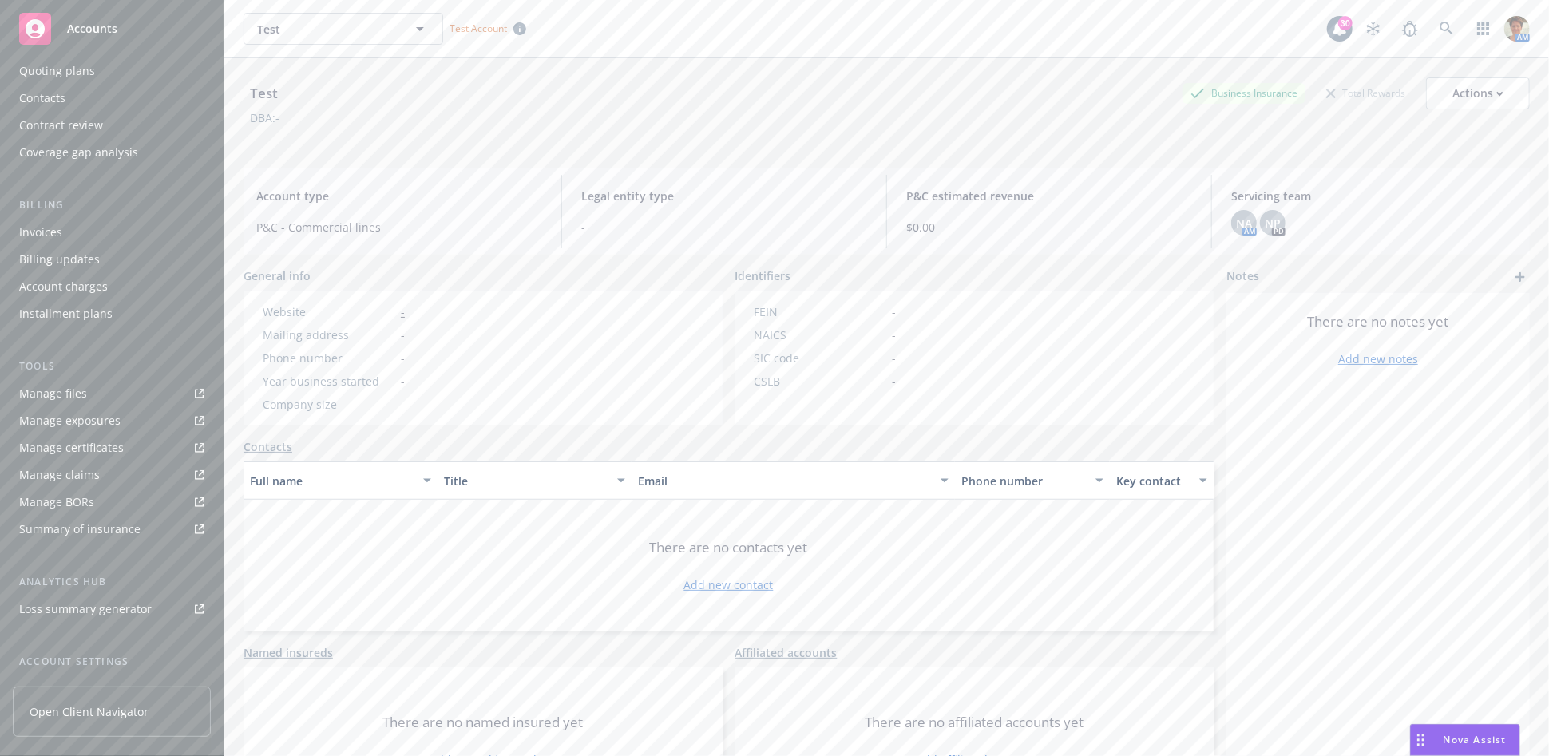
scroll to position [283, 0]
click at [72, 553] on div "Service team" at bounding box center [53, 554] width 69 height 26
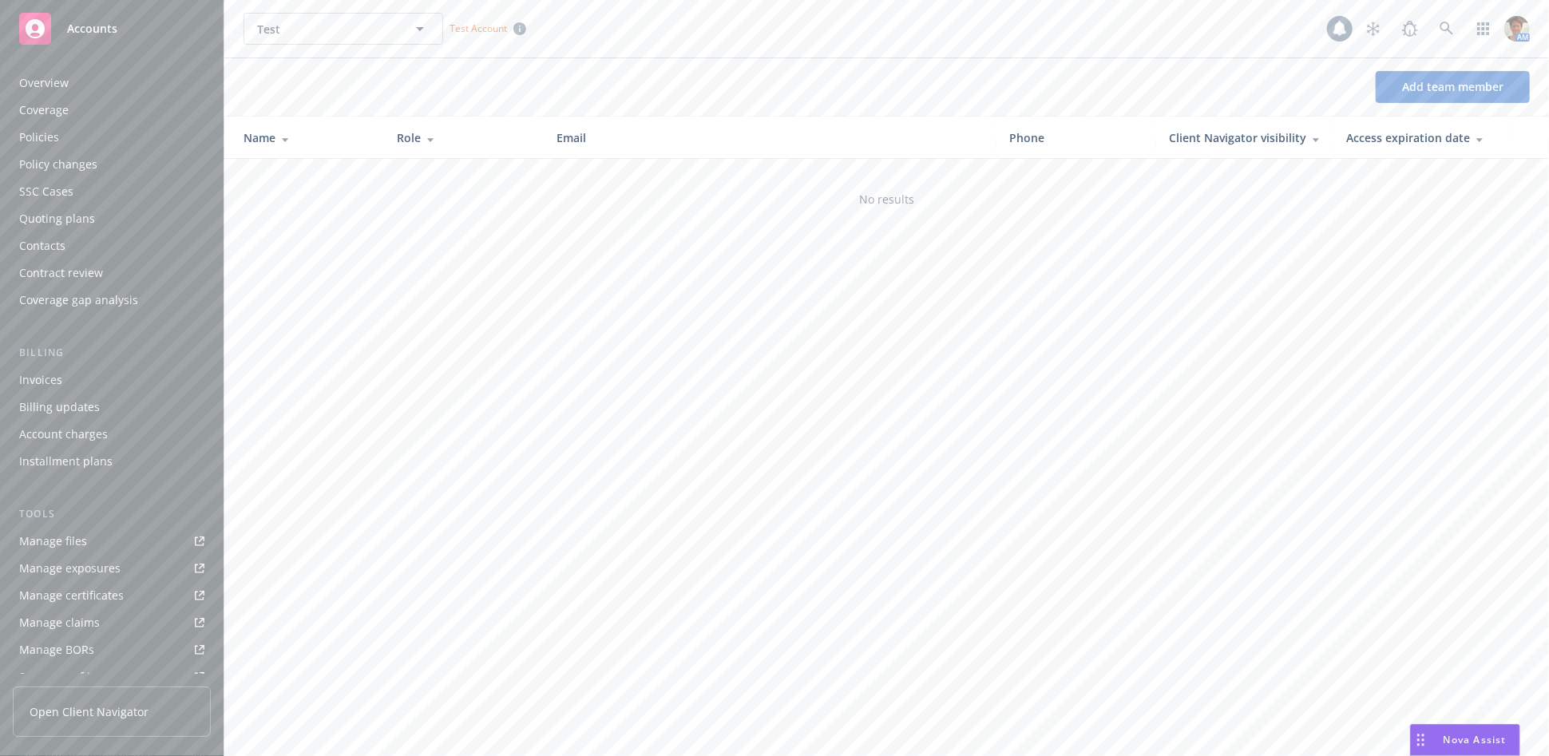
scroll to position [283, 0]
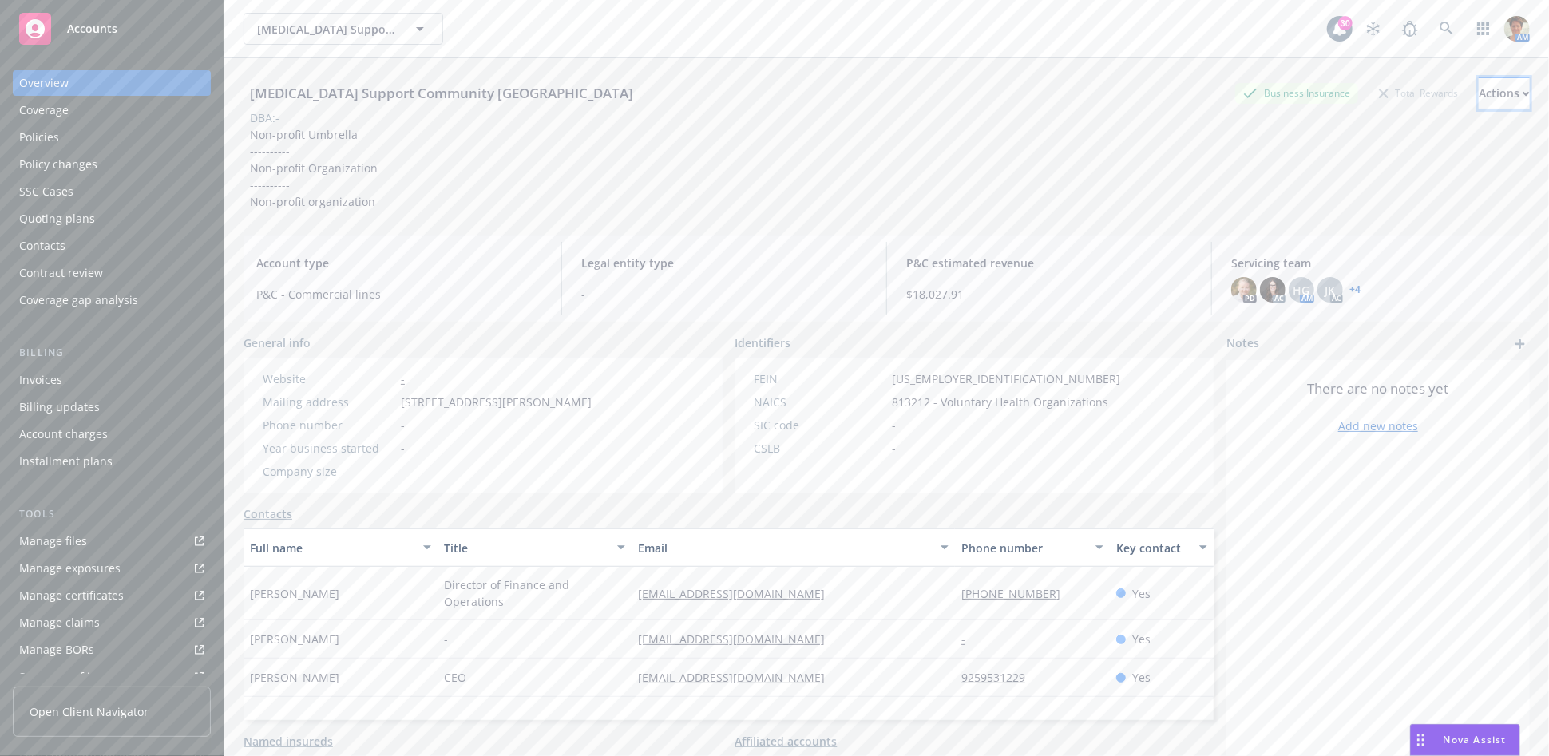
click at [1479, 83] on div "Actions" at bounding box center [1504, 93] width 51 height 30
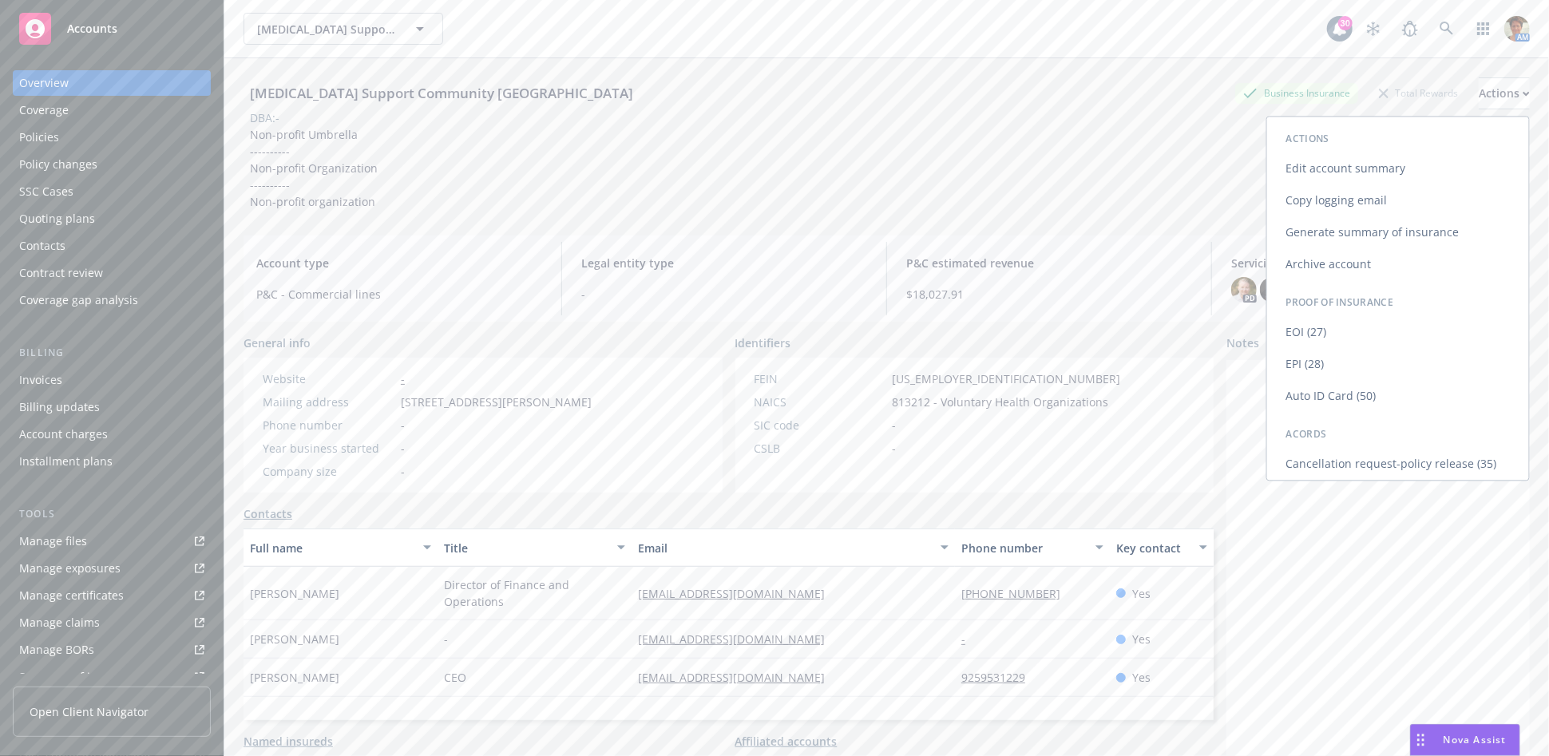
click at [1330, 200] on link "Copy logging email" at bounding box center [1398, 200] width 262 height 32
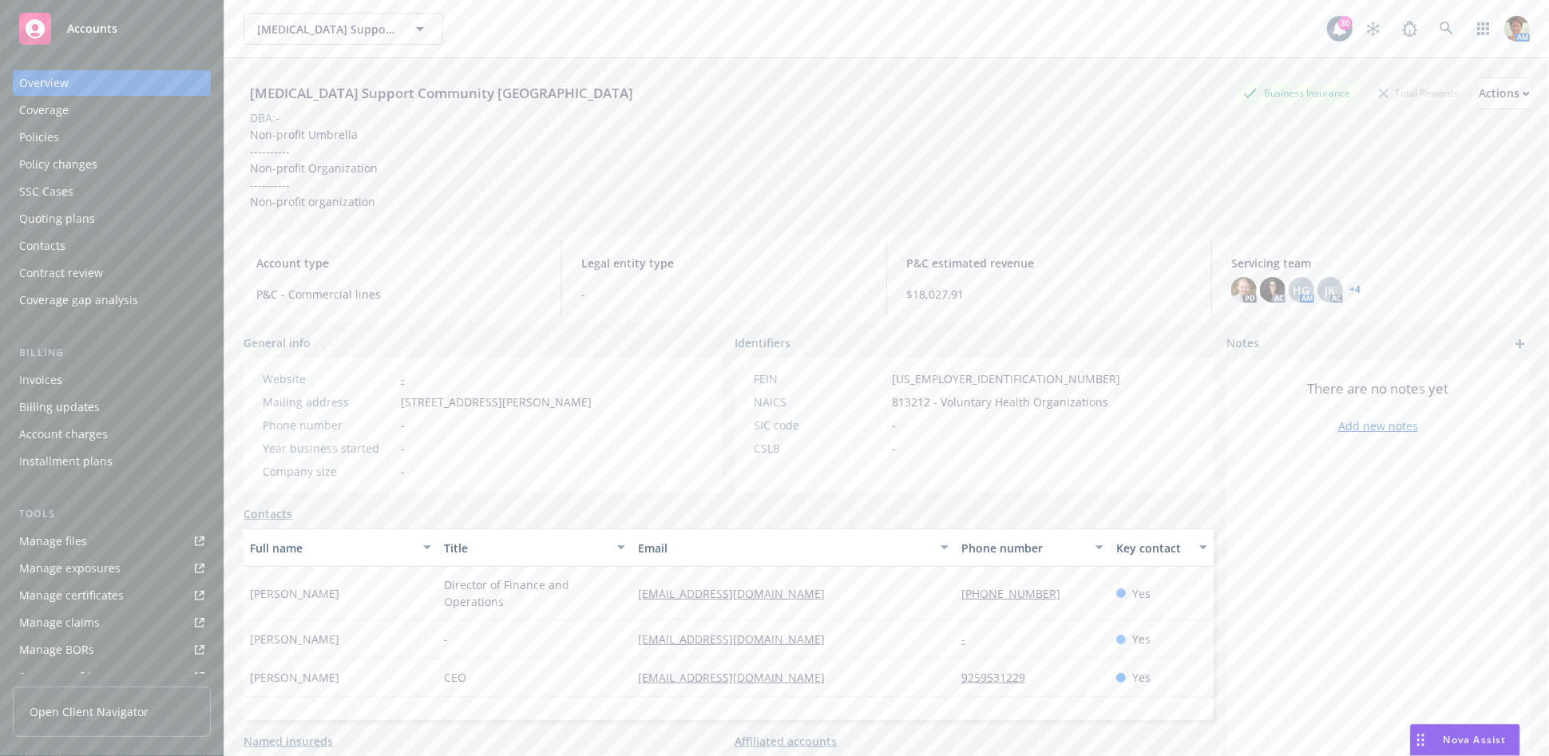
click at [54, 131] on div "Policies" at bounding box center [39, 138] width 40 height 26
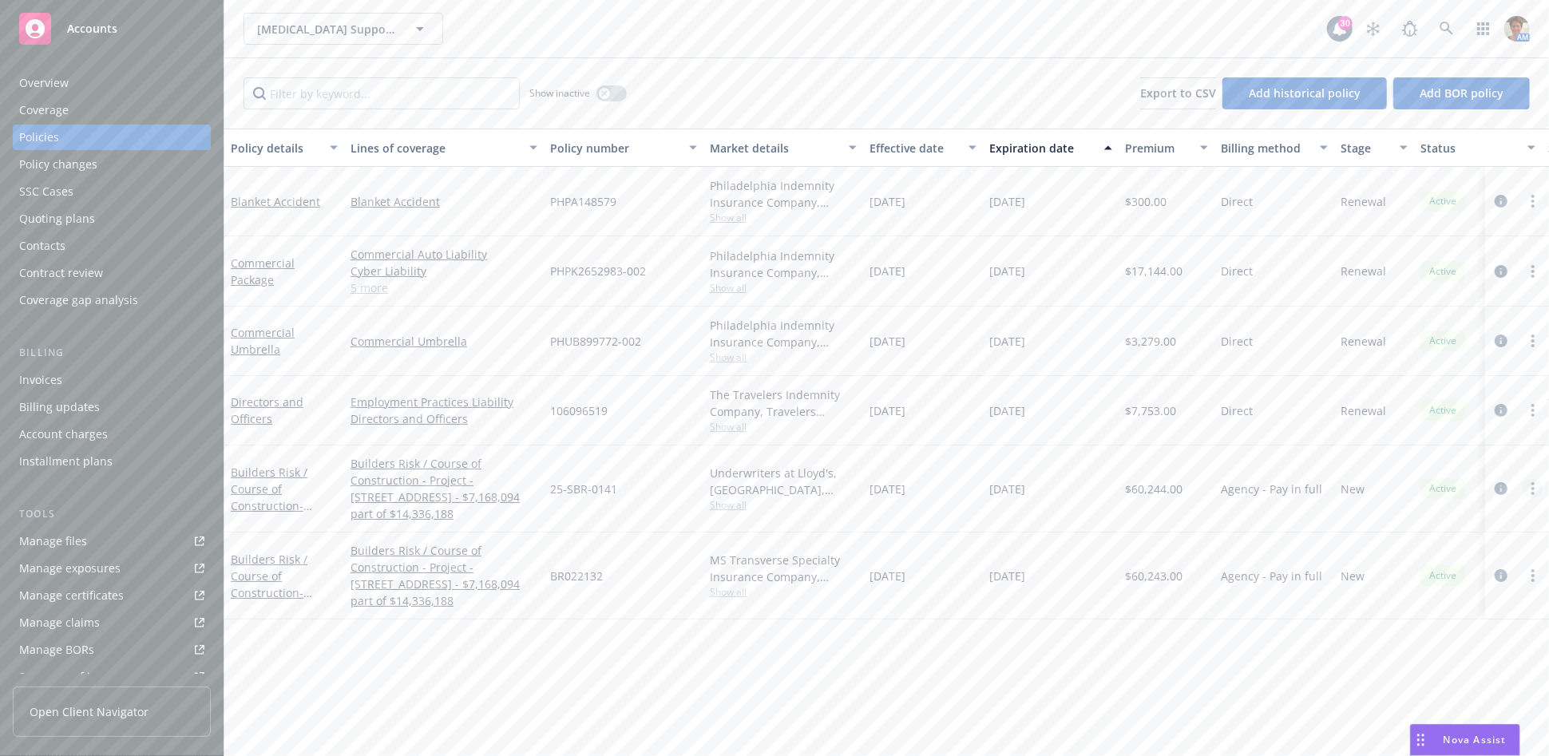
click at [1534, 488] on circle "more" at bounding box center [1533, 488] width 3 height 3
click at [1460, 444] on link "Copy logging email" at bounding box center [1455, 438] width 188 height 32
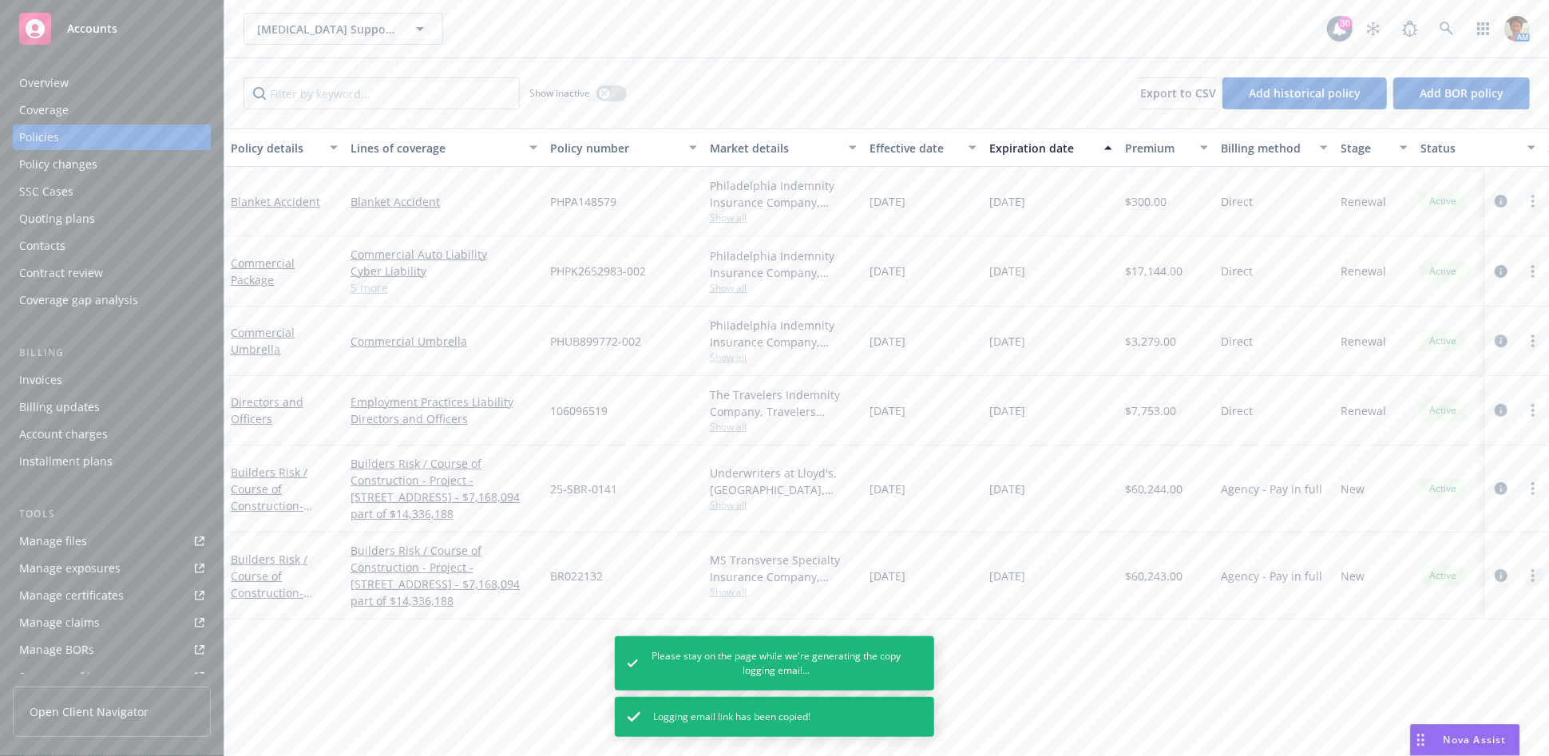
click at [1531, 577] on link "more" at bounding box center [1533, 575] width 19 height 19
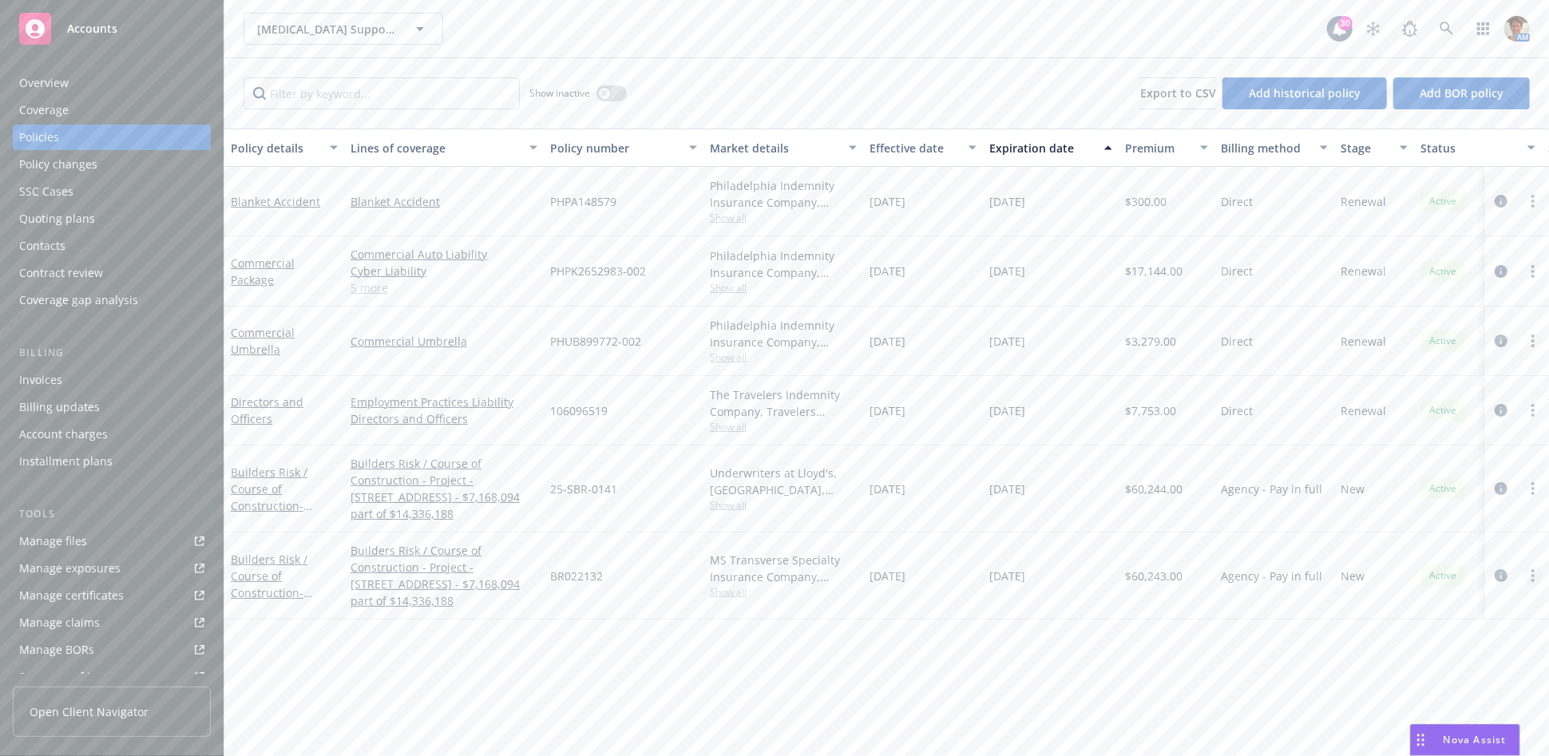
click at [1534, 568] on link "more" at bounding box center [1533, 575] width 19 height 19
drag, startPoint x: 1456, startPoint y: 527, endPoint x: 1421, endPoint y: 525, distance: 35.2
click at [1456, 527] on link "Copy logging email" at bounding box center [1455, 525] width 188 height 32
click at [1440, 31] on icon at bounding box center [1447, 29] width 14 height 14
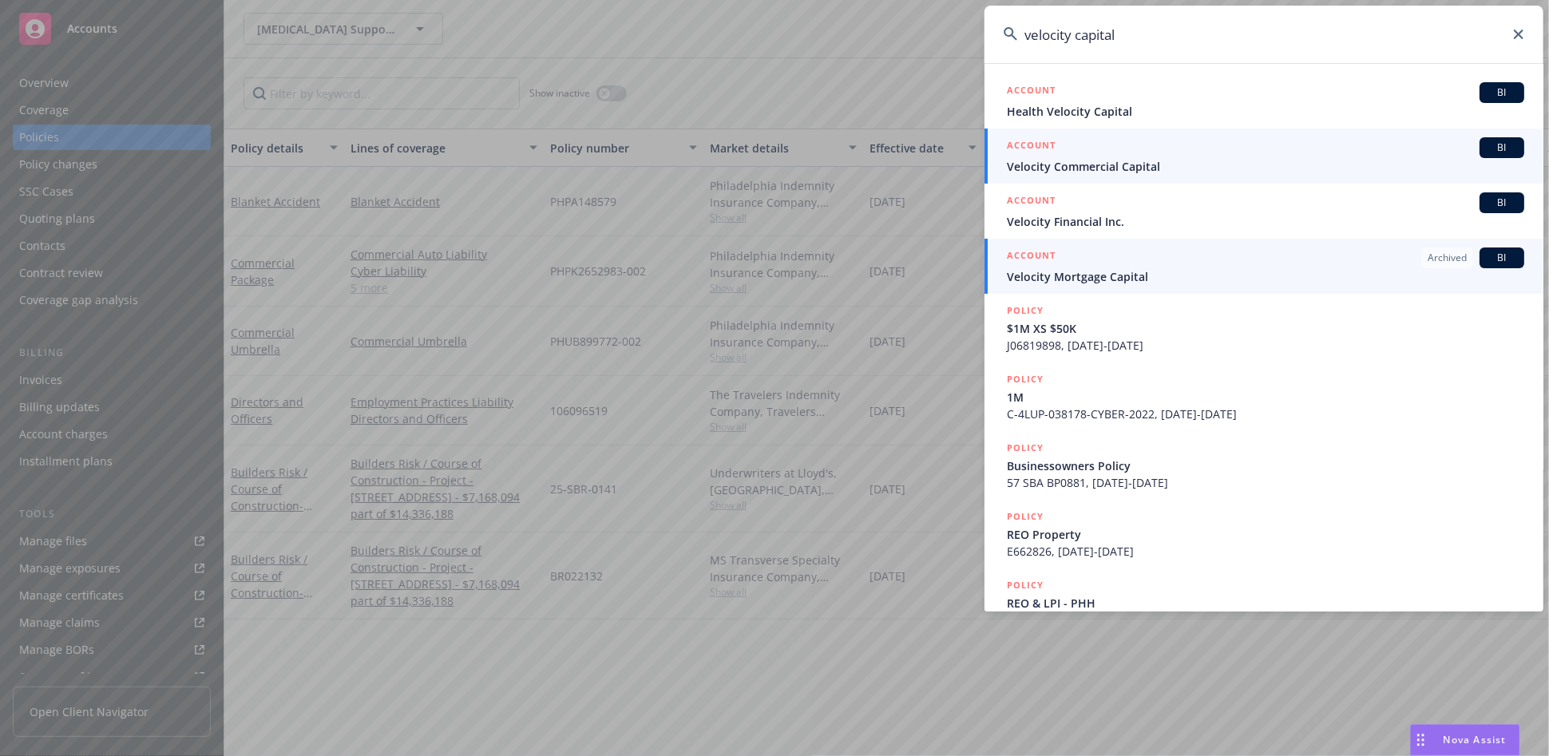
type input "velocity capital"
click at [1112, 168] on span "Velocity Commercial Capital" at bounding box center [1265, 166] width 517 height 17
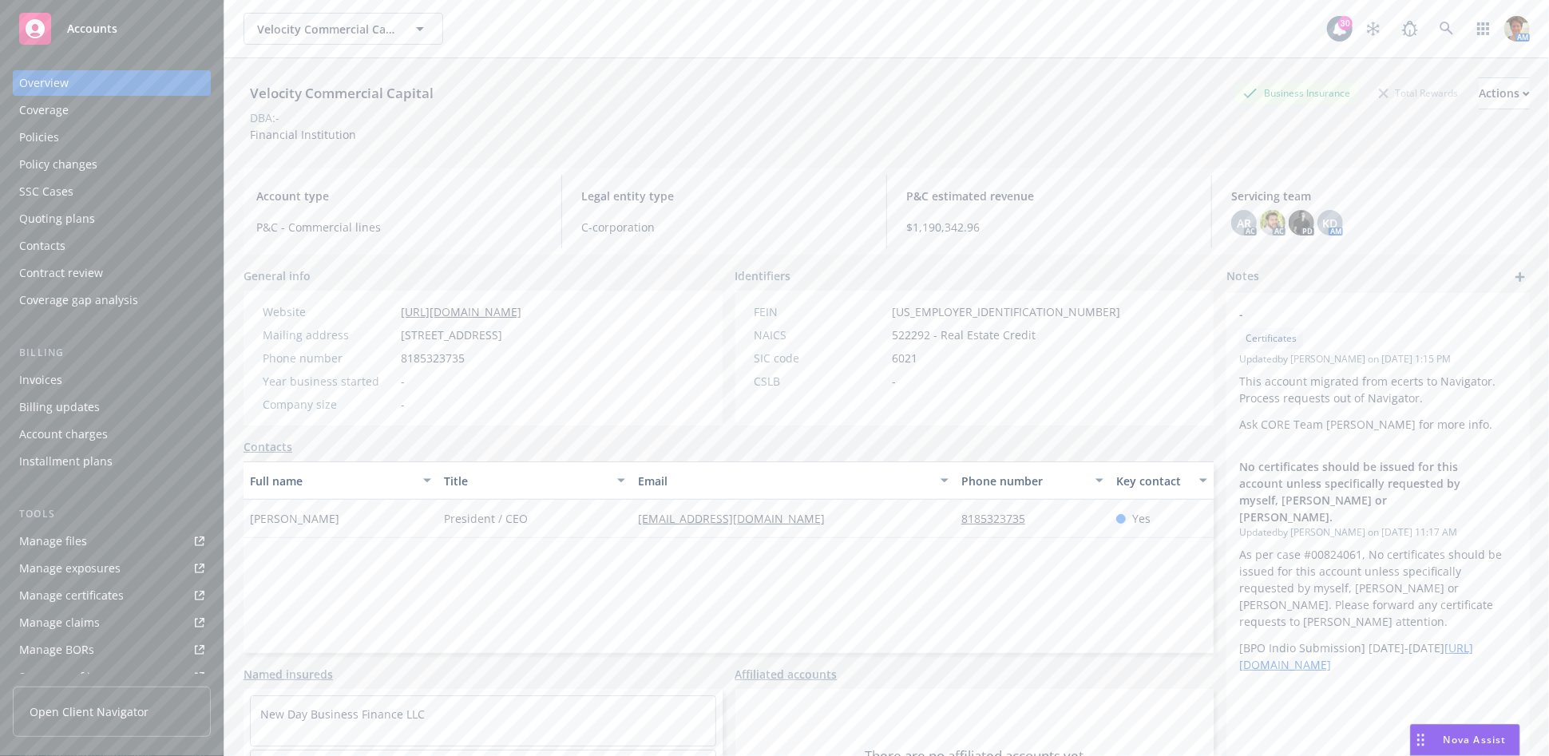
click at [68, 138] on div "Policies" at bounding box center [111, 138] width 185 height 26
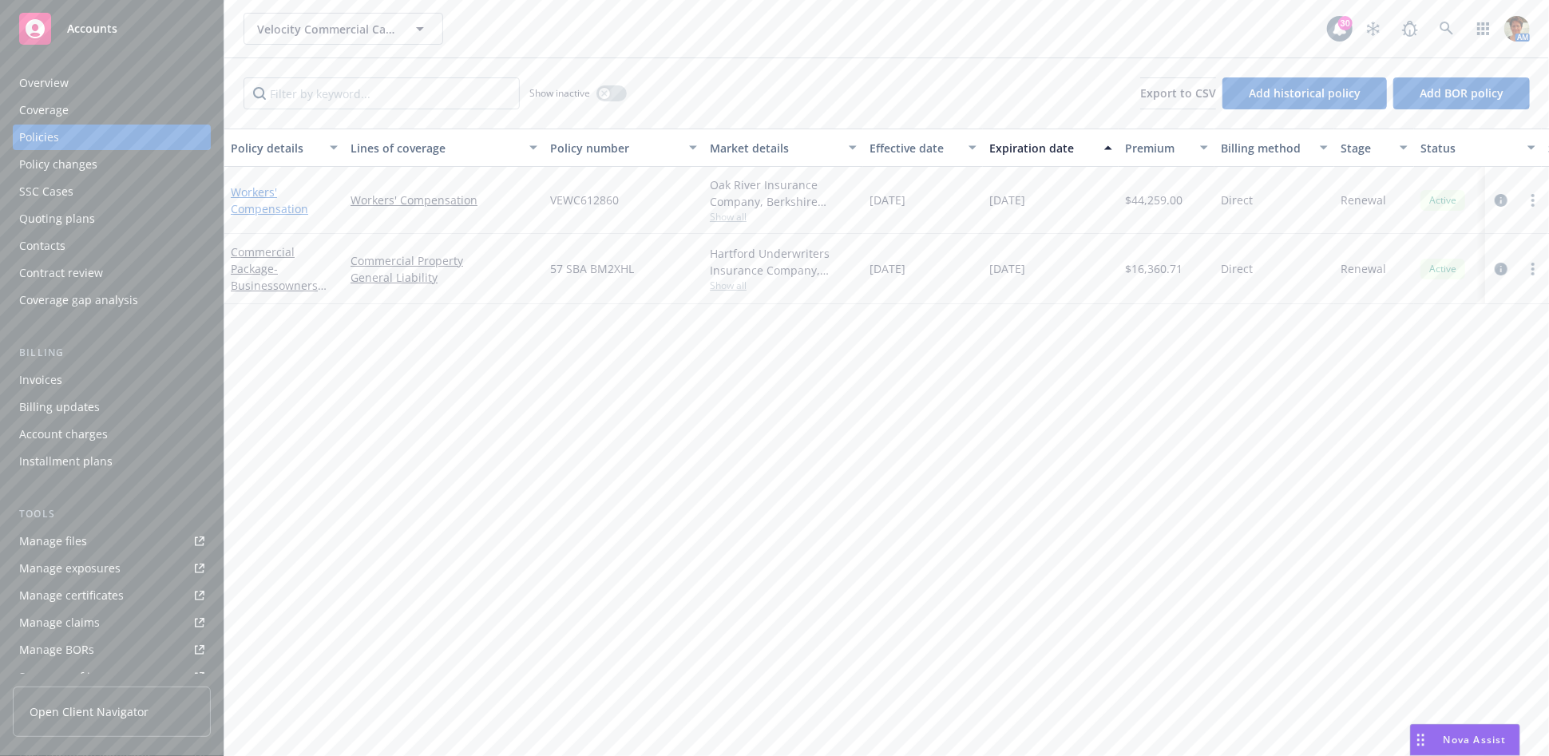
click at [236, 194] on link "Workers' Compensation" at bounding box center [269, 200] width 77 height 32
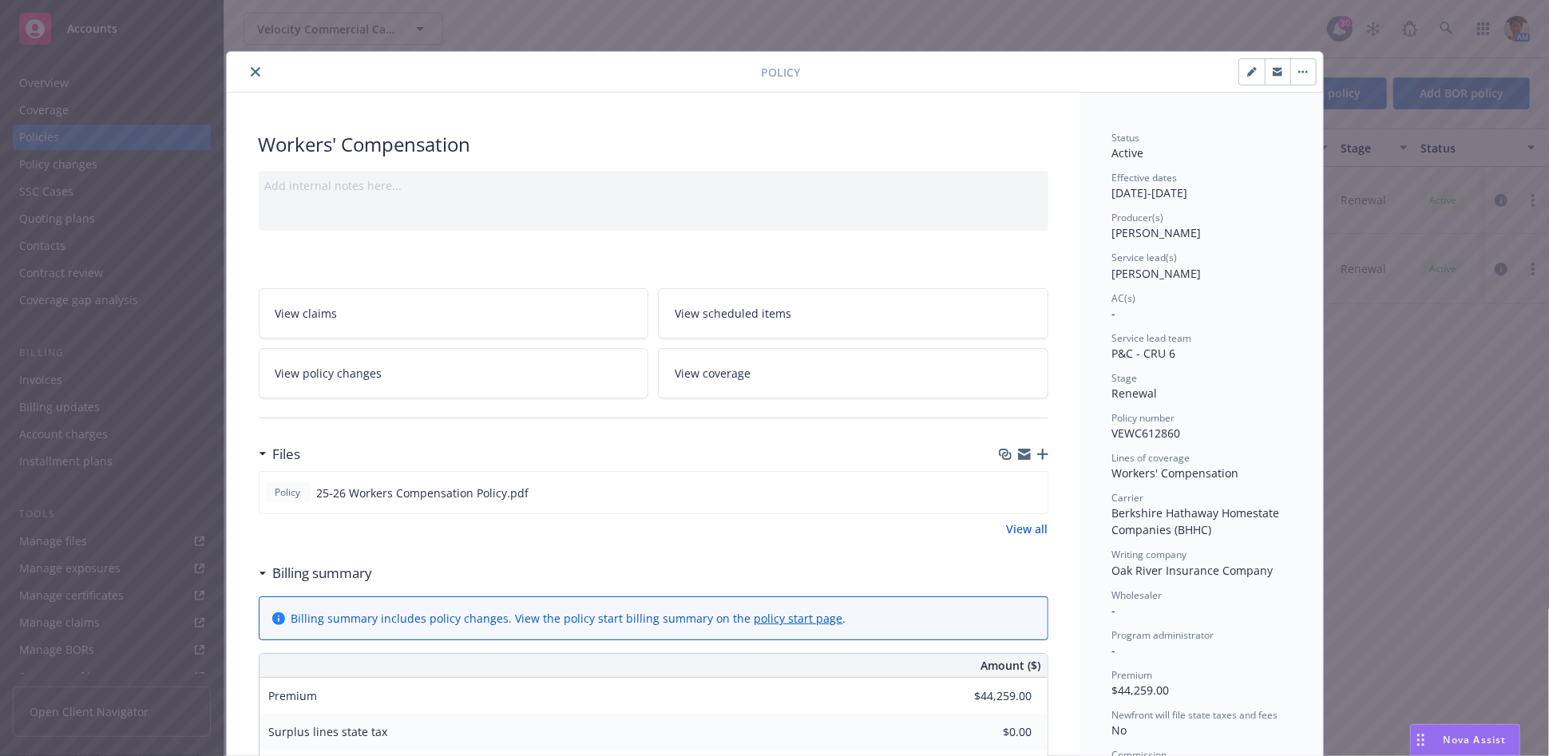
click at [251, 71] on icon "close" at bounding box center [256, 72] width 10 height 10
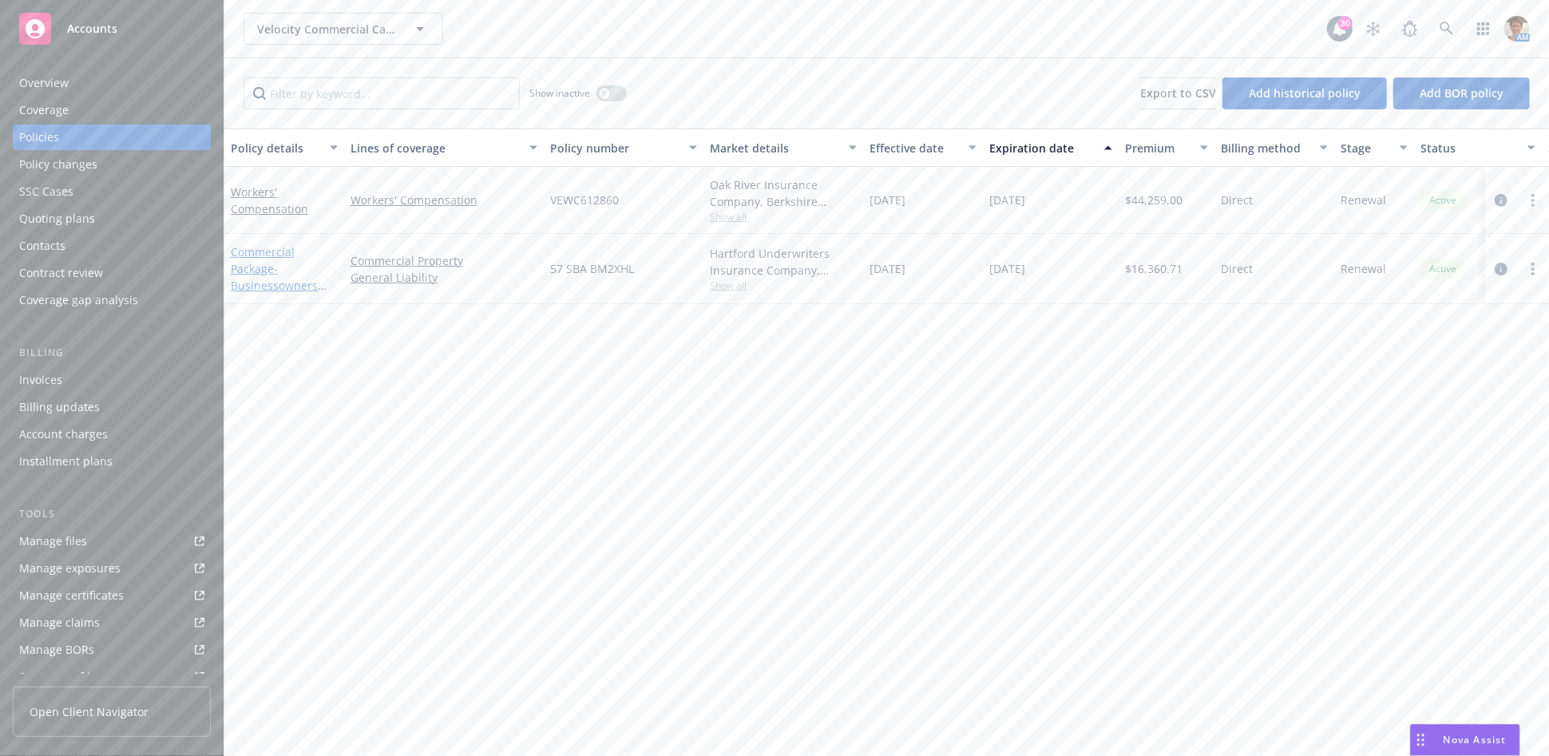
click at [271, 272] on link "Commercial Package - Businessowners Policy" at bounding box center [274, 276] width 87 height 65
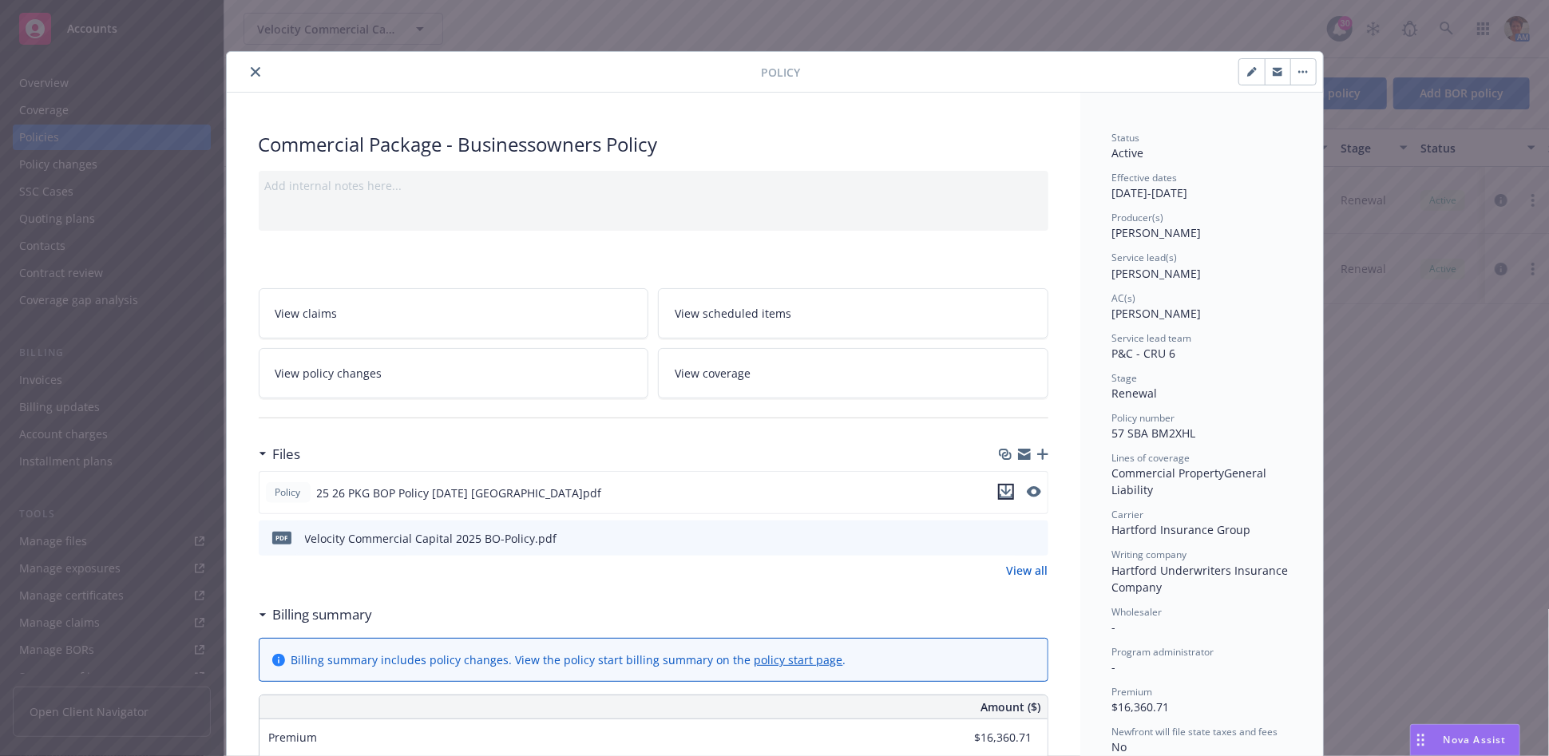
click at [1000, 487] on icon "download file" at bounding box center [1006, 492] width 13 height 13
click at [251, 75] on icon "close" at bounding box center [256, 72] width 10 height 10
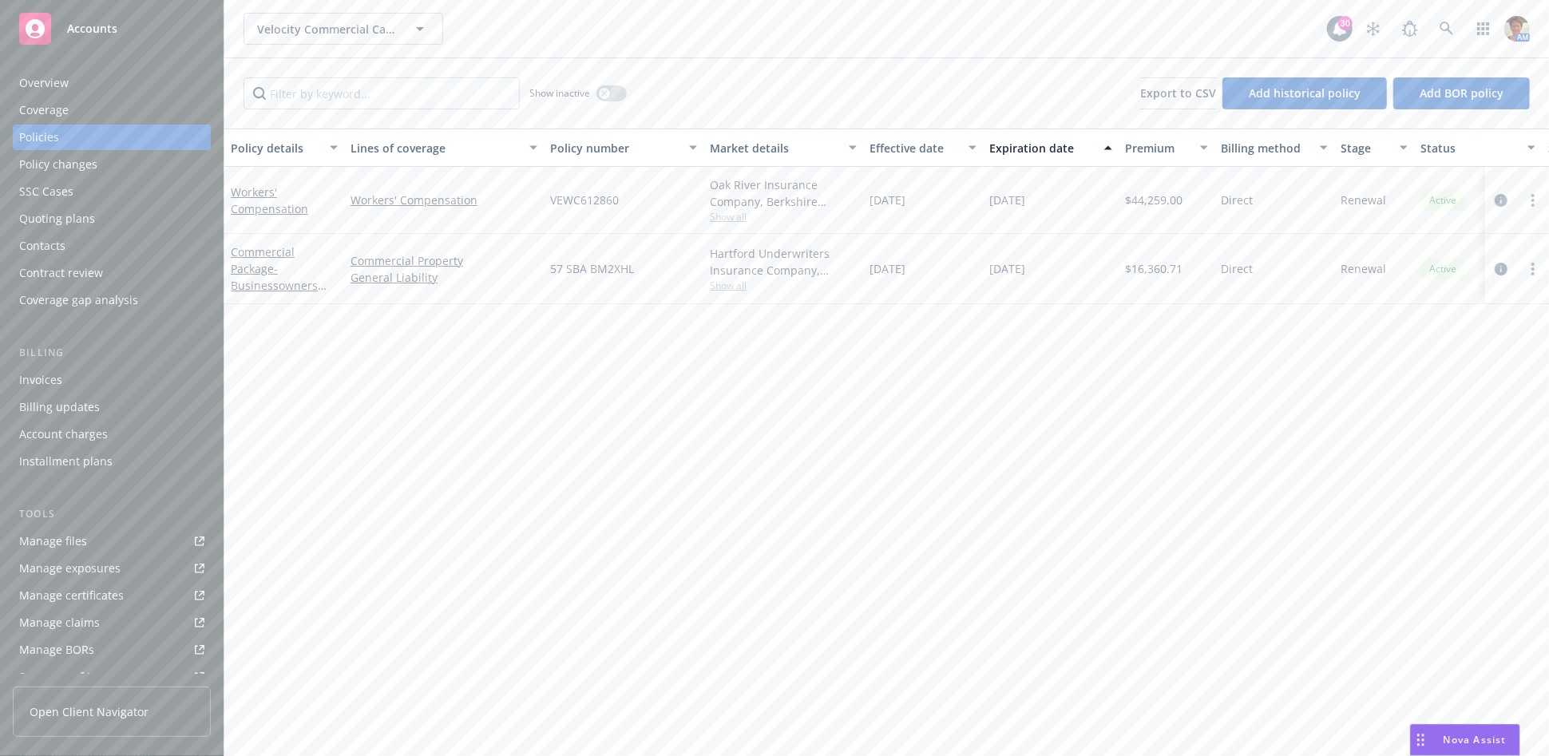
click at [56, 132] on div "Policies" at bounding box center [39, 138] width 40 height 26
